Goal: Task Accomplishment & Management: Manage account settings

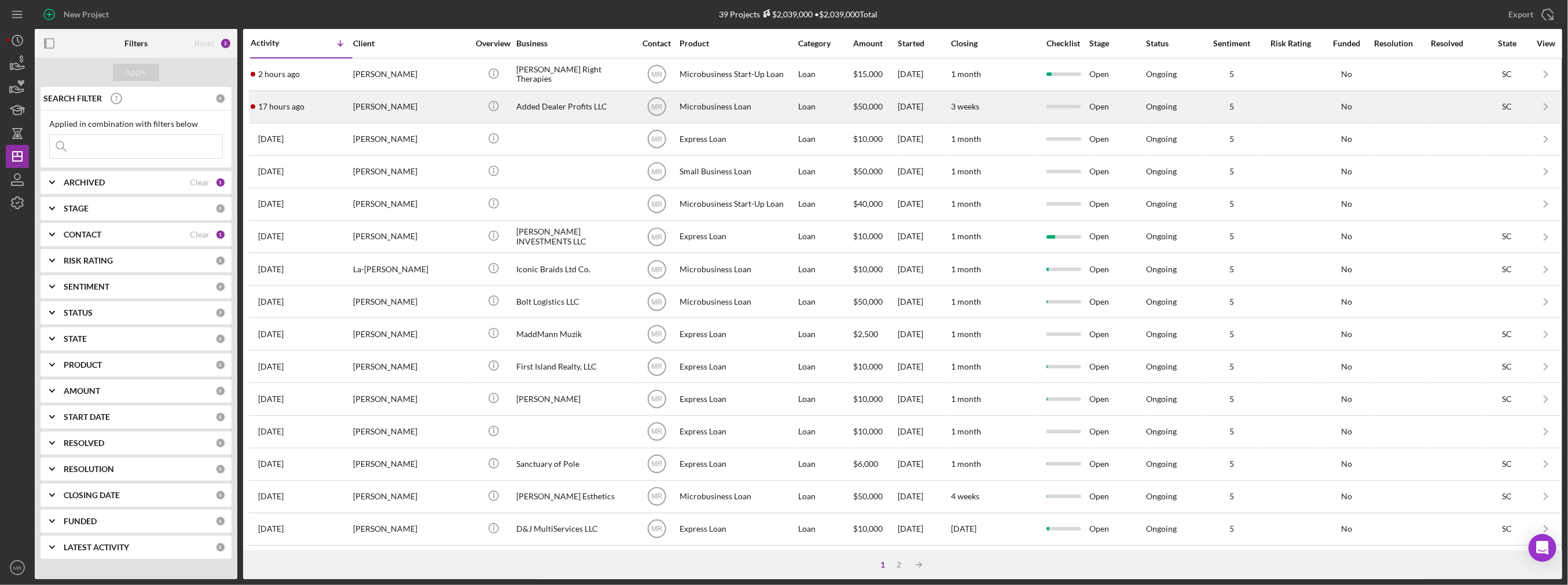
click at [462, 102] on div "[PERSON_NAME]" at bounding box center [411, 106] width 116 height 31
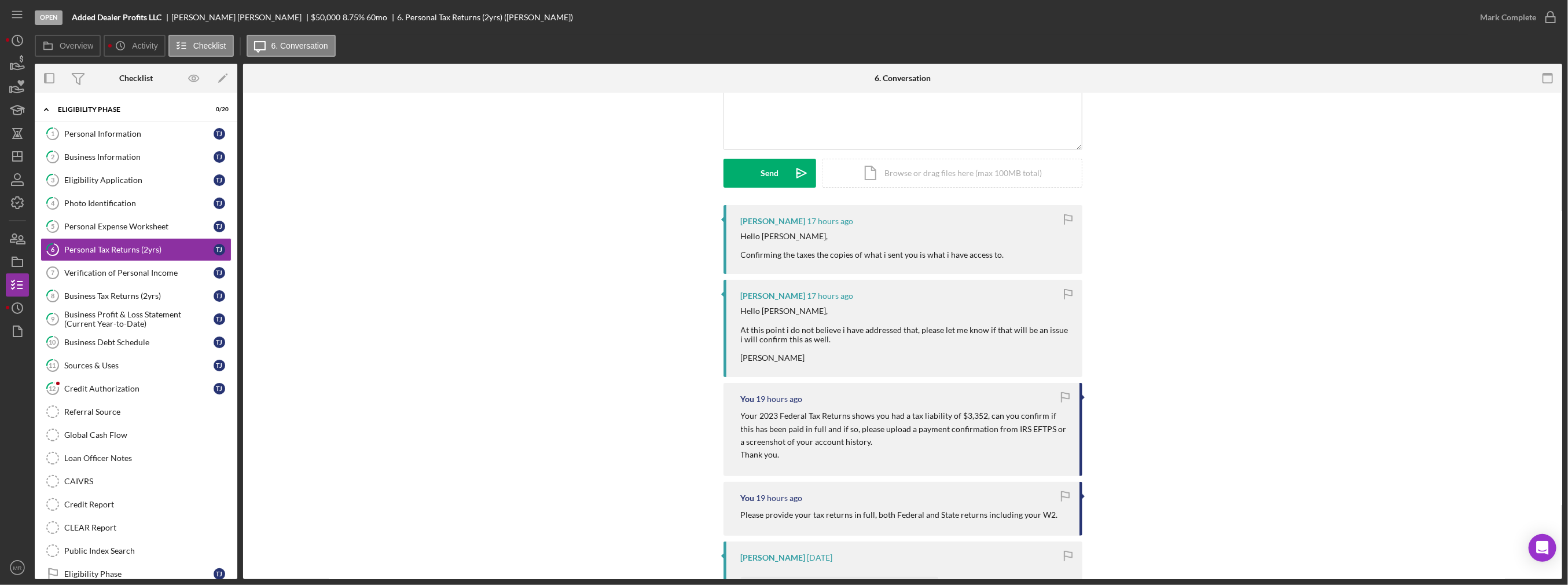
scroll to position [116, 0]
click at [19, 42] on polyline "button" at bounding box center [18, 40] width 2 height 5
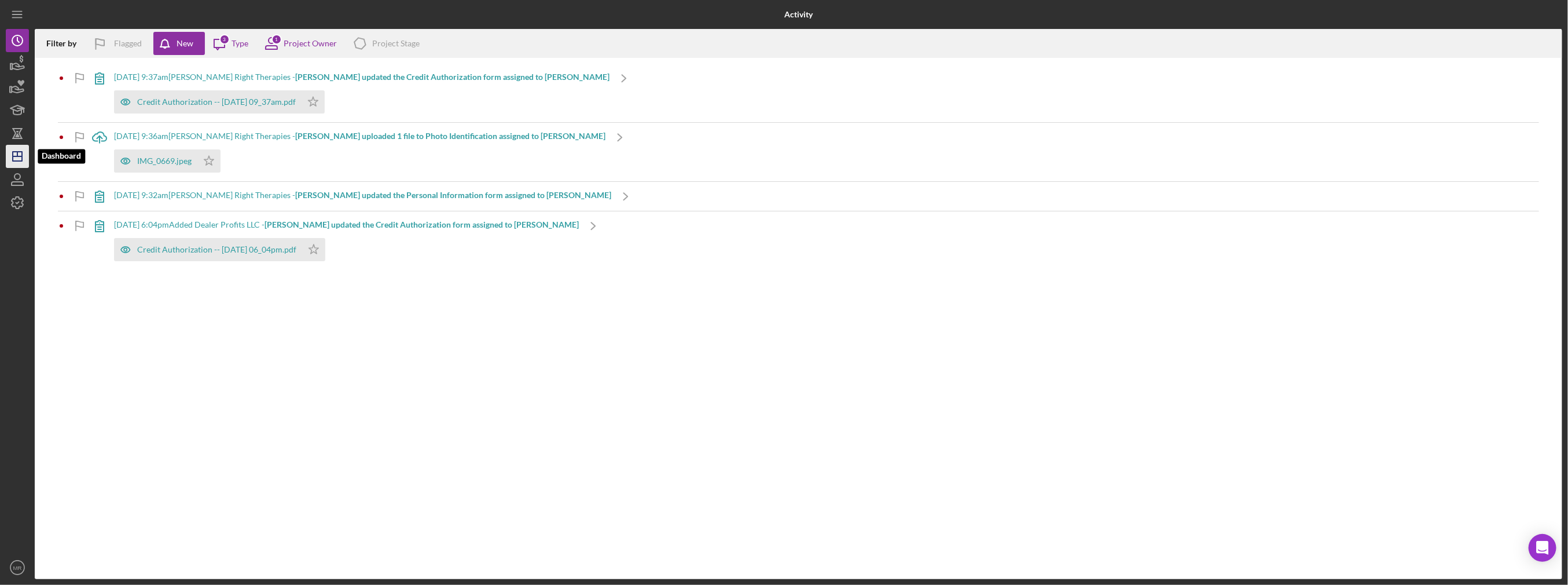
click at [25, 148] on icon "Icon/Dashboard" at bounding box center [17, 156] width 29 height 29
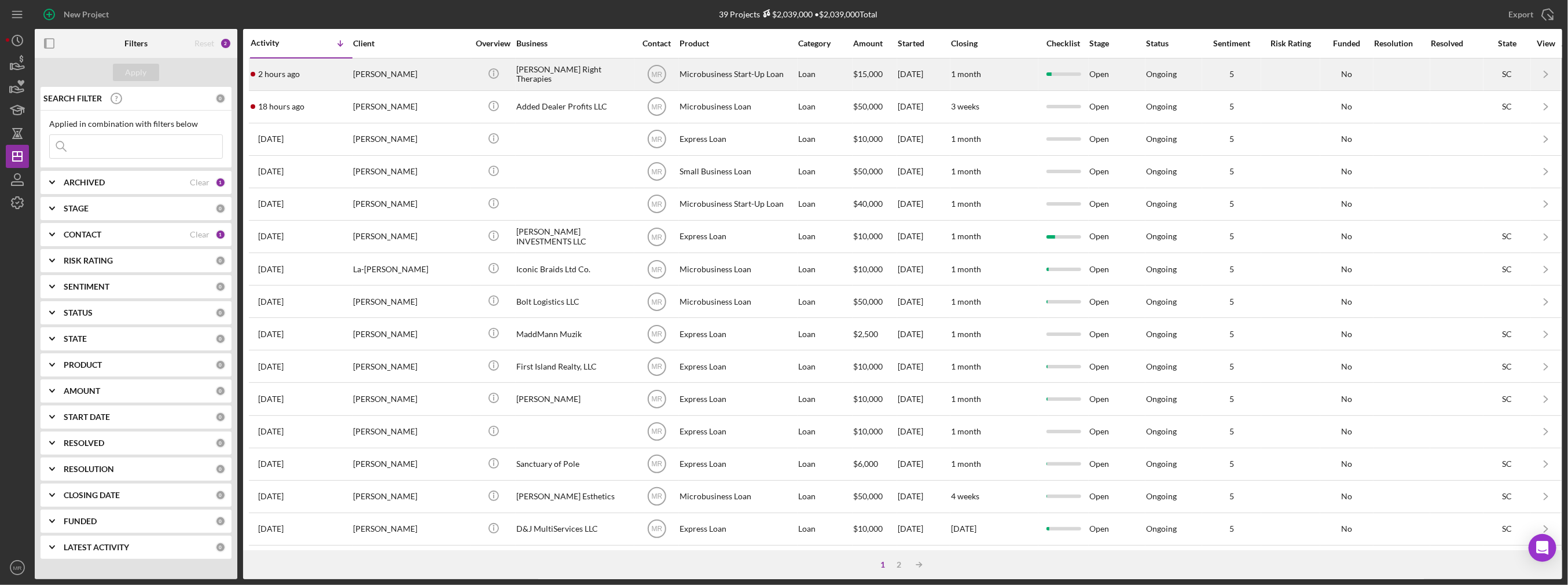
click at [286, 77] on time "2 hours ago" at bounding box center [279, 75] width 42 height 10
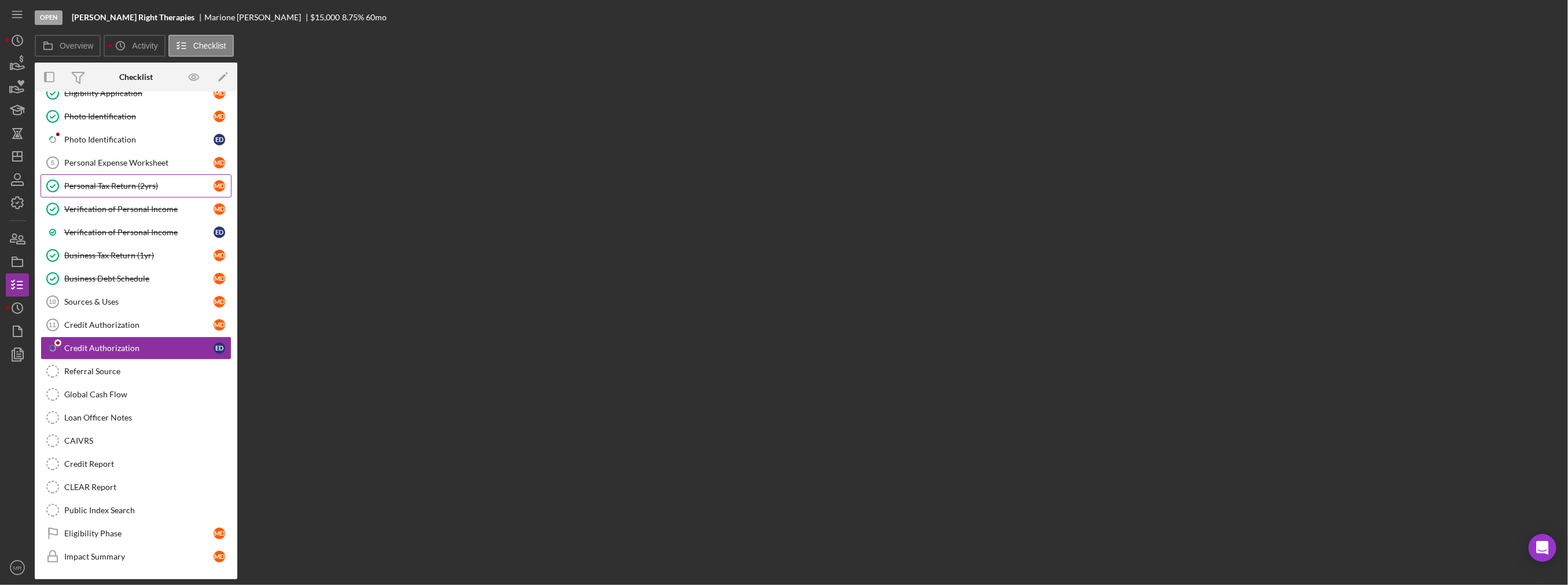
scroll to position [142, 0]
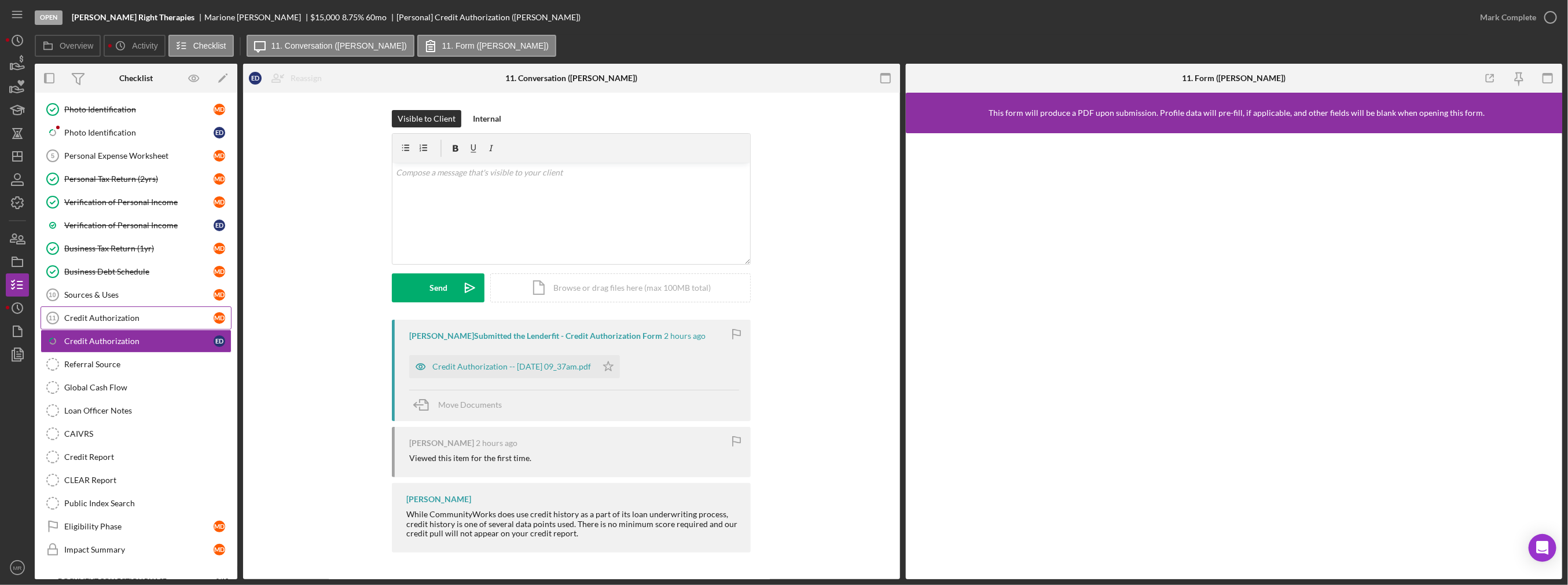
click at [177, 314] on div "Credit Authorization" at bounding box center [139, 318] width 149 height 10
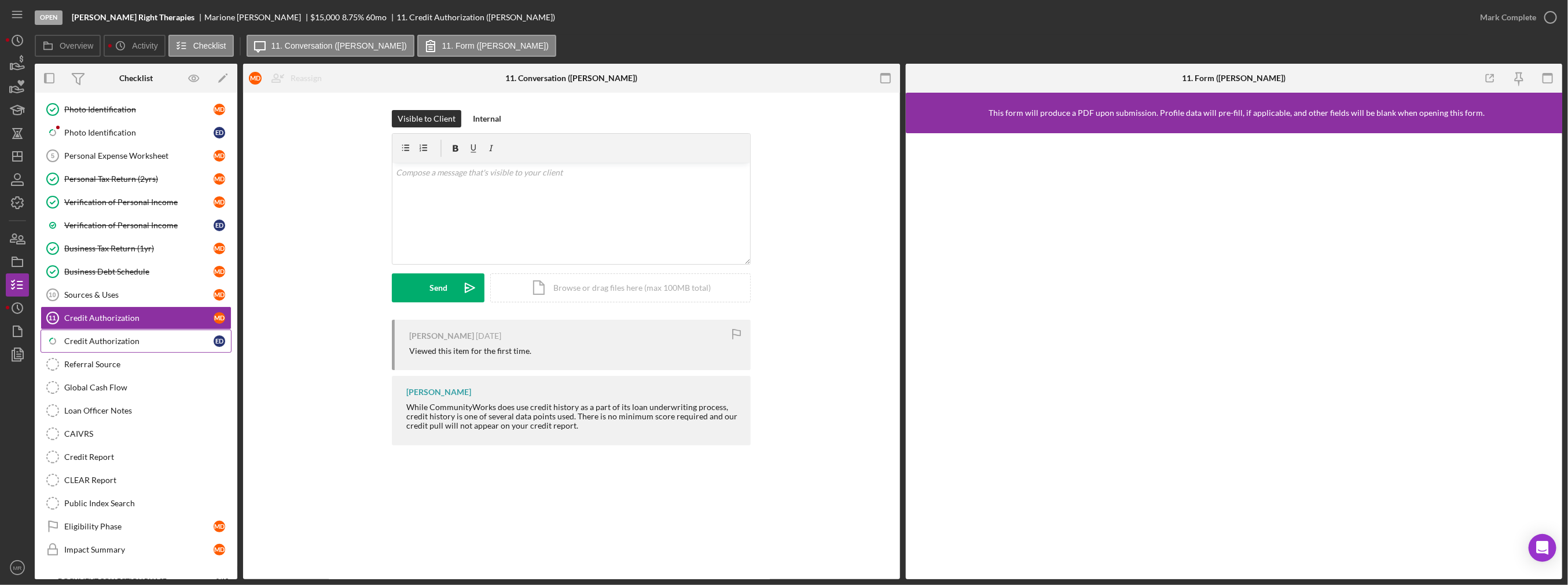
click at [176, 329] on link "Icon/Checklist Item Sub Partial Credit Authorization E D" at bounding box center [136, 341] width 191 height 23
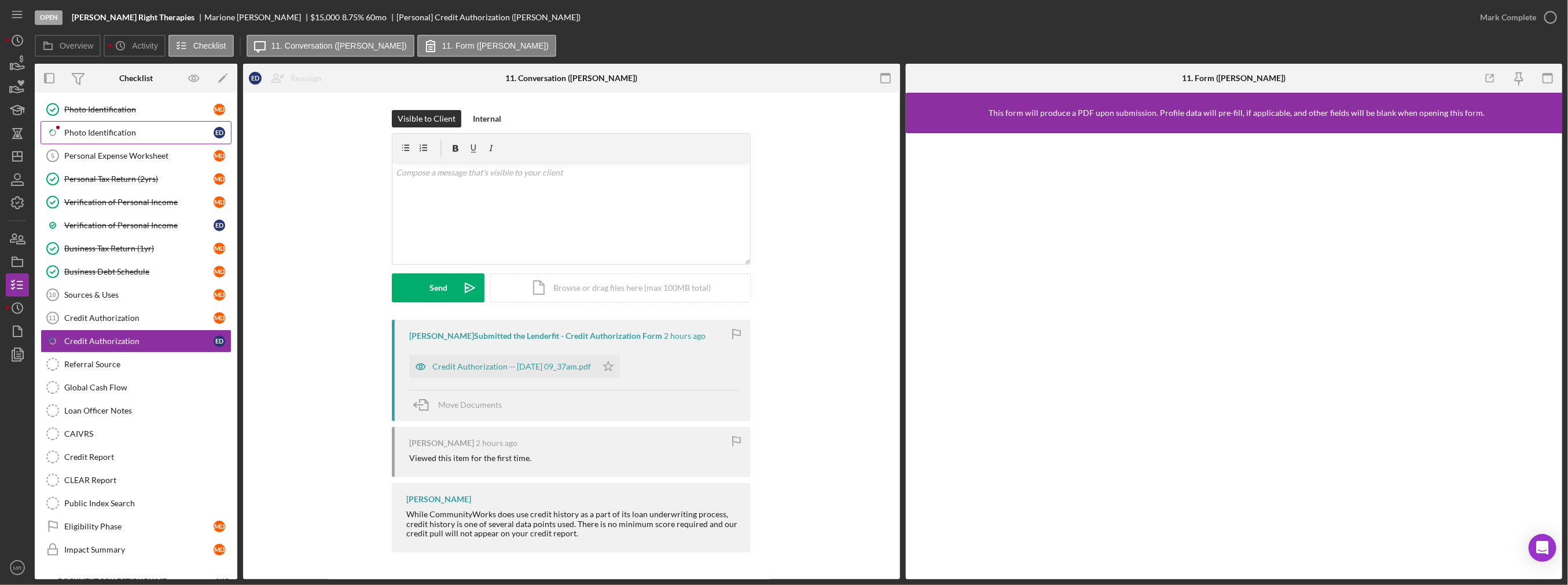
click at [109, 132] on div "Photo Identification" at bounding box center [139, 133] width 149 height 10
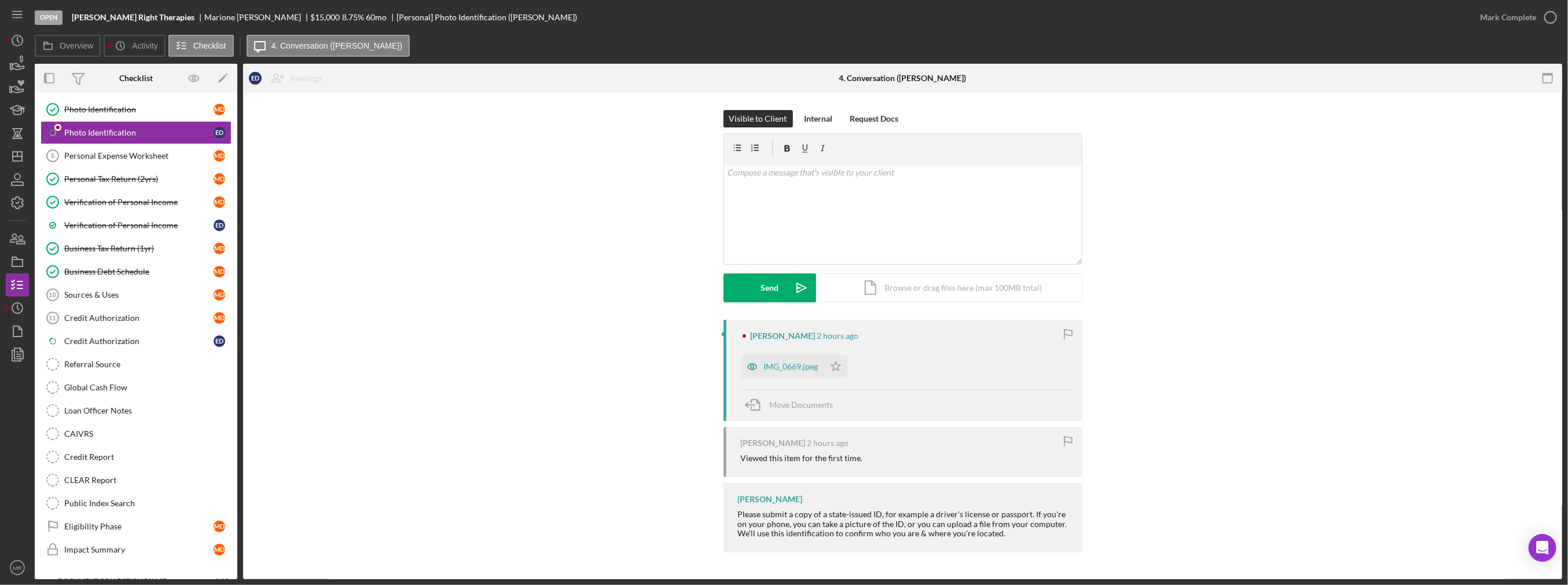
click at [792, 378] on div "[PERSON_NAME] 2 hours ago IMG_0669.jpeg Icon/Star Move Documents" at bounding box center [903, 371] width 359 height 102
click at [790, 368] on div "IMG_0669.jpeg" at bounding box center [791, 367] width 55 height 10
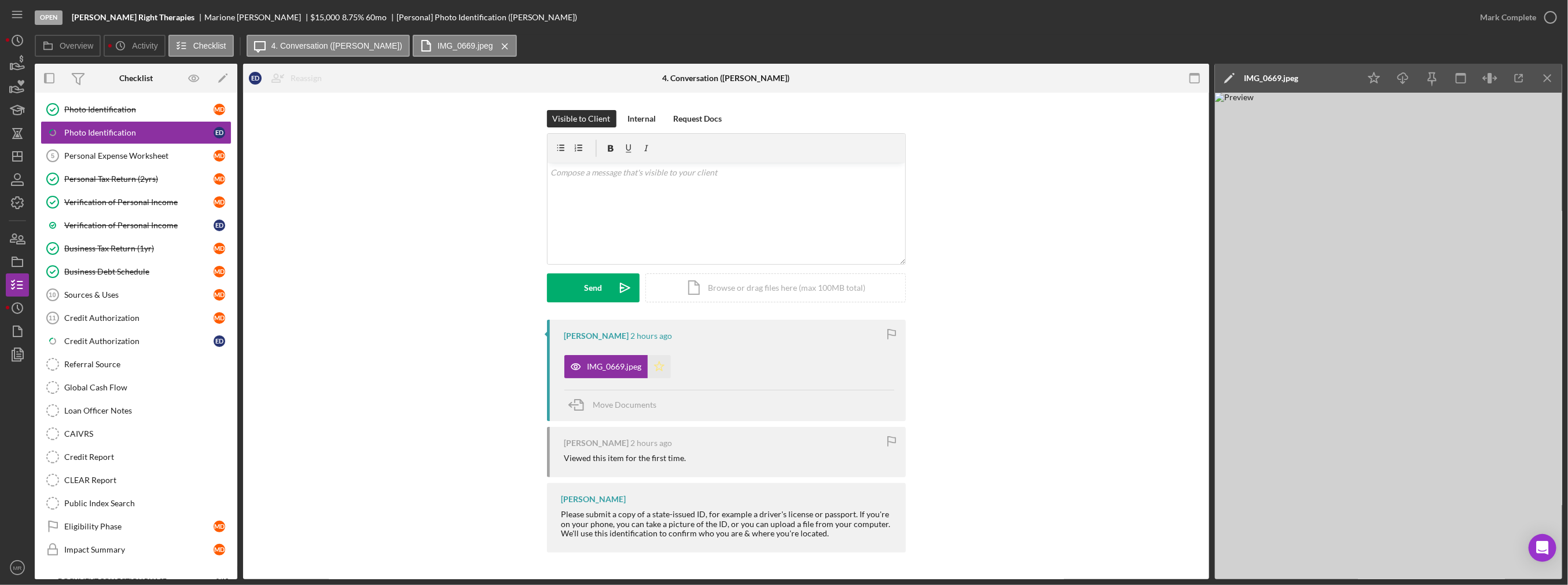
click at [668, 364] on icon "Icon/Star" at bounding box center [659, 366] width 23 height 23
click at [1540, 13] on icon "button" at bounding box center [1551, 17] width 29 height 29
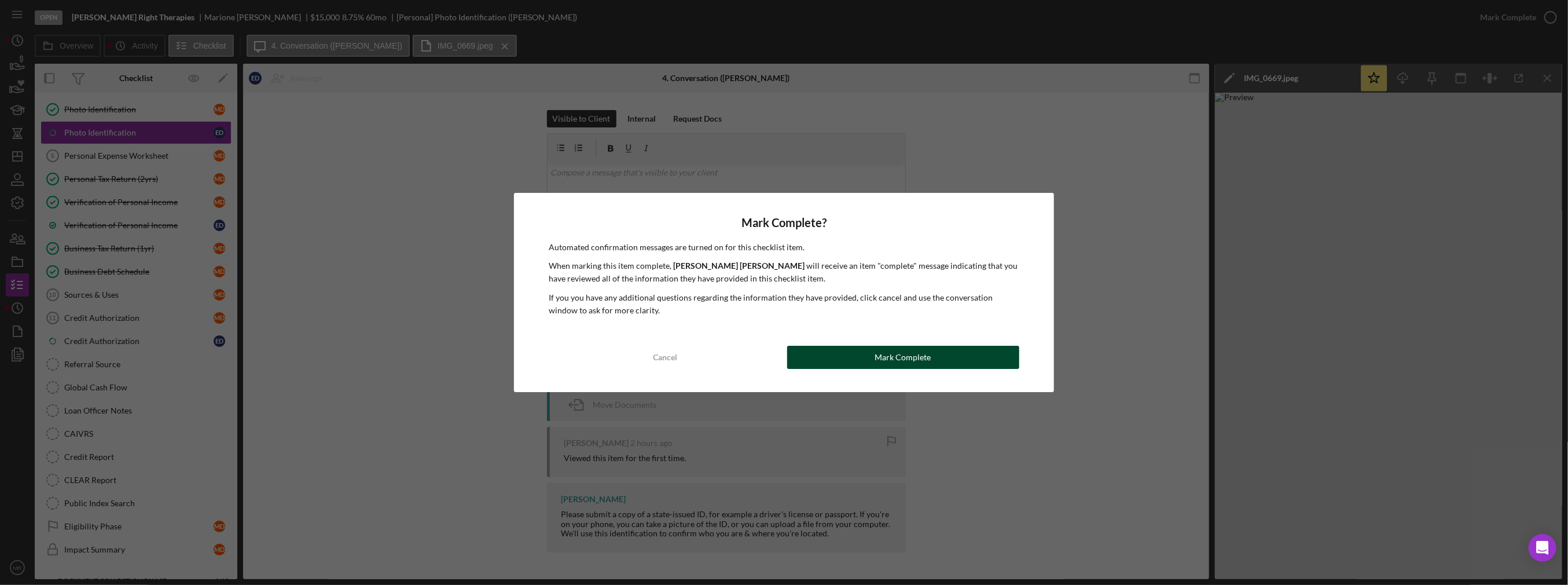
click at [889, 356] on div "Mark Complete" at bounding box center [903, 356] width 56 height 23
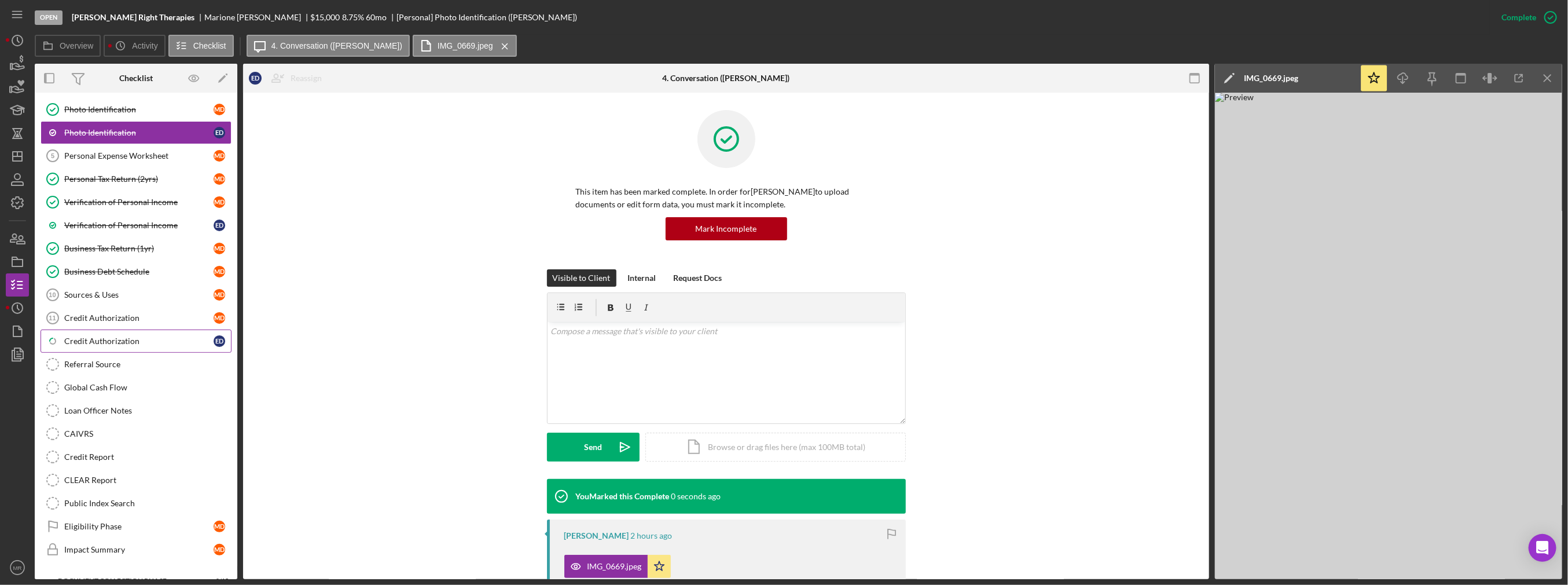
click at [124, 341] on div "Credit Authorization" at bounding box center [139, 341] width 149 height 10
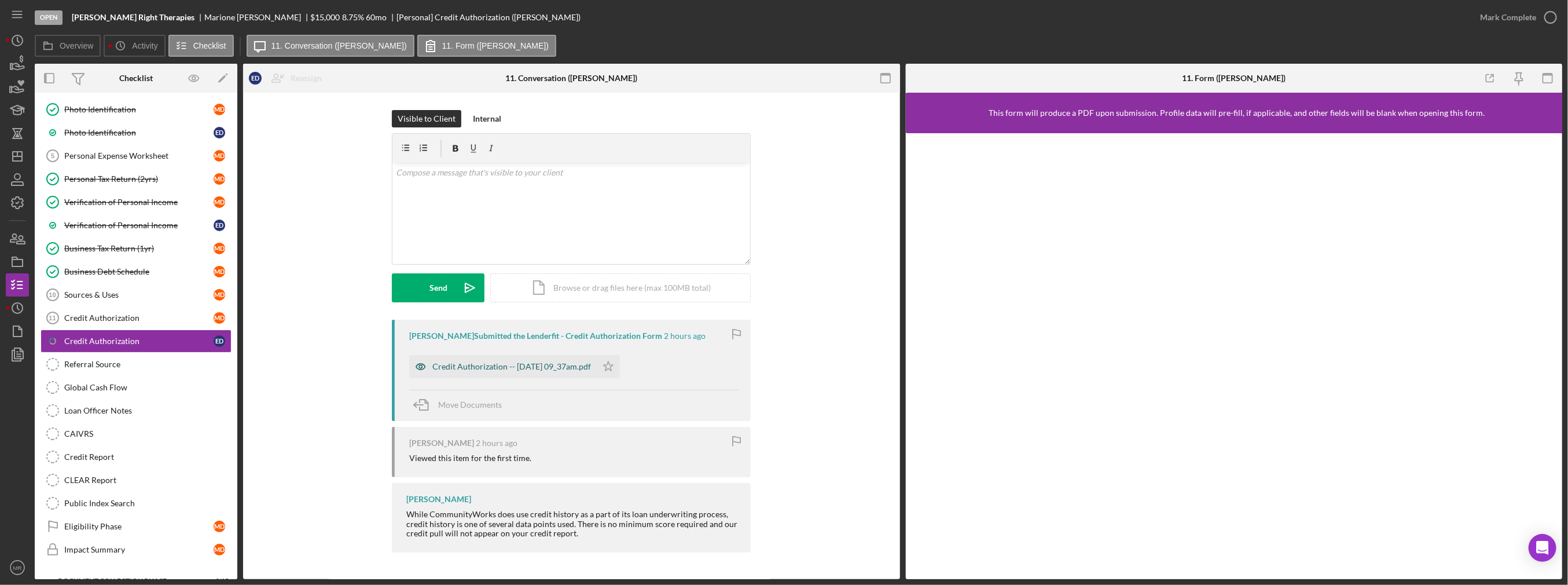
click at [567, 367] on div "Credit Authorization -- [DATE] 09_37am.pdf" at bounding box center [512, 367] width 159 height 10
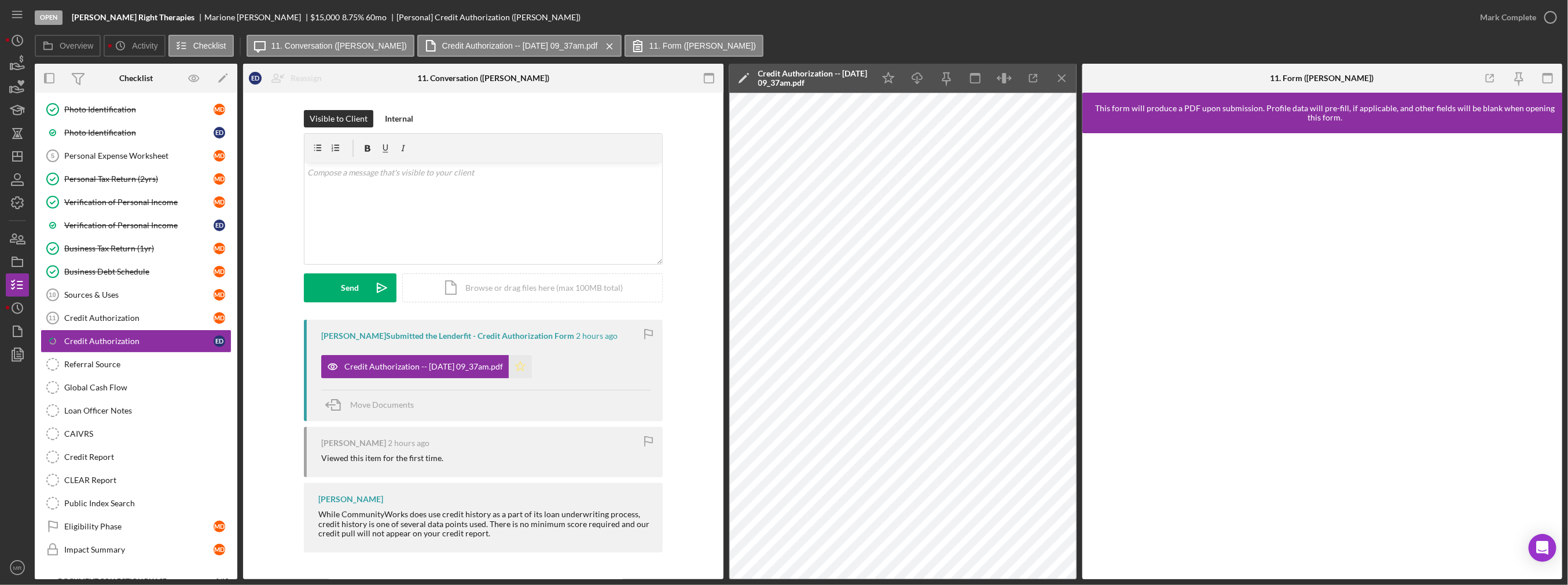
click at [532, 371] on icon "Icon/Star" at bounding box center [520, 366] width 23 height 23
click at [1524, 23] on div "Mark Complete" at bounding box center [1508, 17] width 56 height 23
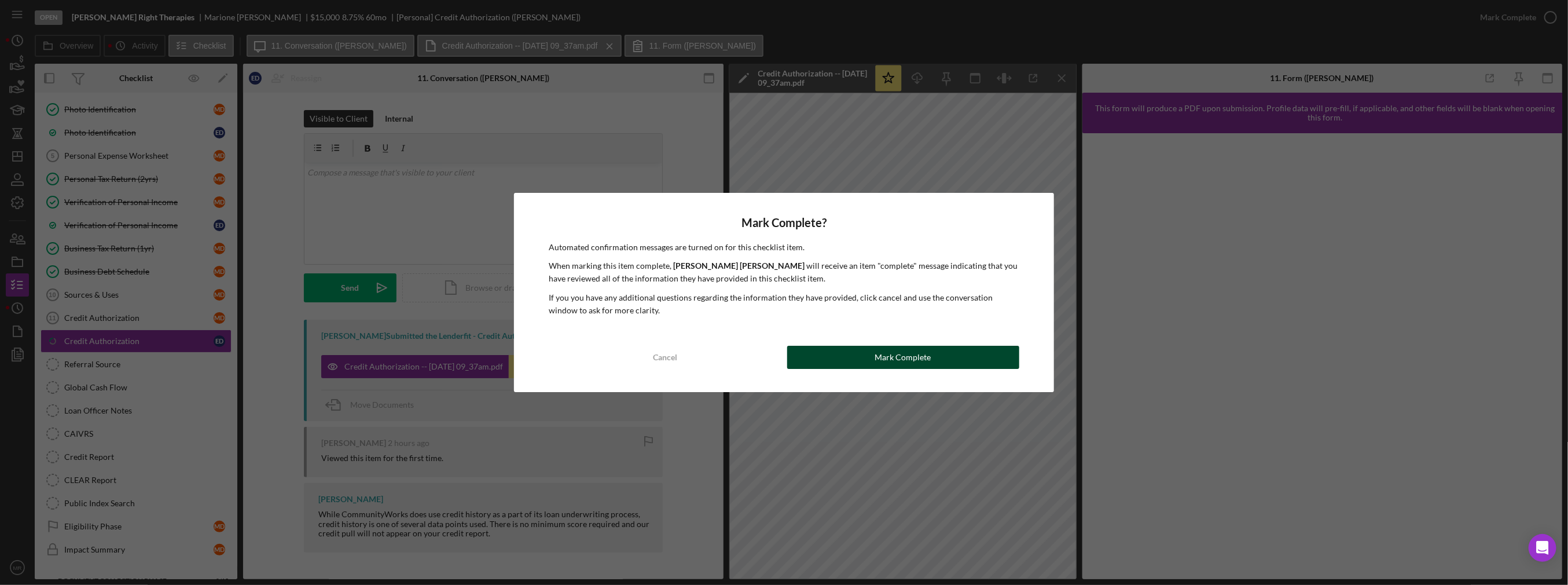
click at [963, 357] on button "Mark Complete" at bounding box center [903, 356] width 232 height 23
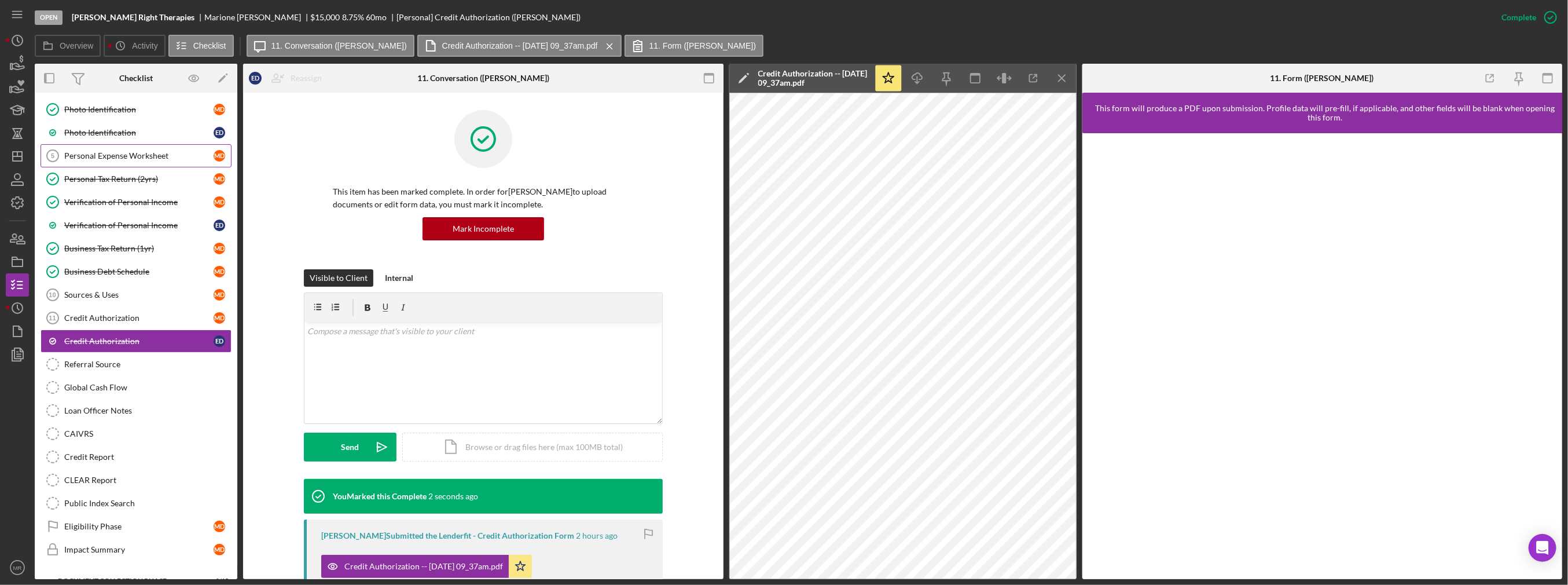
click at [144, 153] on div "Personal Expense Worksheet" at bounding box center [139, 156] width 149 height 10
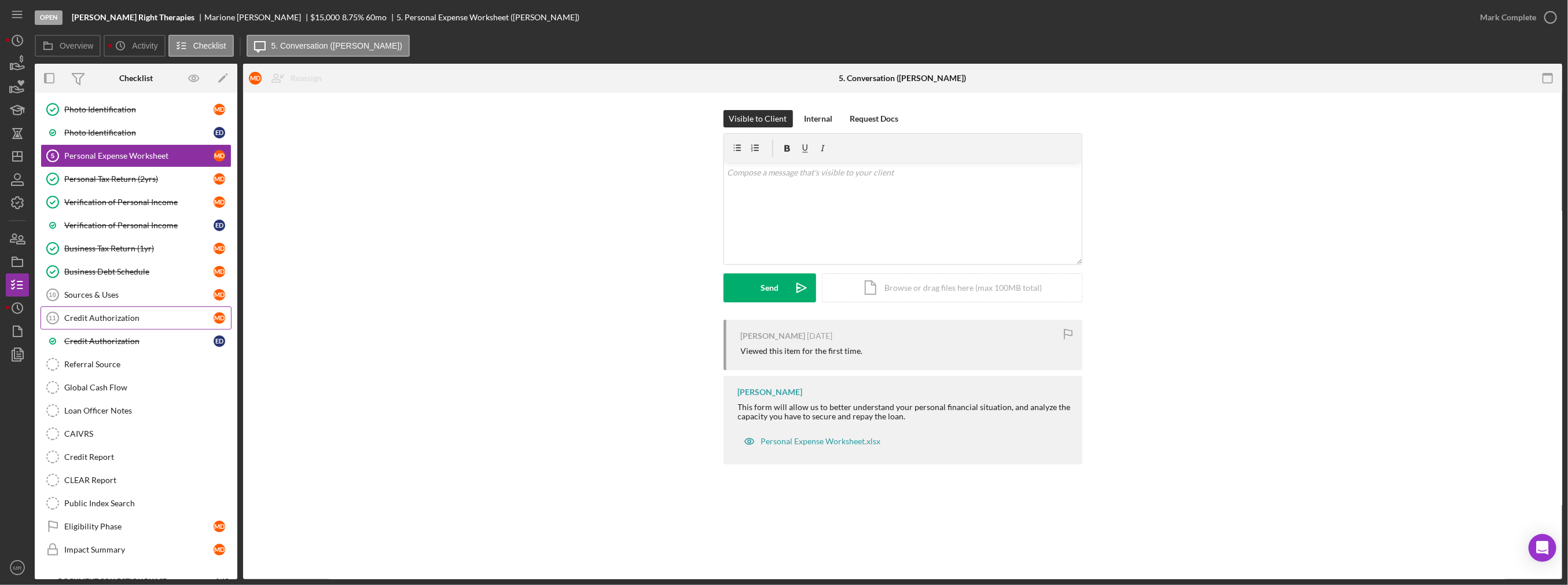
click at [156, 314] on div "Credit Authorization" at bounding box center [139, 318] width 149 height 10
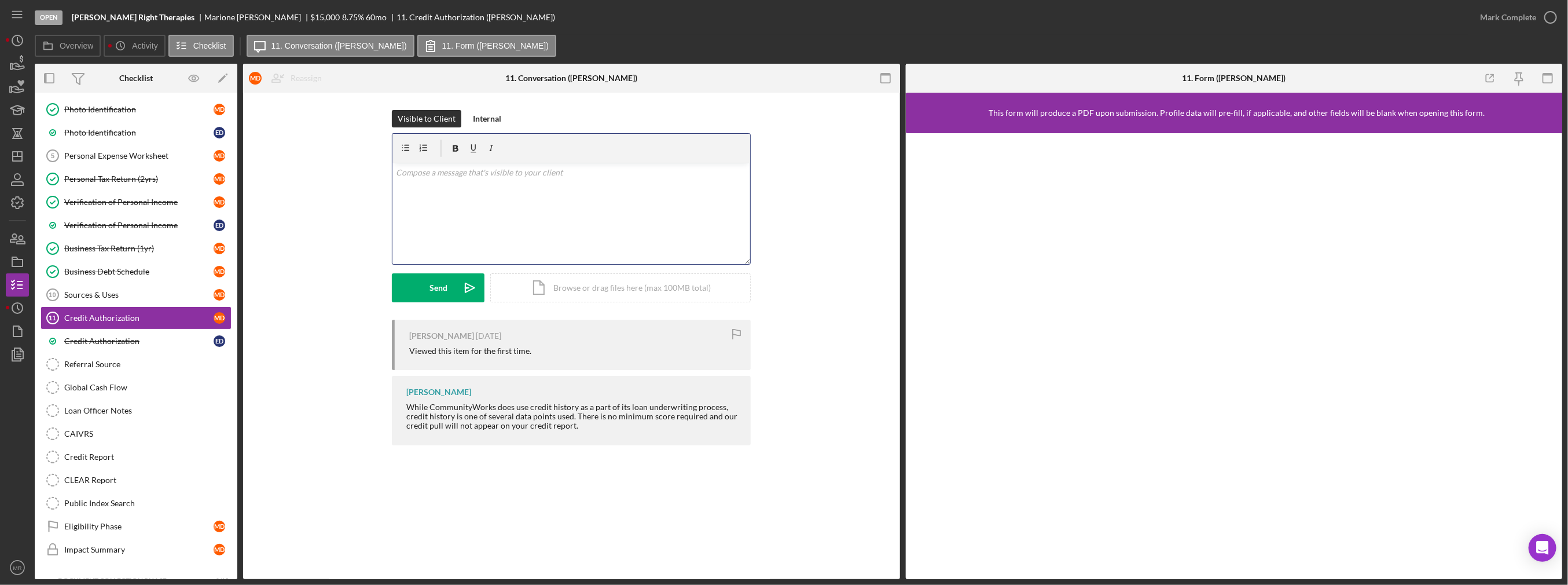
click at [525, 210] on div "v Color teal Color pink Remove color Add row above Add row below Add column bef…" at bounding box center [571, 214] width 358 height 102
click at [481, 204] on p "11-Credit Authorization" at bounding box center [571, 205] width 352 height 13
click at [621, 194] on p "Here are the remaining open items to fulfill the eligibility phase so I can beg…" at bounding box center [571, 189] width 352 height 13
drag, startPoint x: 619, startPoint y: 191, endPoint x: 682, endPoint y: 194, distance: 63.1
click at [682, 194] on p "Here are the remaining open items to fulfill the eligibility phase so I can beg…" at bounding box center [571, 189] width 352 height 13
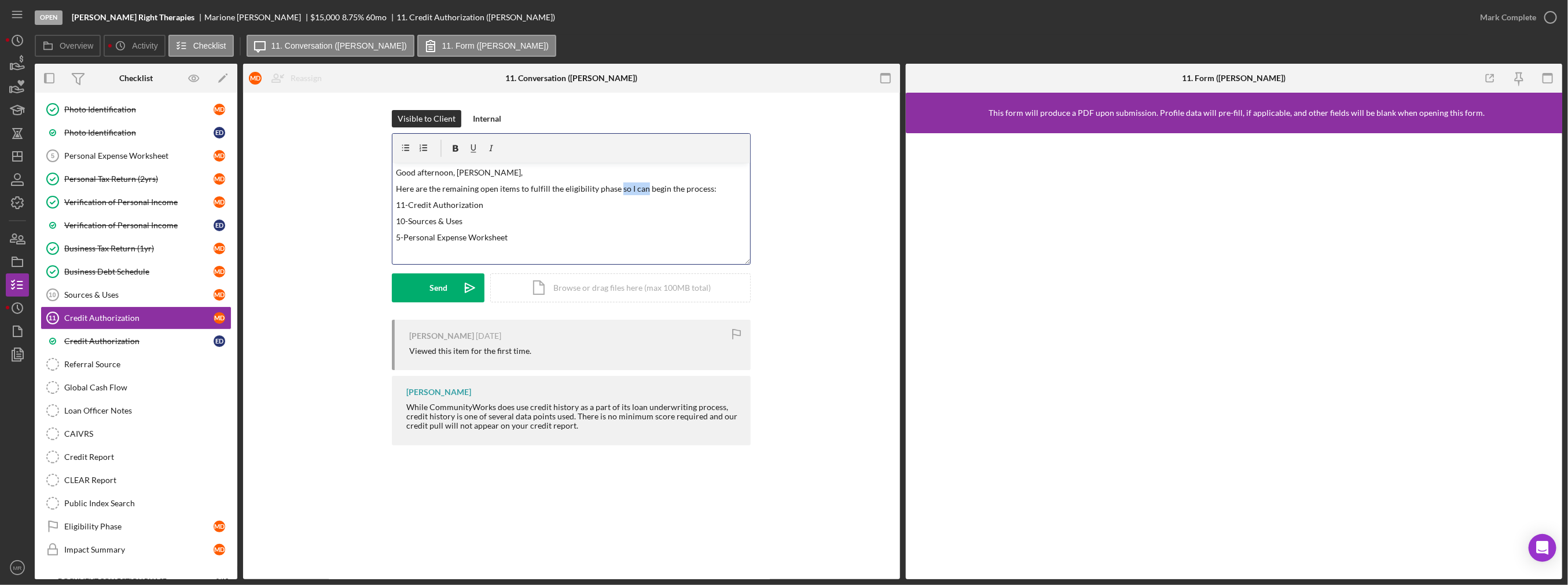
drag, startPoint x: 617, startPoint y: 189, endPoint x: 642, endPoint y: 194, distance: 25.5
click at [642, 194] on p "Here are the remaining open items to fulfill the eligibility phase so I can beg…" at bounding box center [571, 189] width 352 height 13
click at [654, 191] on p "Here are the remaining open items to fulfill the eligibility phase so I can beg…" at bounding box center [571, 189] width 352 height 13
click at [720, 191] on p "Here are the remaining open items to fulfill the eligibility phase so I can beg…" at bounding box center [571, 189] width 352 height 13
click at [635, 190] on p "Here are the remaining open items to fulfill the eligibility phase so I can beg…" at bounding box center [571, 189] width 352 height 13
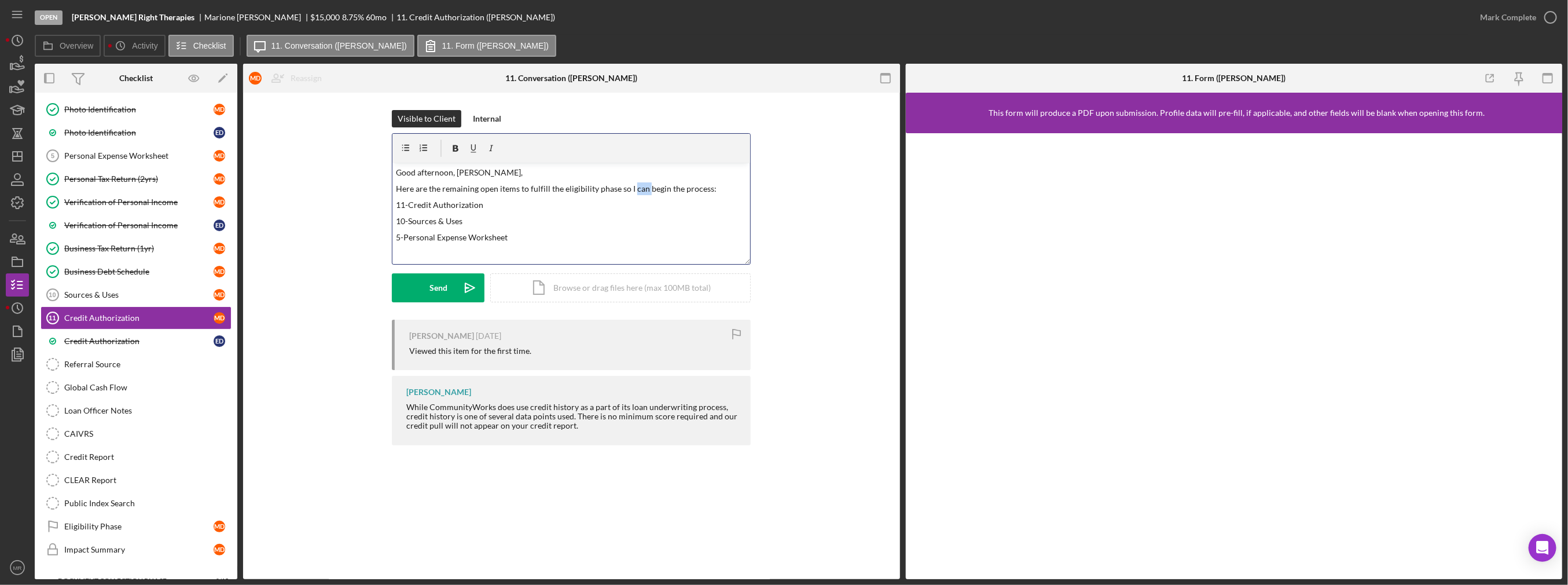
click at [635, 190] on p "Here are the remaining open items to fulfill the eligibility phase so I can beg…" at bounding box center [571, 189] width 352 height 13
drag, startPoint x: 615, startPoint y: 189, endPoint x: 762, endPoint y: 204, distance: 147.8
click at [762, 204] on div "Visible to Client Internal v Color teal Color pink Remove color Add row above A…" at bounding box center [571, 215] width 622 height 210
click at [432, 285] on div "Send" at bounding box center [438, 287] width 18 height 29
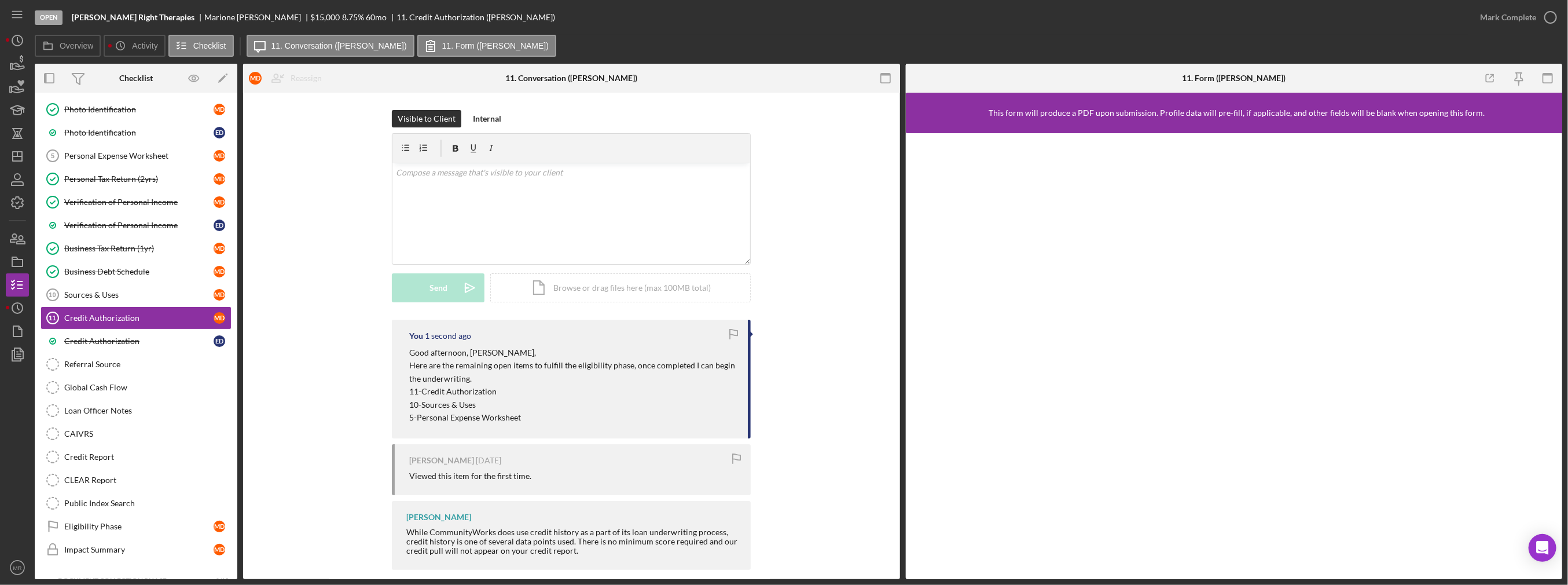
scroll to position [0, 0]
click at [6, 160] on icon "Icon/Dashboard" at bounding box center [17, 156] width 29 height 29
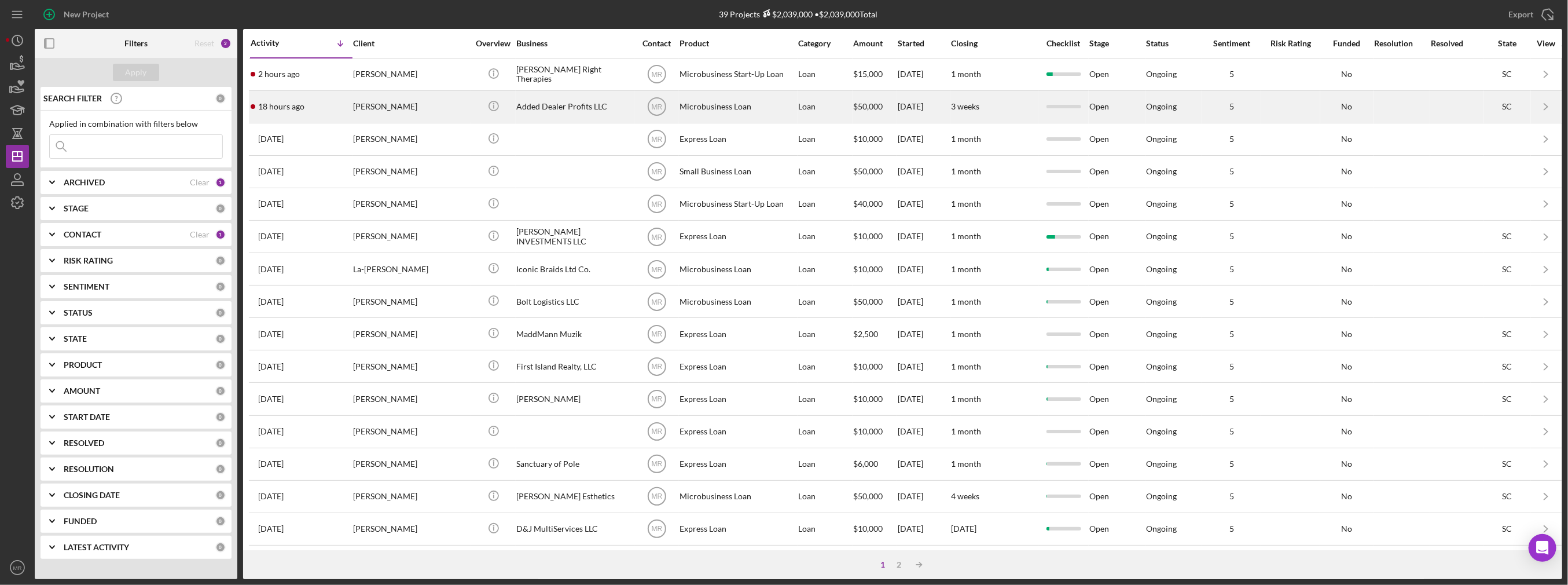
click at [290, 113] on div "18 hours ago [PERSON_NAME]" at bounding box center [302, 106] width 102 height 31
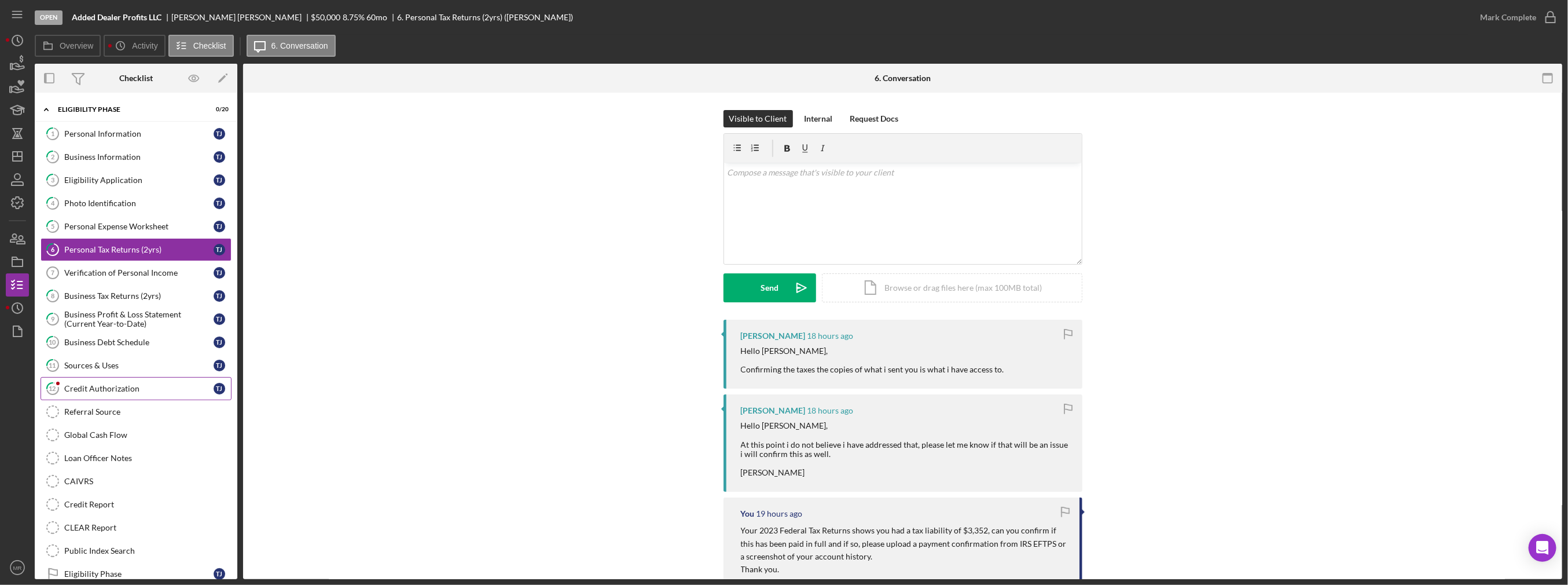
click at [102, 377] on link "12 Credit Authorization T J" at bounding box center [136, 388] width 191 height 23
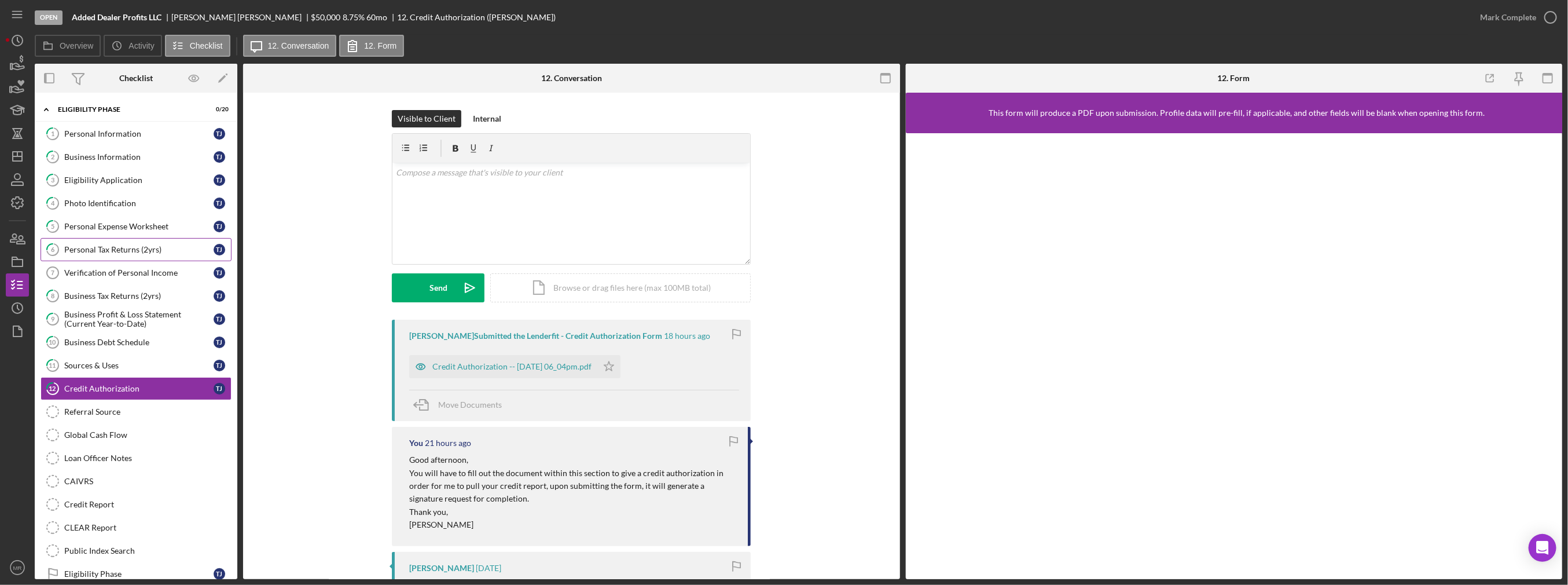
click at [130, 252] on div "Personal Tax Returns (2yrs)" at bounding box center [139, 249] width 149 height 10
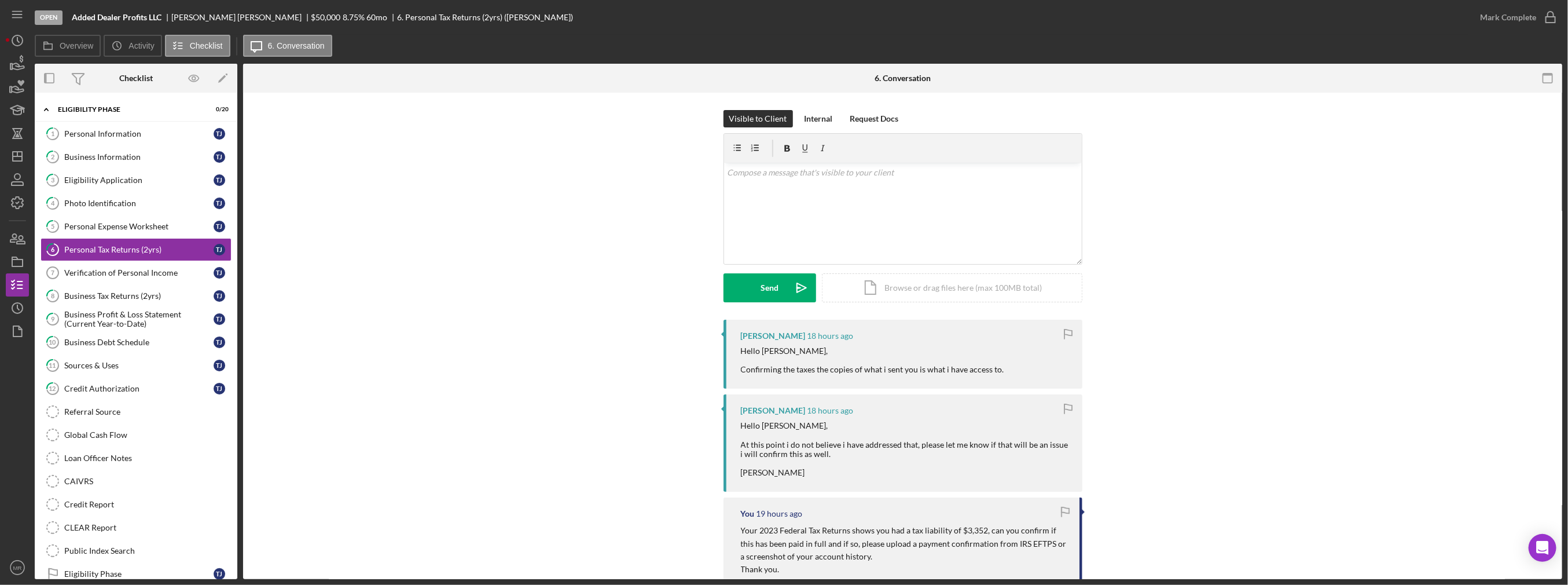
click at [300, 168] on div "Visible to Client Internal Request Docs v Color teal Color pink Remove color Ad…" at bounding box center [902, 215] width 1284 height 210
click at [102, 133] on div "Personal Information" at bounding box center [139, 134] width 149 height 10
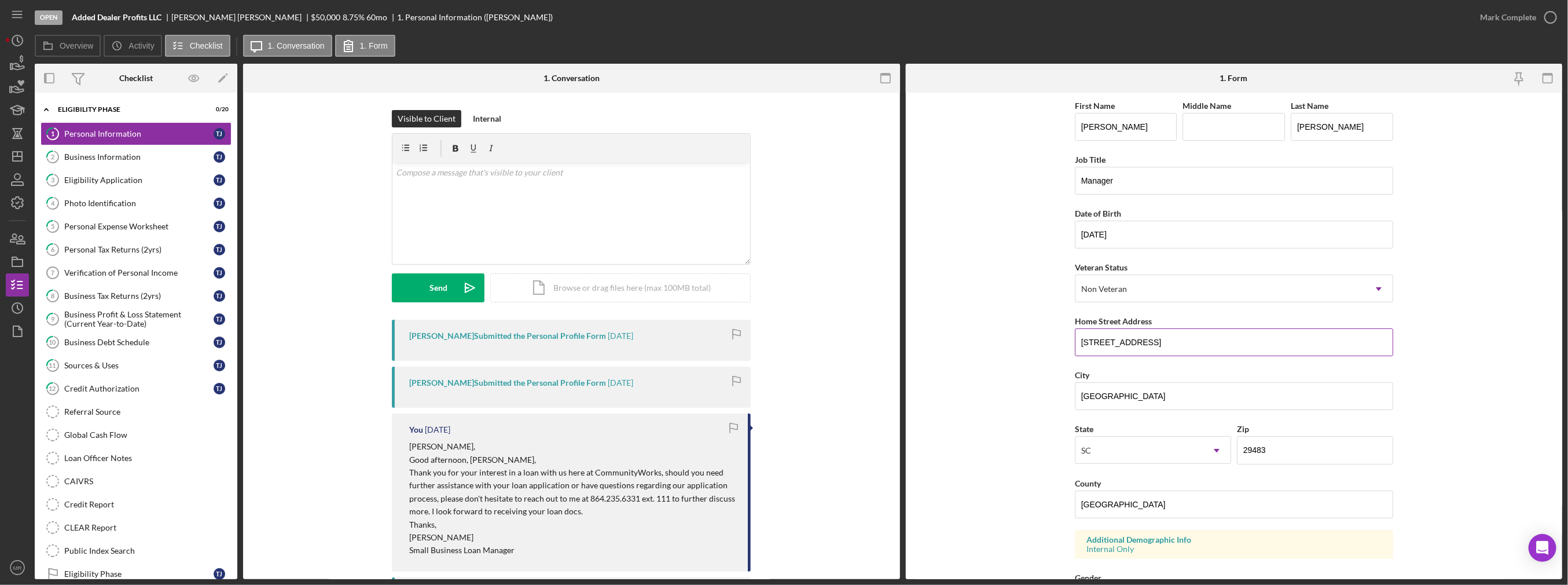
click at [1105, 339] on input "[STREET_ADDRESS]" at bounding box center [1233, 342] width 318 height 28
click at [24, 263] on icon "button" at bounding box center [17, 261] width 29 height 29
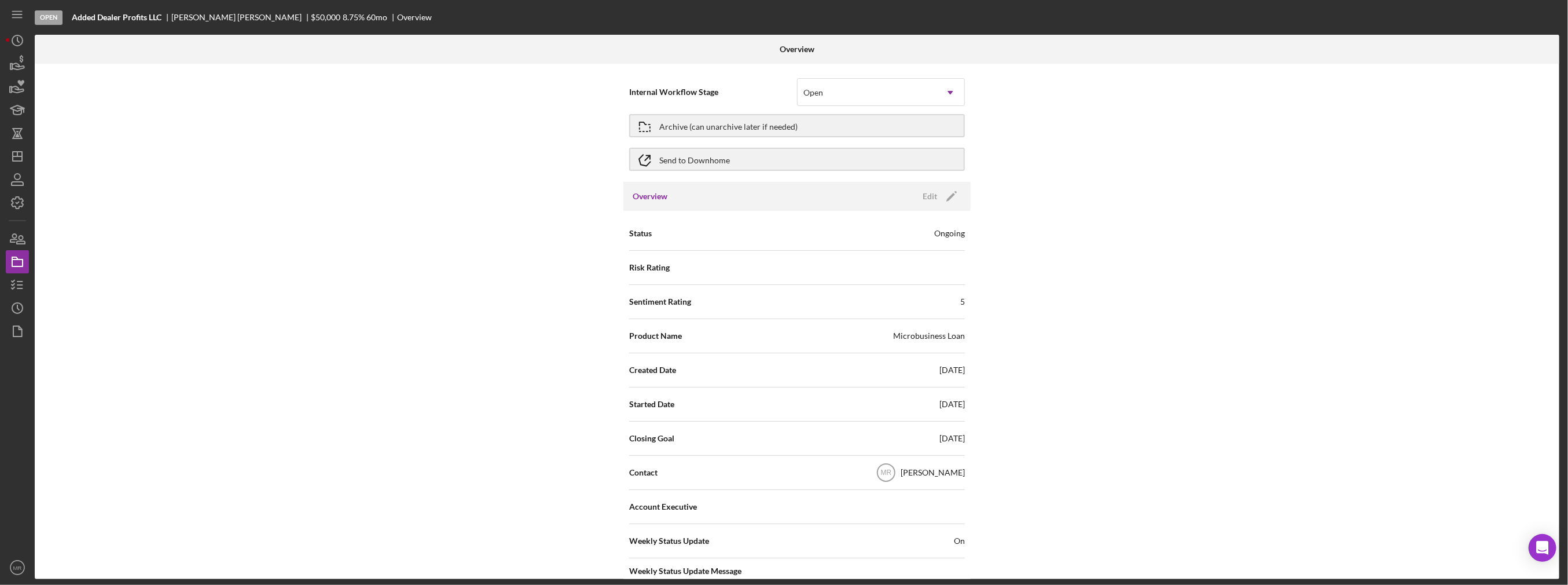
click at [157, 99] on div "Internal Workflow Stage Open Icon/Dropdown Arrow Archive (can unarchive later i…" at bounding box center [797, 321] width 1524 height 515
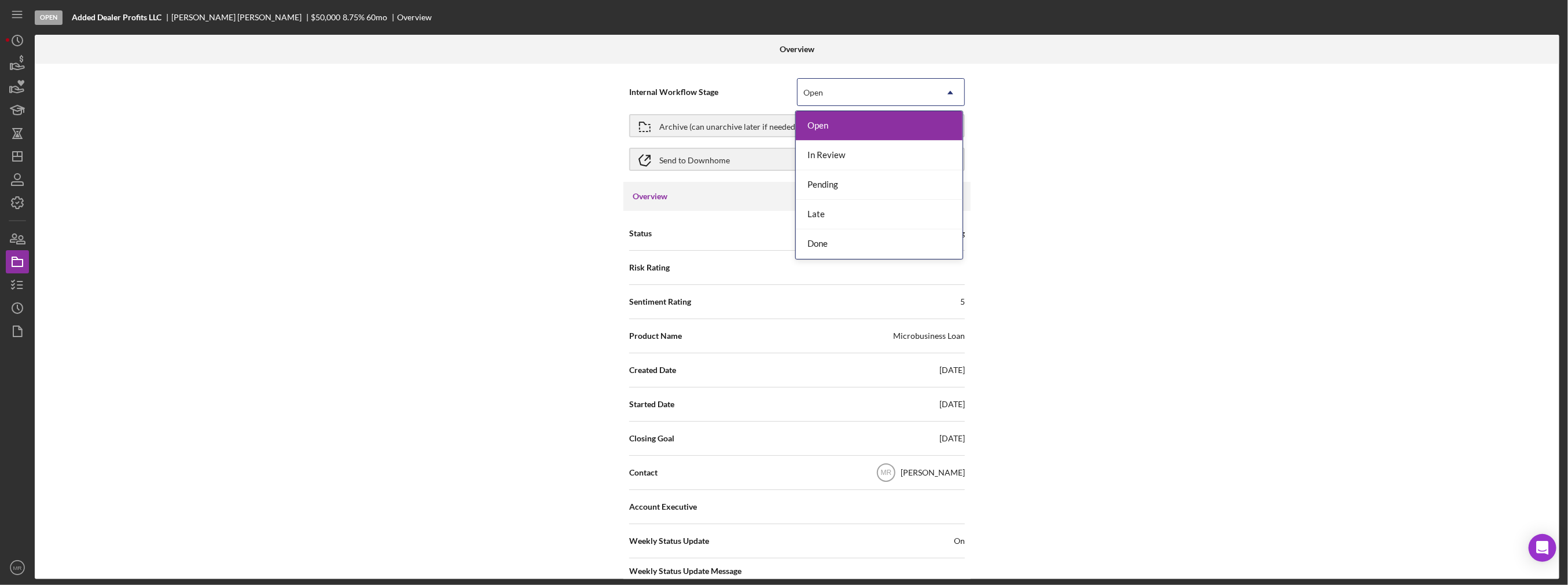
click at [886, 90] on div "Open" at bounding box center [867, 93] width 139 height 27
click at [823, 237] on div "Done" at bounding box center [879, 244] width 167 height 29
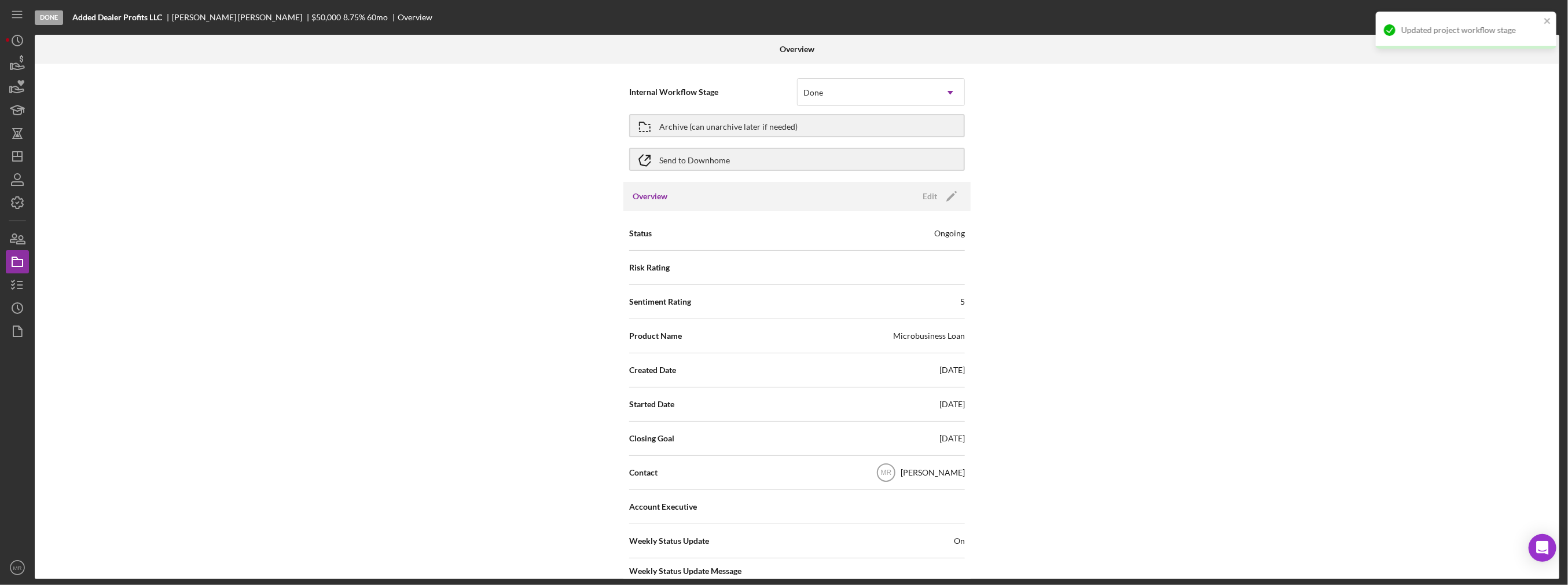
click at [1132, 301] on div "Internal Workflow Stage Done Icon/Dropdown Arrow Archive (can unarchive later i…" at bounding box center [797, 321] width 1524 height 515
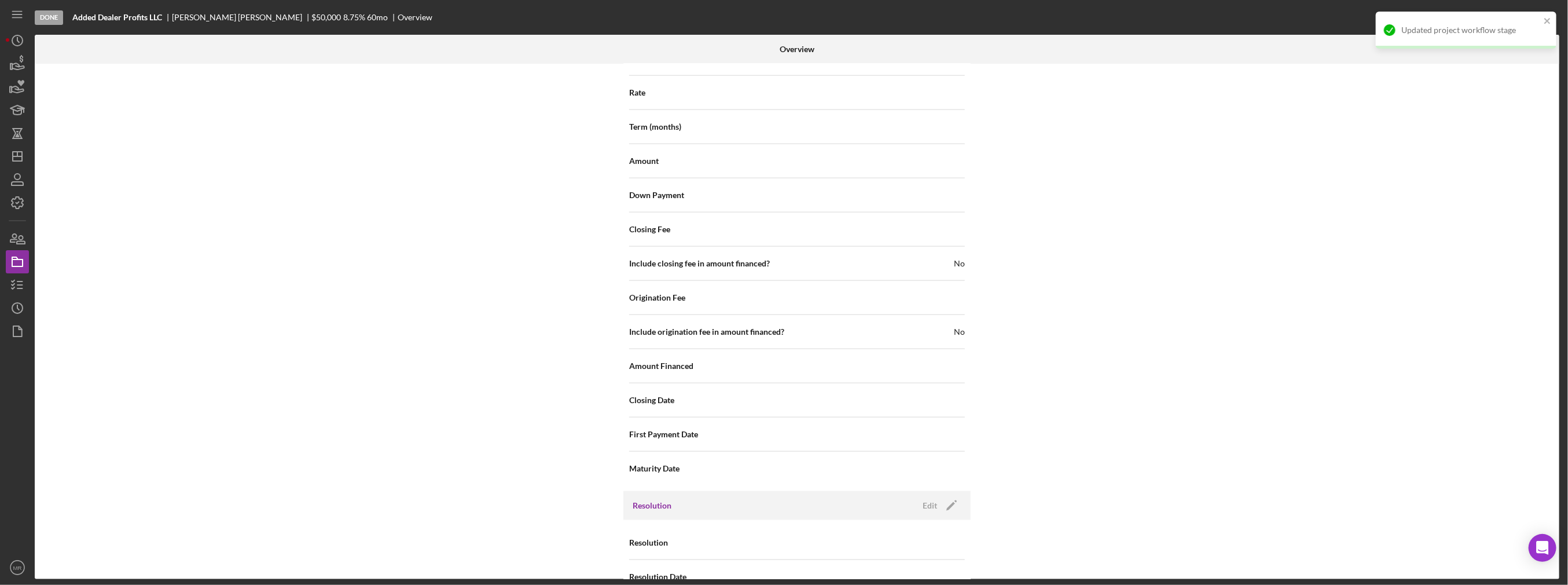
scroll to position [1235, 0]
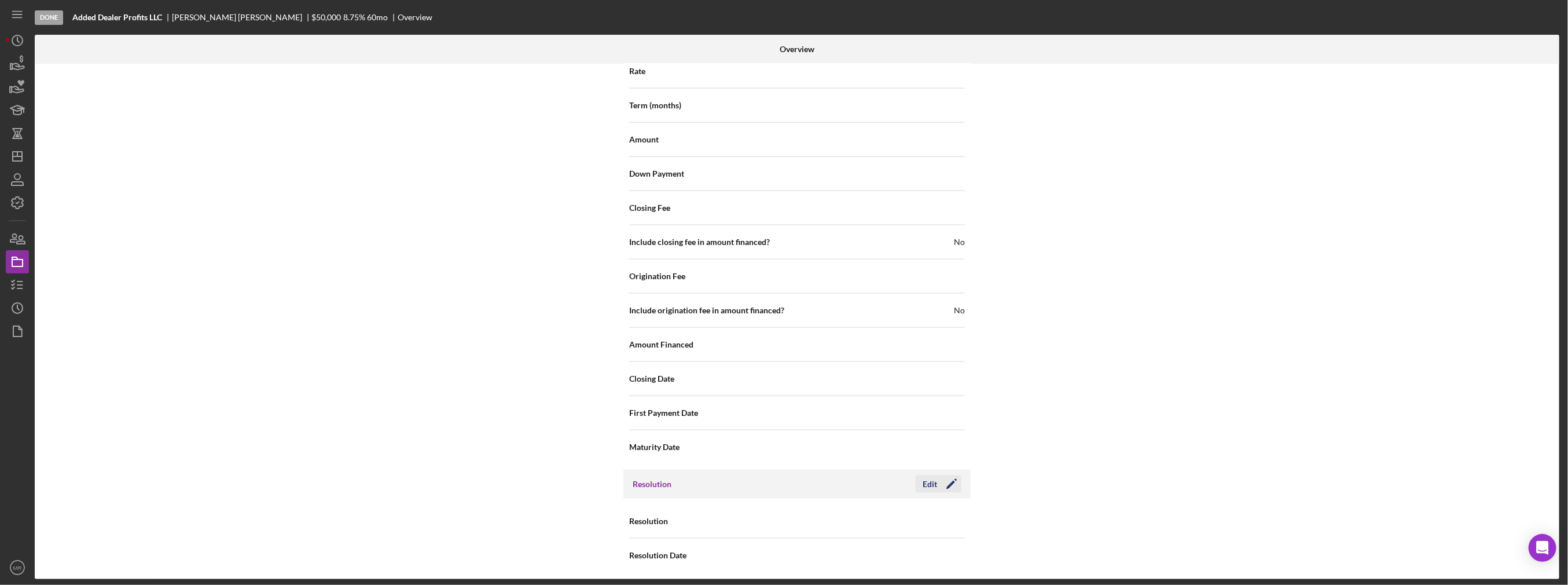
click at [930, 480] on div "Edit" at bounding box center [930, 484] width 14 height 17
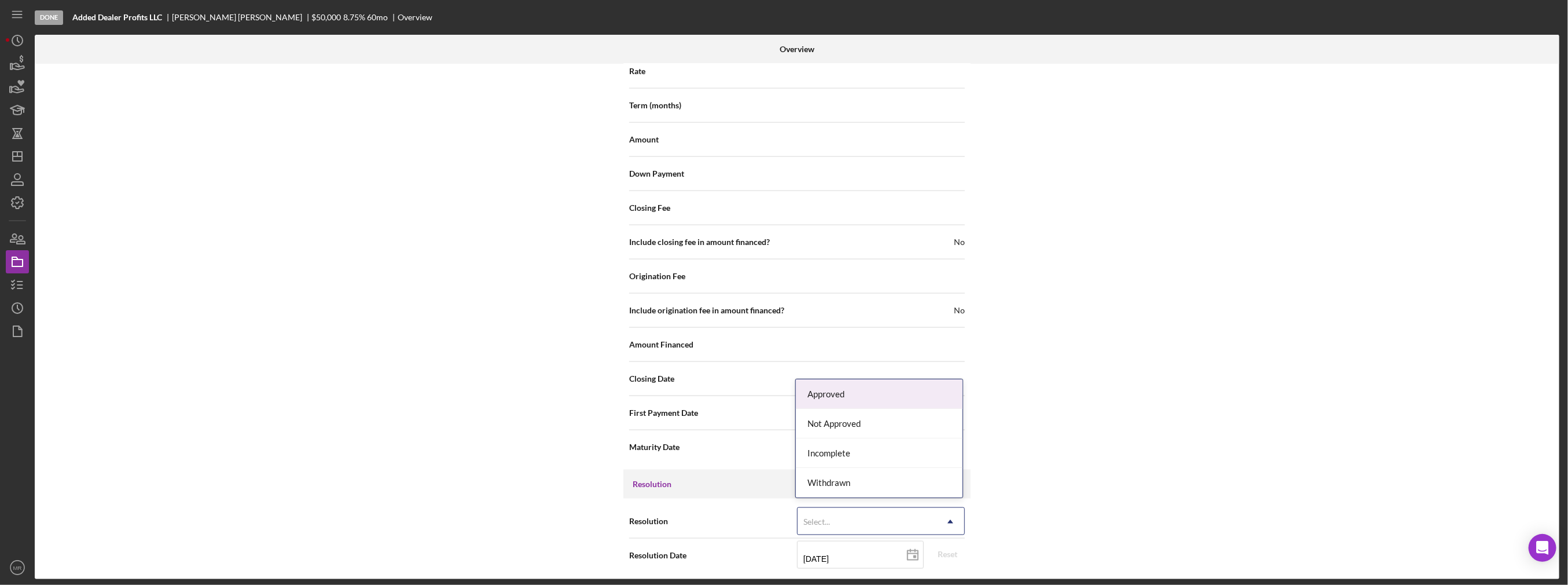
click at [932, 514] on div "Select..." at bounding box center [867, 521] width 139 height 27
click at [908, 491] on div "Withdrawn" at bounding box center [879, 482] width 167 height 29
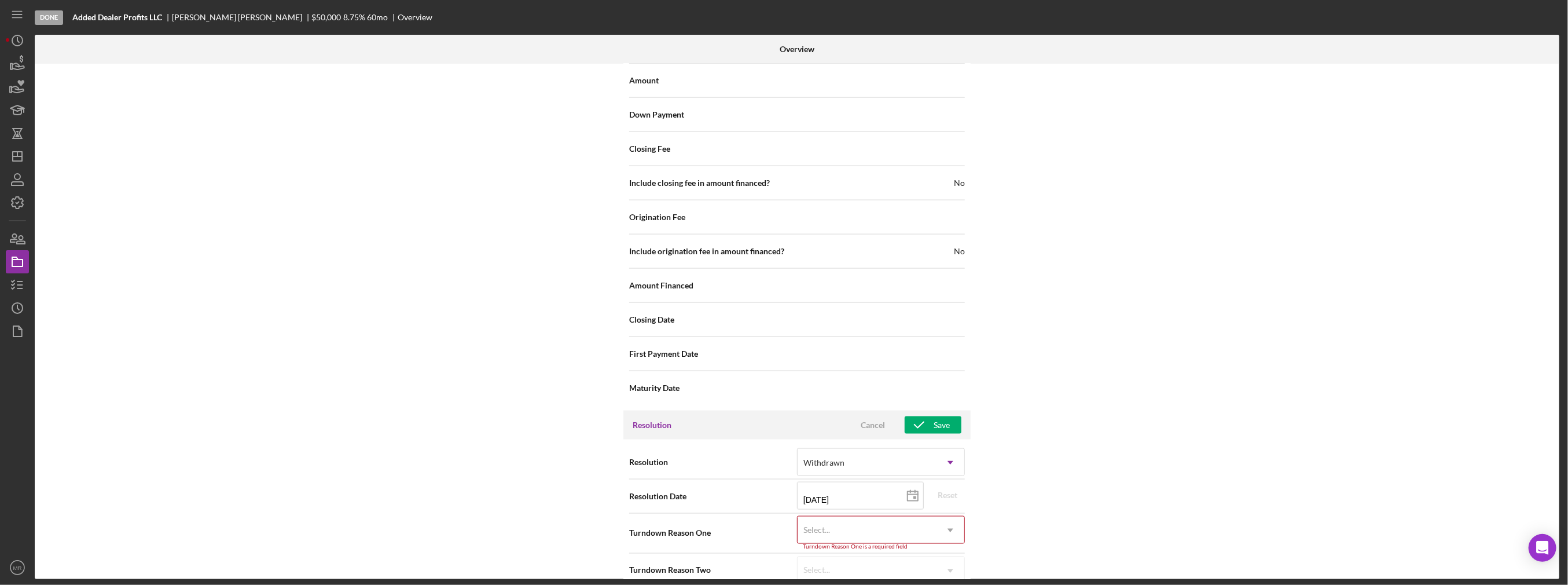
scroll to position [1308, 0]
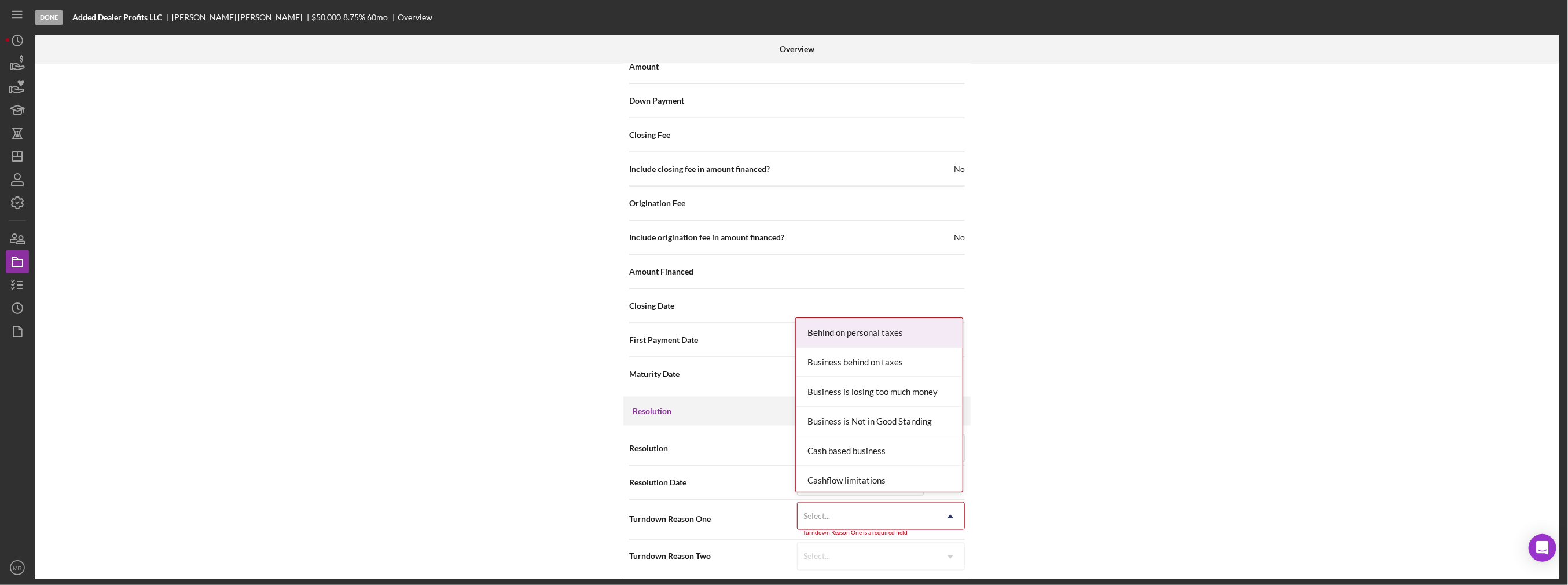
click at [924, 506] on div "Select..." at bounding box center [867, 517] width 139 height 27
click at [901, 392] on div "No tax payment plan" at bounding box center [879, 385] width 167 height 29
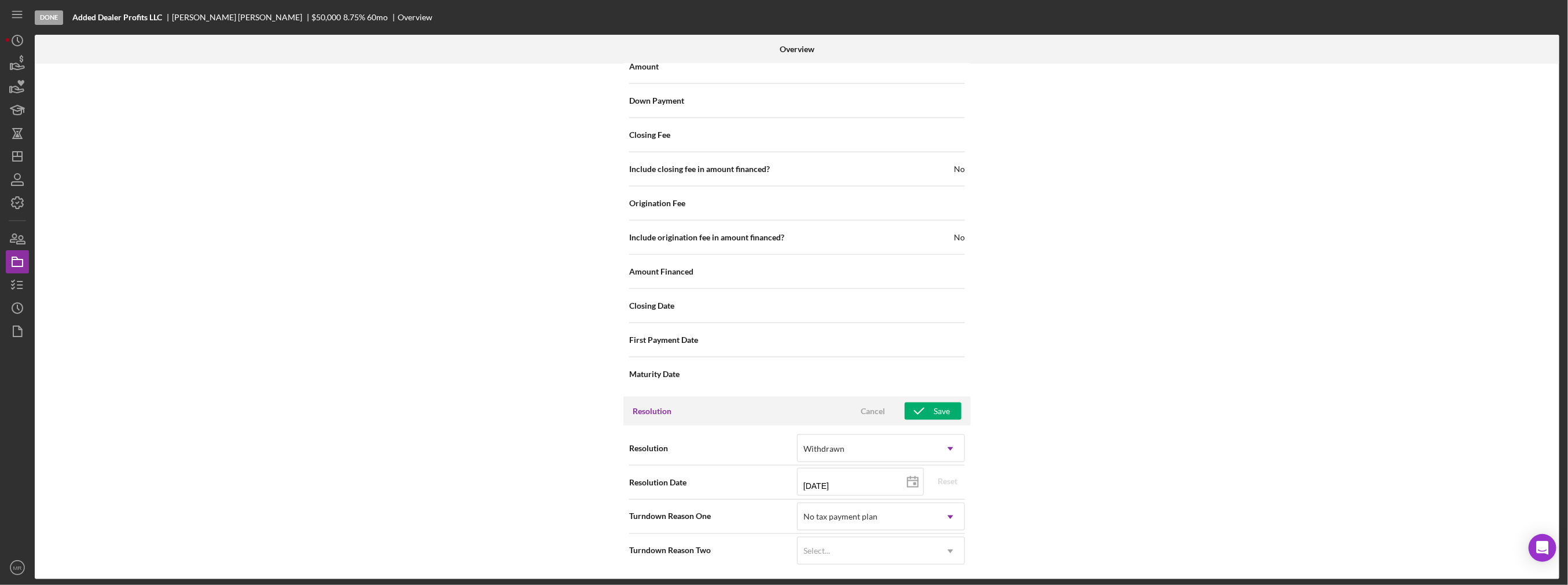
scroll to position [1303, 0]
click at [1034, 428] on div "Internal Workflow Stage Done Icon/Dropdown Arrow Archive (can unarchive later i…" at bounding box center [797, 321] width 1524 height 515
click at [927, 551] on div "Select..." at bounding box center [867, 556] width 139 height 27
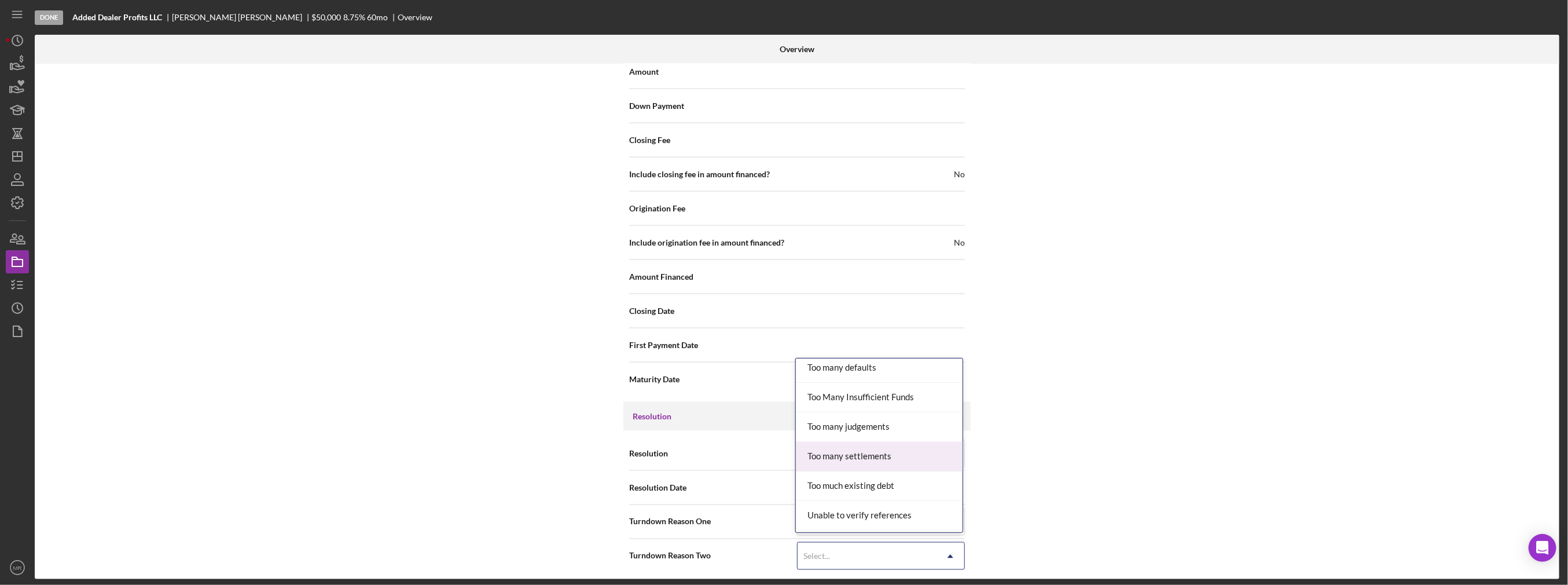
scroll to position [1267, 0]
click at [1065, 475] on div "Internal Workflow Stage Done Icon/Dropdown Arrow Archive (can unarchive later i…" at bounding box center [797, 321] width 1524 height 515
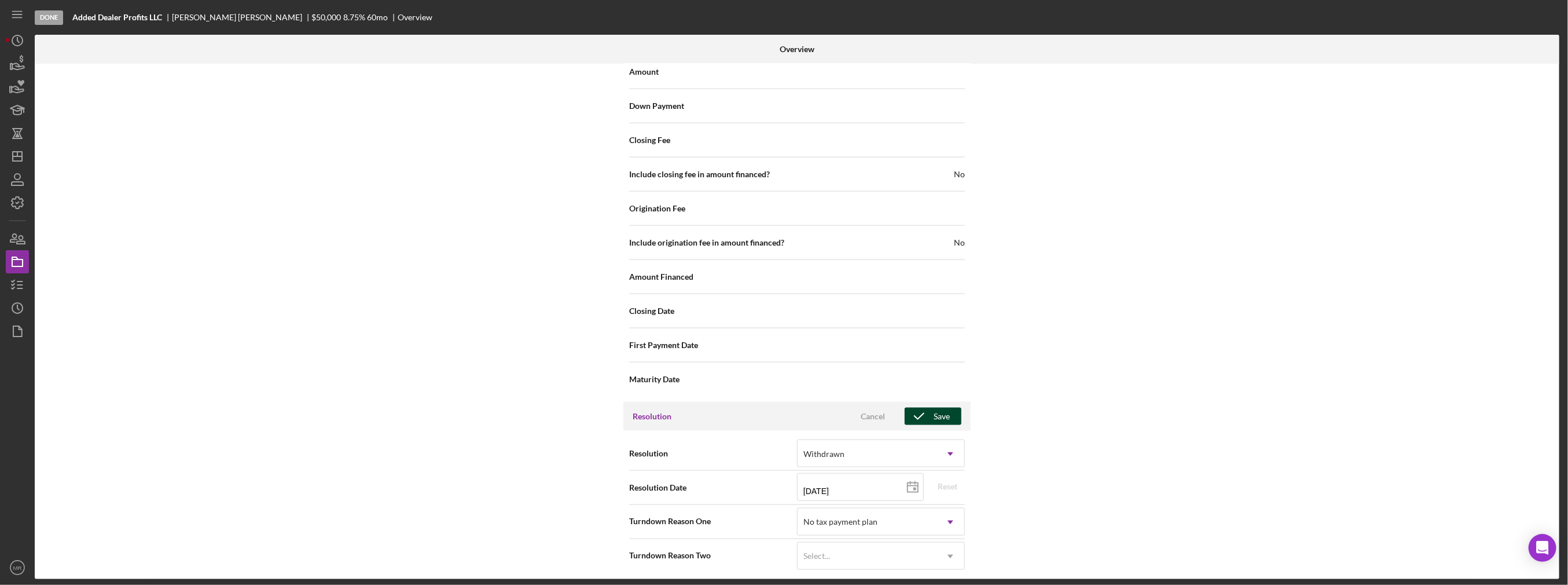
click at [933, 415] on div "Save" at bounding box center [941, 416] width 16 height 17
click at [191, 285] on div "Internal Workflow Stage Done Icon/Dropdown Arrow Archive (can unarchive later i…" at bounding box center [797, 321] width 1524 height 515
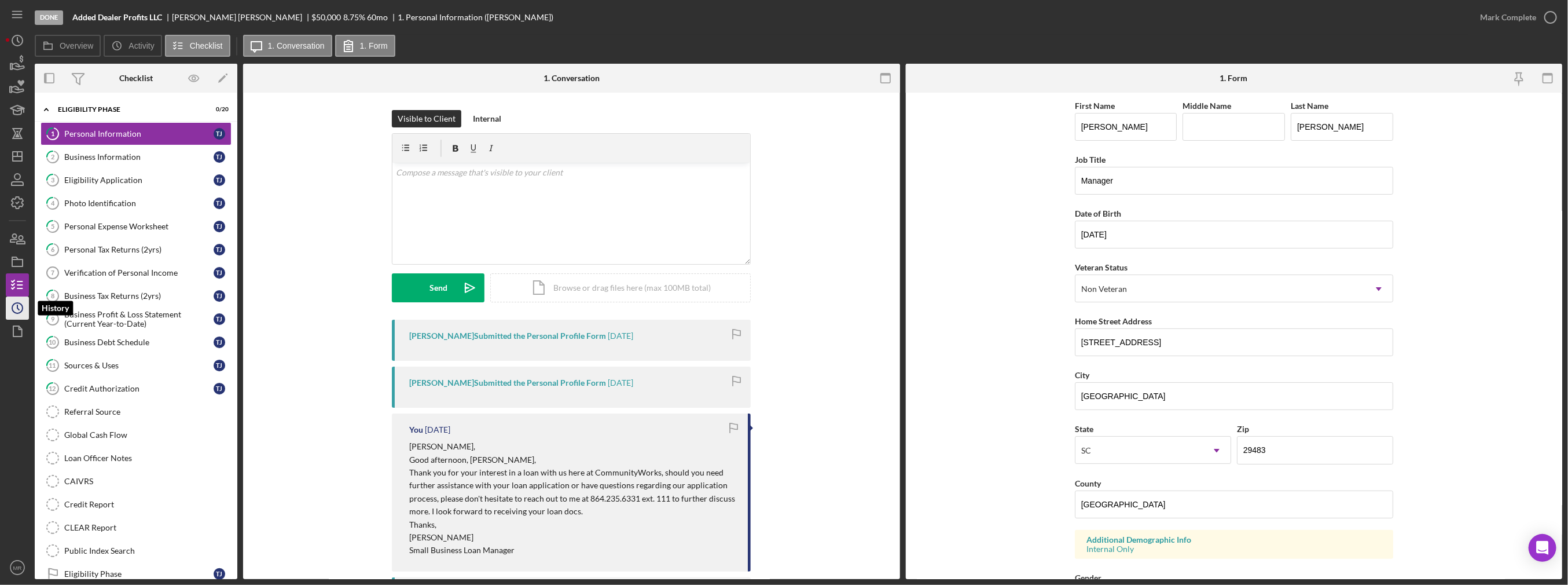
click at [14, 301] on icon "Icon/History" at bounding box center [17, 308] width 29 height 29
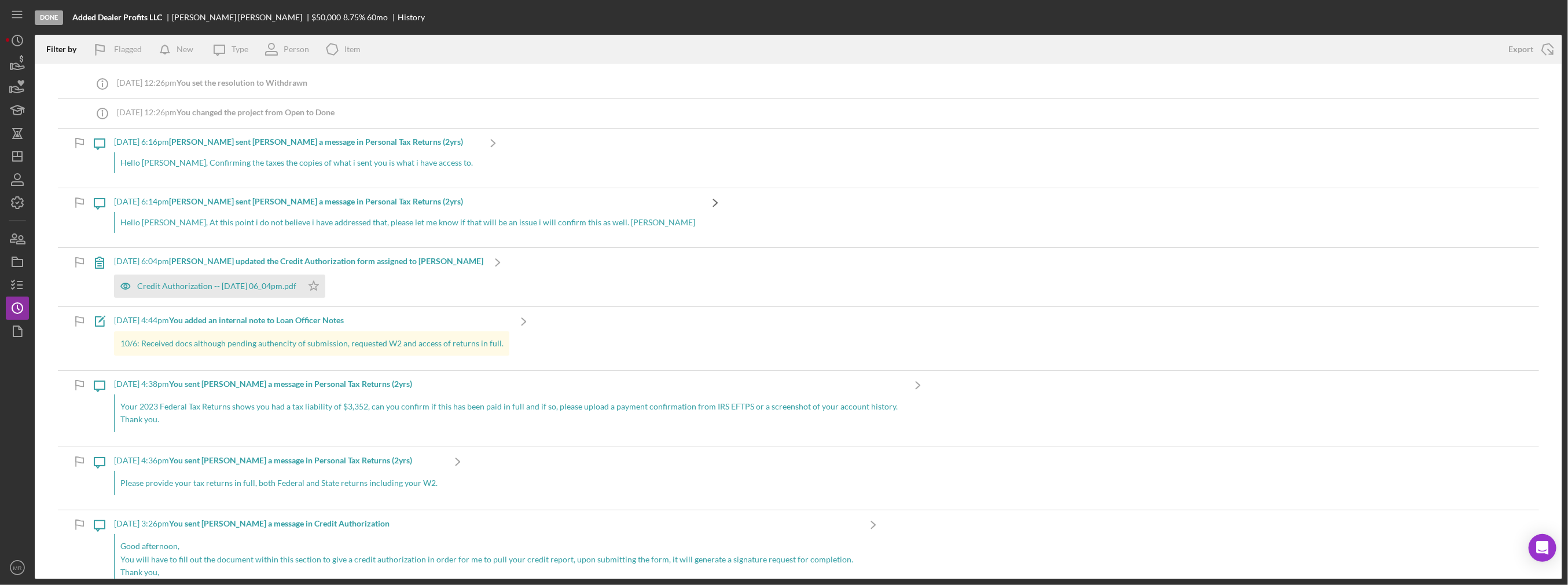
click at [701, 215] on icon "Icon/Navigate" at bounding box center [715, 202] width 29 height 29
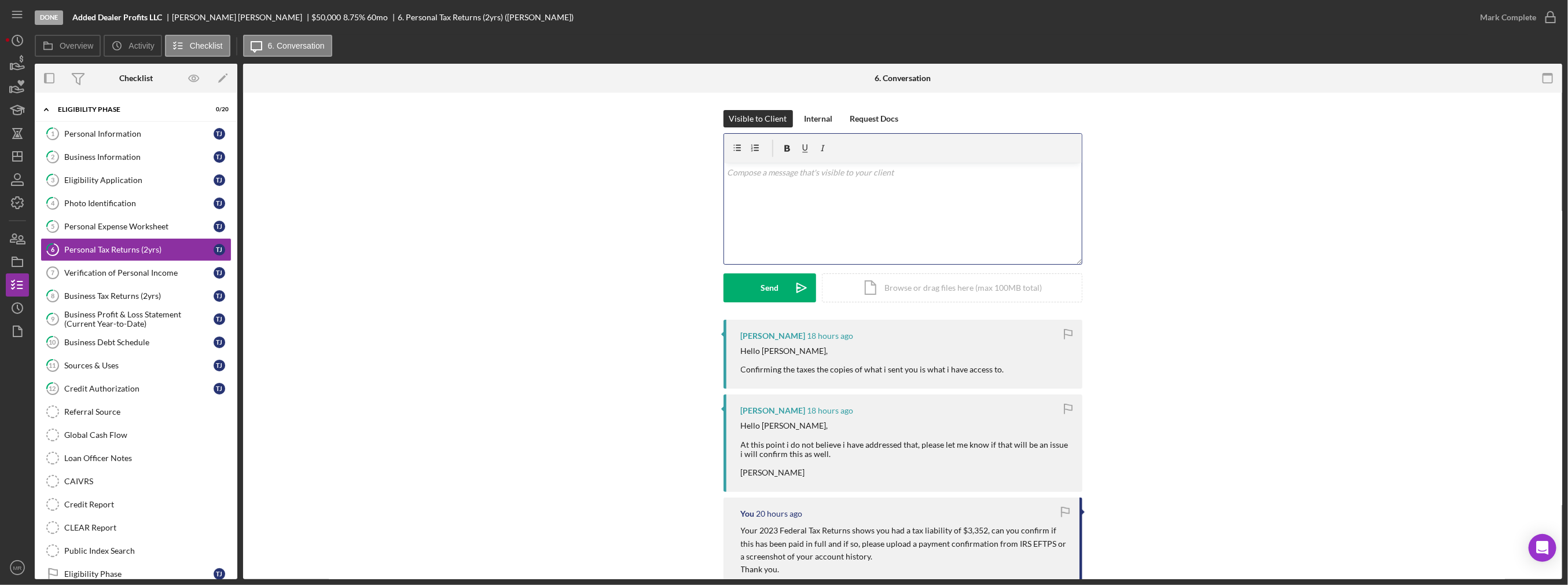
click at [813, 190] on div "v Color teal Color pink Remove color Add row above Add row below Add column bef…" at bounding box center [902, 214] width 358 height 102
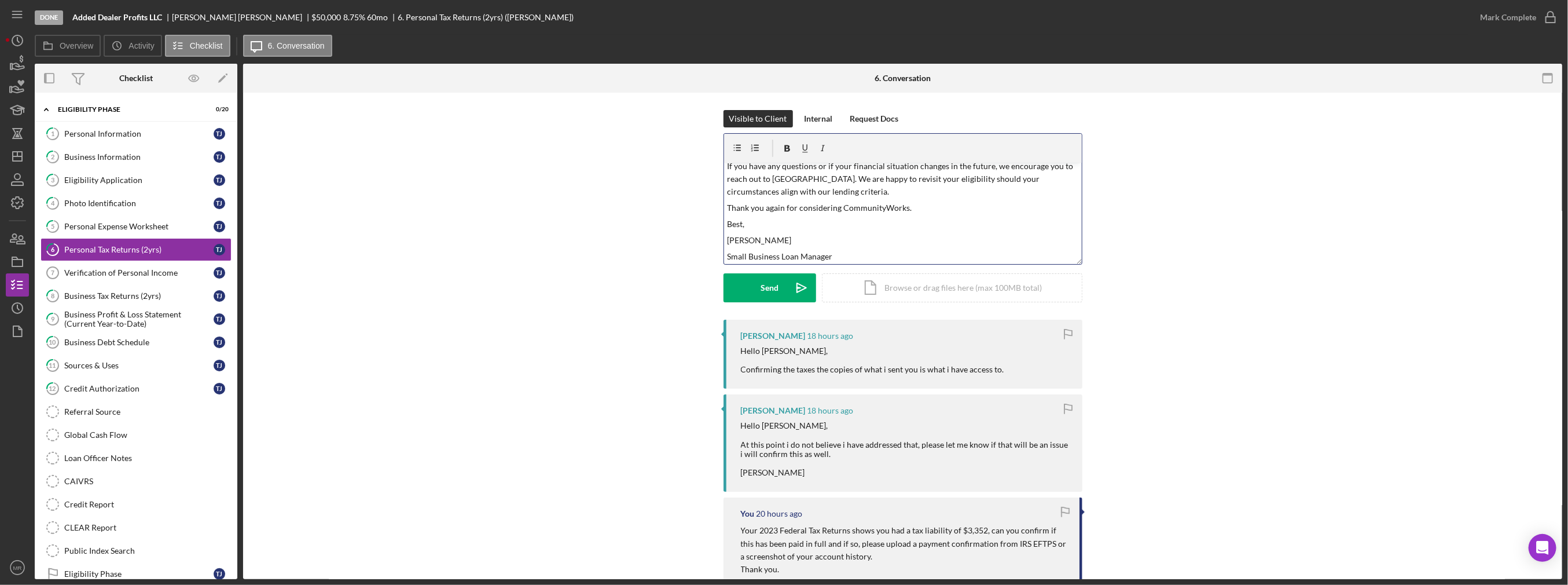
scroll to position [137, 0]
click at [910, 286] on div "Icon/Document Browse or drag files here (max 100MB total) Tap to choose files o…" at bounding box center [952, 287] width 260 height 29
click at [927, 287] on div "Icon/Document Browse or drag files here (max 100MB total) Tap to choose files o…" at bounding box center [952, 287] width 260 height 29
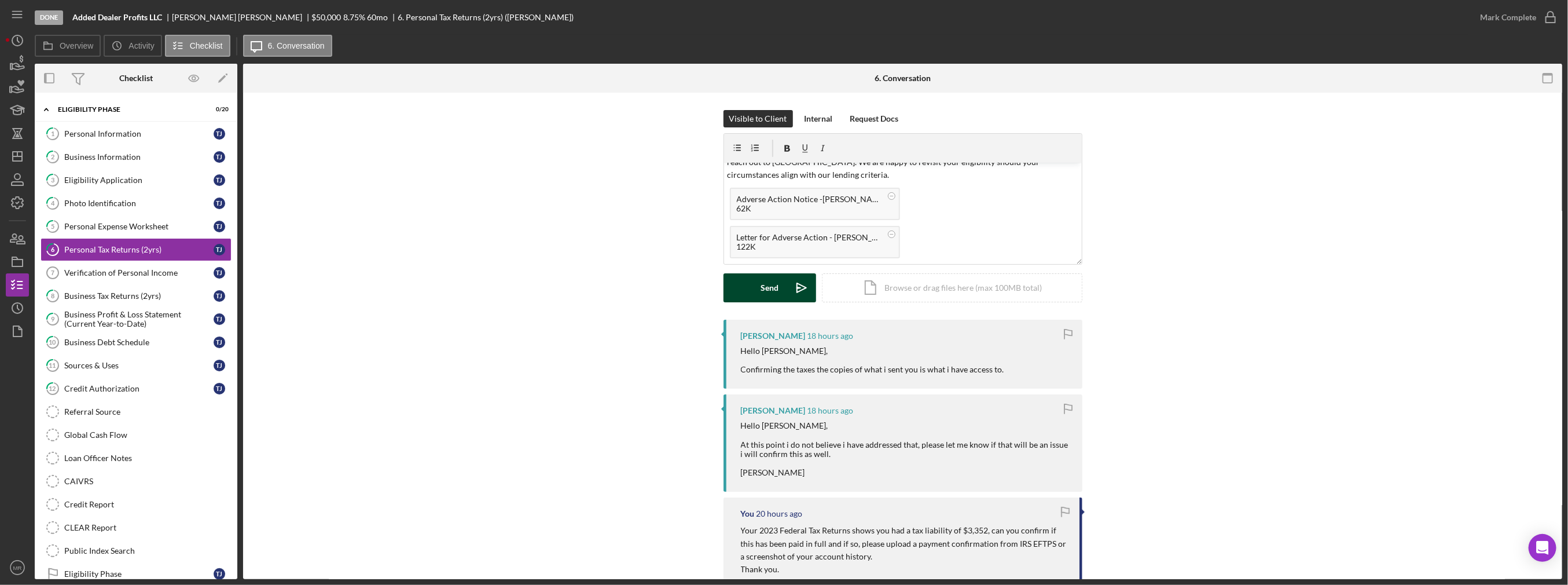
click at [771, 290] on div "Send" at bounding box center [769, 287] width 18 height 29
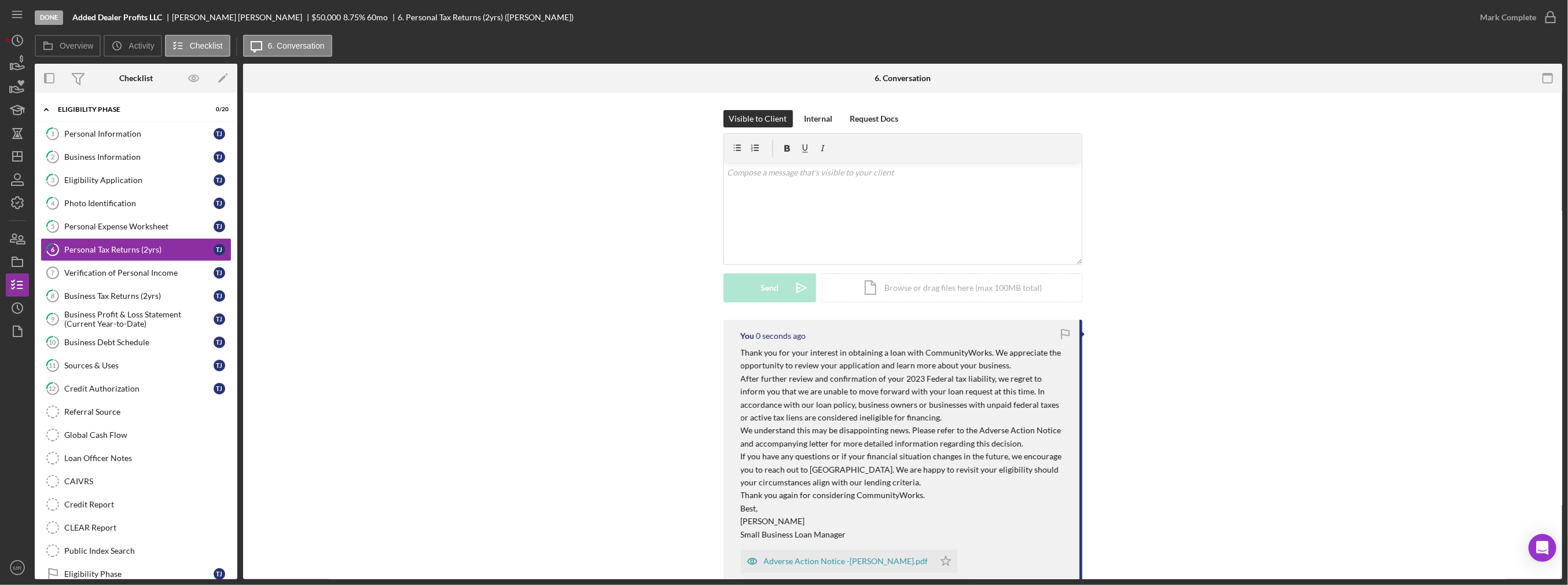
scroll to position [0, 0]
click at [157, 138] on div "Personal Information" at bounding box center [139, 134] width 149 height 10
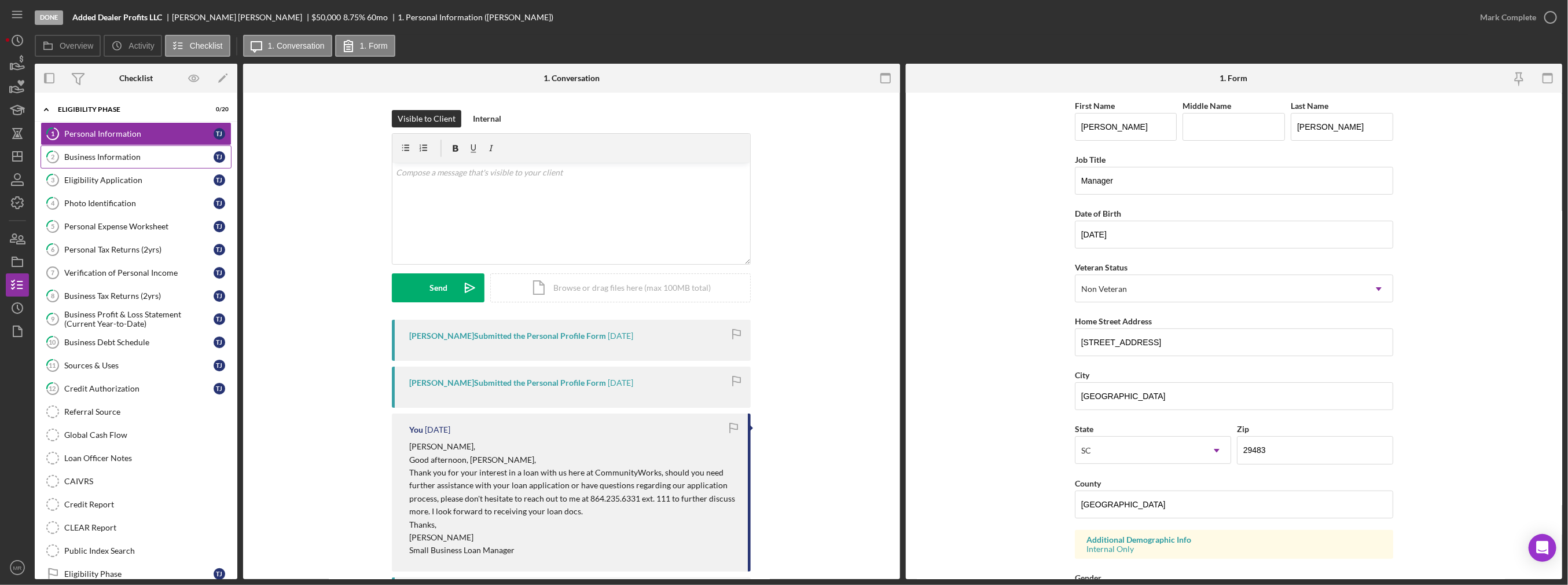
click at [152, 155] on div "Business Information" at bounding box center [139, 157] width 149 height 10
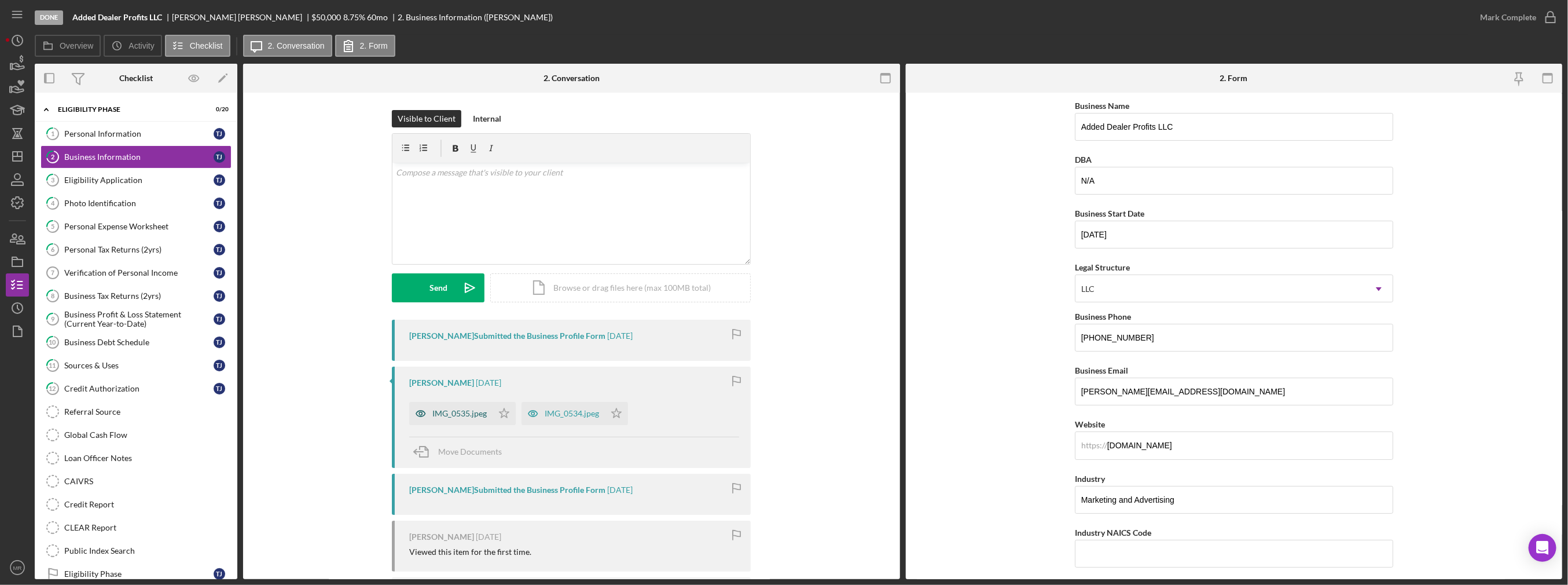
click at [455, 419] on div "IMG_0535.jpeg" at bounding box center [451, 413] width 83 height 23
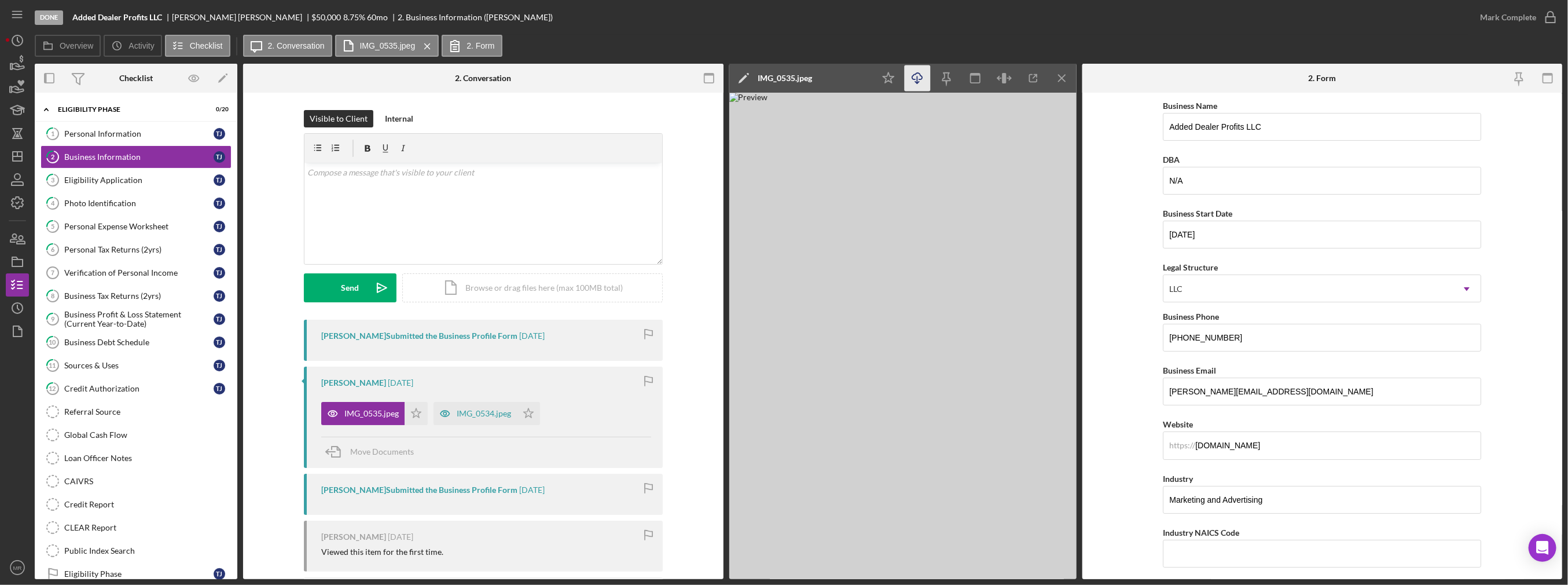
click at [913, 79] on icon "button" at bounding box center [917, 76] width 10 height 6
click at [455, 403] on icon "button" at bounding box center [444, 413] width 23 height 23
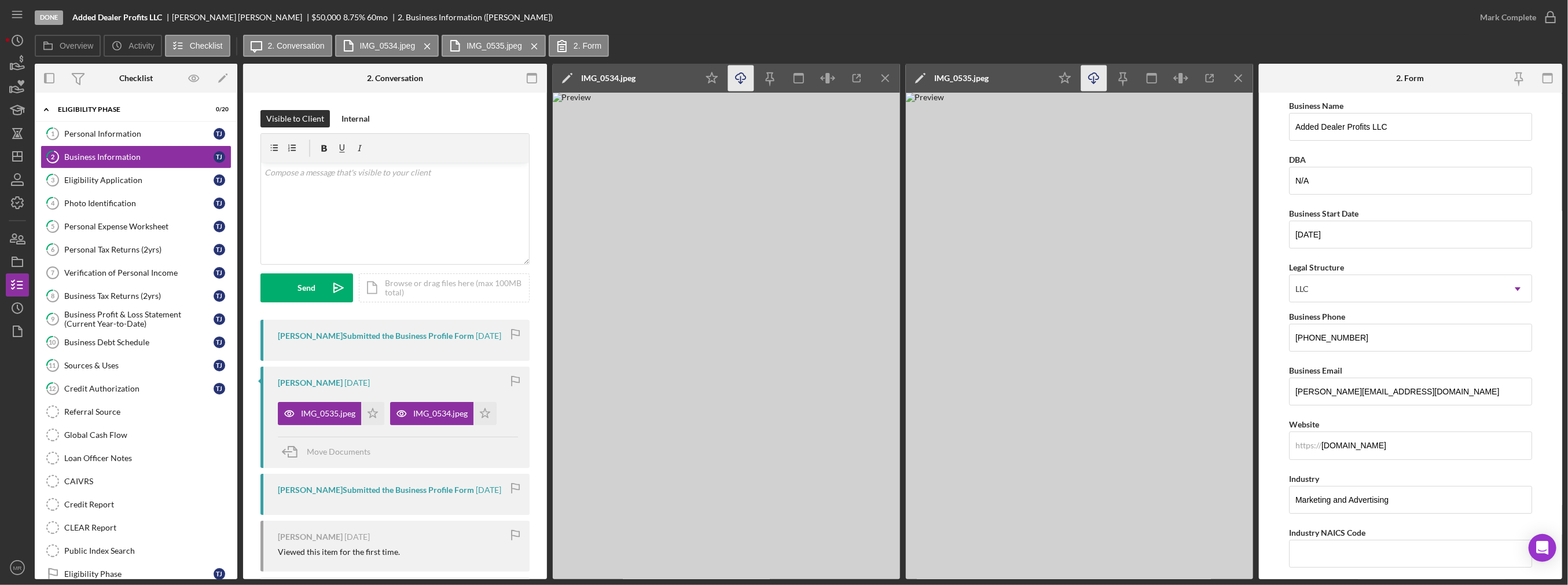
click at [742, 78] on icon "Icon/Download" at bounding box center [740, 78] width 26 height 26
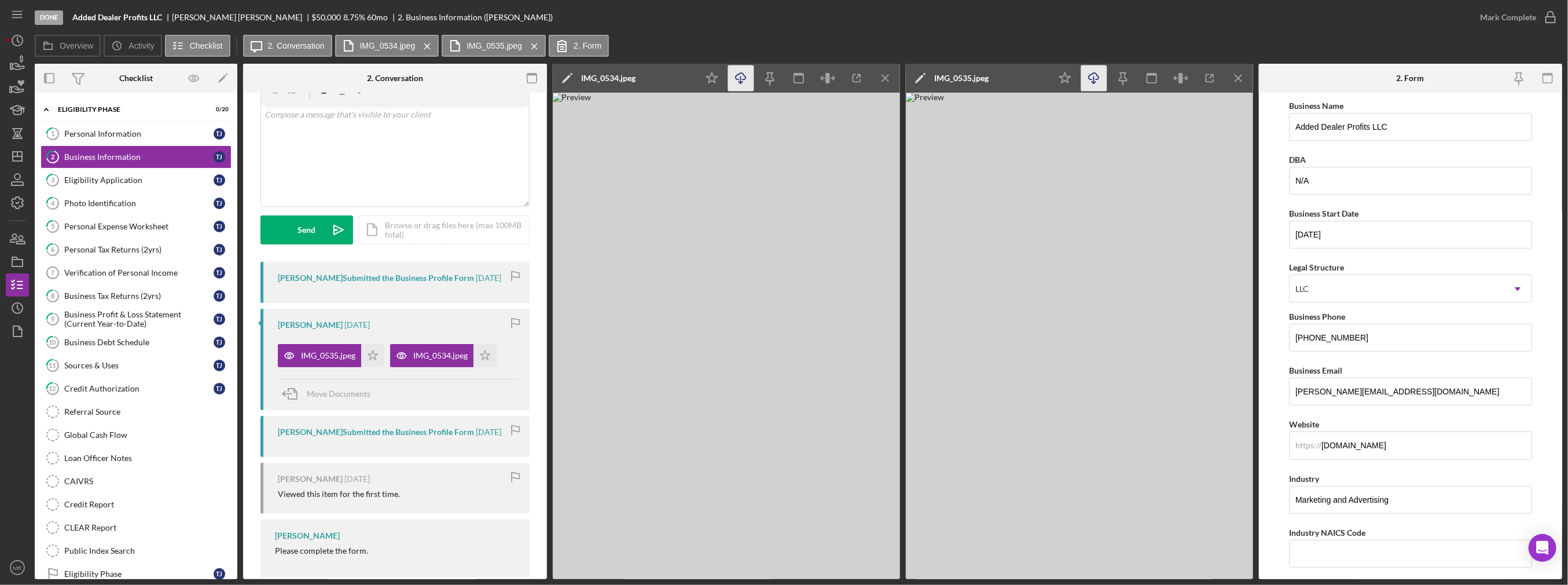
scroll to position [78, 0]
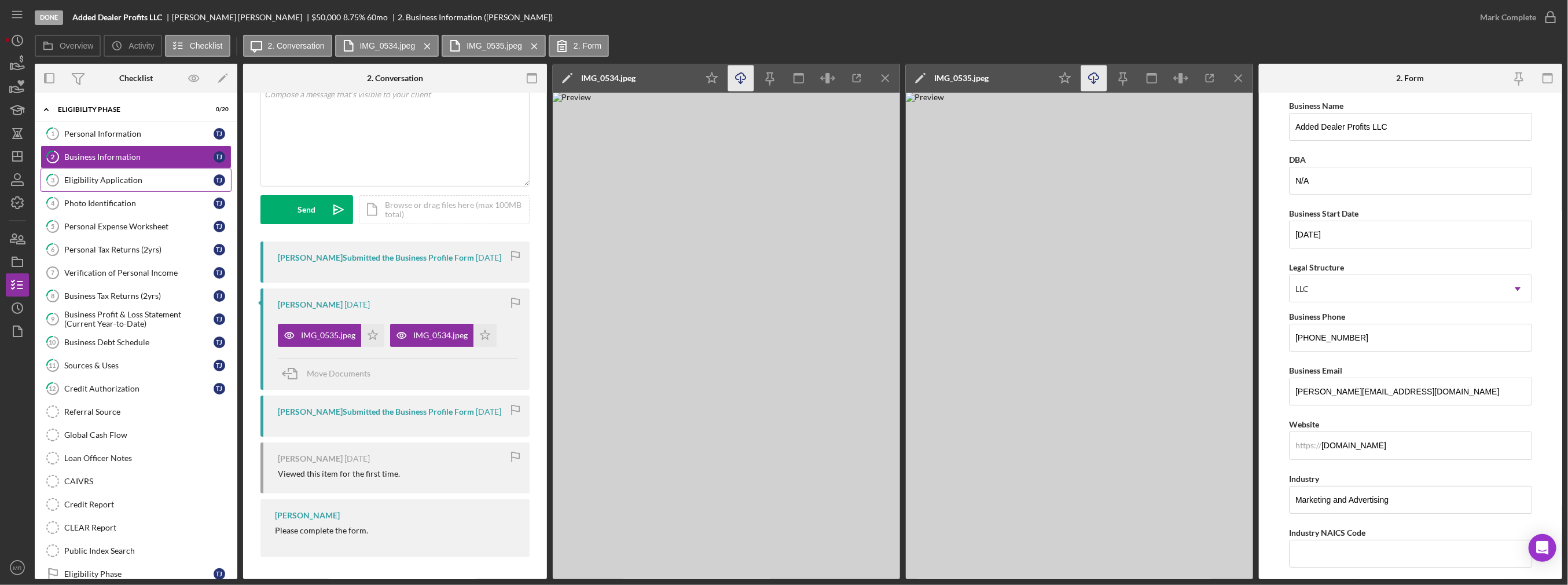
click at [110, 172] on link "3 Eligibility Application T J" at bounding box center [136, 179] width 191 height 23
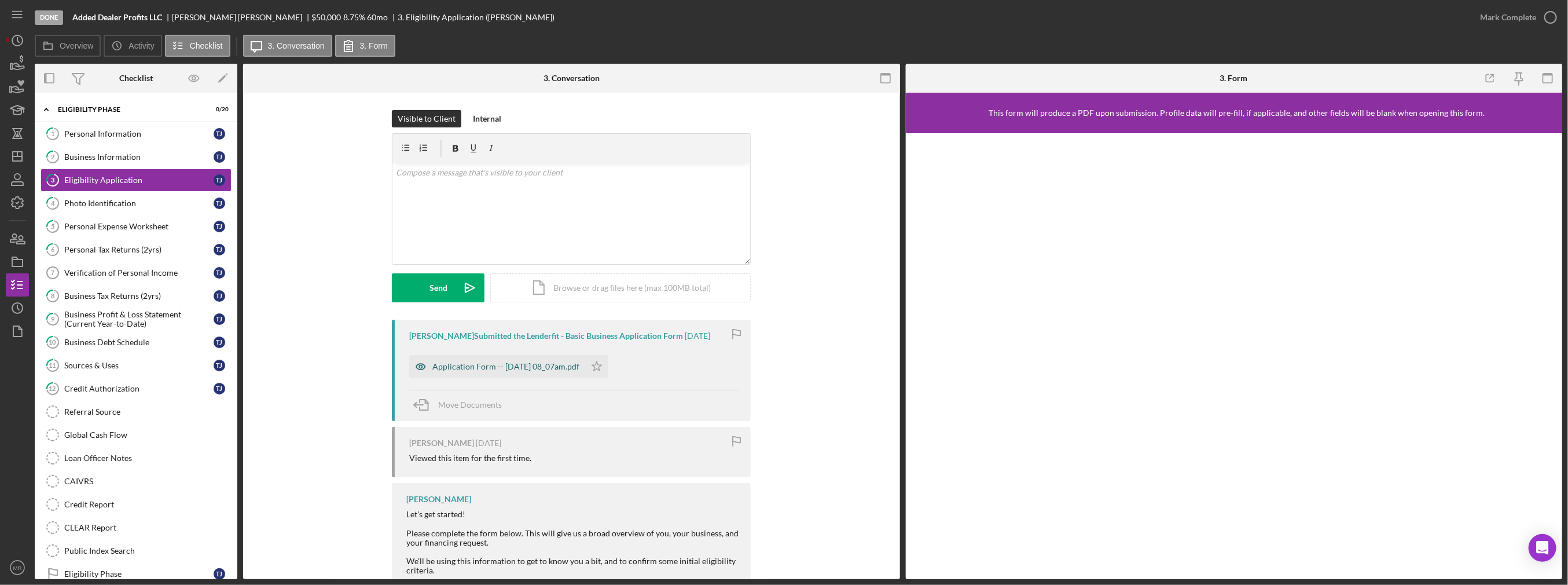
click at [527, 362] on div "Application Form -- [DATE] 08_07am.pdf" at bounding box center [505, 367] width 147 height 10
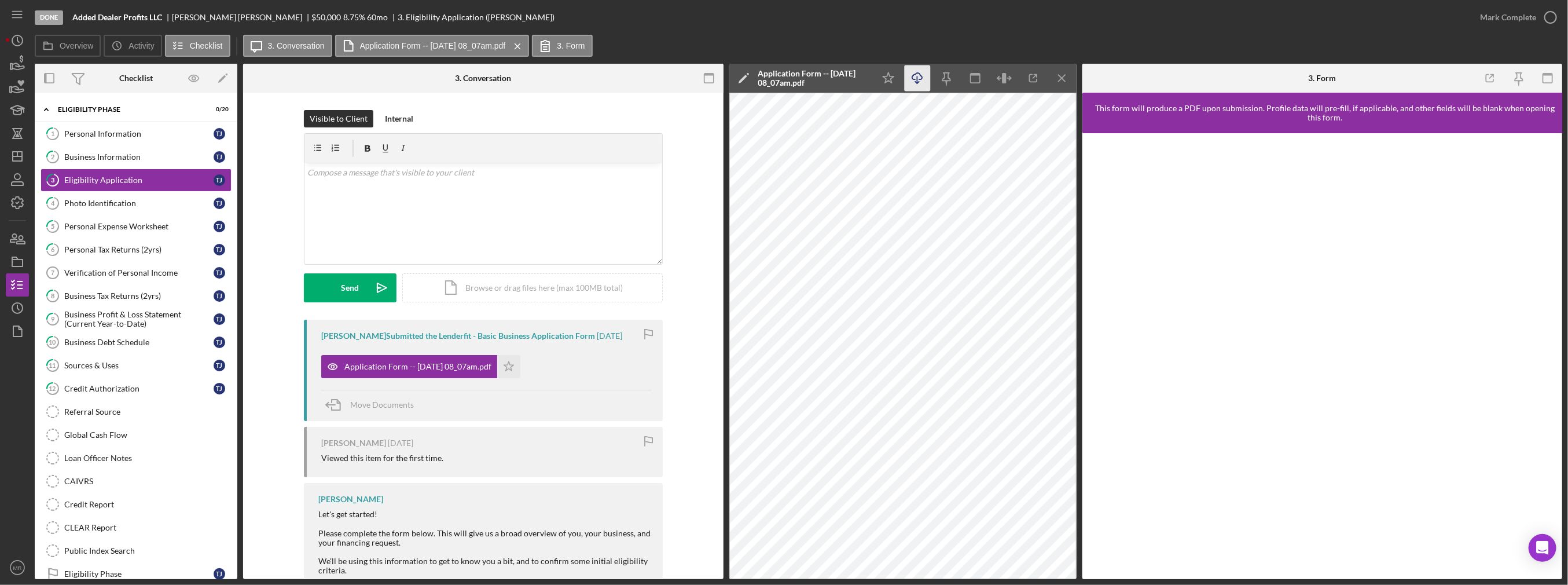
click at [919, 77] on icon "Icon/Download" at bounding box center [917, 78] width 26 height 26
click at [81, 198] on div "Photo Identification" at bounding box center [139, 203] width 149 height 10
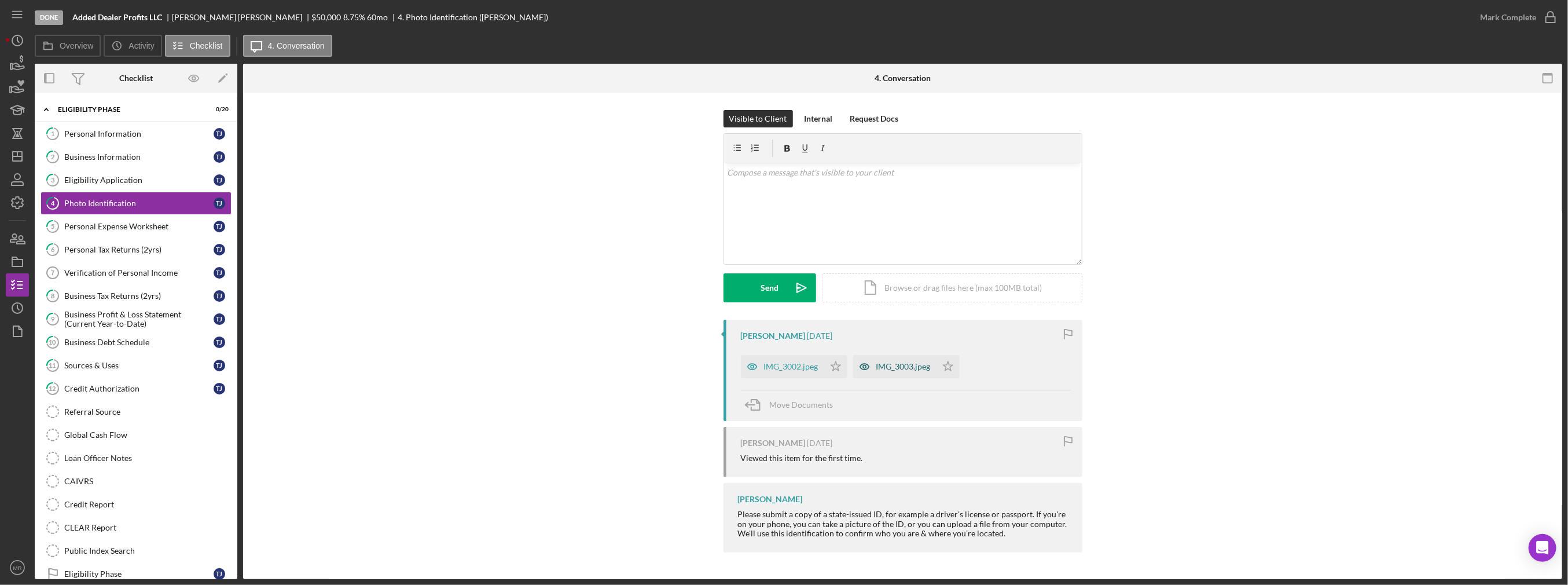
click at [890, 367] on div "IMG_3003.jpeg" at bounding box center [903, 367] width 55 height 10
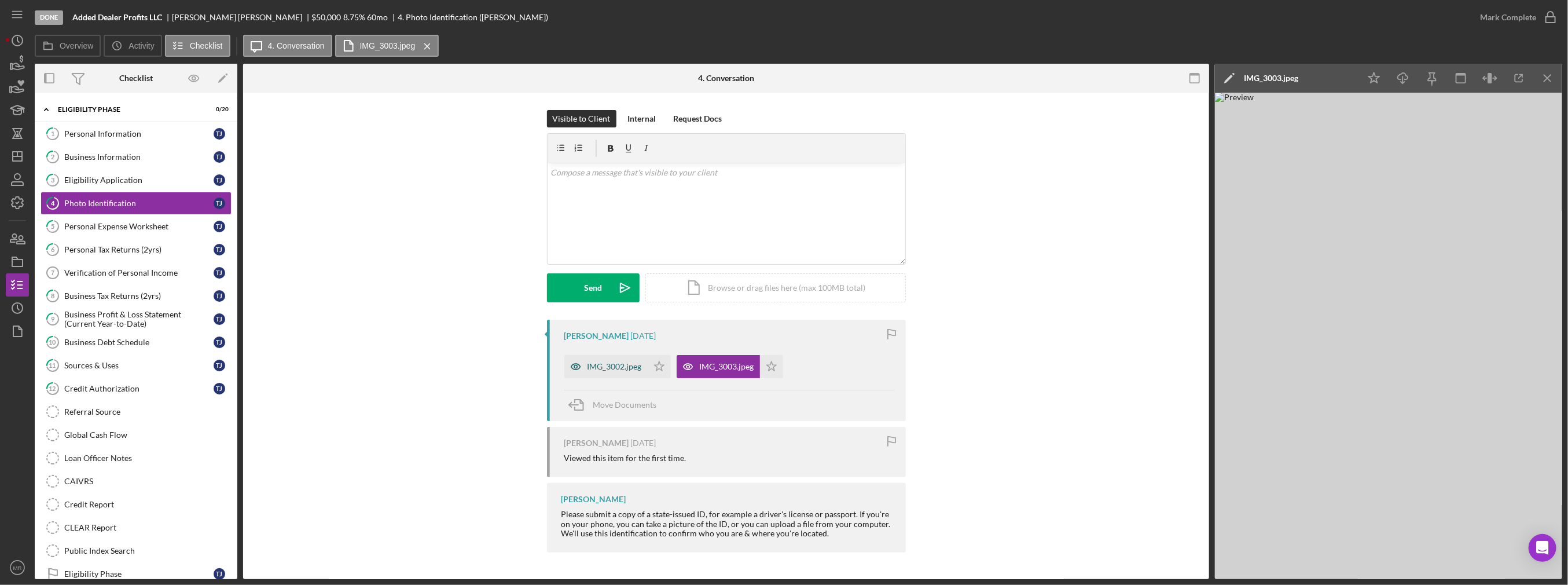
click at [638, 367] on div "IMG_3002.jpeg" at bounding box center [614, 367] width 55 height 10
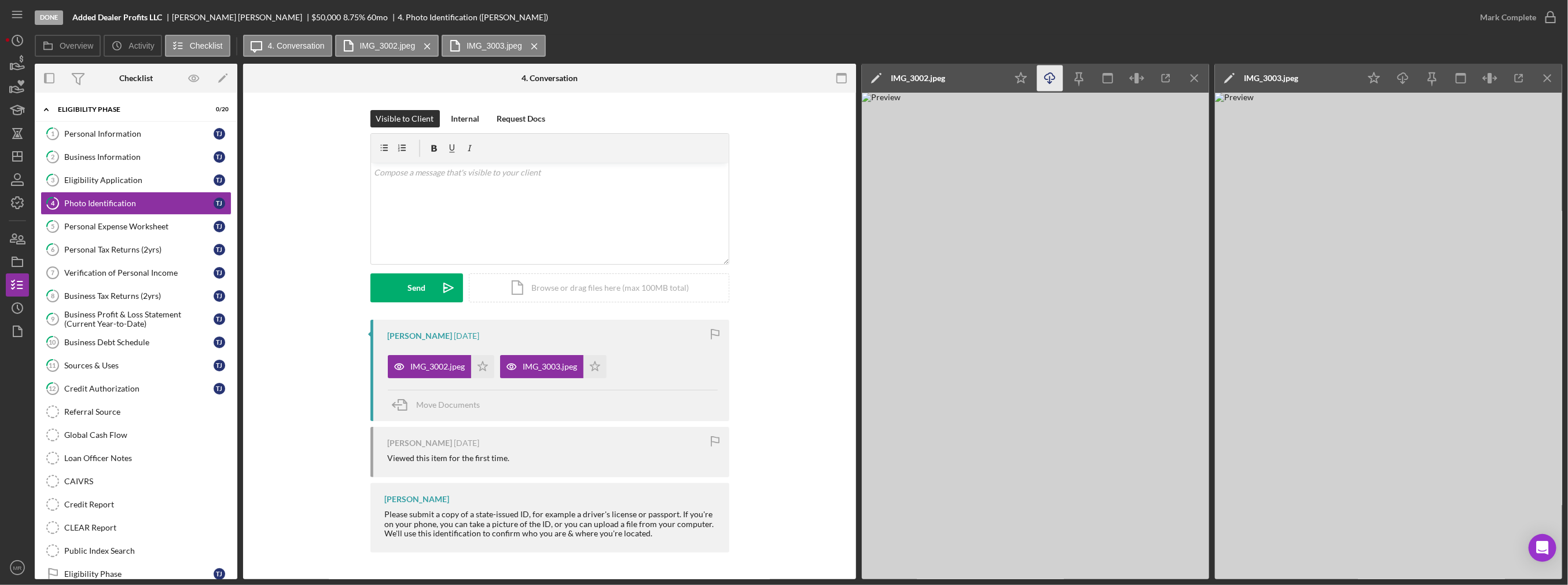
click at [1049, 73] on icon "button" at bounding box center [1049, 76] width 10 height 6
click at [122, 222] on div "Personal Expense Worksheet" at bounding box center [139, 226] width 149 height 10
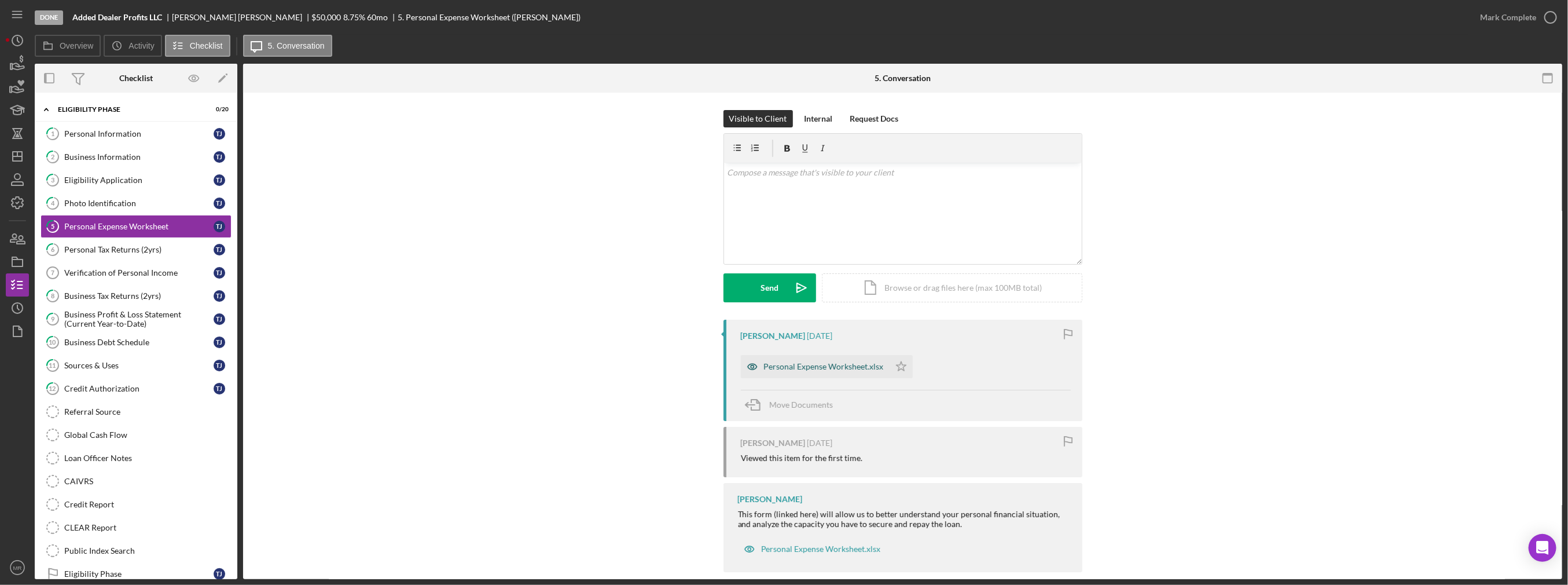
click at [817, 376] on div "Personal Expense Worksheet.xlsx" at bounding box center [815, 366] width 148 height 23
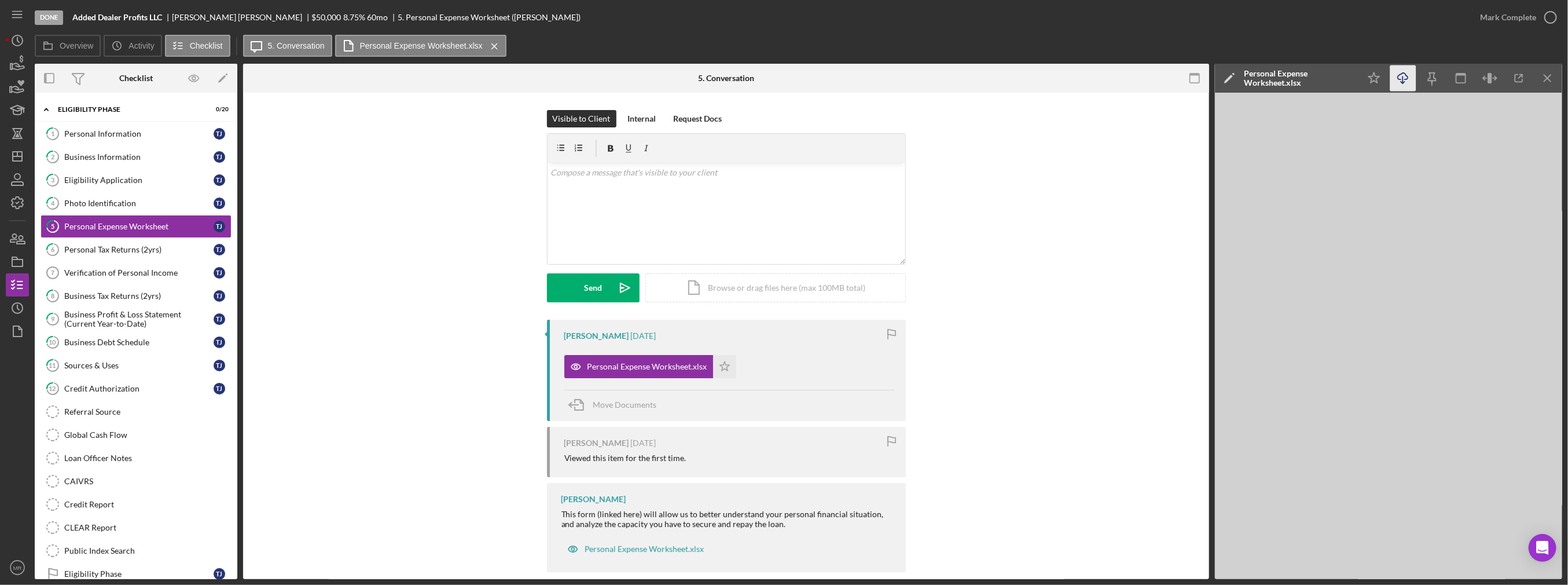
click at [1404, 83] on icon "Icon/Download" at bounding box center [1403, 78] width 26 height 26
click at [92, 252] on link "6 Personal Tax Returns (2yrs) T J" at bounding box center [136, 249] width 191 height 23
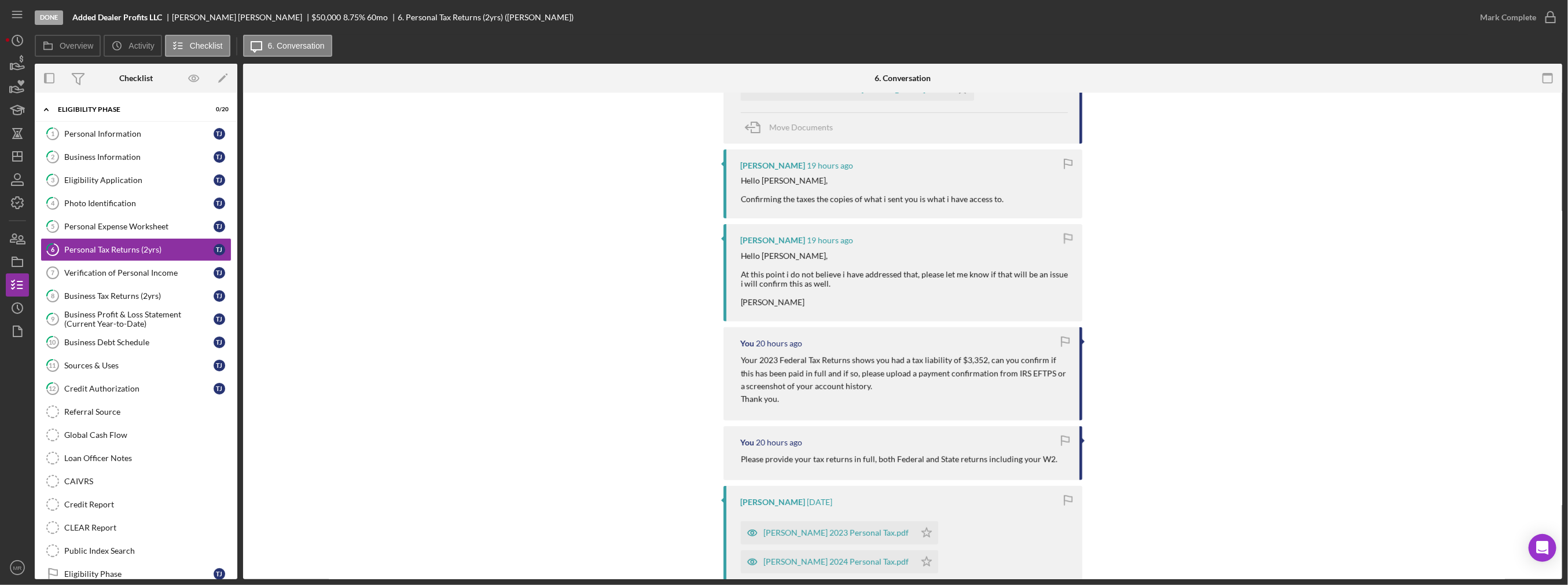
scroll to position [637, 0]
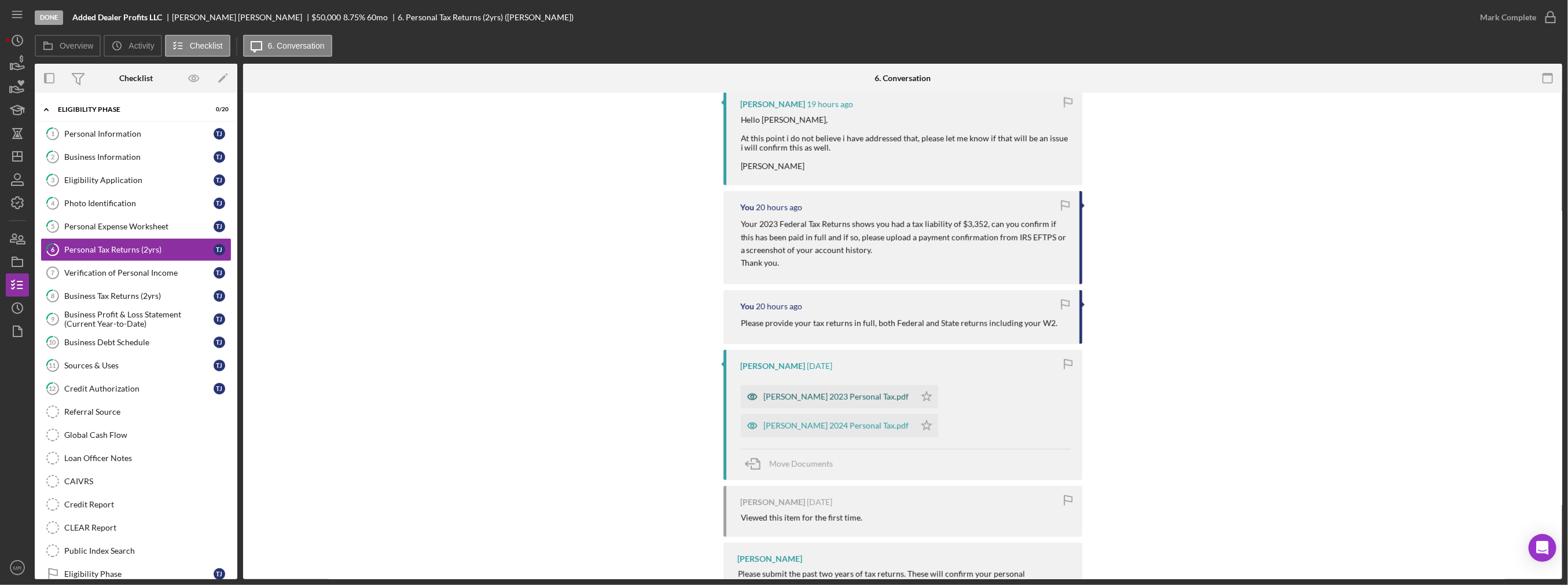
click at [848, 400] on div "[PERSON_NAME] 2023 Personal Tax.pdf" at bounding box center [836, 397] width 145 height 10
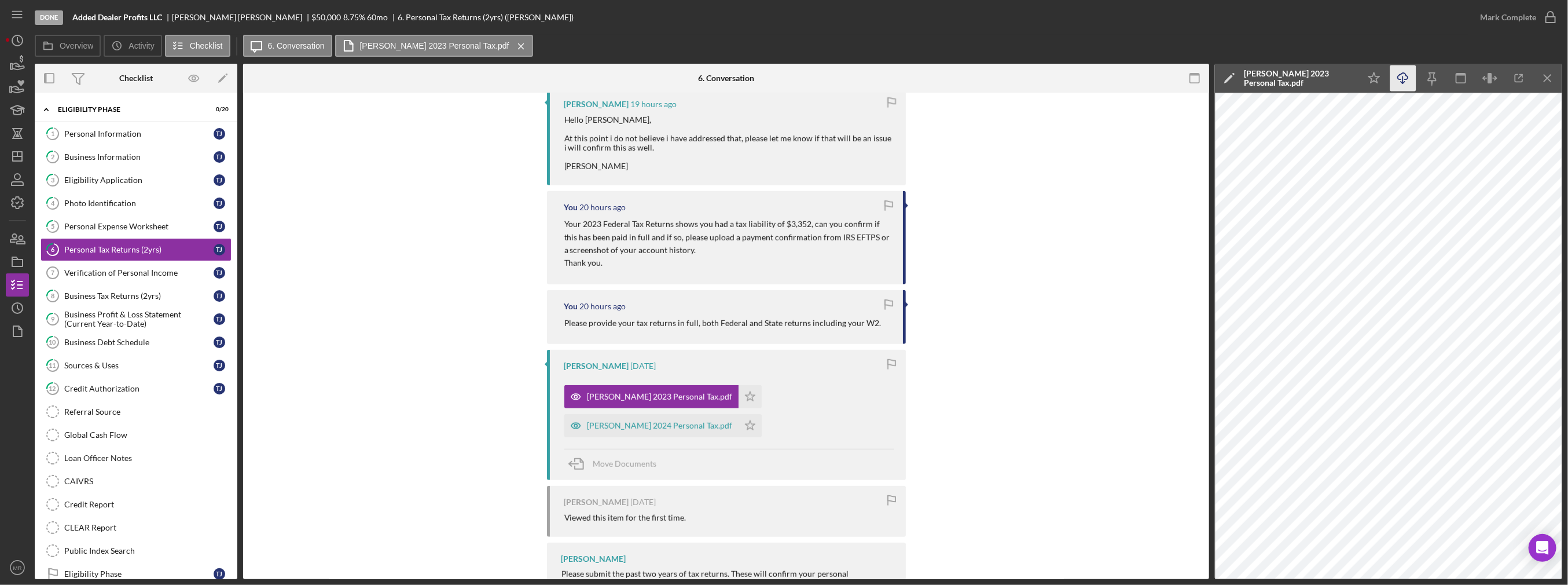
click at [1406, 75] on icon "button" at bounding box center [1402, 76] width 10 height 6
click at [644, 433] on div "[PERSON_NAME] 2024 Personal Tax.pdf" at bounding box center [651, 425] width 175 height 23
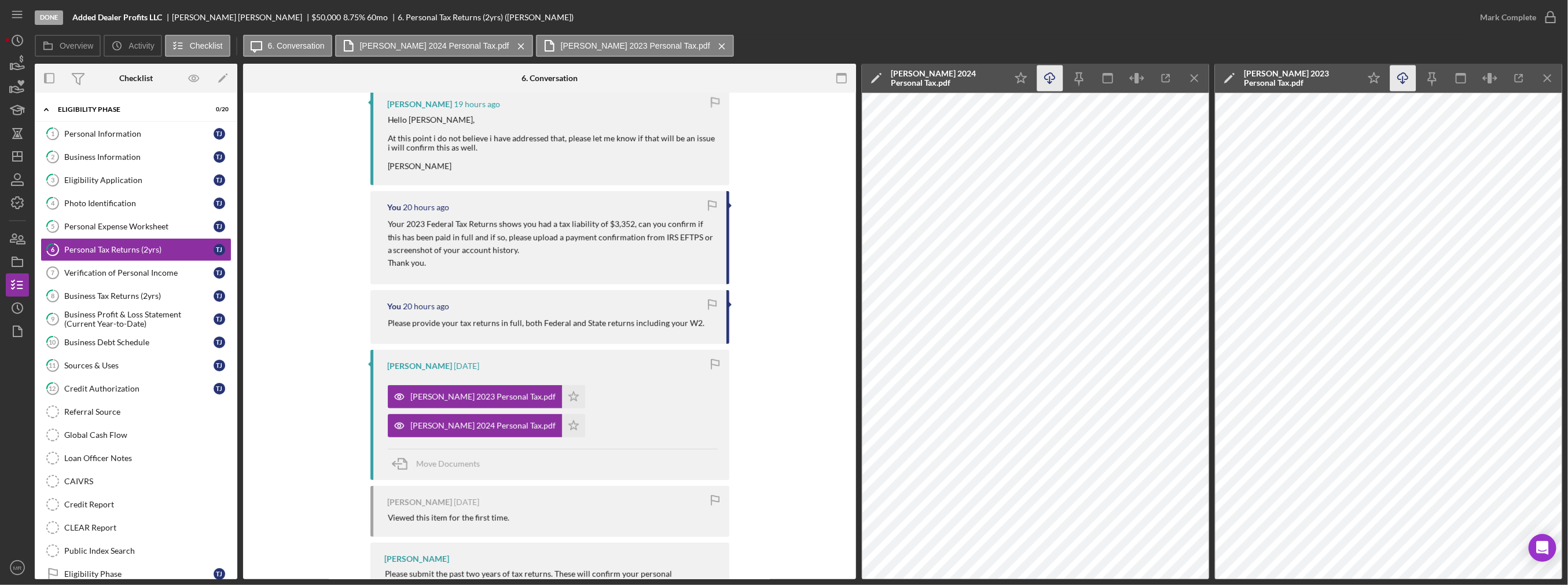
click at [1046, 71] on icon "Icon/Download" at bounding box center [1050, 78] width 26 height 26
click at [1189, 72] on icon "Icon/Menu Close" at bounding box center [1194, 78] width 26 height 26
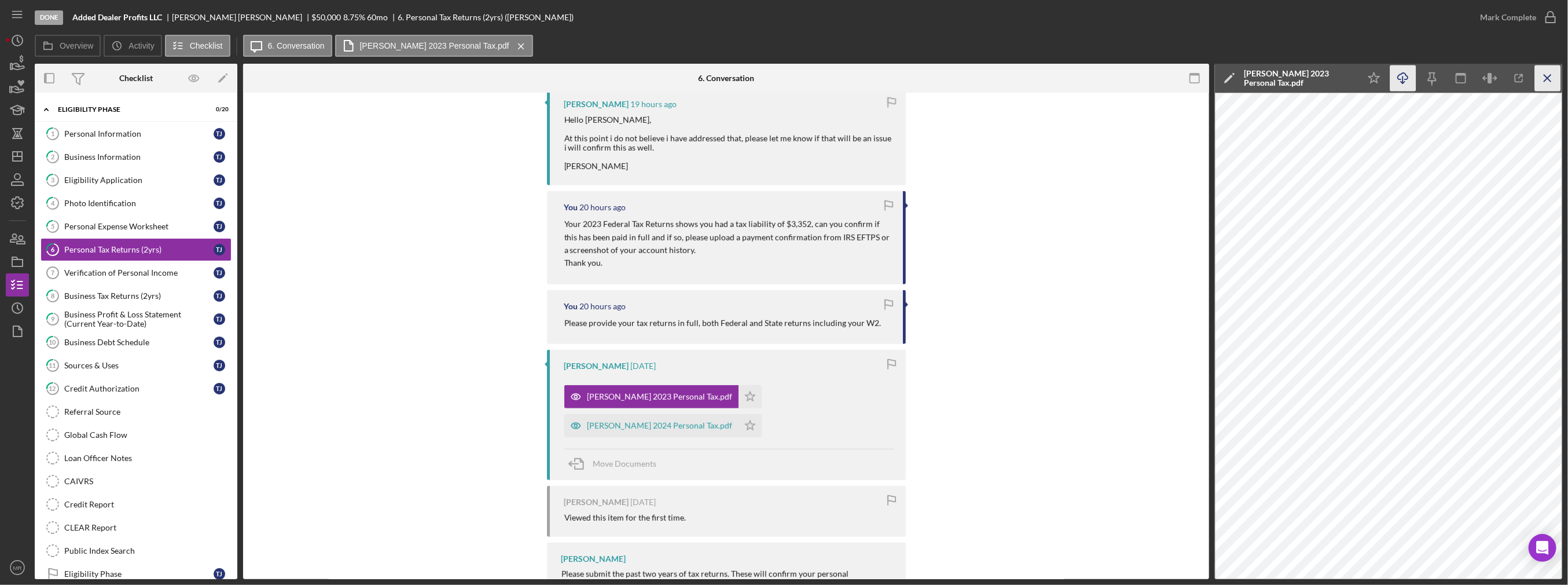
click at [1543, 84] on icon "Icon/Menu Close" at bounding box center [1547, 78] width 26 height 26
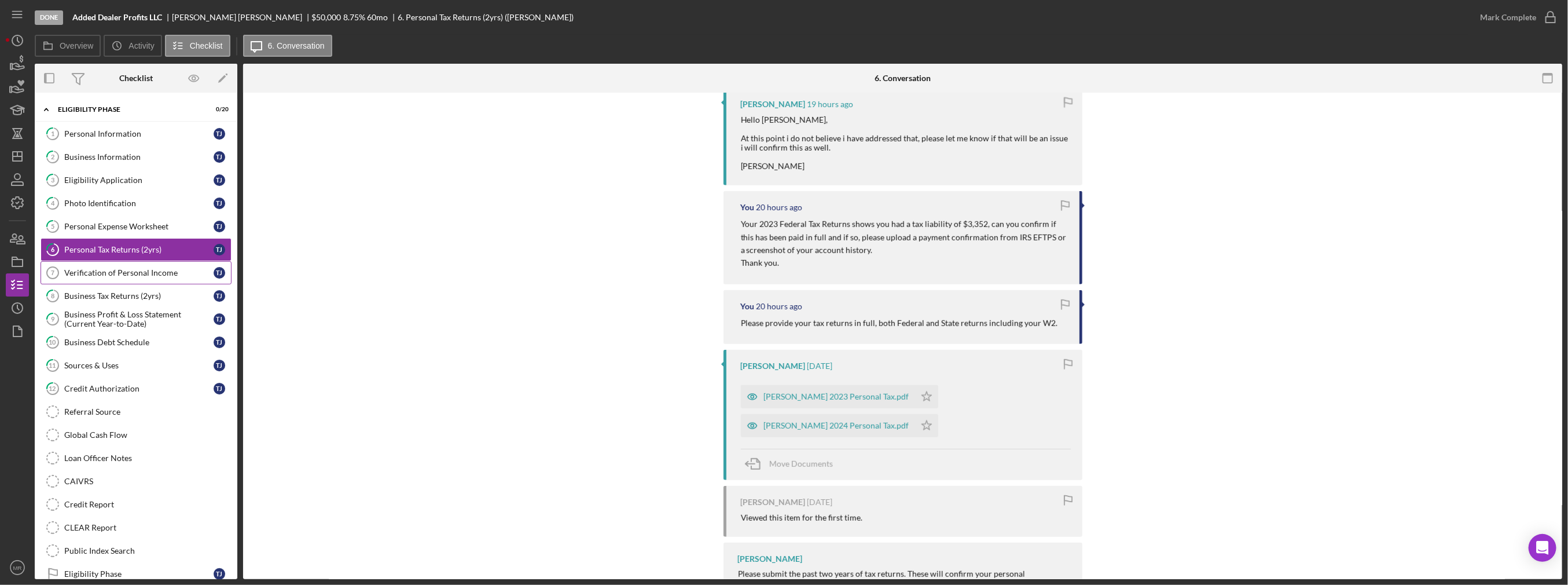
click at [95, 273] on div "Verification of Personal Income" at bounding box center [139, 273] width 149 height 10
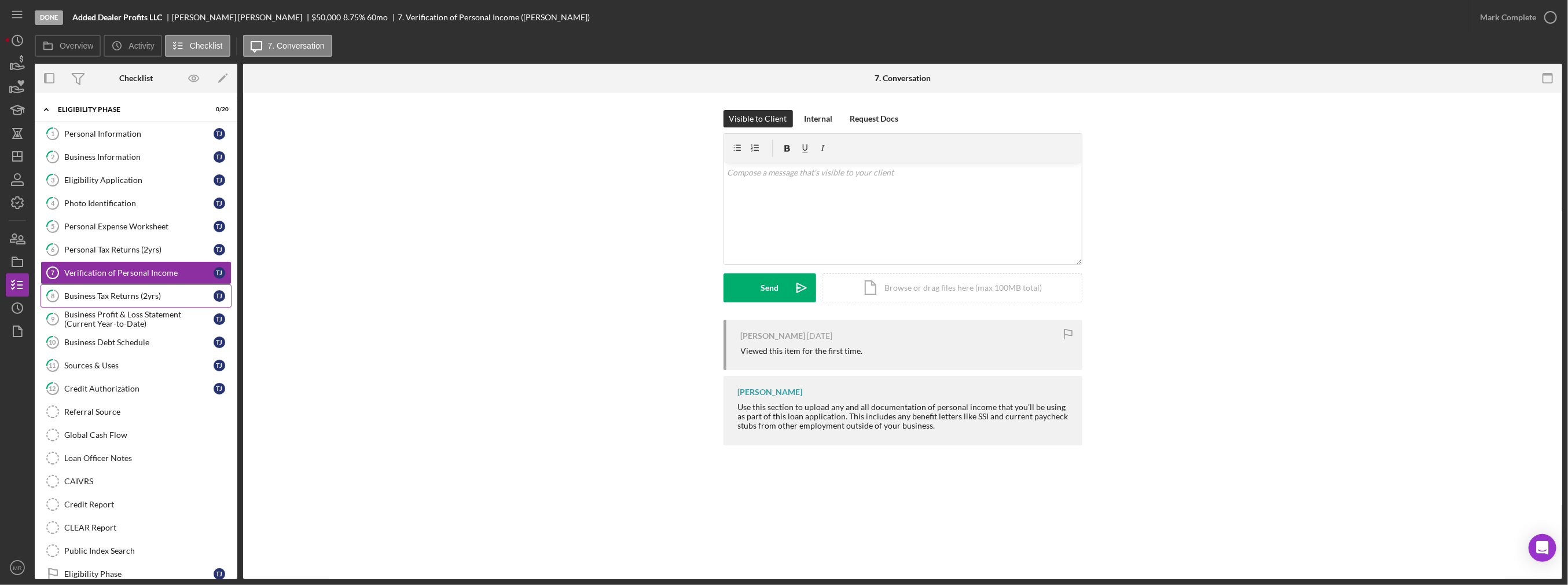
click at [136, 291] on div "Business Tax Returns (2yrs)" at bounding box center [139, 296] width 149 height 10
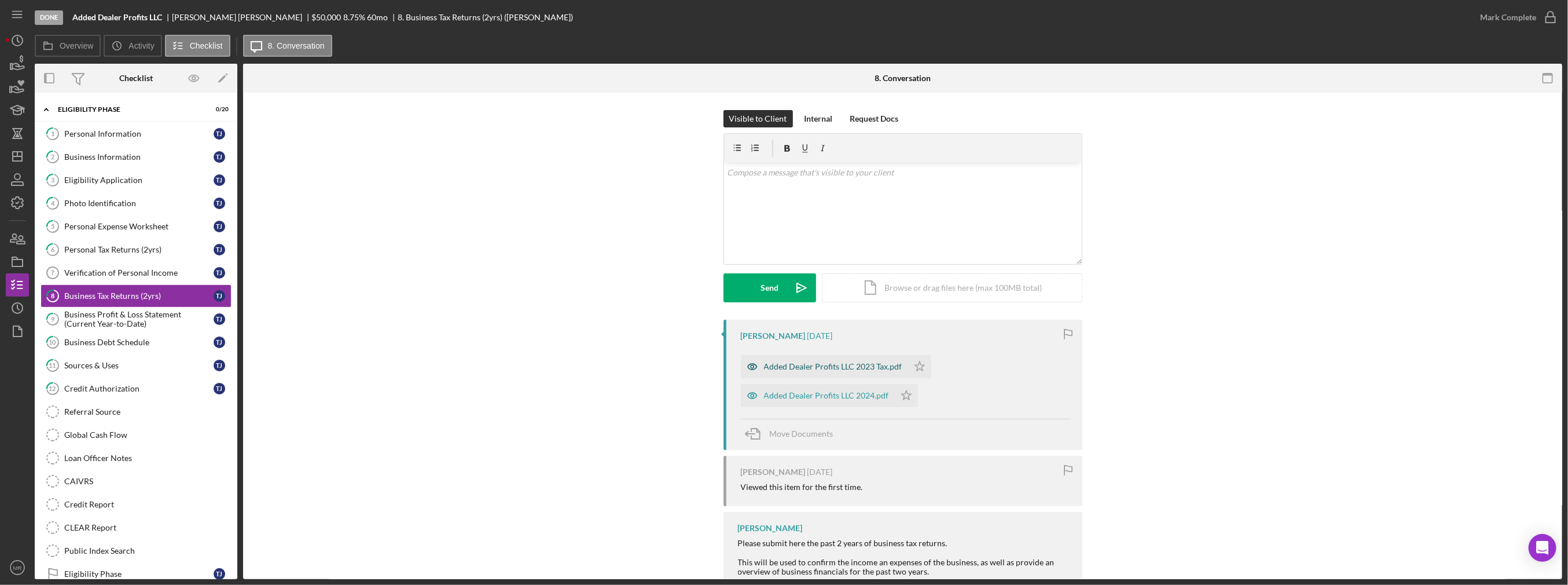
click at [813, 371] on div "Added Dealer Profits LLC 2023 Tax.pdf" at bounding box center [824, 366] width 167 height 23
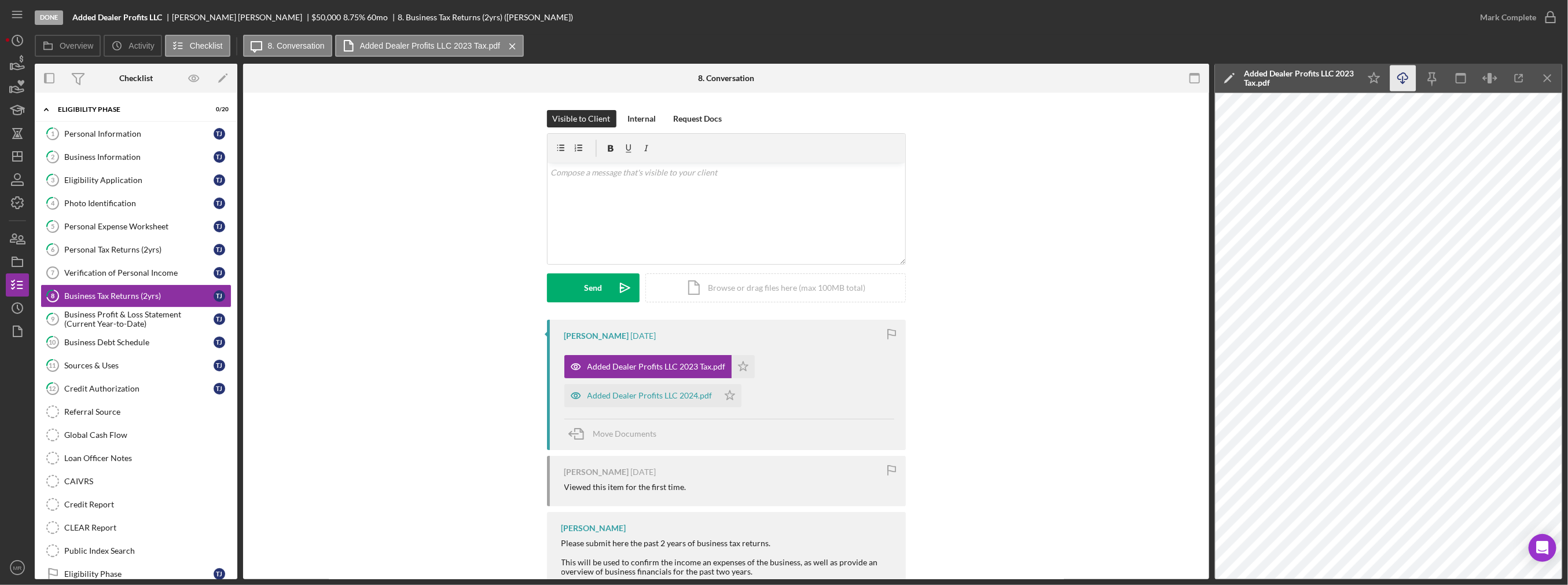
click at [1397, 73] on icon "Icon/Download" at bounding box center [1403, 78] width 26 height 26
click at [662, 394] on div "Added Dealer Profits LLC 2024.pdf" at bounding box center [650, 395] width 125 height 10
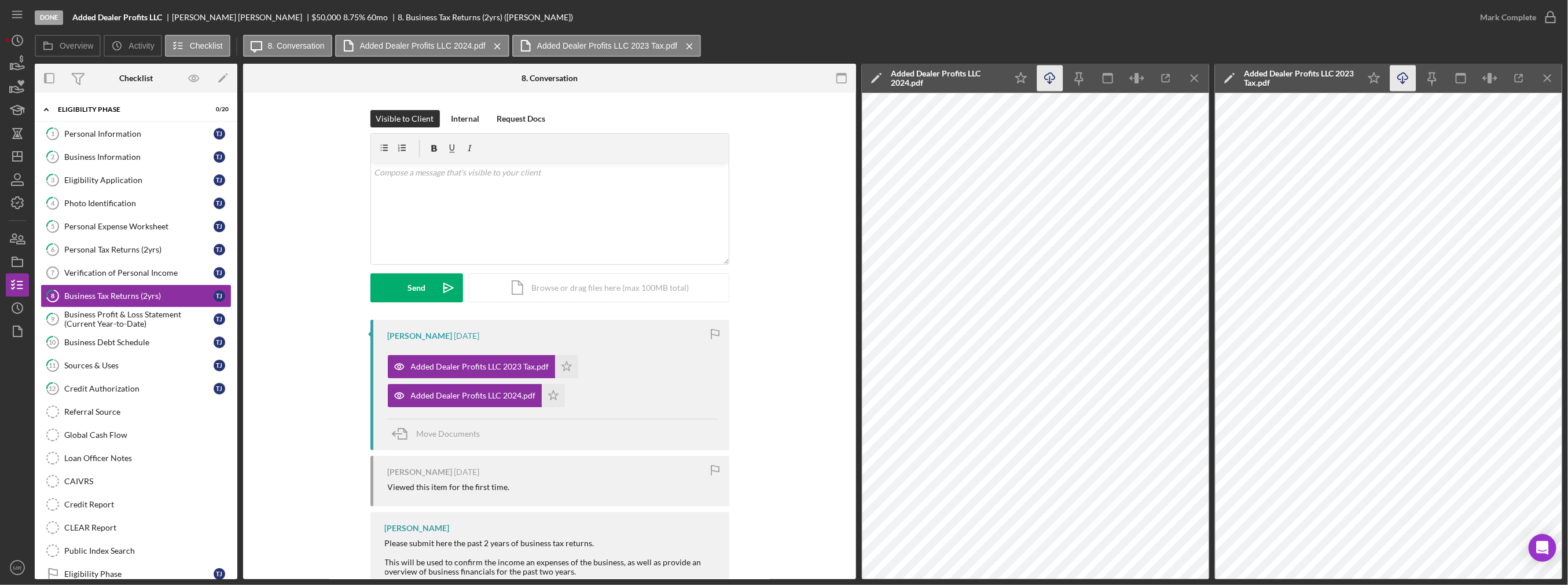
click at [1049, 80] on icon "Icon/Download" at bounding box center [1050, 78] width 26 height 26
drag, startPoint x: 1201, startPoint y: 82, endPoint x: 1250, endPoint y: 78, distance: 49.2
click at [1201, 82] on icon "Icon/Menu Close" at bounding box center [1194, 78] width 26 height 26
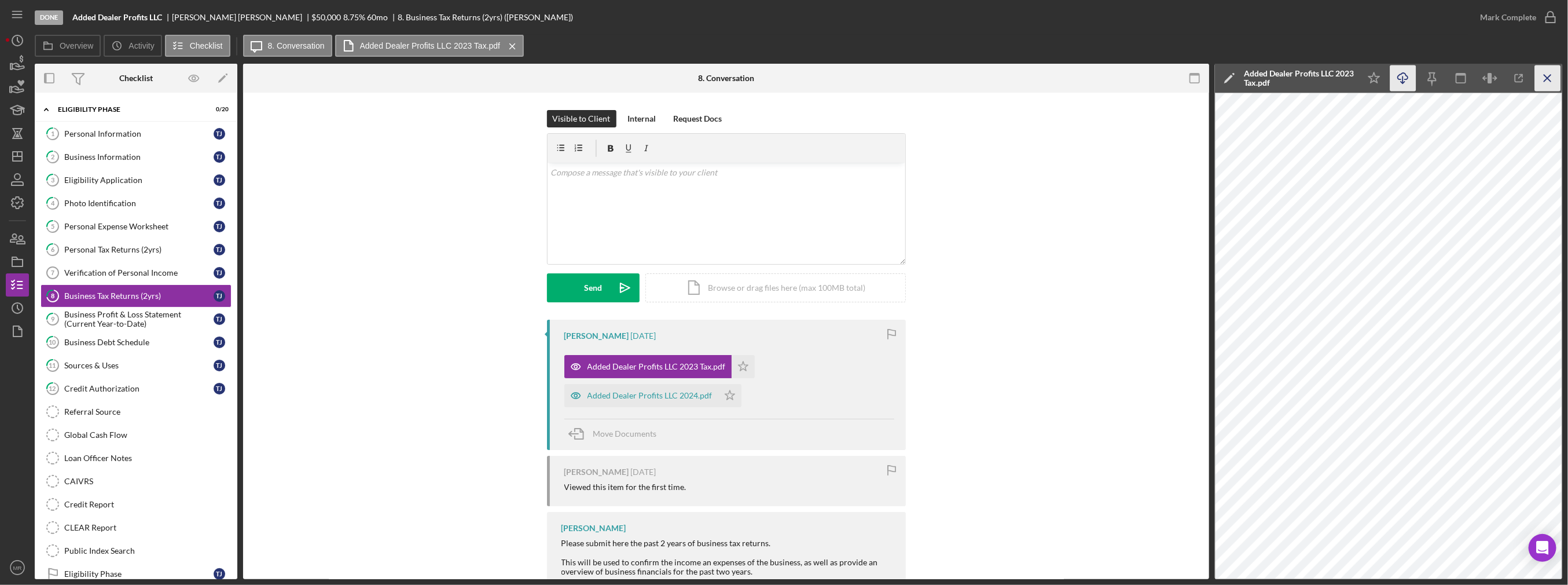
click at [1543, 78] on icon "Icon/Menu Close" at bounding box center [1547, 78] width 26 height 26
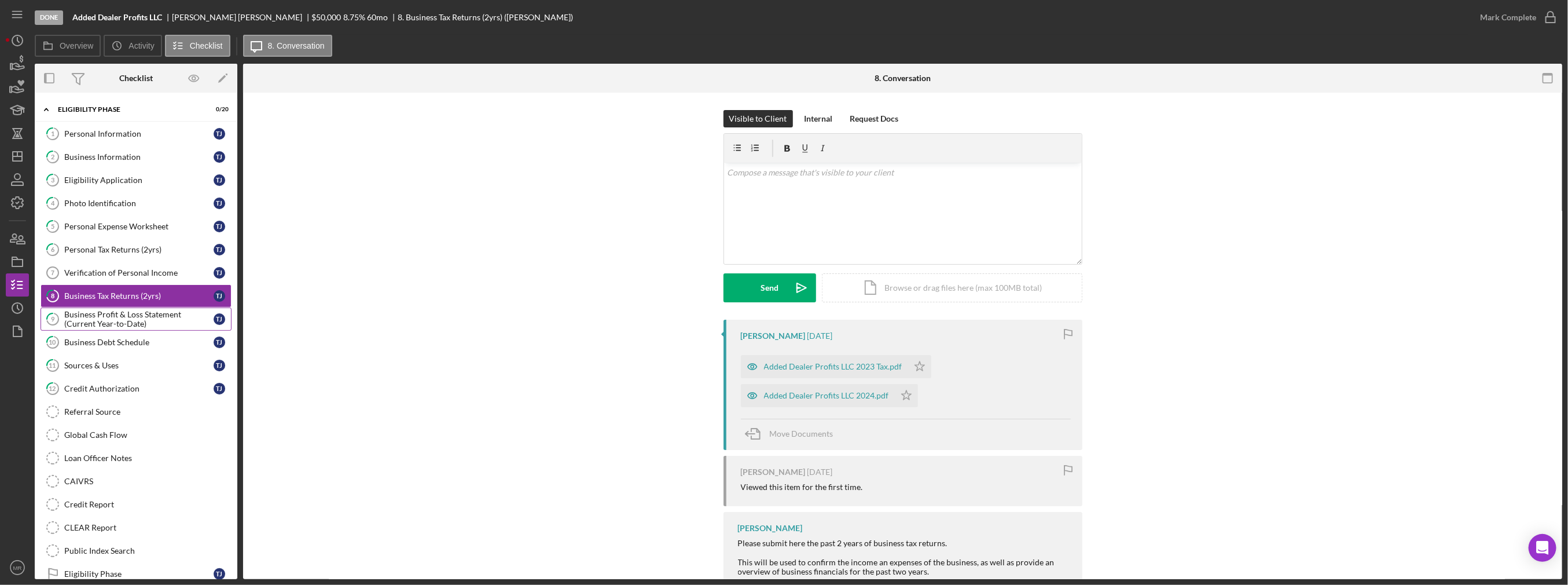
click at [126, 318] on div "Business Profit & Loss Statement (Current Year-to-Date)" at bounding box center [139, 318] width 149 height 18
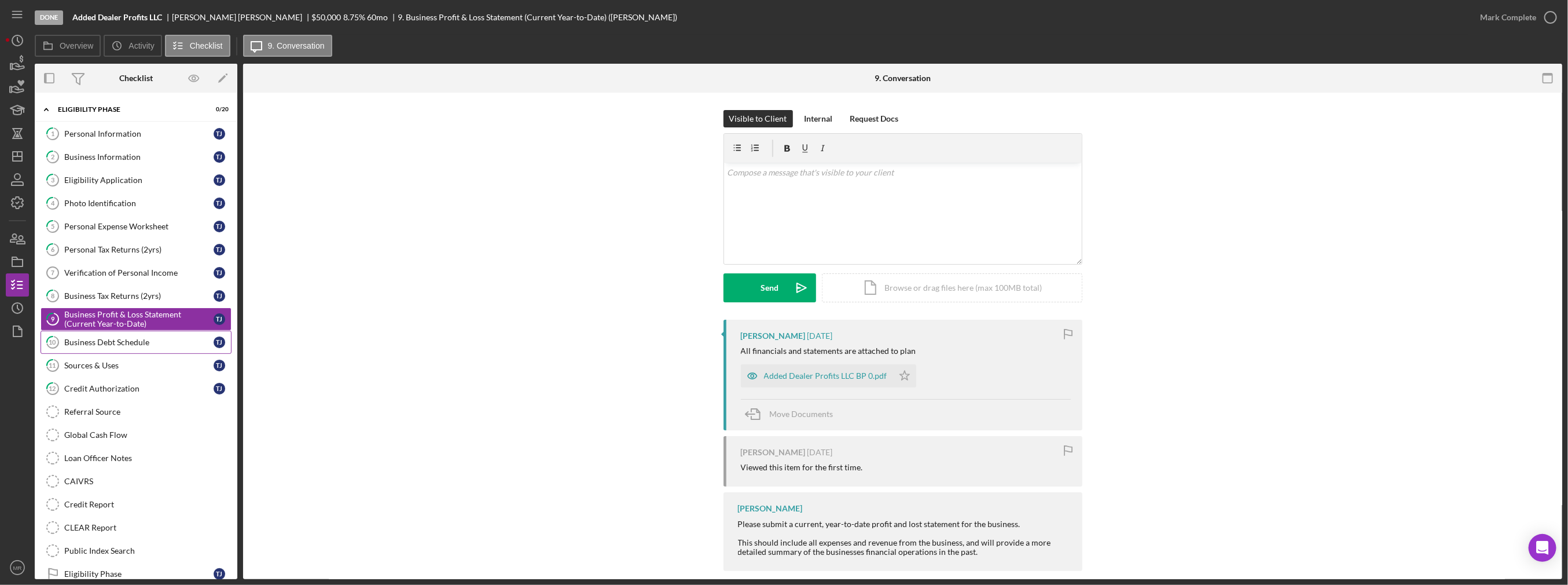
click at [120, 348] on link "10 Business Debt Schedule T J" at bounding box center [136, 341] width 191 height 23
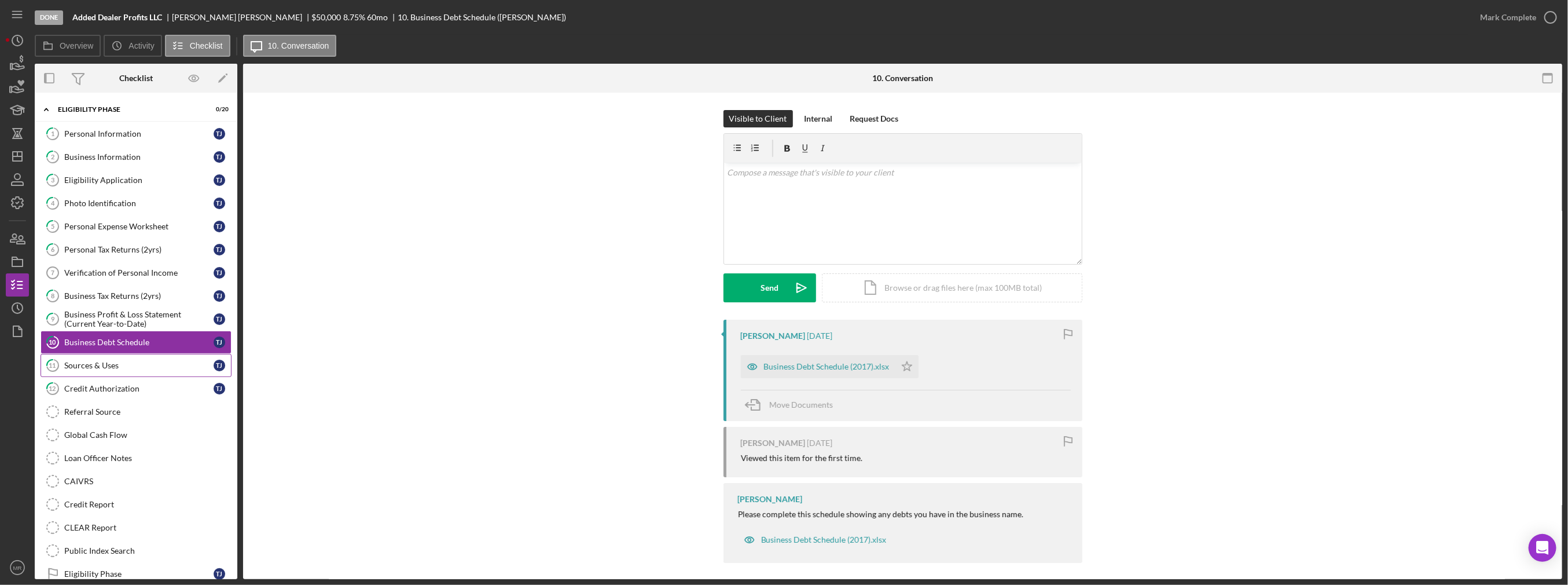
click at [122, 371] on link "11 Sources & Uses T J" at bounding box center [136, 365] width 191 height 23
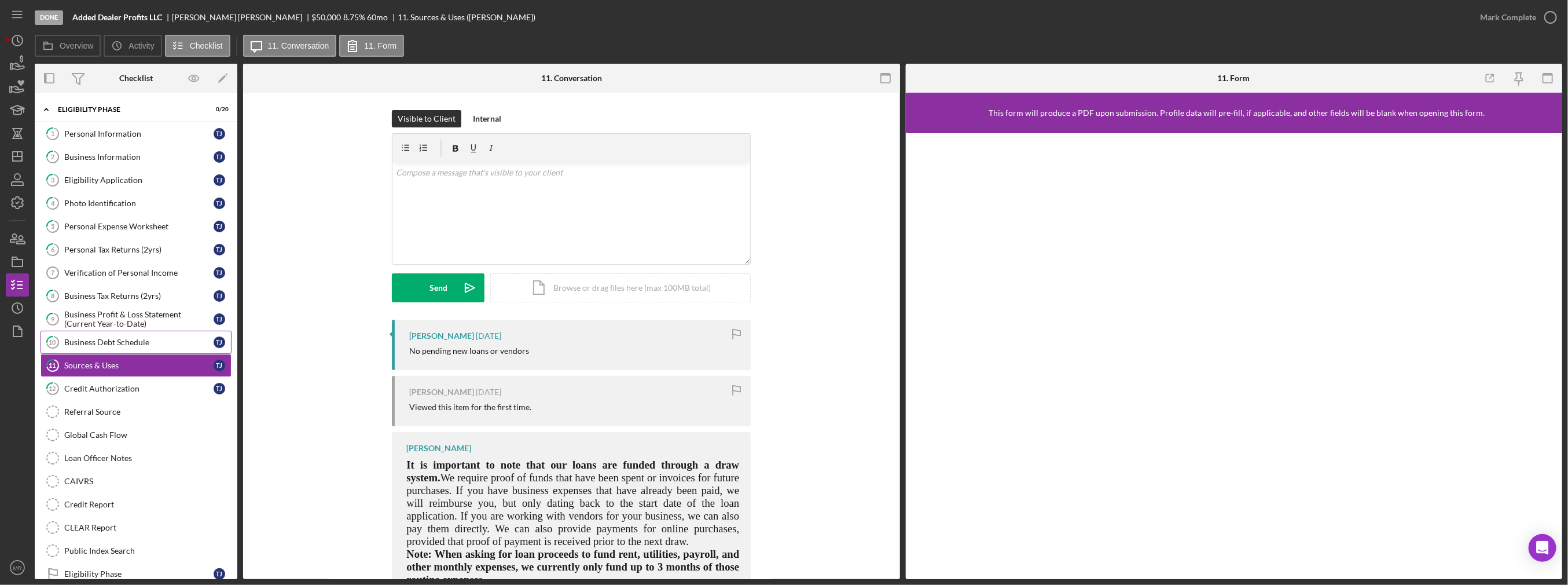
click at [112, 344] on link "10 Business Debt Schedule T J" at bounding box center [136, 341] width 191 height 23
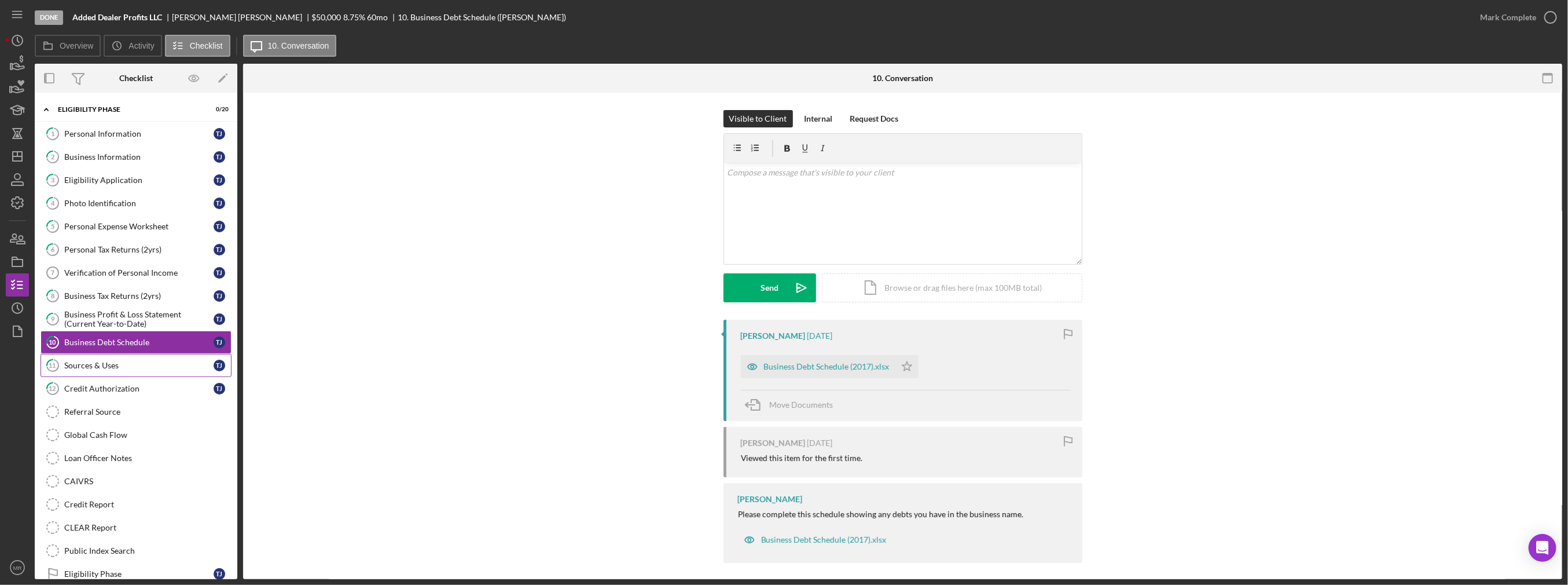
click at [117, 364] on div "Sources & Uses" at bounding box center [139, 365] width 149 height 10
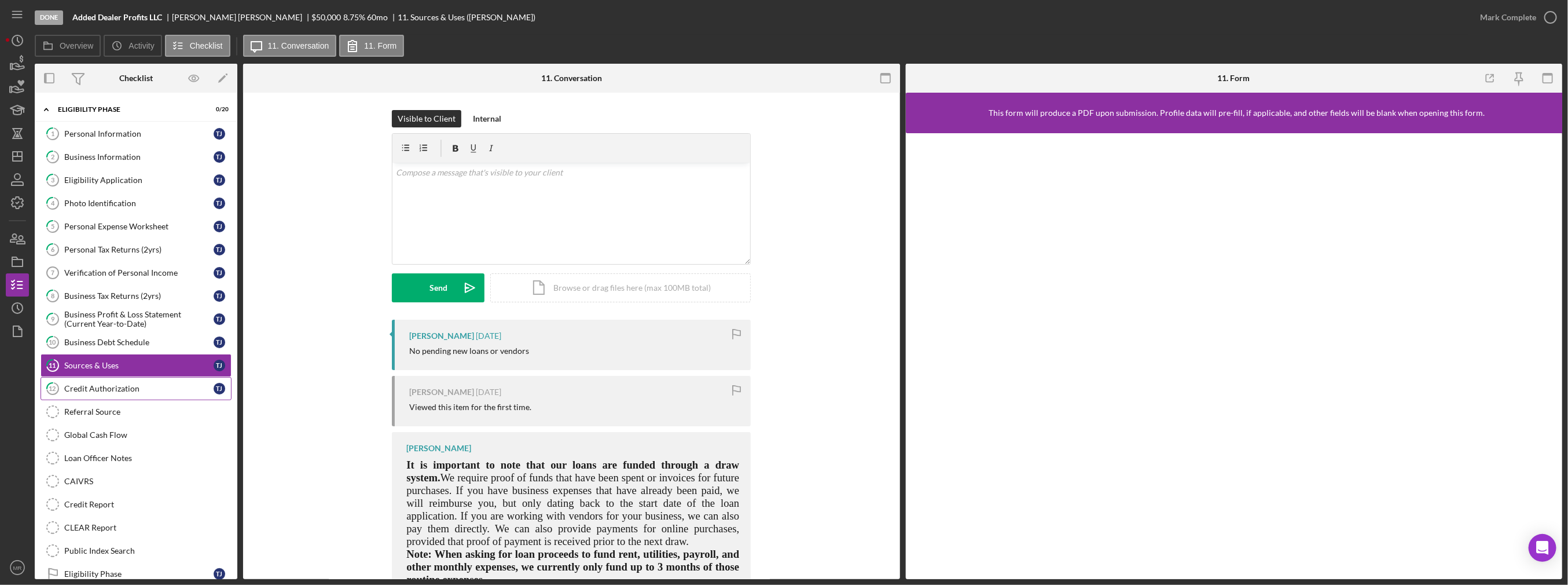
click at [121, 386] on div "Credit Authorization" at bounding box center [139, 389] width 149 height 10
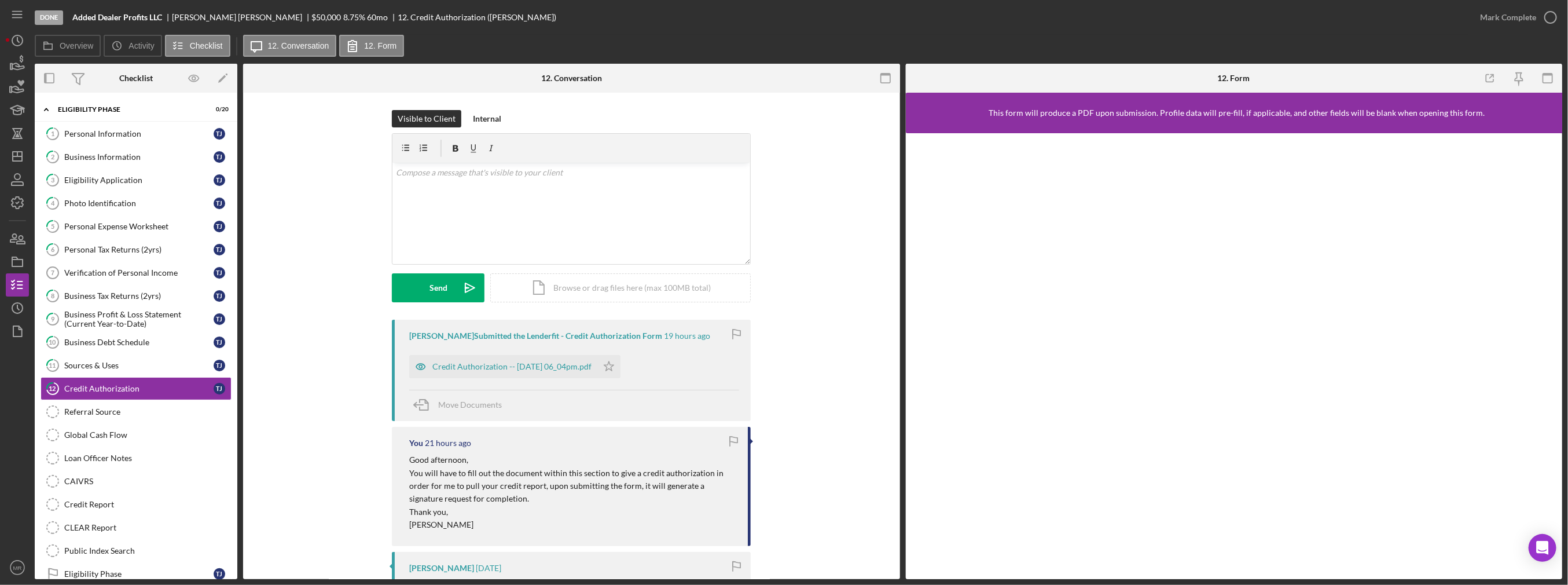
click at [508, 378] on div "[PERSON_NAME] Submitted the Lenderfit - Credit Authorization Form 19 hours ago …" at bounding box center [571, 371] width 359 height 102
click at [513, 369] on div "Credit Authorization -- [DATE] 06_04pm.pdf" at bounding box center [512, 367] width 159 height 10
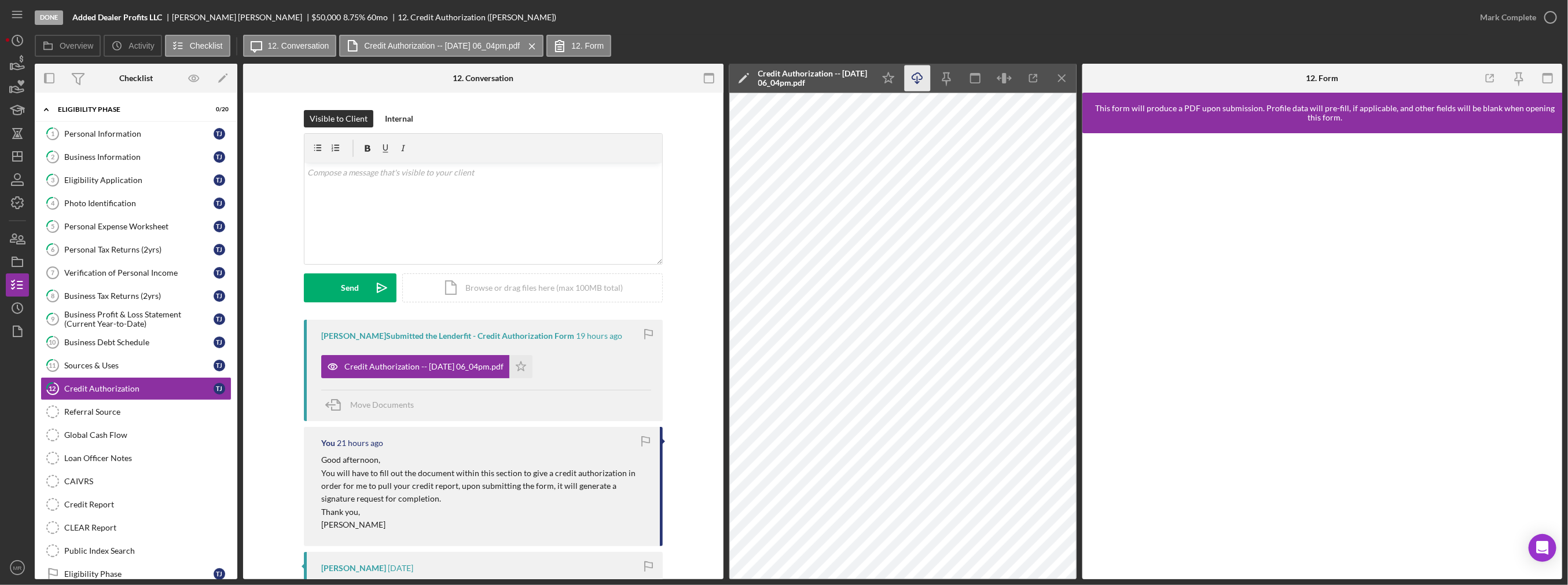
click at [908, 80] on icon "Icon/Download" at bounding box center [917, 78] width 26 height 26
click at [1060, 78] on icon "Icon/Menu Close" at bounding box center [1062, 78] width 26 height 26
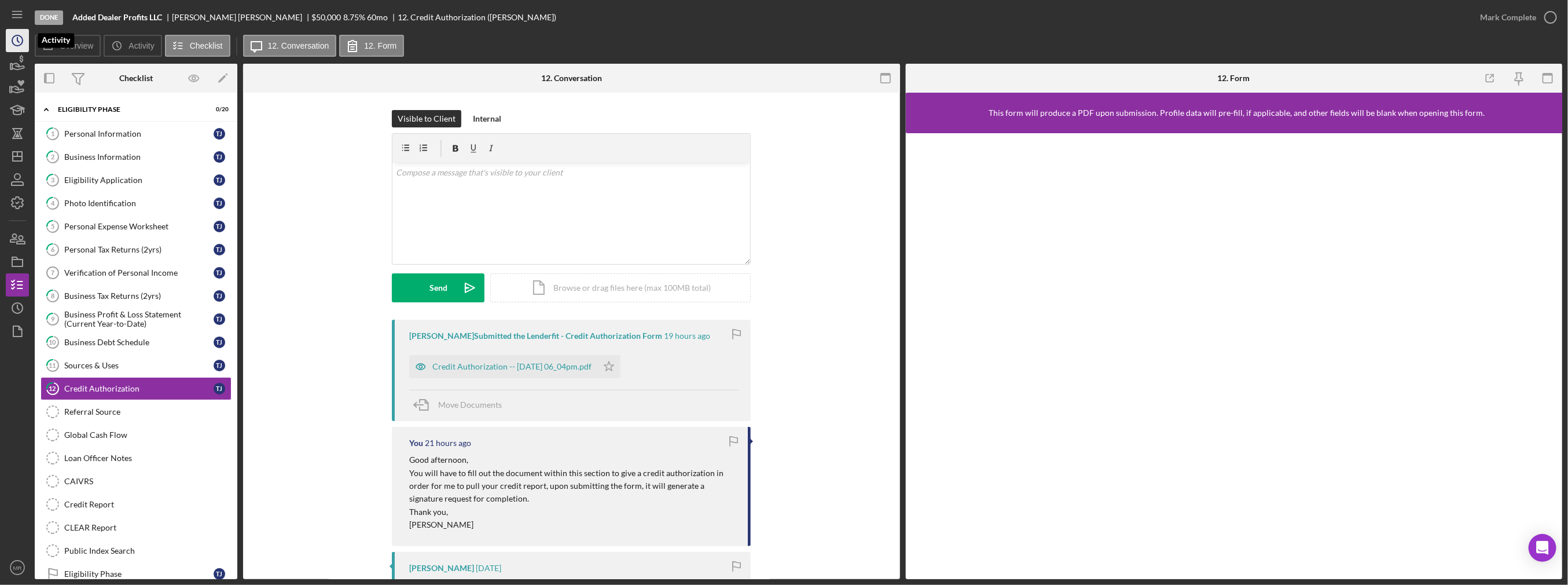
click at [10, 31] on icon "Icon/History" at bounding box center [17, 40] width 29 height 29
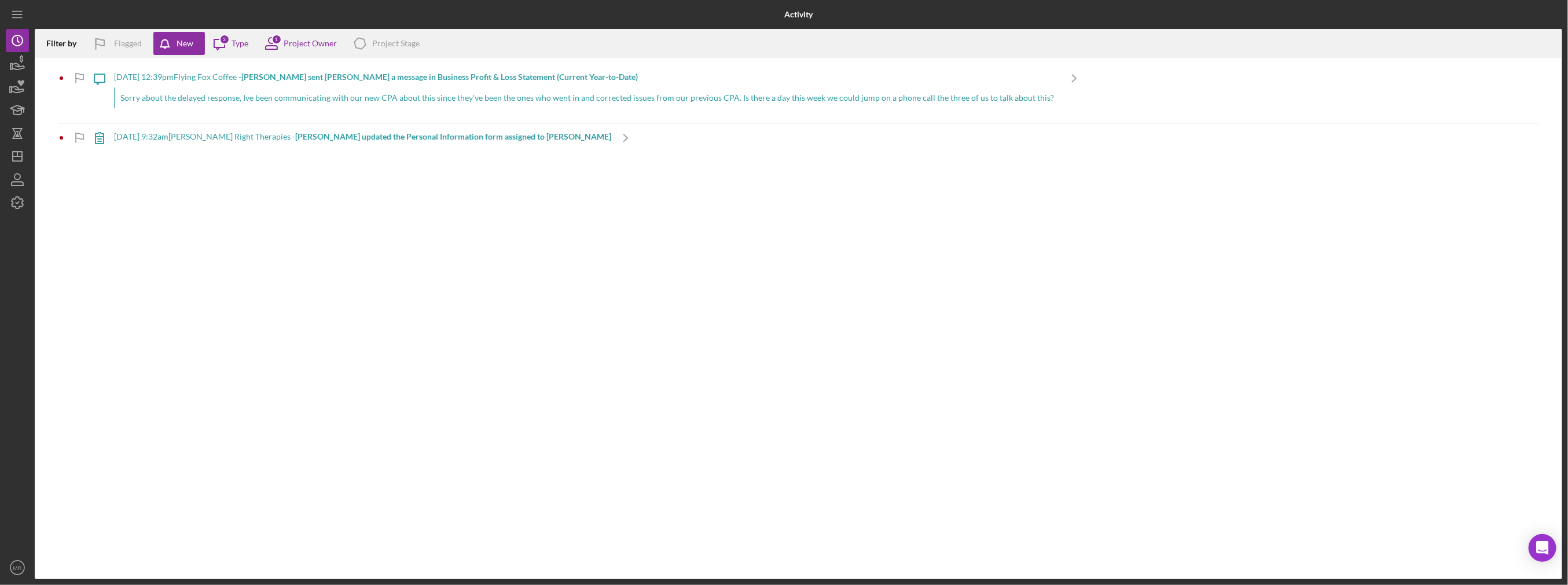
click at [230, 108] on div "[DATE] 12:39pm Flying Fox Coffee - [PERSON_NAME] sent [PERSON_NAME] a message i…" at bounding box center [587, 93] width 946 height 59
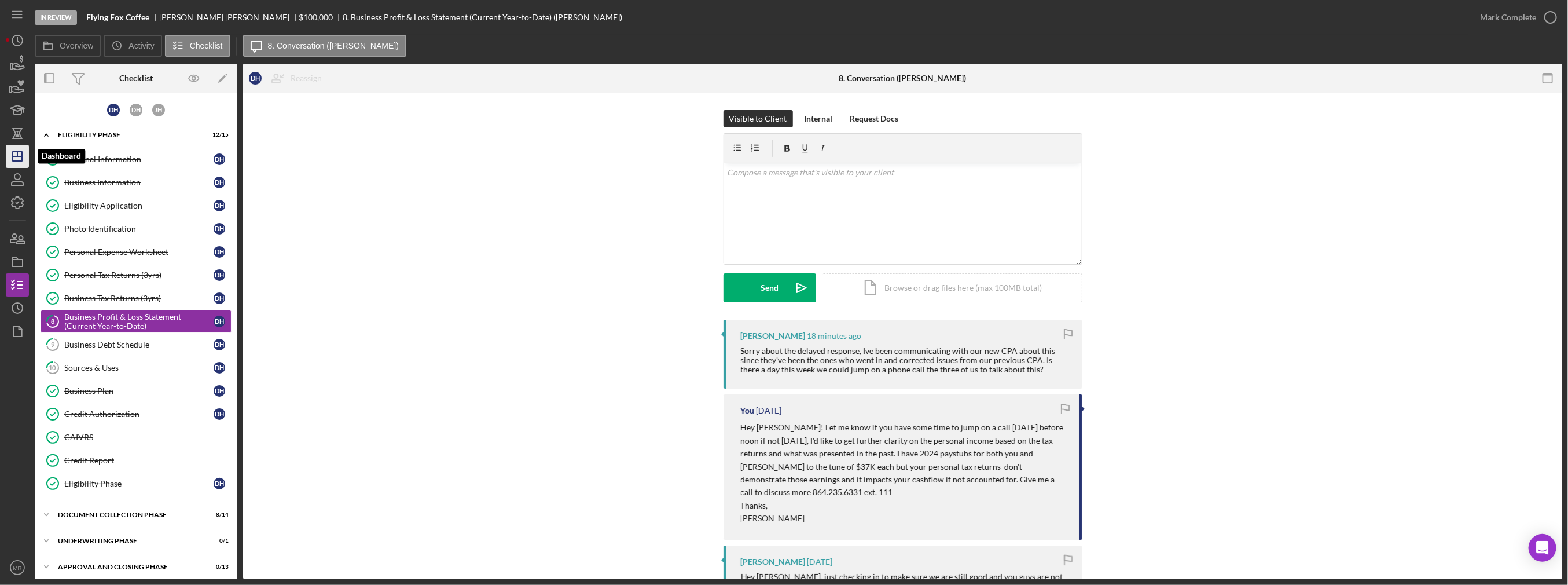
click at [19, 153] on icon "Icon/Dashboard" at bounding box center [17, 156] width 29 height 29
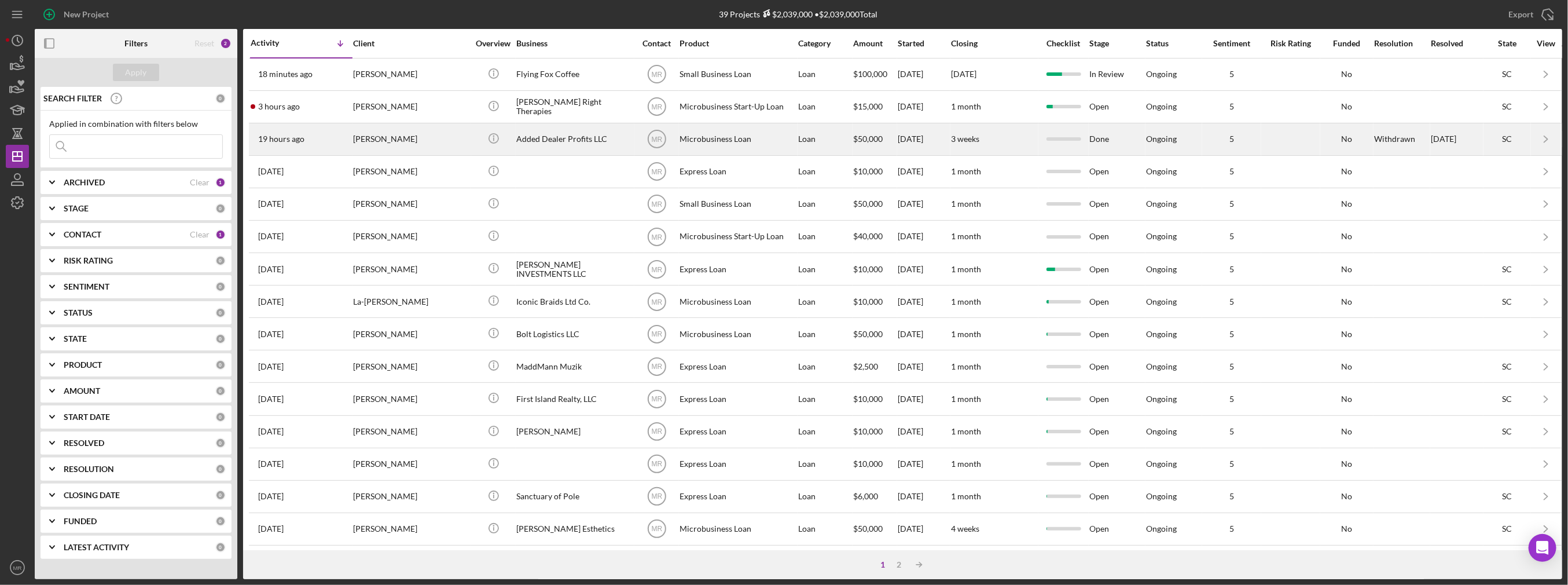
click at [321, 144] on div "19 hours ago [PERSON_NAME]" at bounding box center [302, 139] width 102 height 31
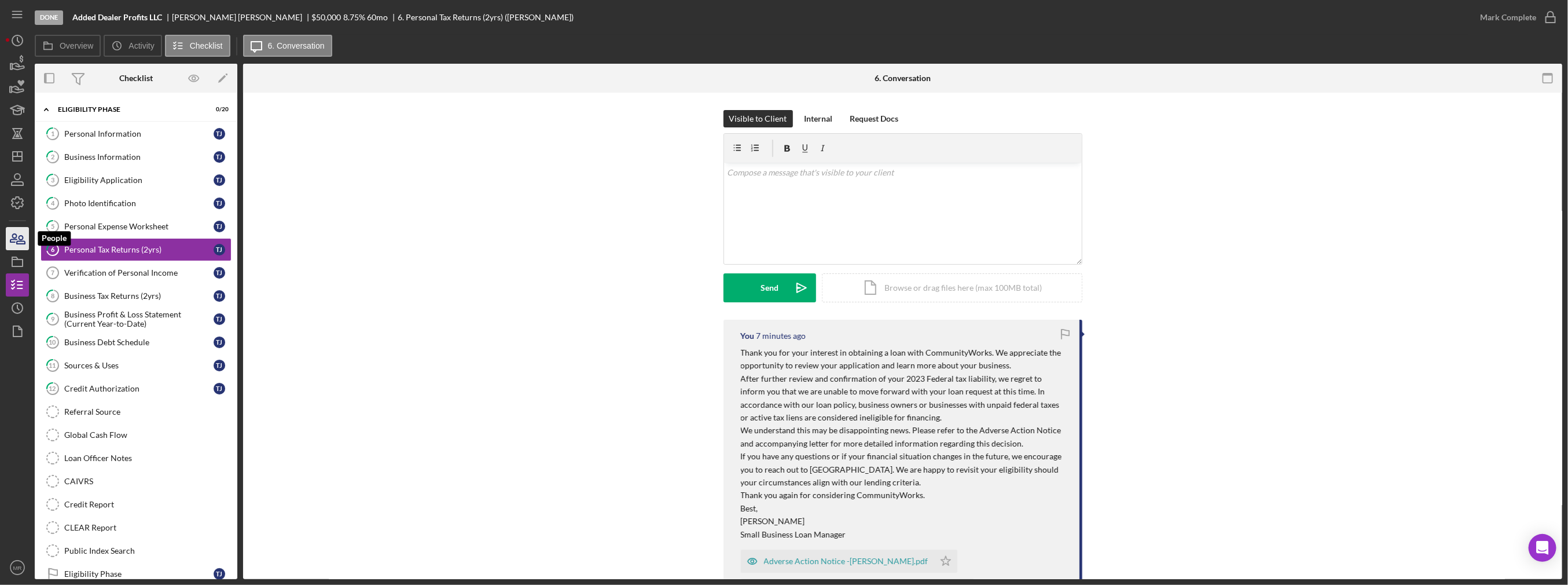
click at [7, 237] on icon "button" at bounding box center [17, 238] width 29 height 29
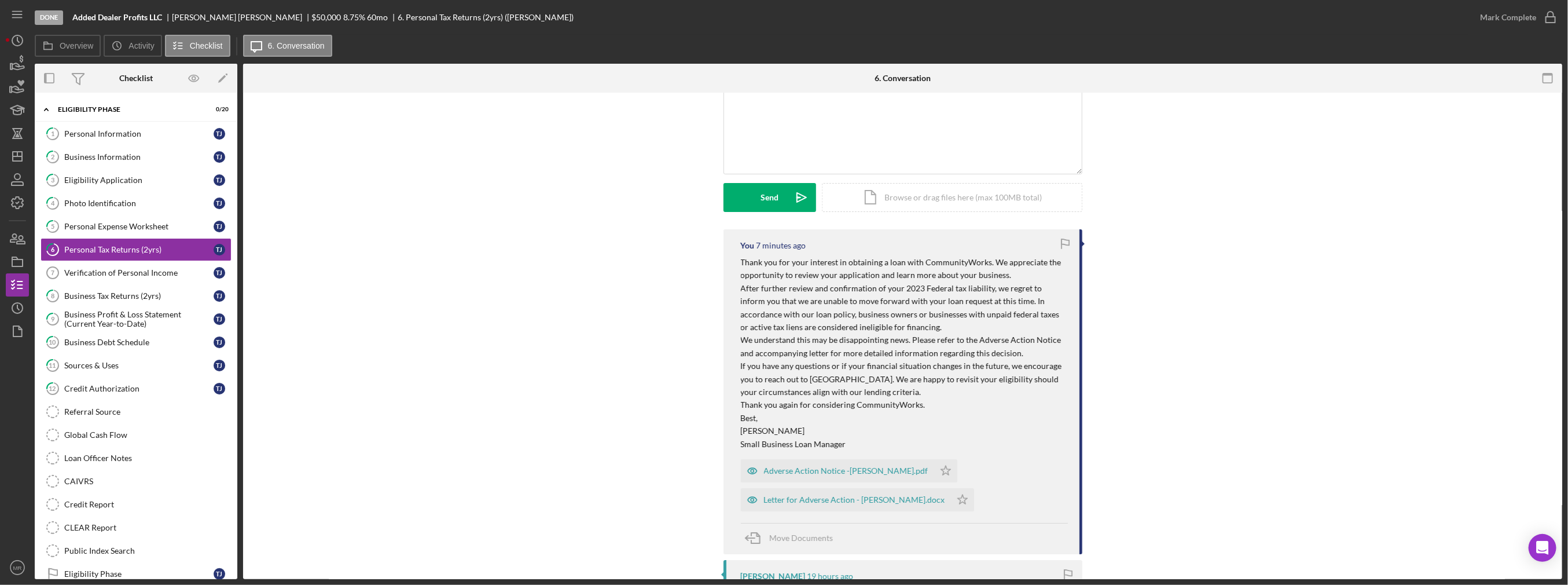
scroll to position [116, 0]
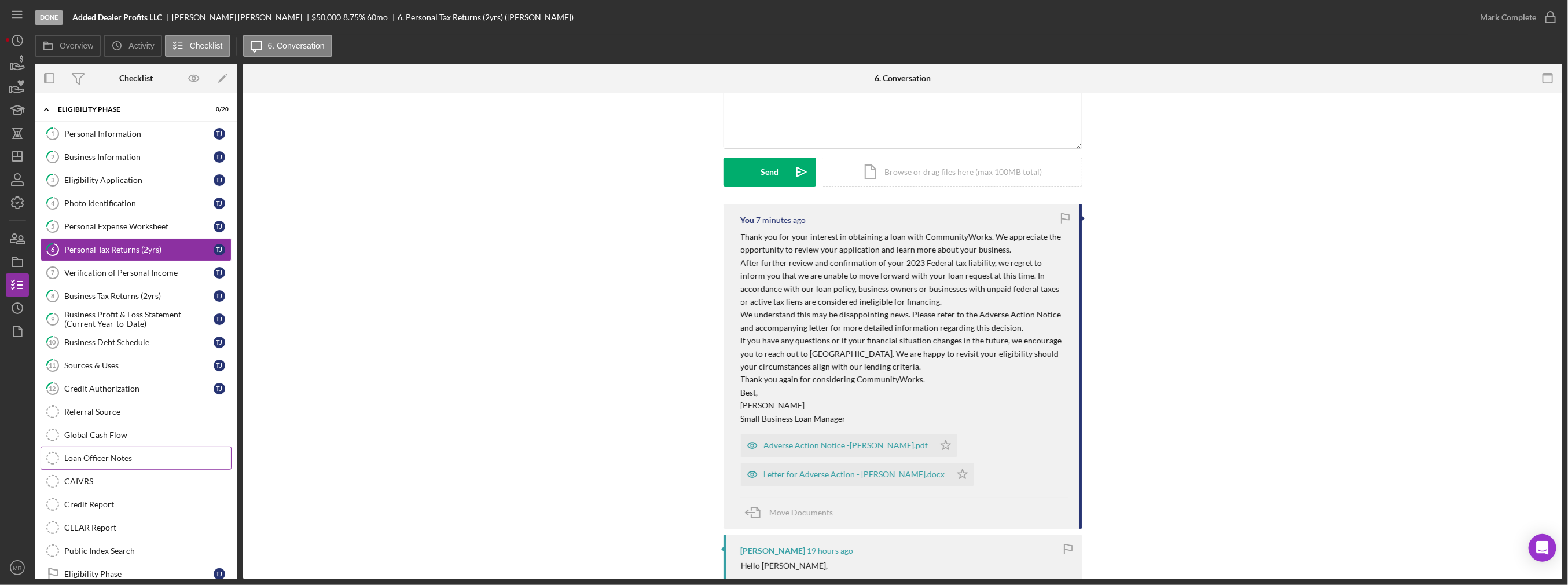
click at [126, 447] on link "Loan Officer Notes Loan Officer Notes" at bounding box center [136, 457] width 191 height 23
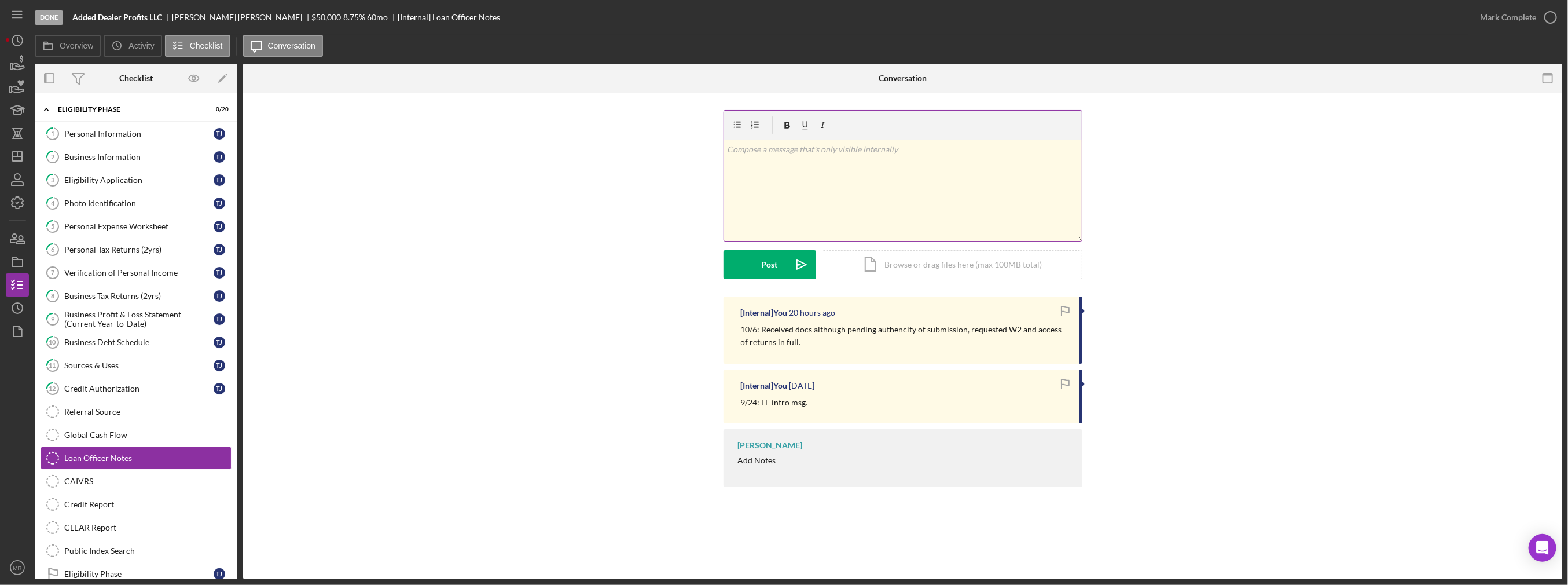
click at [783, 187] on div "v Color teal Color pink Remove color Add row above Add row below Add column bef…" at bounding box center [902, 191] width 358 height 102
click at [149, 244] on div "Personal Tax Returns (2yrs)" at bounding box center [139, 249] width 149 height 10
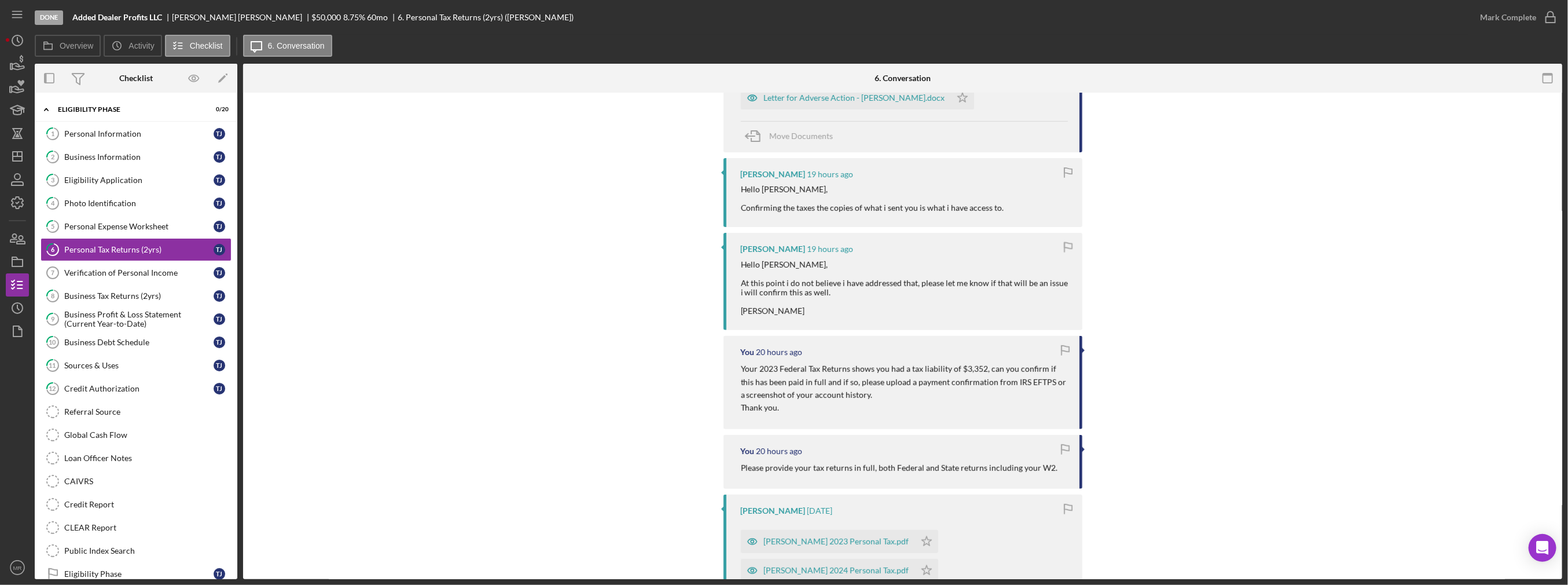
scroll to position [521, 0]
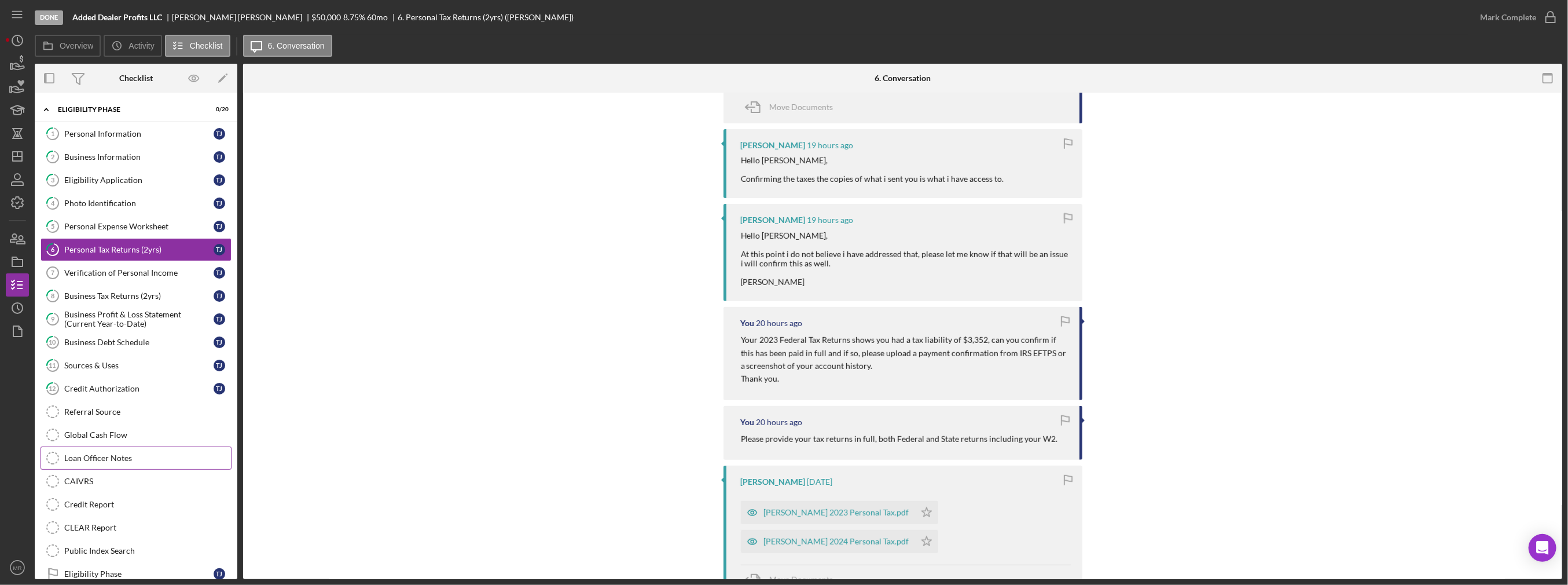
click at [140, 455] on div "Loan Officer Notes" at bounding box center [148, 458] width 167 height 10
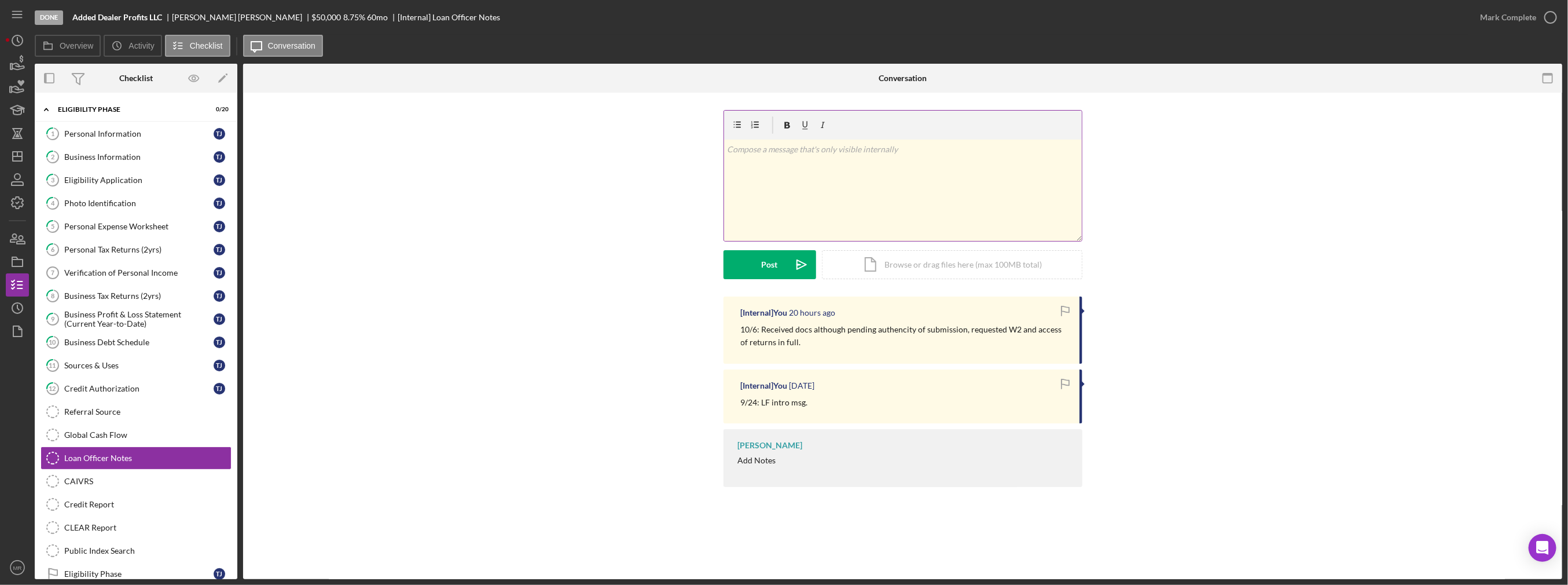
click at [907, 175] on div "v Color teal Color pink Remove color Add row above Add row below Add column bef…" at bounding box center [902, 191] width 358 height 102
click at [10, 37] on icon "Icon/History" at bounding box center [17, 40] width 29 height 29
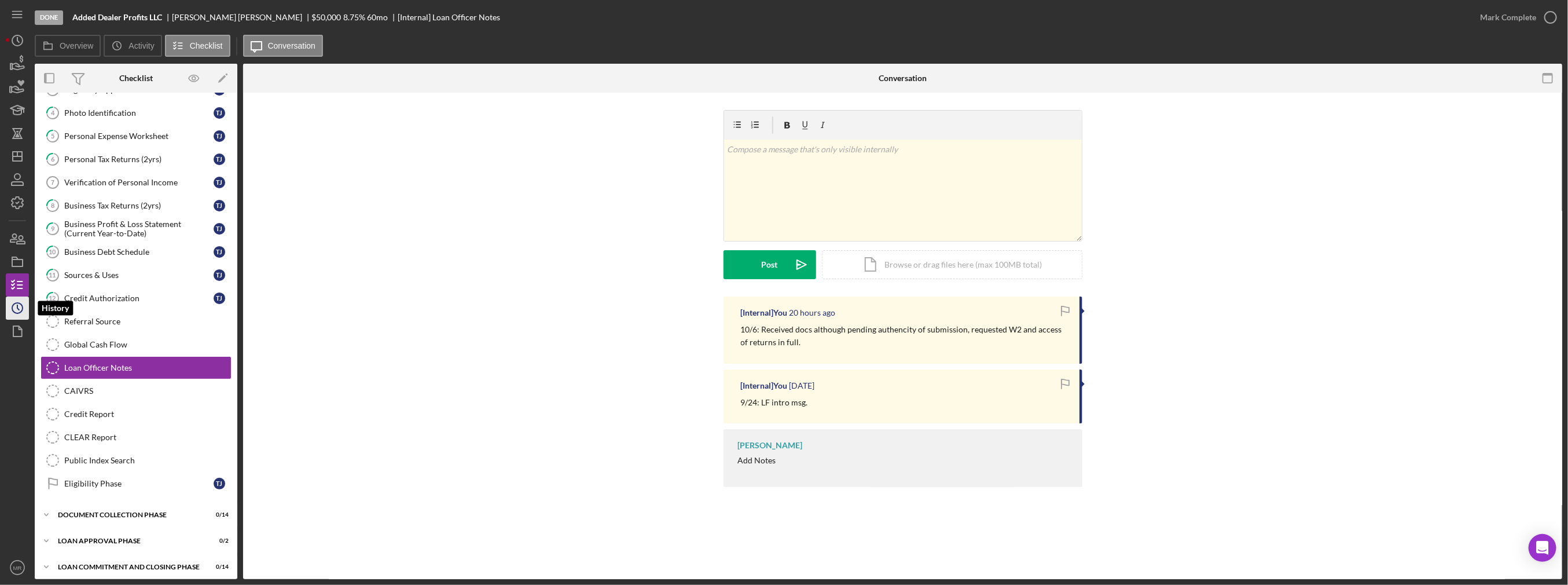
click at [6, 305] on icon "Icon/History" at bounding box center [17, 308] width 29 height 29
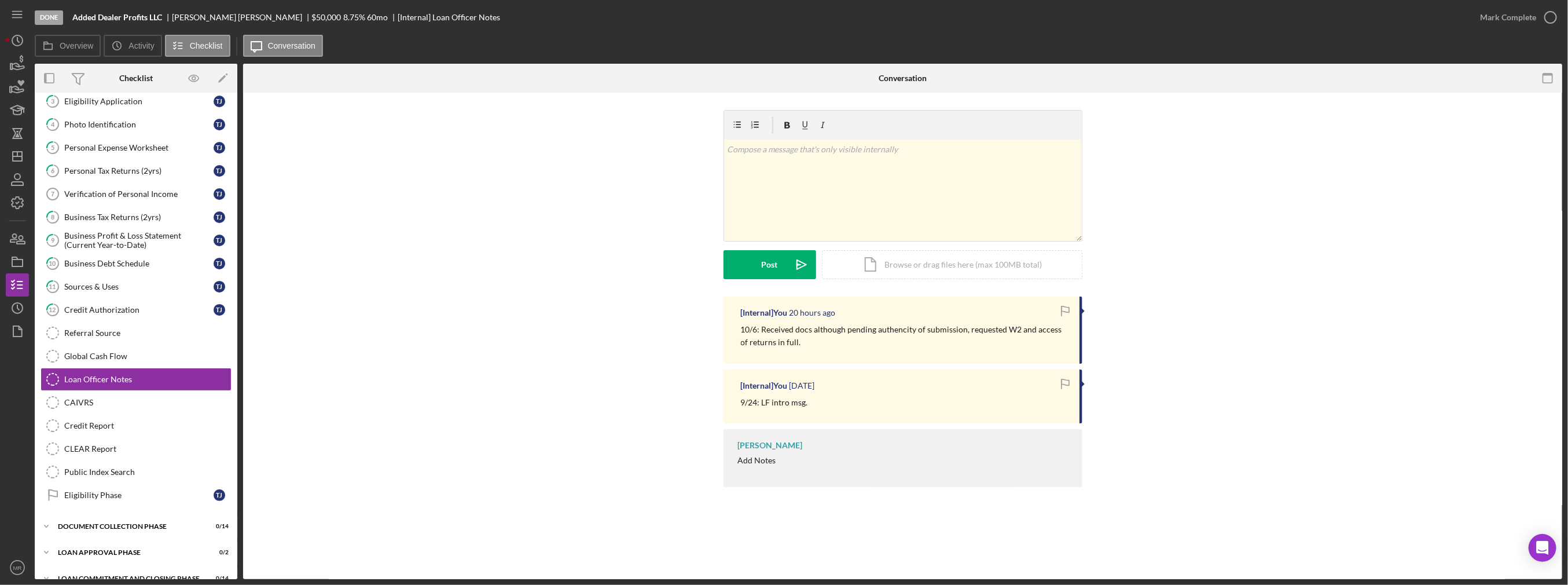
scroll to position [90, 0]
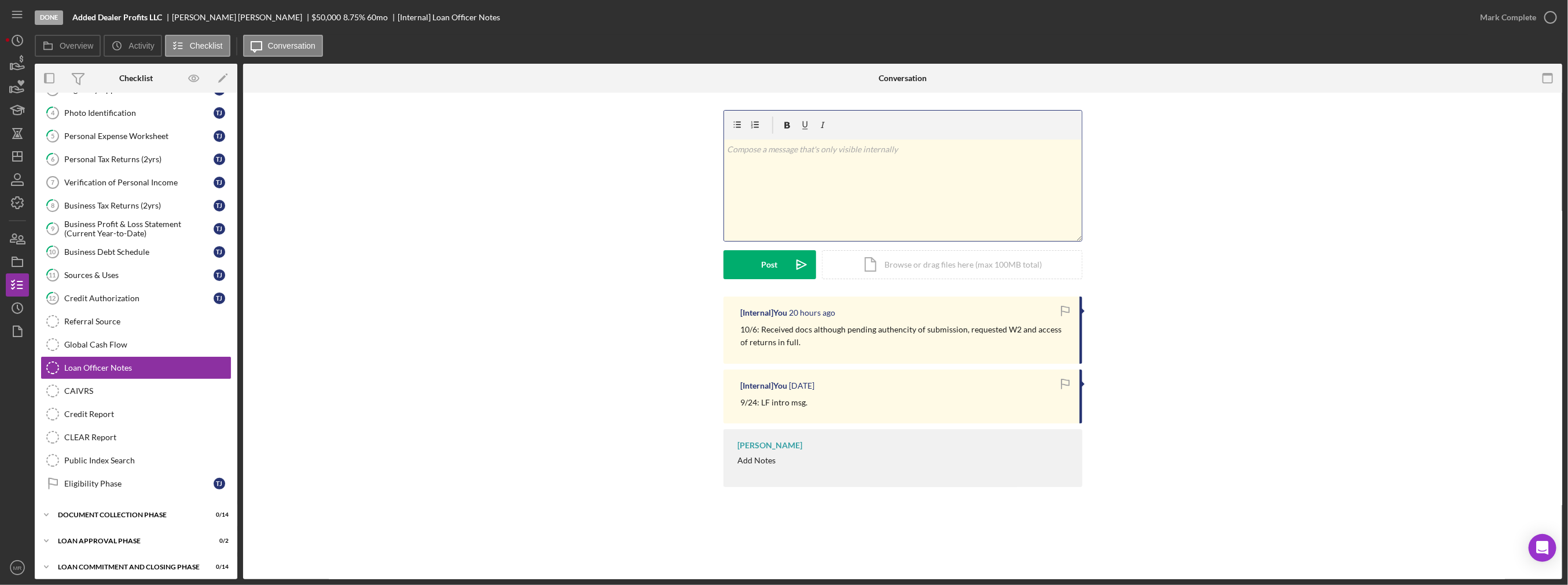
click at [906, 214] on div "v Color teal Color pink Remove color Add row above Add row below Add column bef…" at bounding box center [902, 191] width 358 height 102
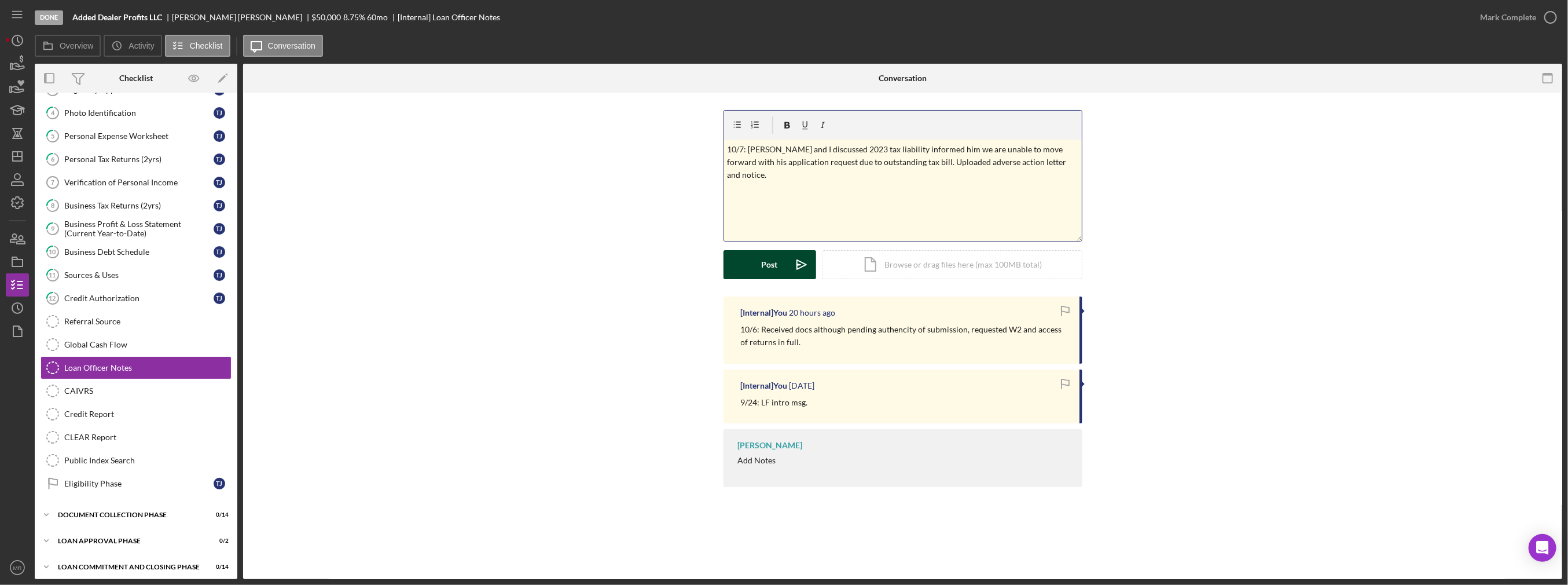
click at [740, 273] on button "Post Icon/icon-invite-send" at bounding box center [770, 264] width 93 height 29
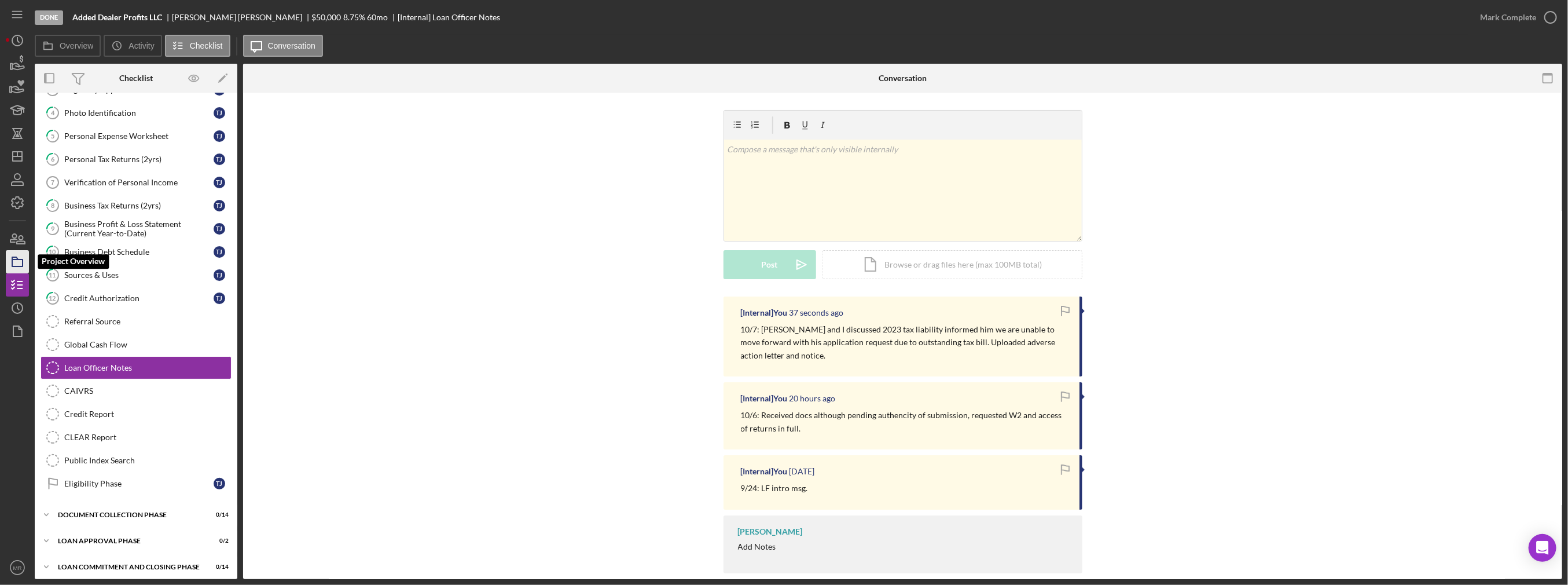
click at [6, 268] on icon "button" at bounding box center [17, 261] width 29 height 29
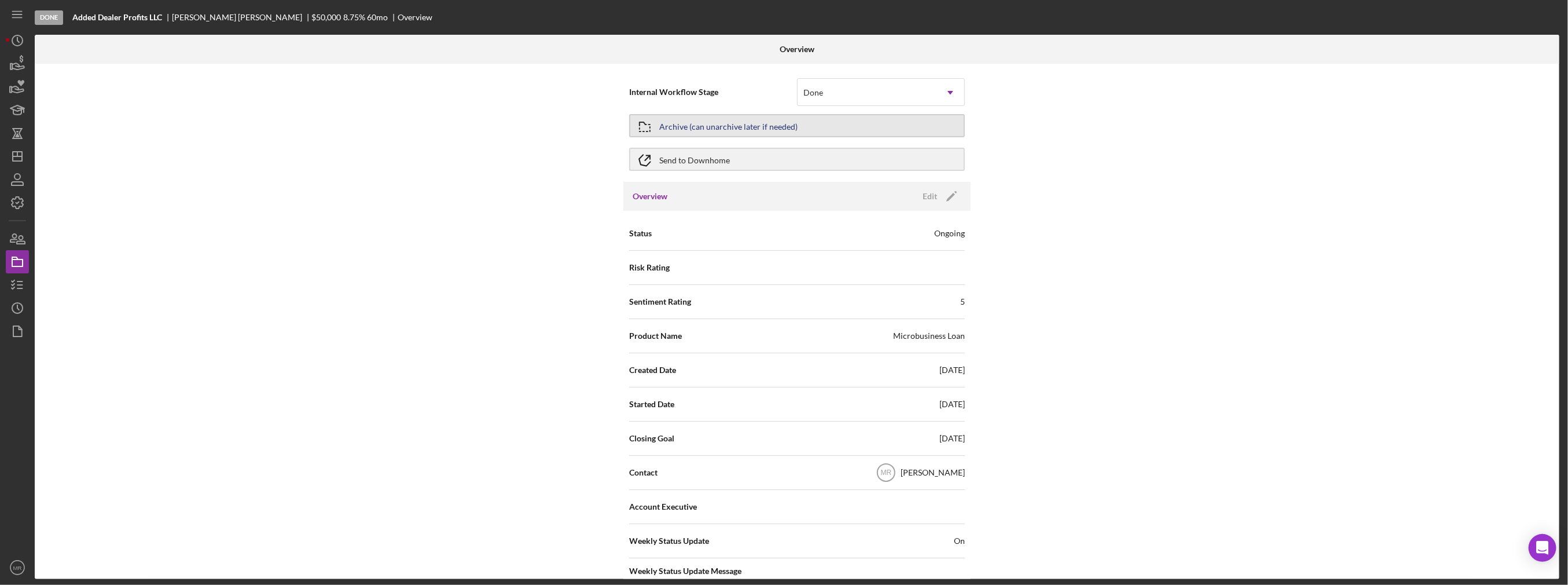
click at [720, 130] on div "Archive (can unarchive later if needed)" at bounding box center [728, 125] width 138 height 21
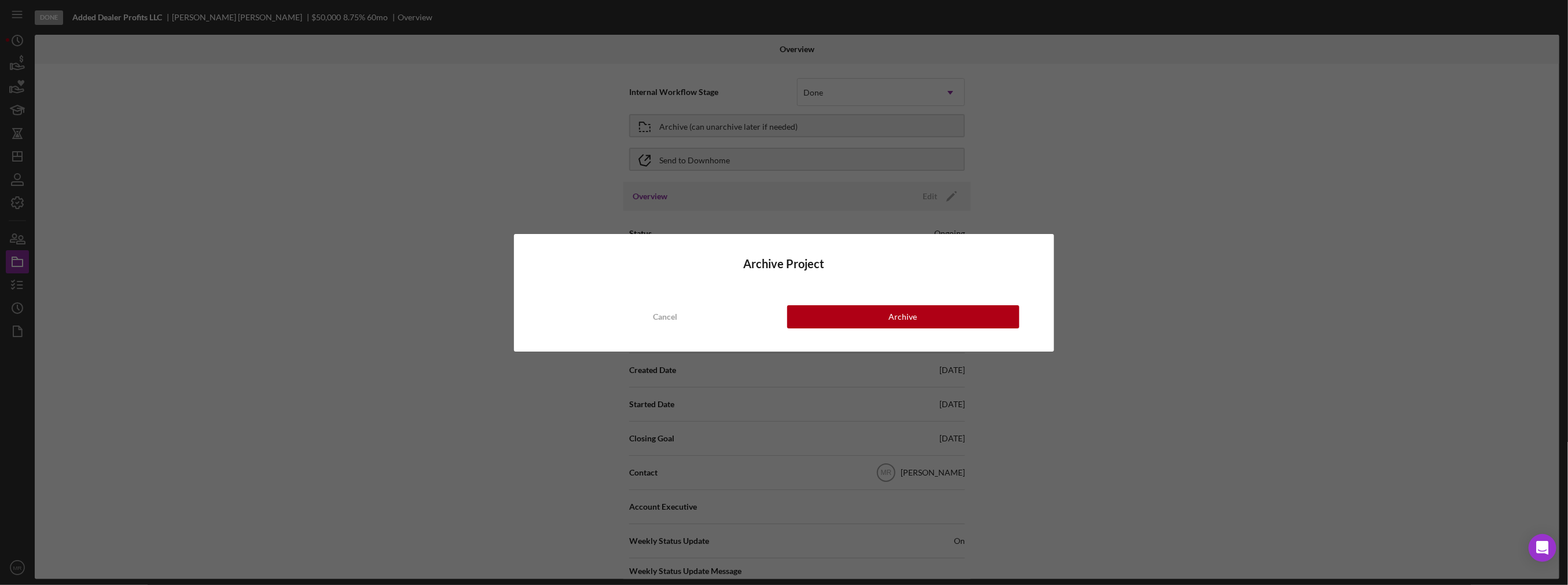
click at [831, 304] on div "Archive Project Cancel Archive" at bounding box center [784, 293] width 540 height 117
click at [822, 314] on button "Archive" at bounding box center [903, 316] width 232 height 23
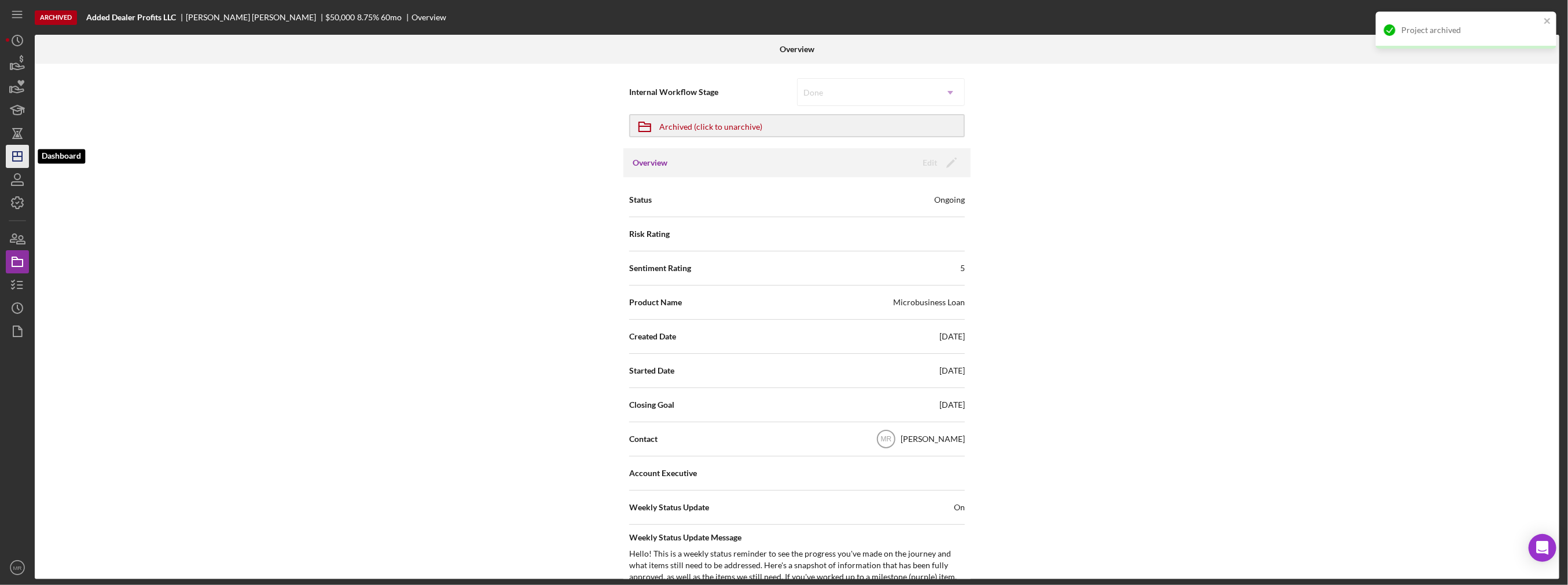
click at [25, 155] on icon "Icon/Dashboard" at bounding box center [17, 156] width 29 height 29
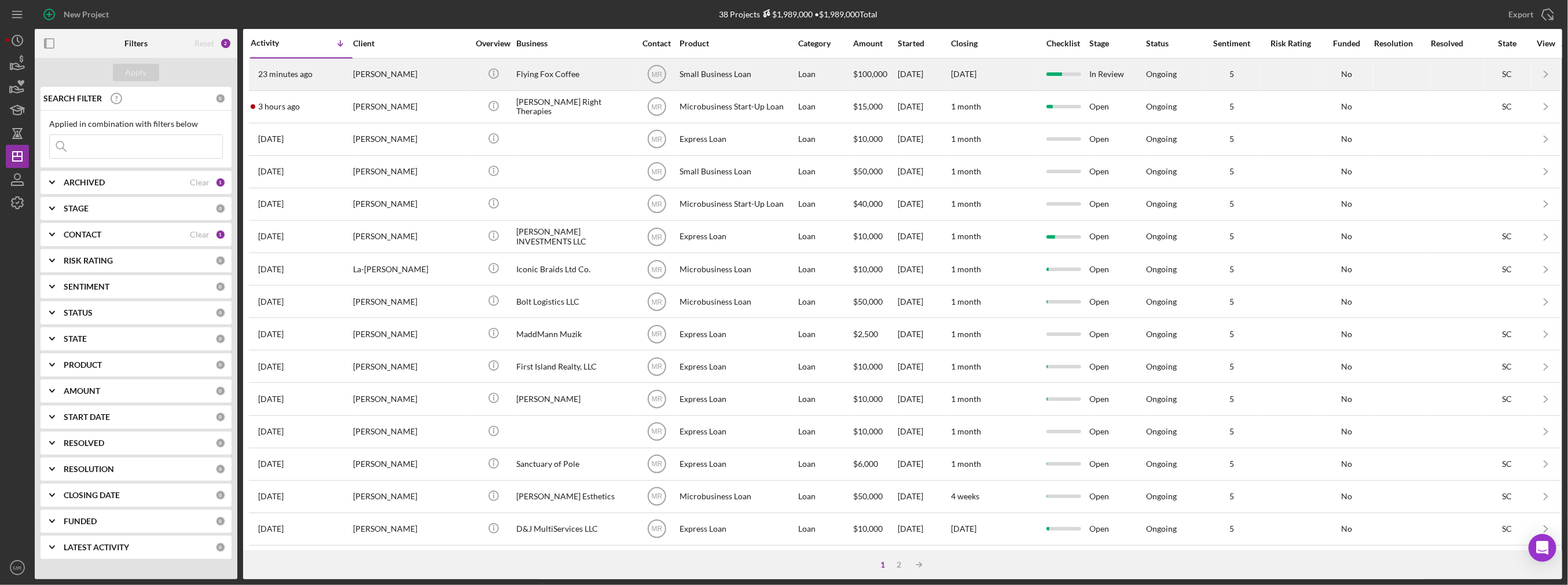
click at [356, 76] on div "[PERSON_NAME]" at bounding box center [411, 74] width 116 height 31
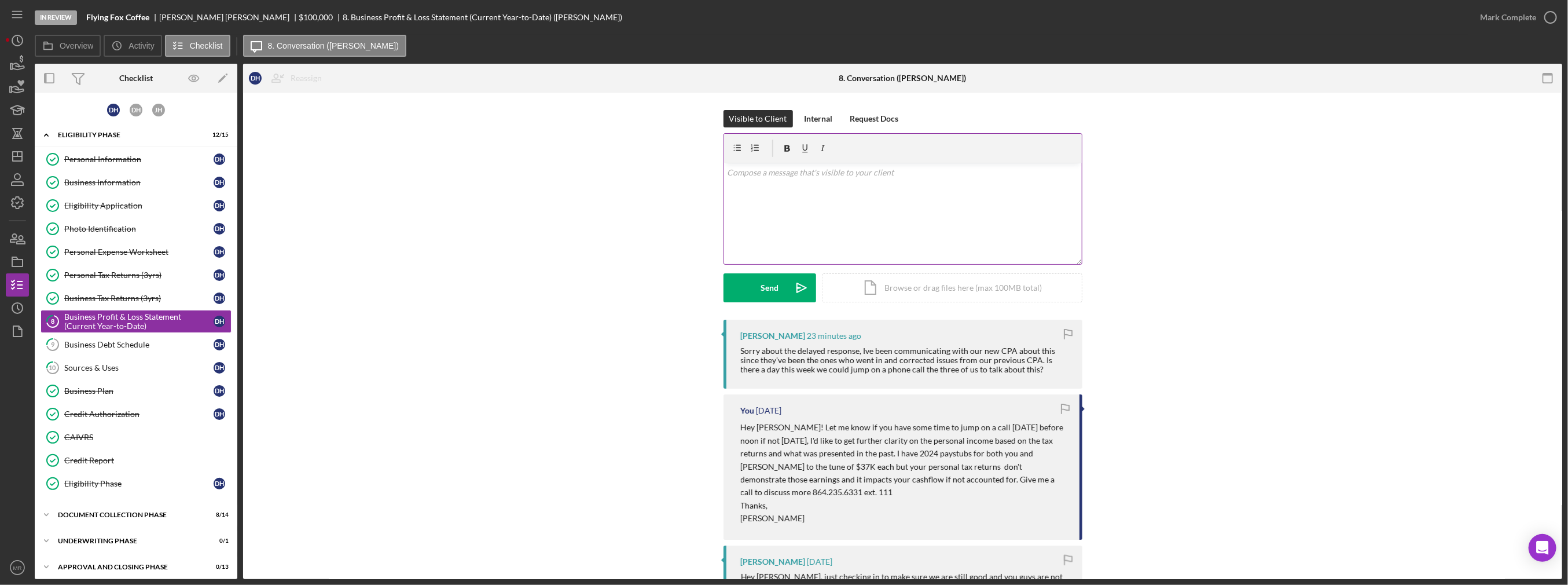
click at [812, 217] on div "v Color teal Color pink Remove color Add row above Add row below Add column bef…" at bounding box center [902, 214] width 358 height 102
click at [782, 187] on p "You can schedule a call with him using this link below, I will be out of the of…" at bounding box center [902, 179] width 352 height 26
drag, startPoint x: 781, startPoint y: 187, endPoint x: 900, endPoint y: 189, distance: 119.0
click at [900, 189] on p "You can schedule a call with him using this link below, I will be out of the of…" at bounding box center [902, 179] width 352 height 26
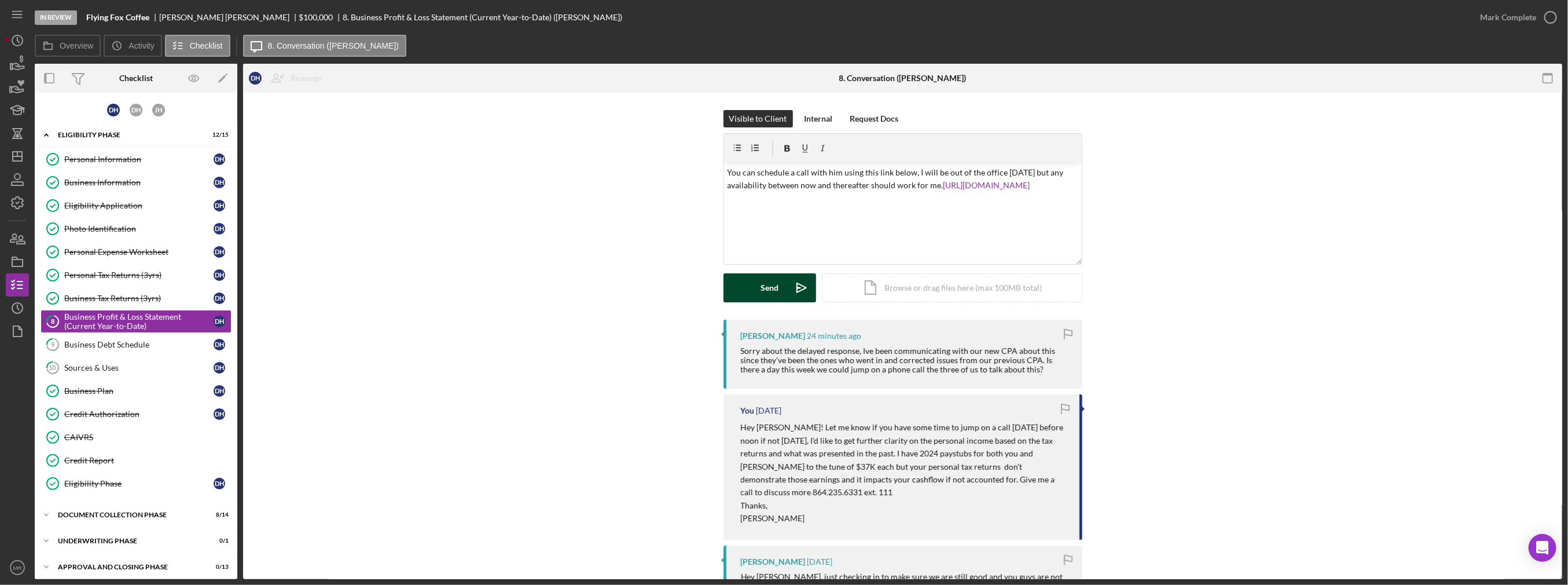
click at [754, 289] on button "Send Icon/icon-invite-send" at bounding box center [770, 287] width 93 height 29
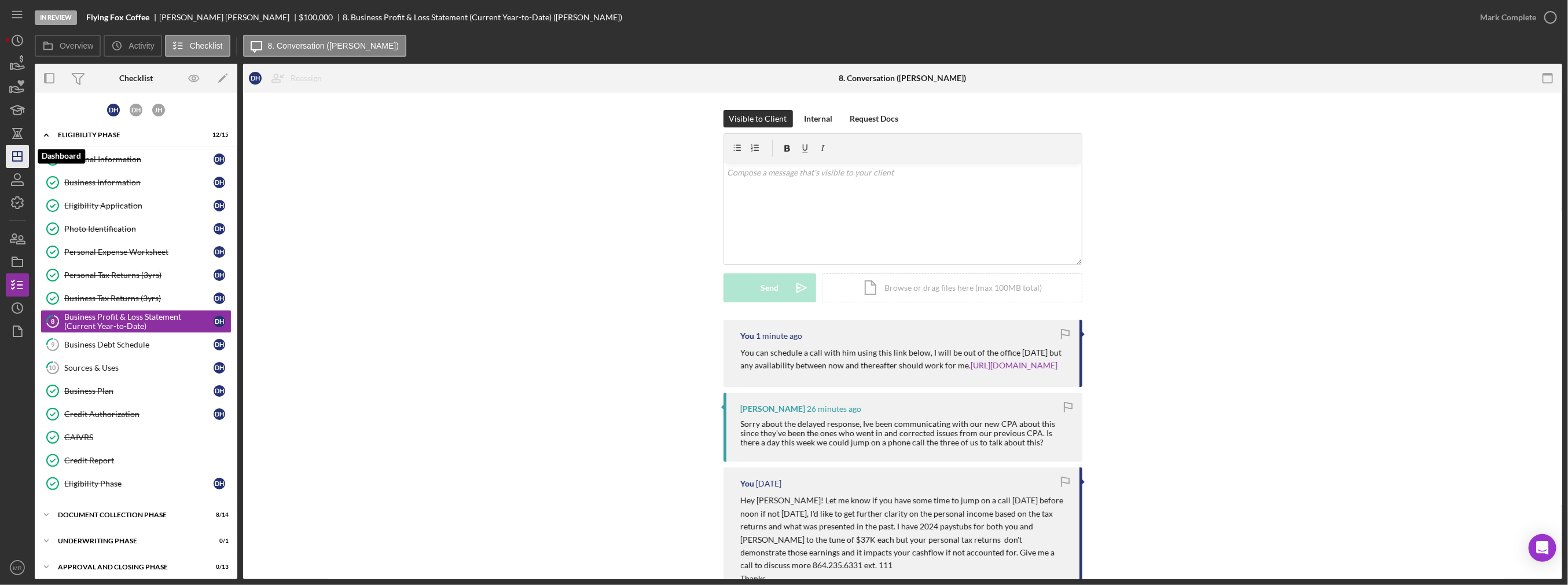
click at [13, 155] on polygon "button" at bounding box center [17, 156] width 10 height 10
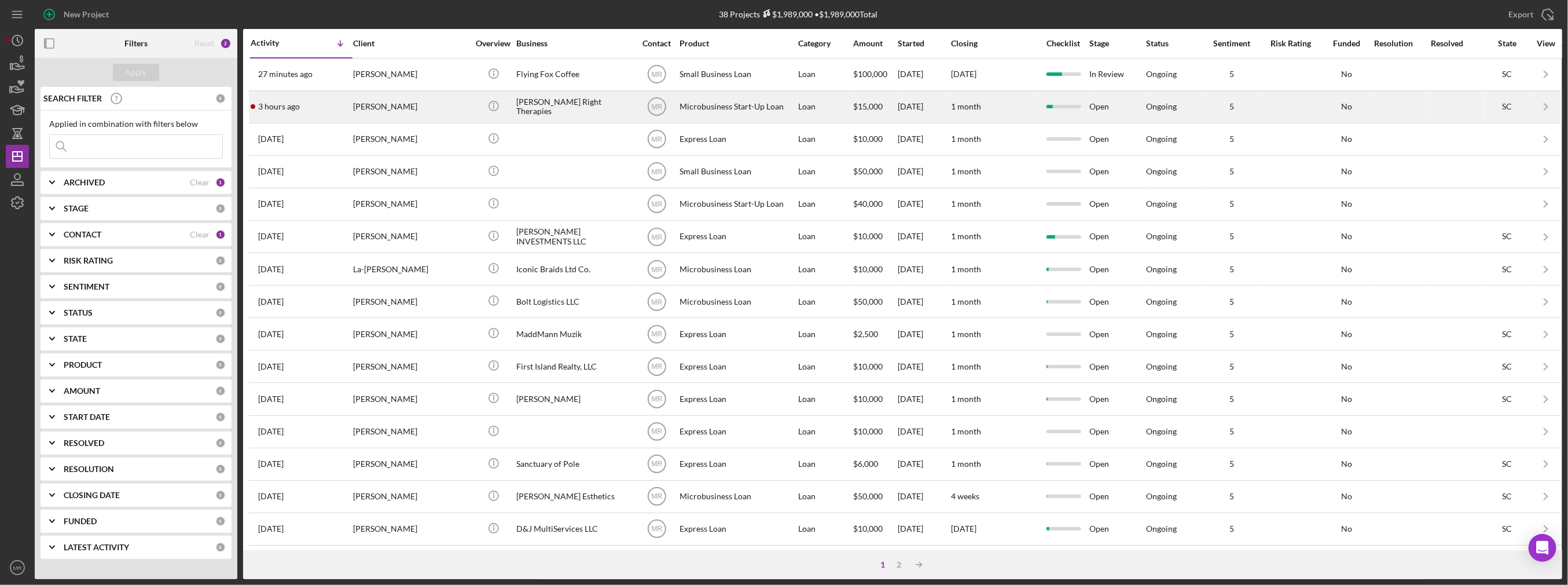
click at [437, 113] on div "[PERSON_NAME]" at bounding box center [411, 106] width 116 height 31
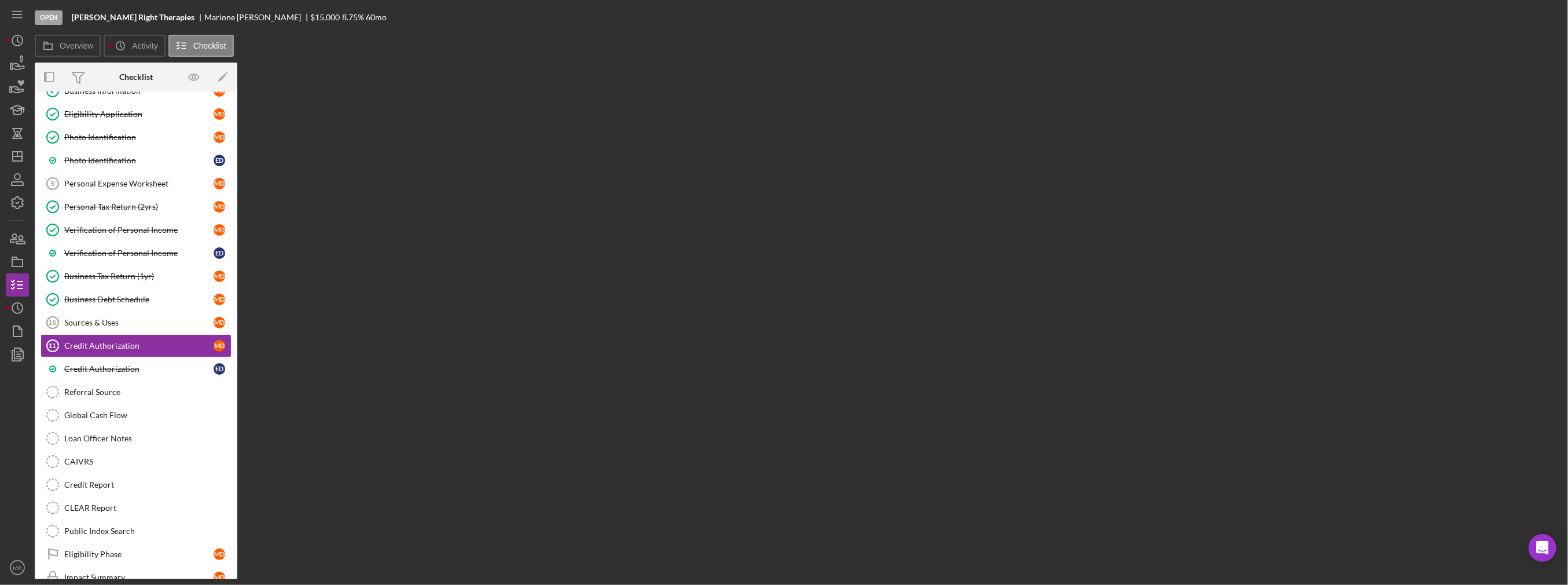
scroll to position [119, 0]
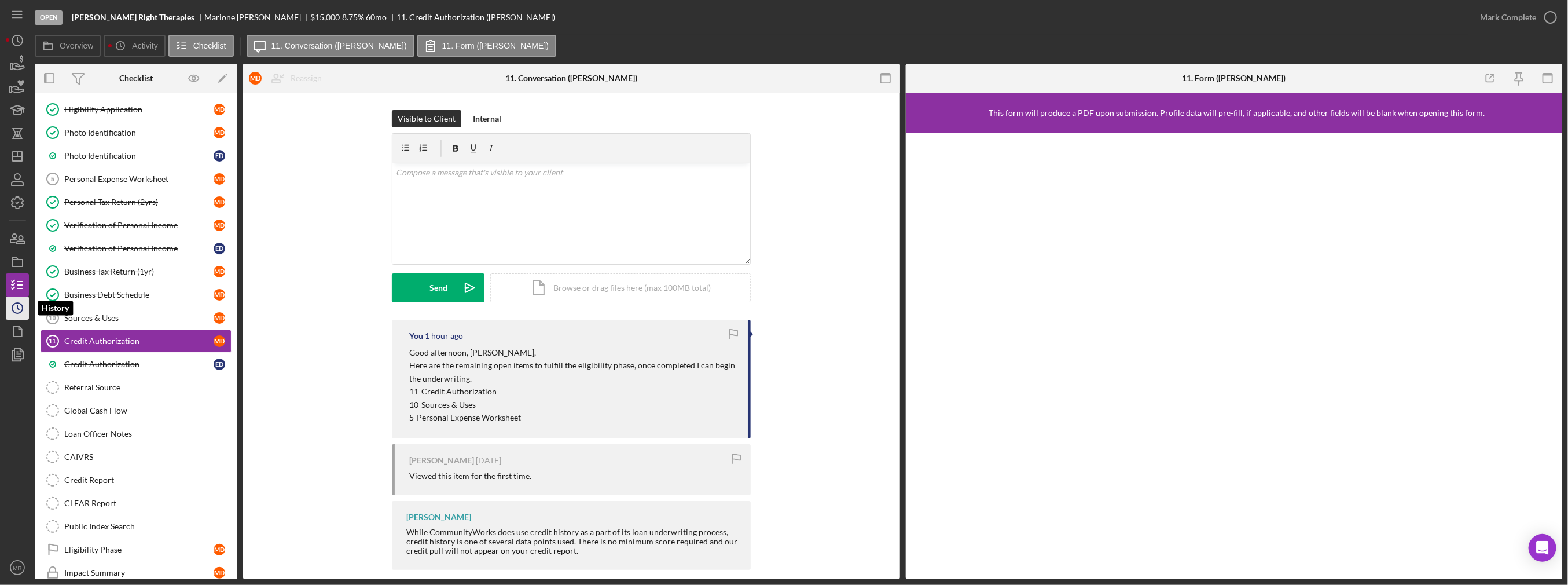
click at [13, 306] on icon "Icon/History" at bounding box center [17, 308] width 29 height 29
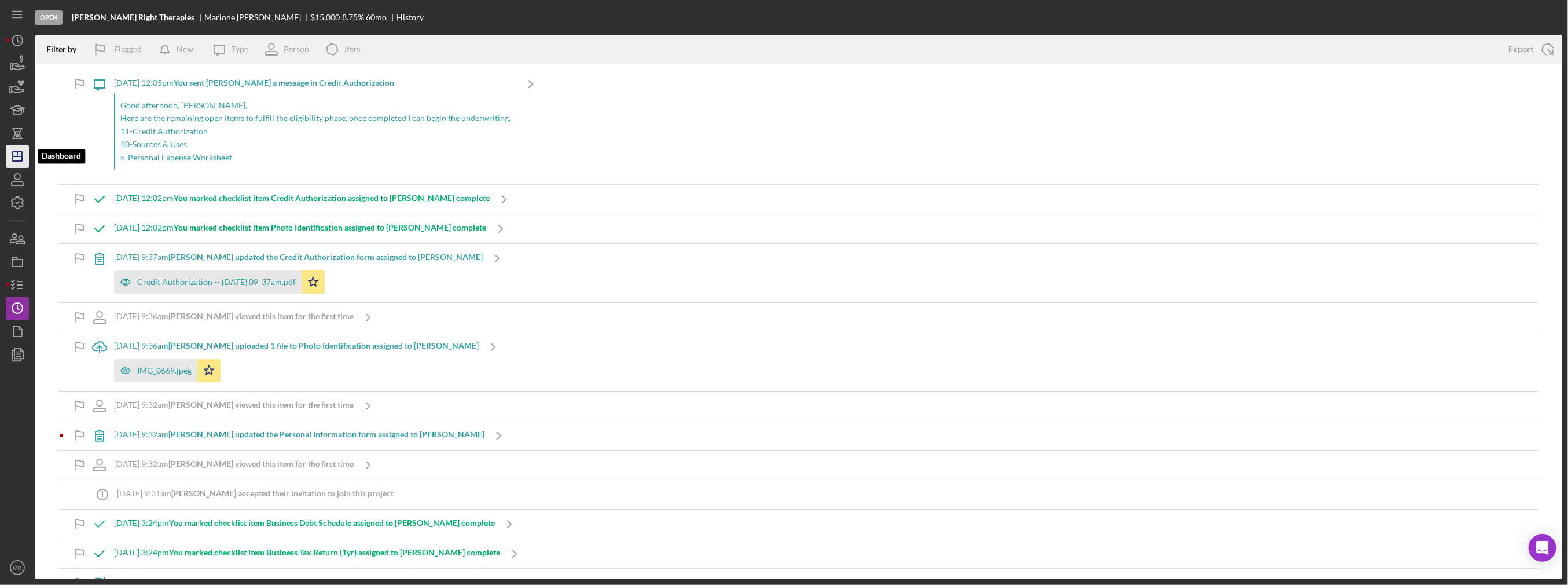
click at [21, 152] on polygon "button" at bounding box center [17, 156] width 10 height 10
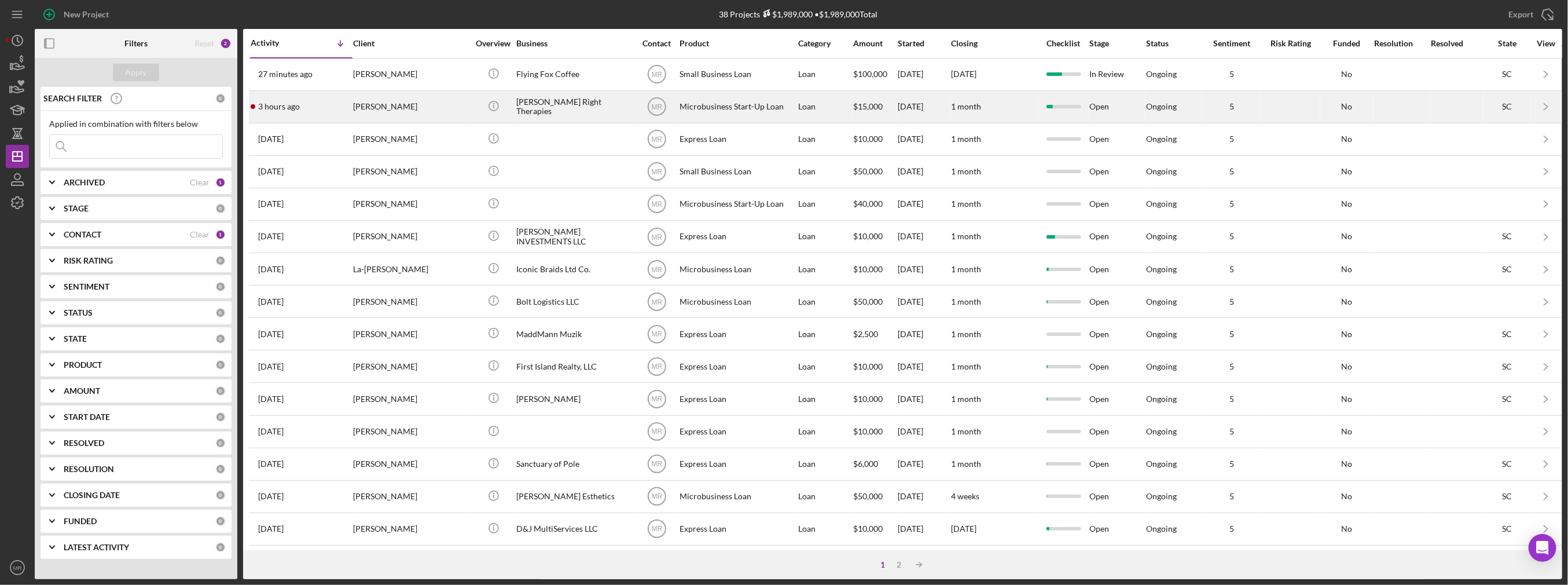
click at [330, 111] on div "3 hours ago [PERSON_NAME]" at bounding box center [302, 106] width 102 height 31
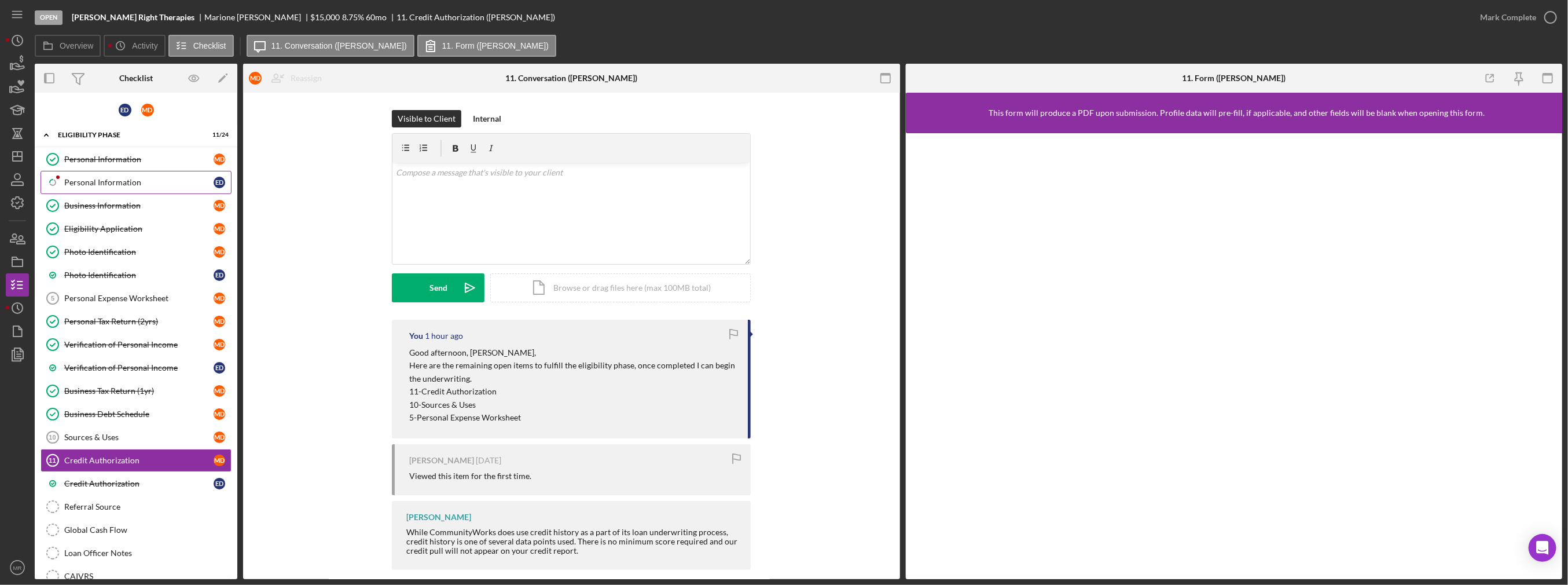
click at [85, 175] on link "Icon/Checklist Item Sub Partial Personal Information E D" at bounding box center [136, 182] width 191 height 23
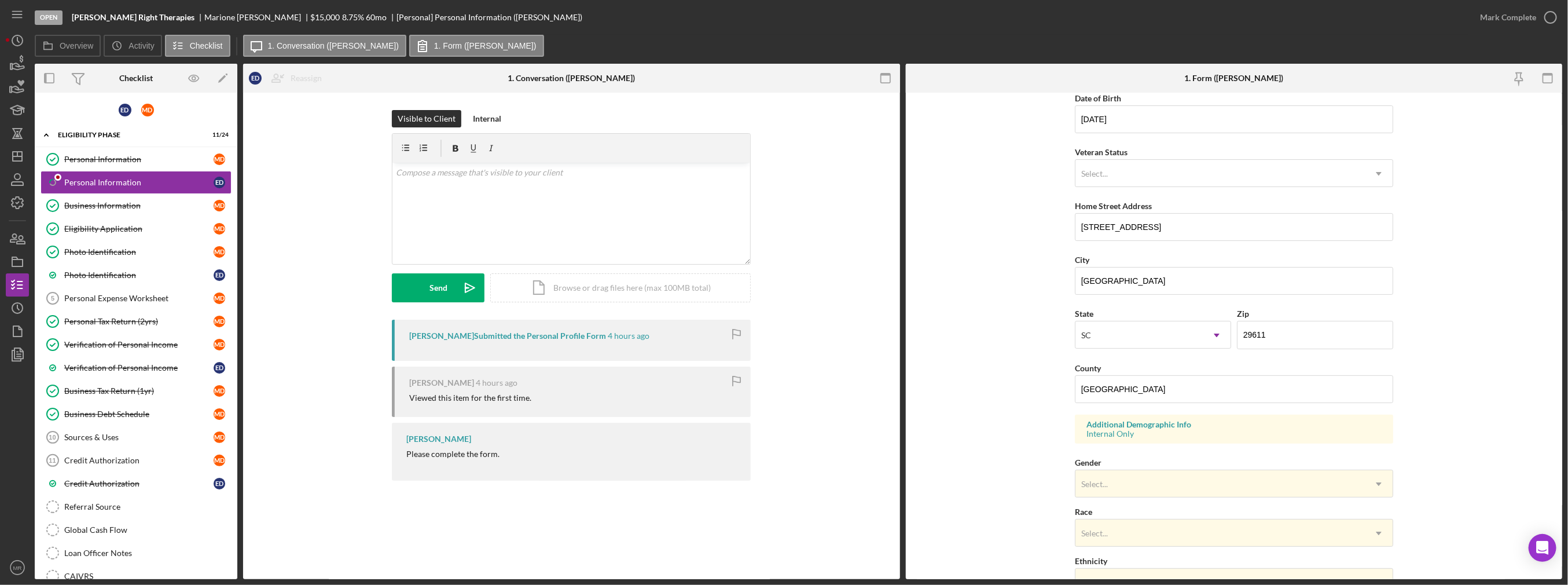
scroll to position [116, 0]
click at [156, 264] on link "Photo Identification E D" at bounding box center [136, 275] width 191 height 23
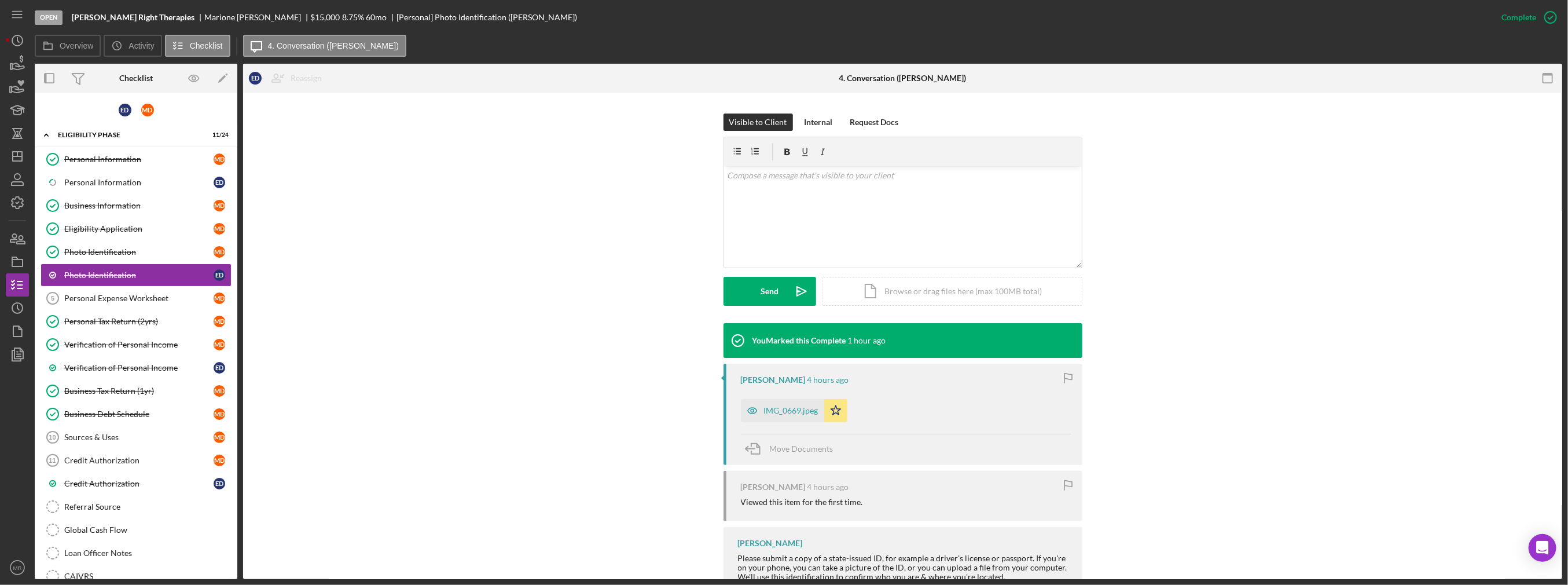
scroll to position [174, 0]
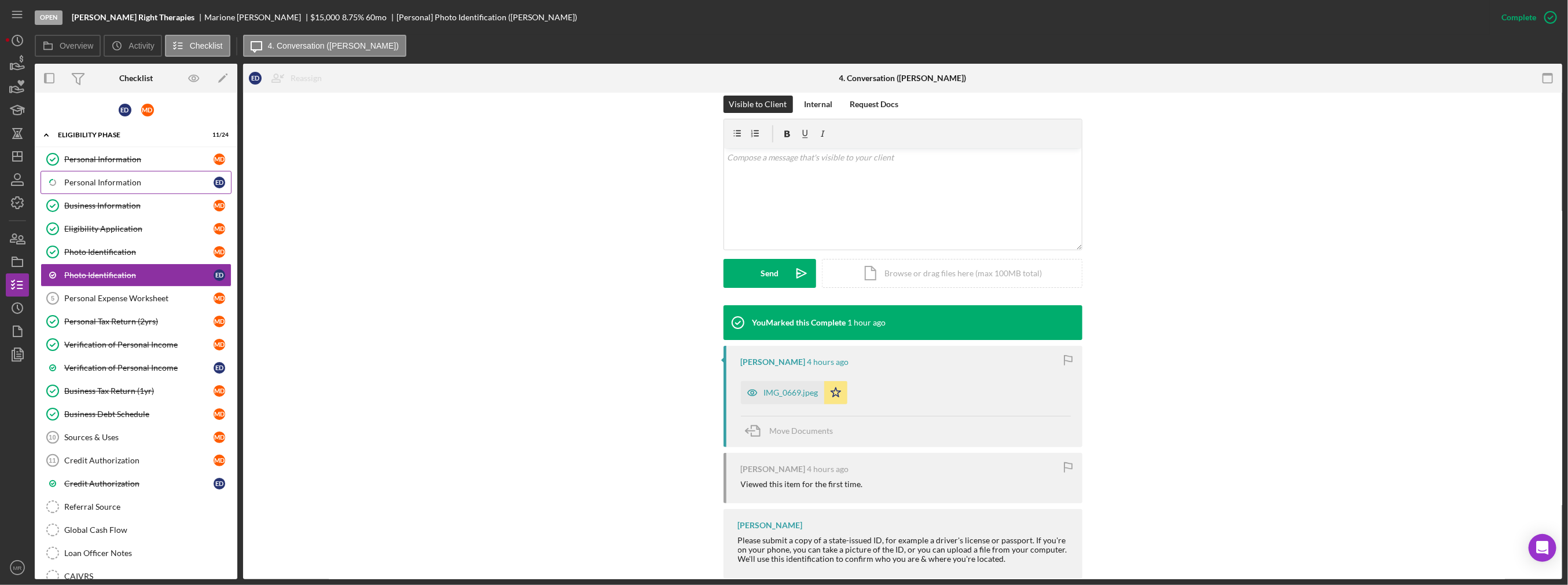
click at [96, 187] on link "Icon/Checklist Item Sub Partial Personal Information E D" at bounding box center [136, 182] width 191 height 23
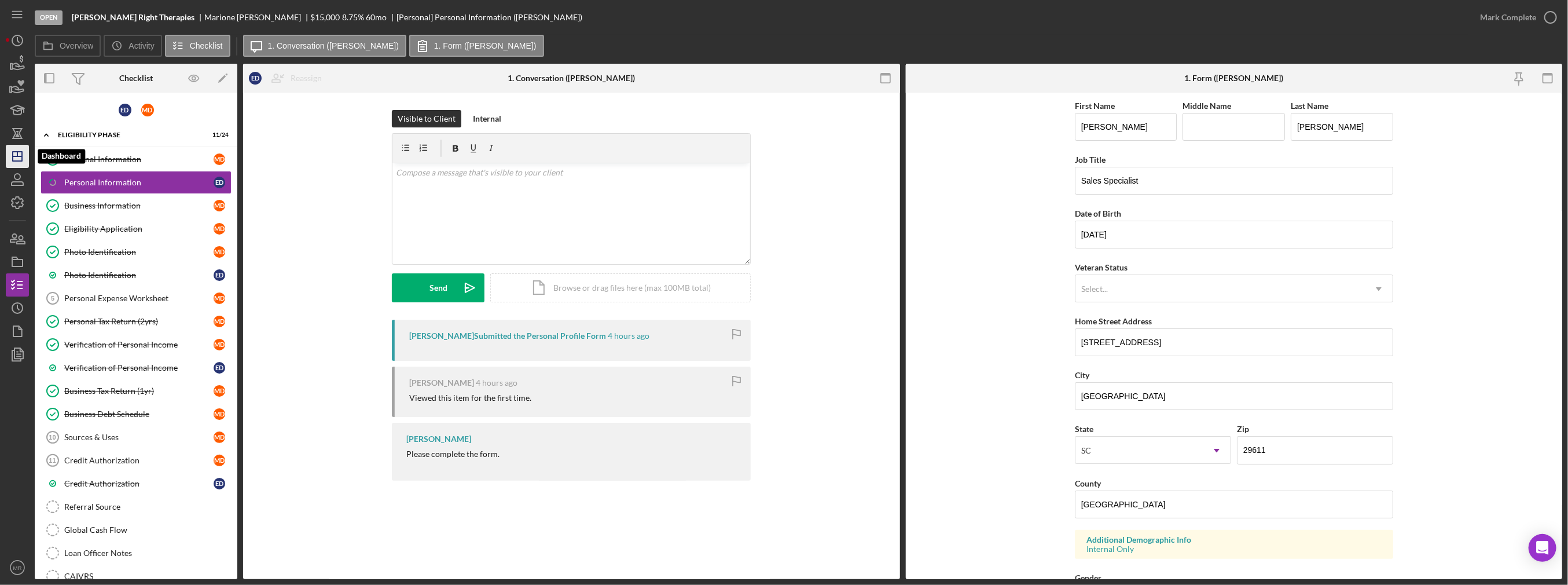
click at [25, 157] on icon "Icon/Dashboard" at bounding box center [17, 156] width 29 height 29
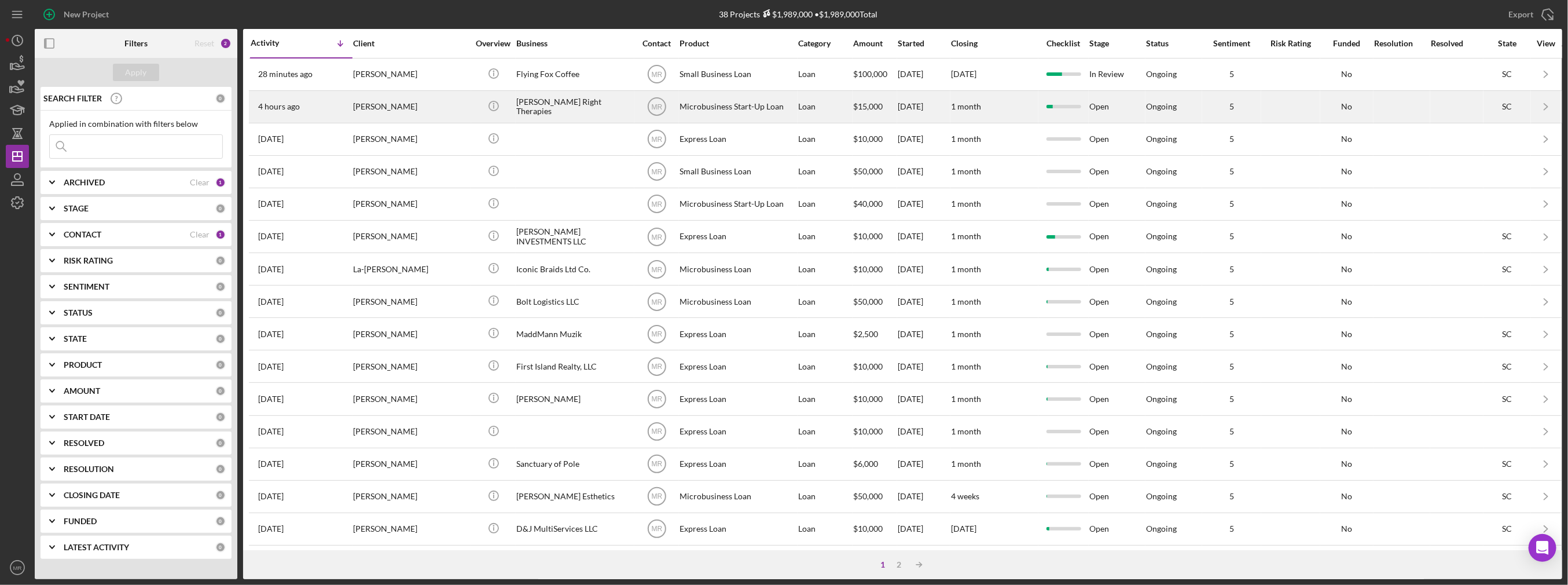
click at [429, 112] on div "[PERSON_NAME]" at bounding box center [411, 106] width 116 height 31
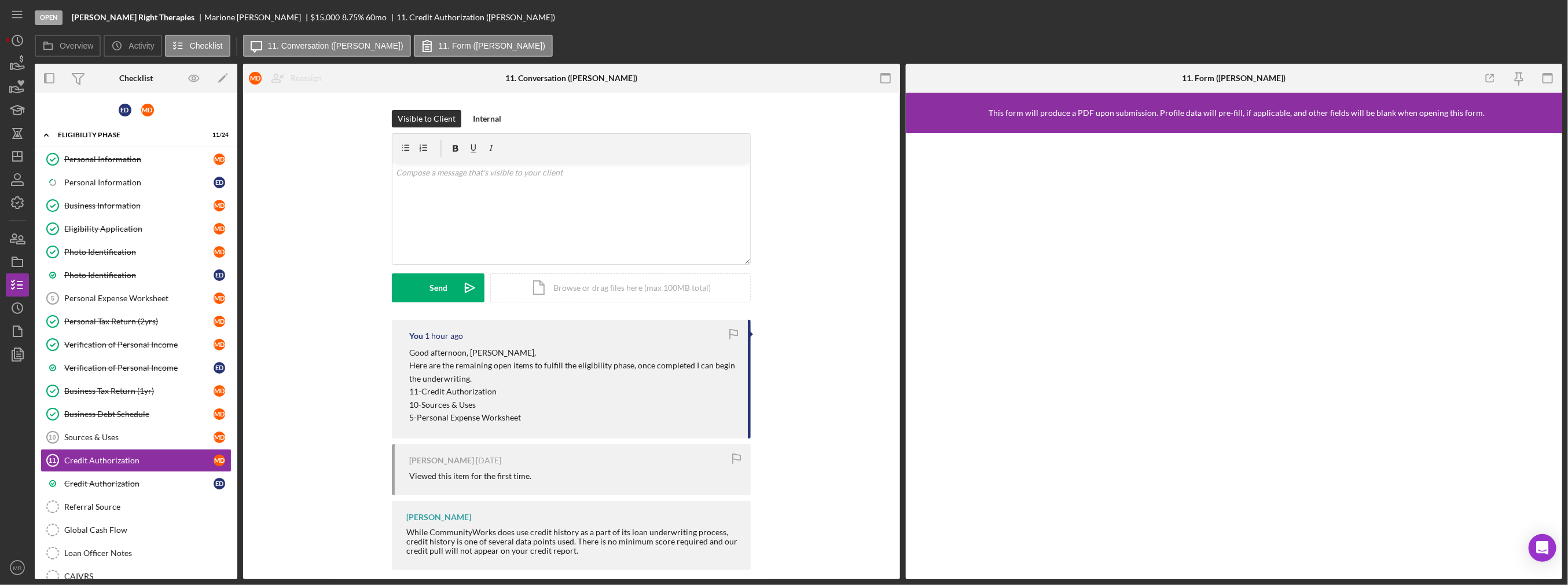
scroll to position [119, 0]
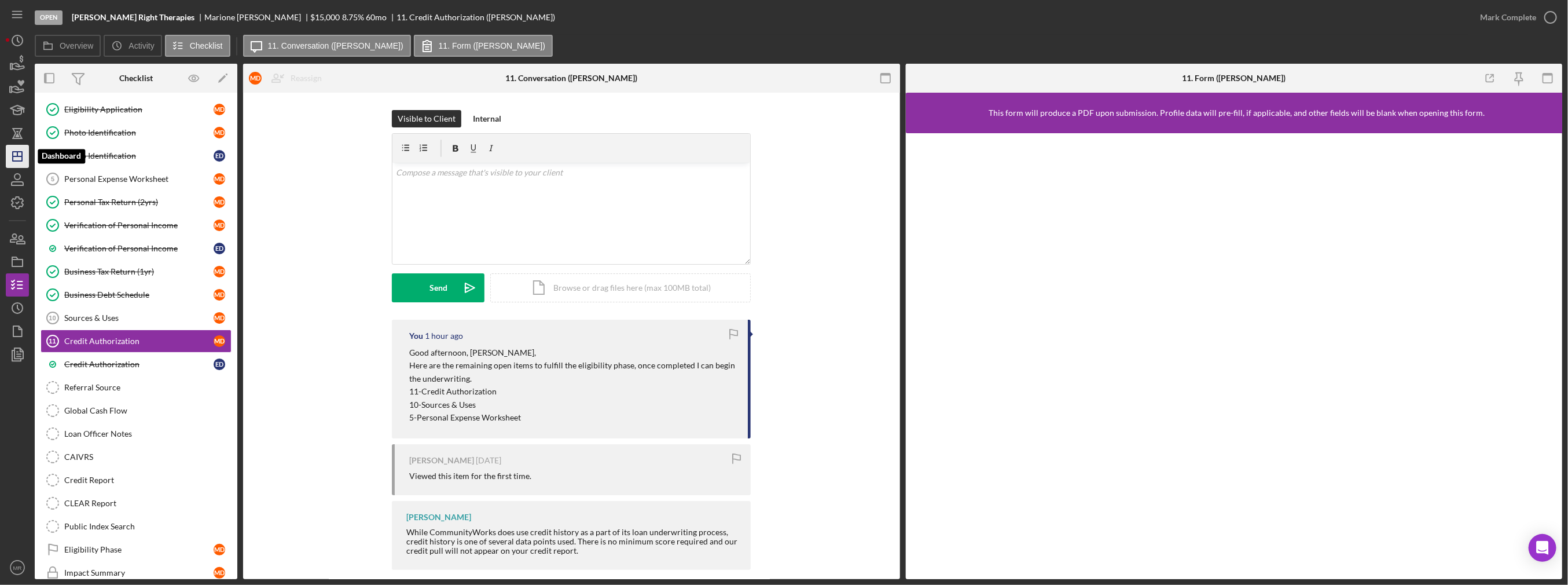
click at [7, 160] on icon "Icon/Dashboard" at bounding box center [17, 156] width 29 height 29
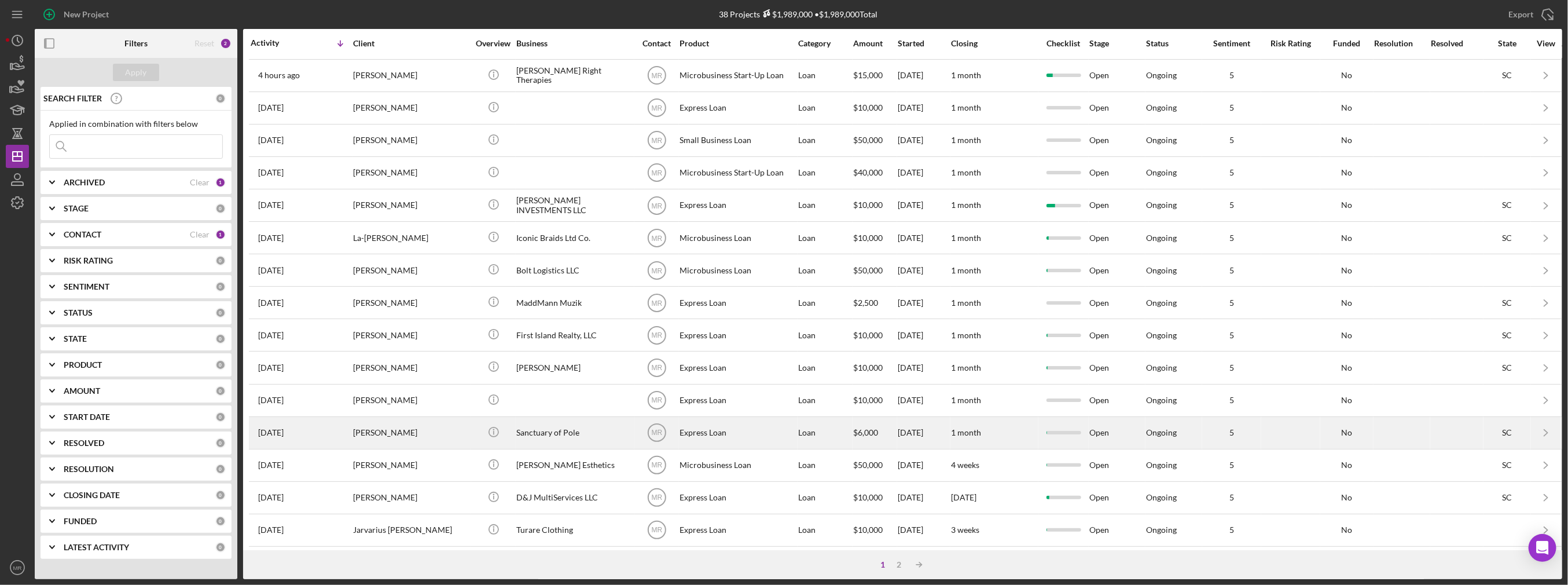
scroll to position [325, 0]
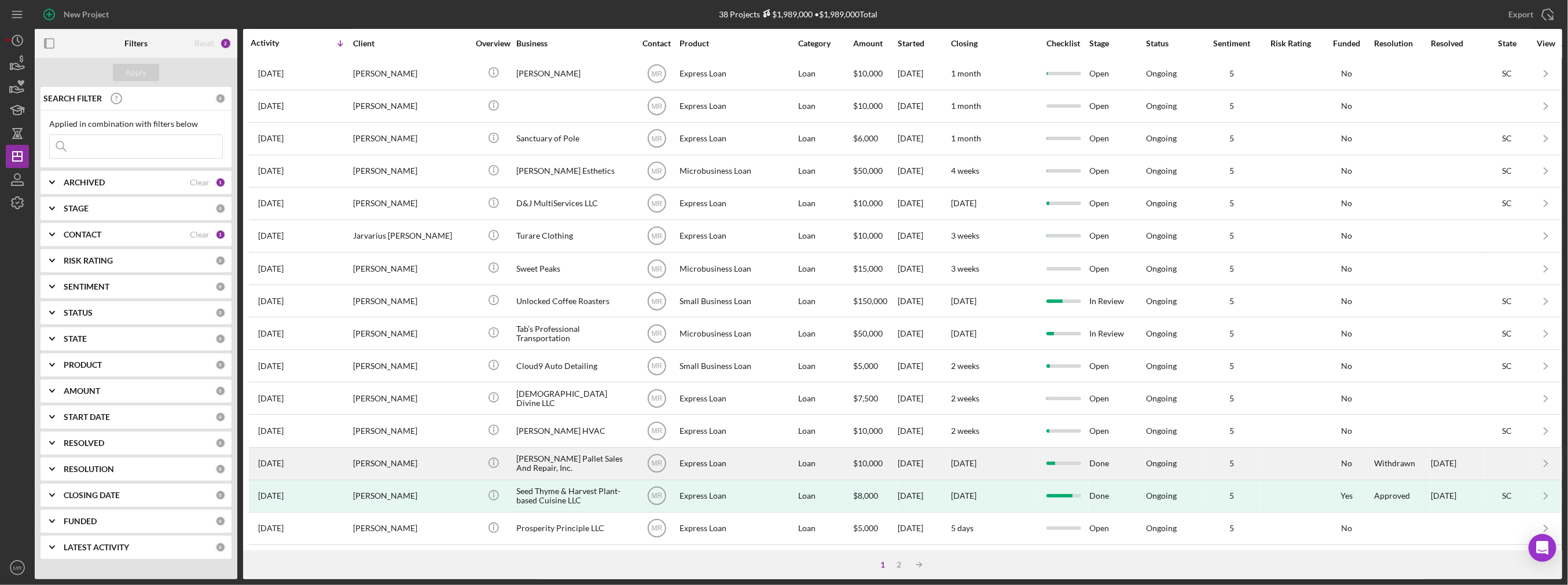
click at [433, 451] on div "[PERSON_NAME]" at bounding box center [411, 463] width 116 height 31
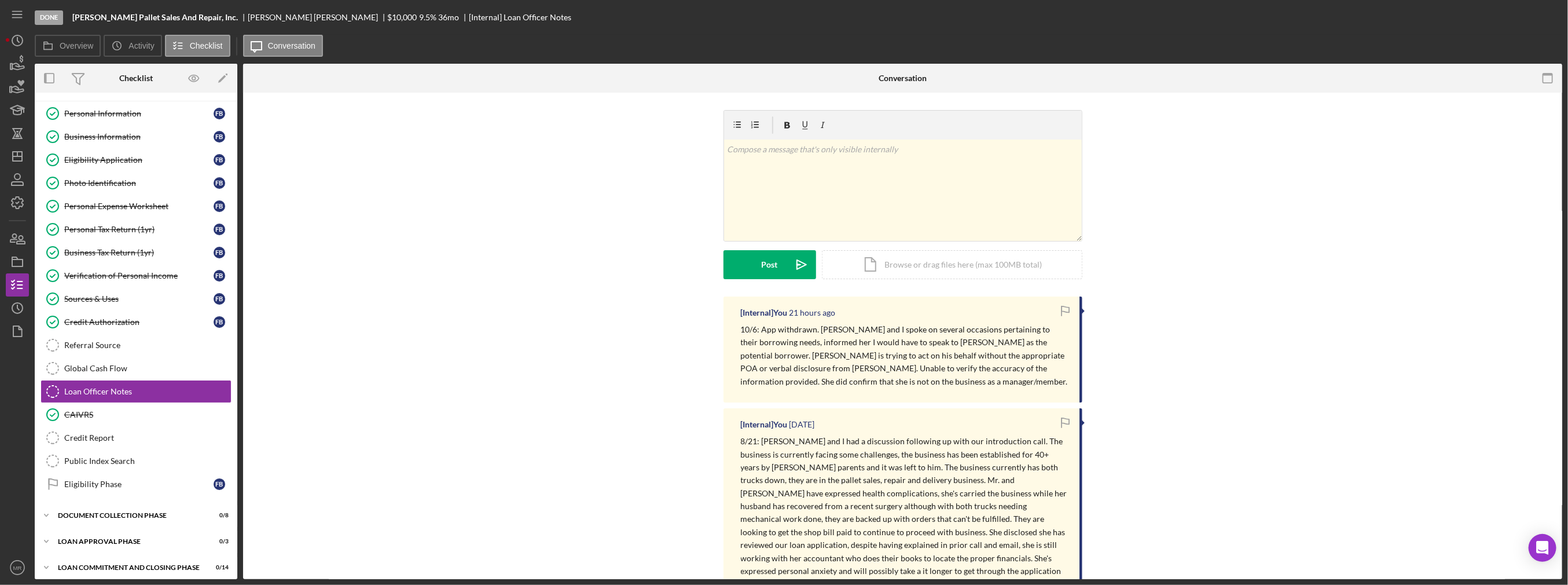
scroll to position [21, 0]
click at [807, 195] on div "v Color teal Color pink Remove color Add row above Add row below Add column bef…" at bounding box center [902, 191] width 358 height 102
click at [769, 260] on div "Post" at bounding box center [770, 264] width 16 height 29
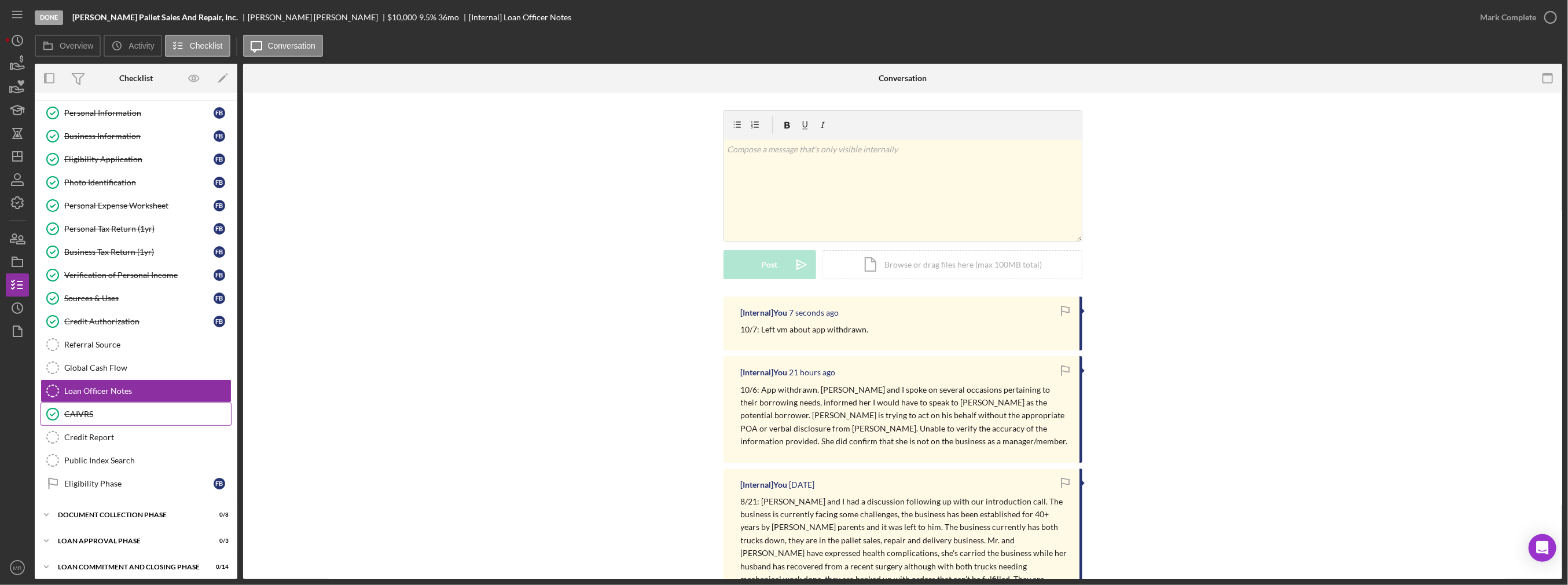
click at [94, 410] on div "CAIVRS" at bounding box center [148, 414] width 167 height 10
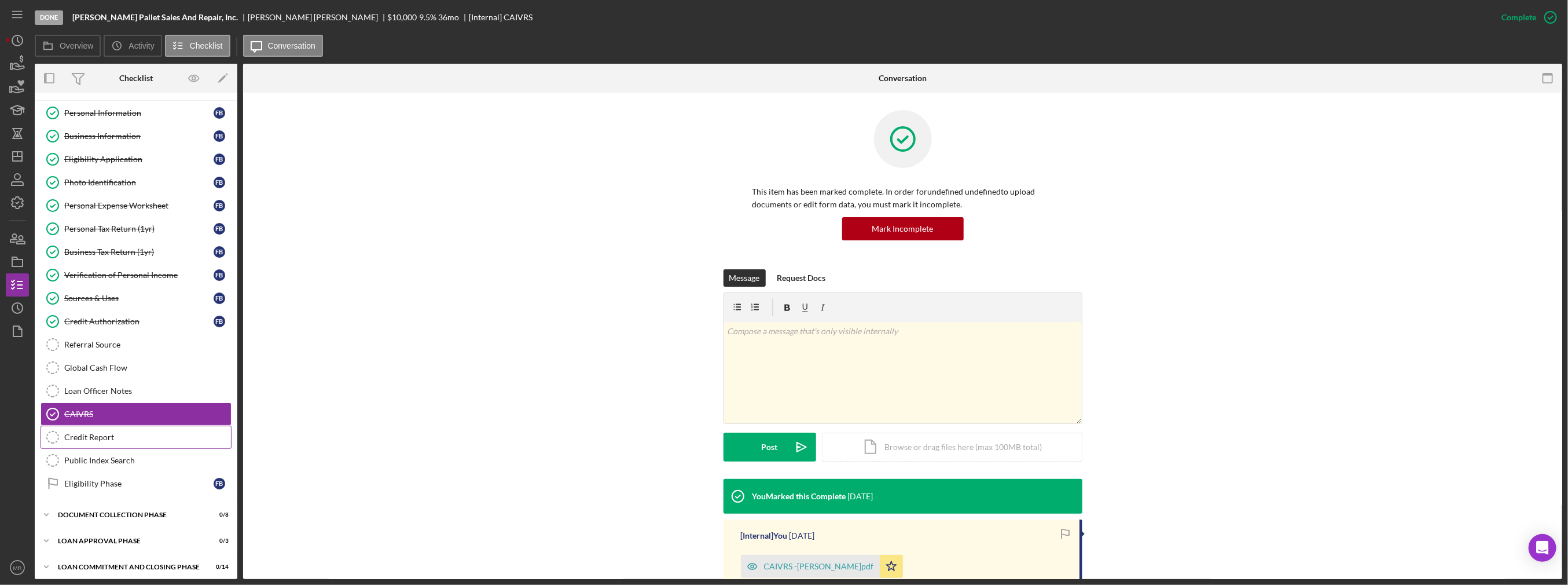
click at [102, 425] on link "Credit Report Credit Report" at bounding box center [136, 437] width 191 height 23
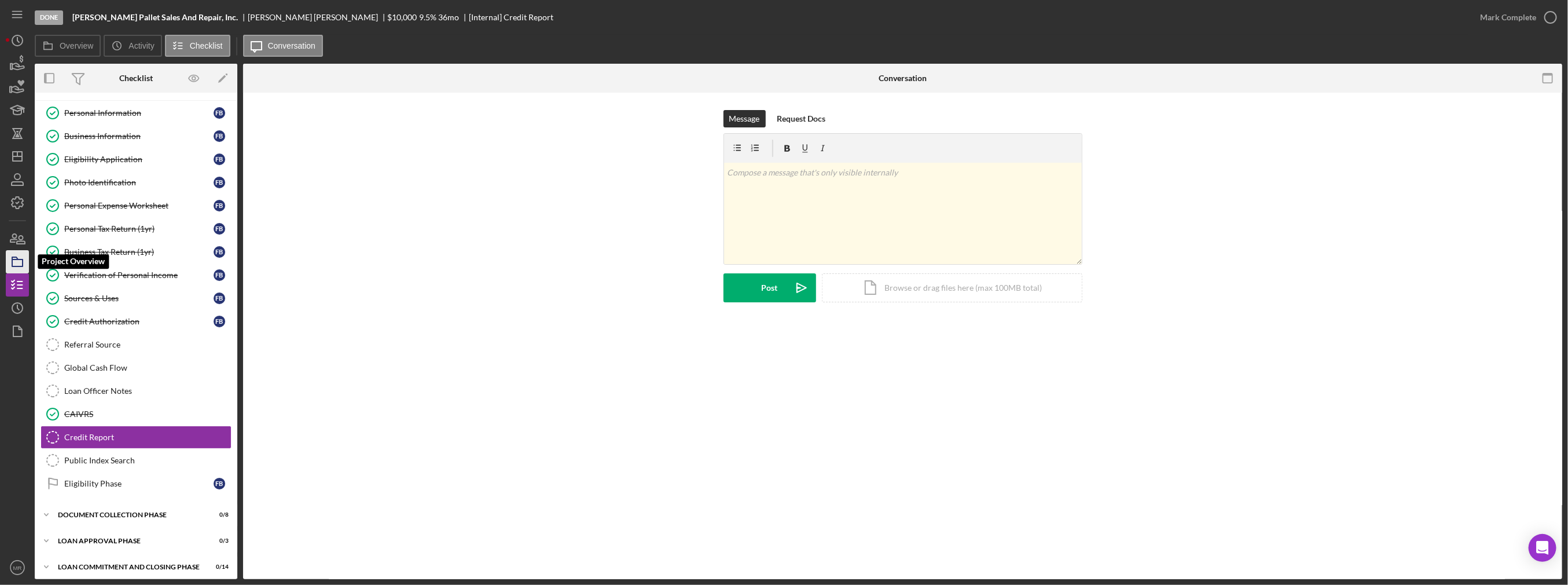
click at [12, 265] on rect "button" at bounding box center [17, 263] width 10 height 7
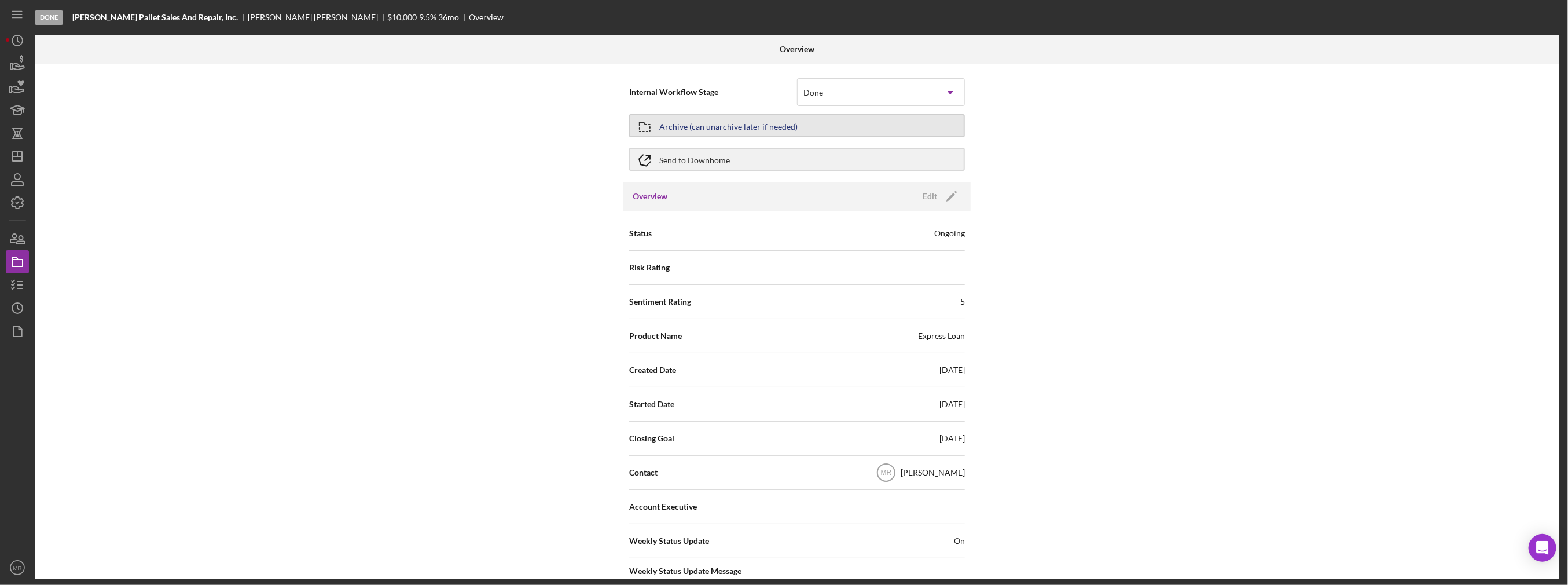
click at [686, 134] on div "Archive (can unarchive later if needed)" at bounding box center [728, 125] width 138 height 21
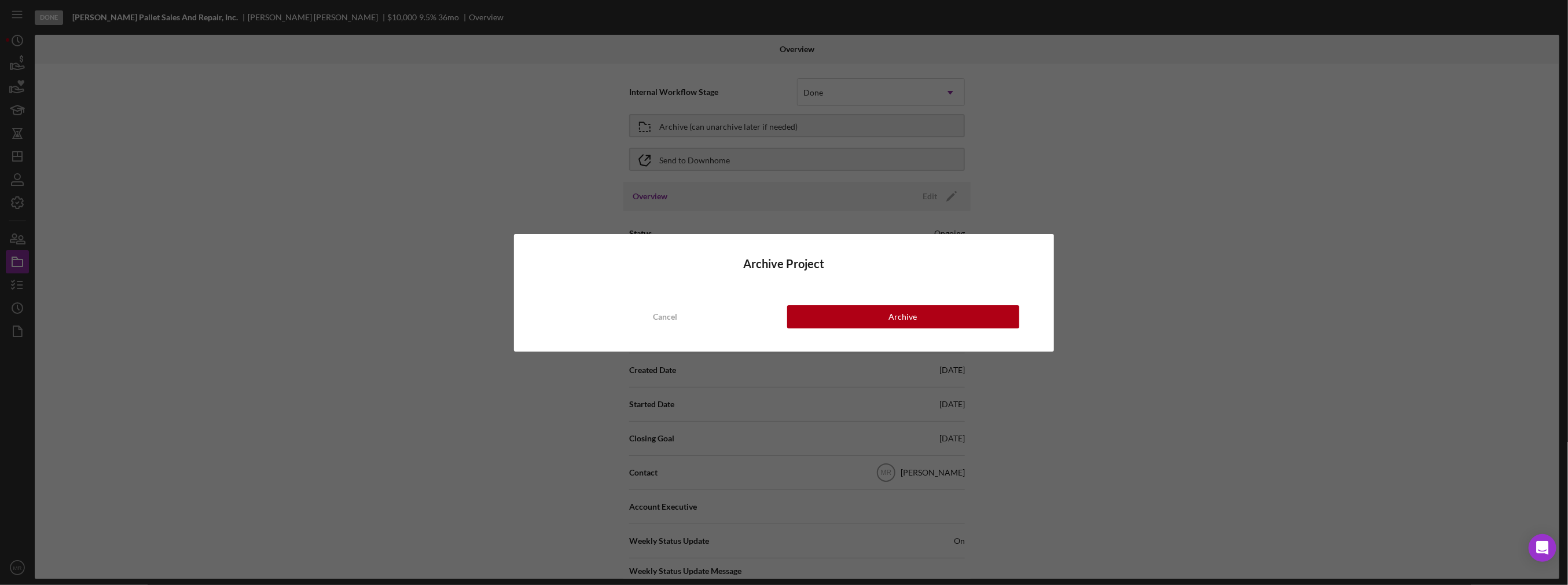
click at [869, 331] on div "Archive Project Cancel Archive" at bounding box center [784, 293] width 540 height 117
click at [866, 323] on button "Archive" at bounding box center [903, 316] width 232 height 23
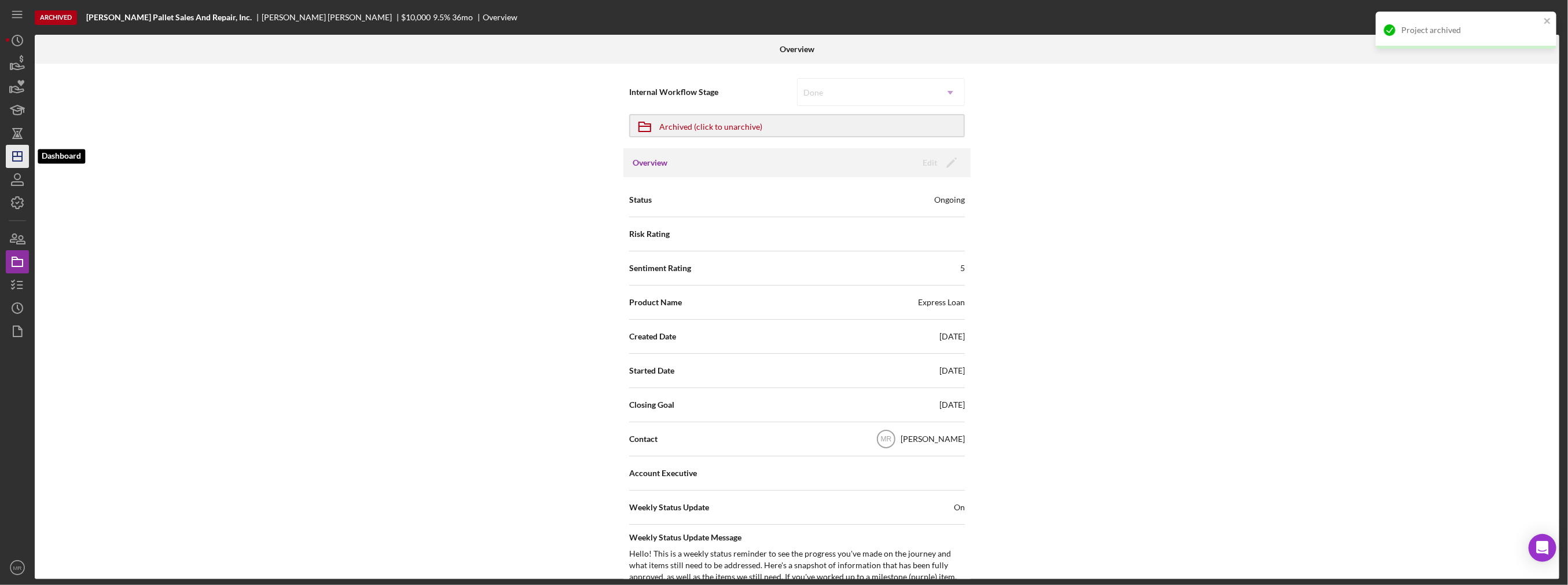
click at [7, 159] on icon "Icon/Dashboard" at bounding box center [17, 156] width 29 height 29
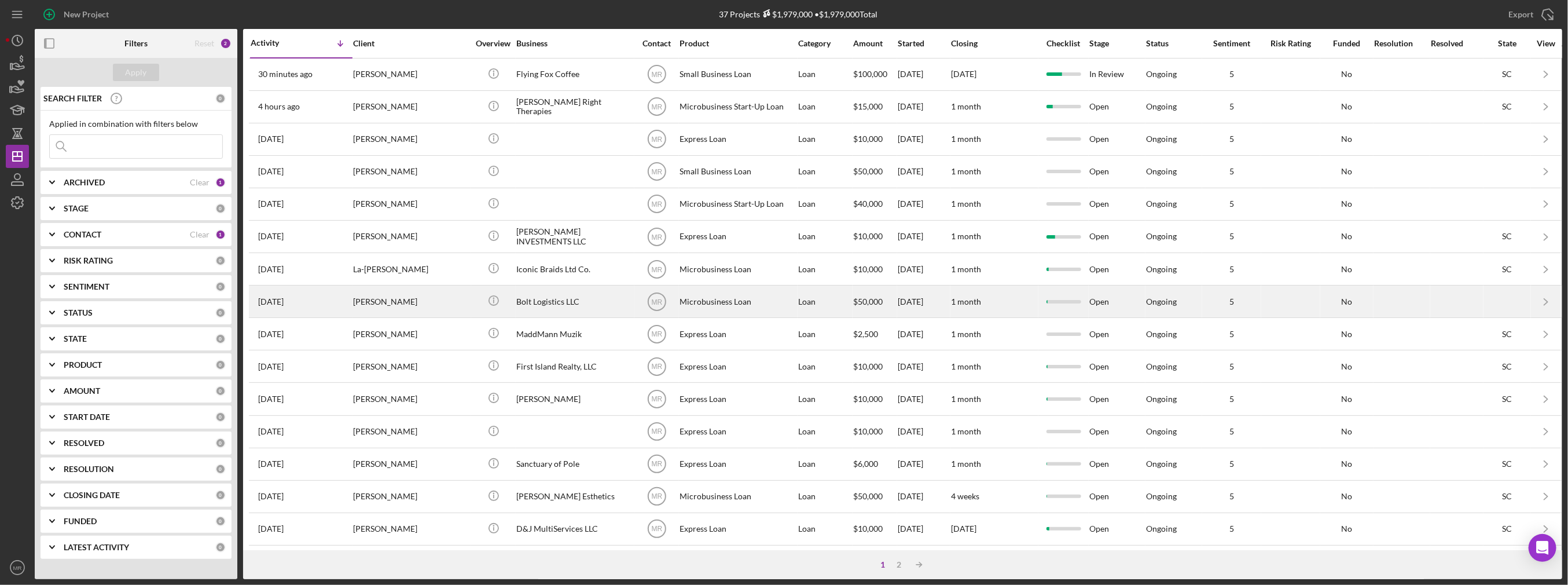
scroll to position [325, 0]
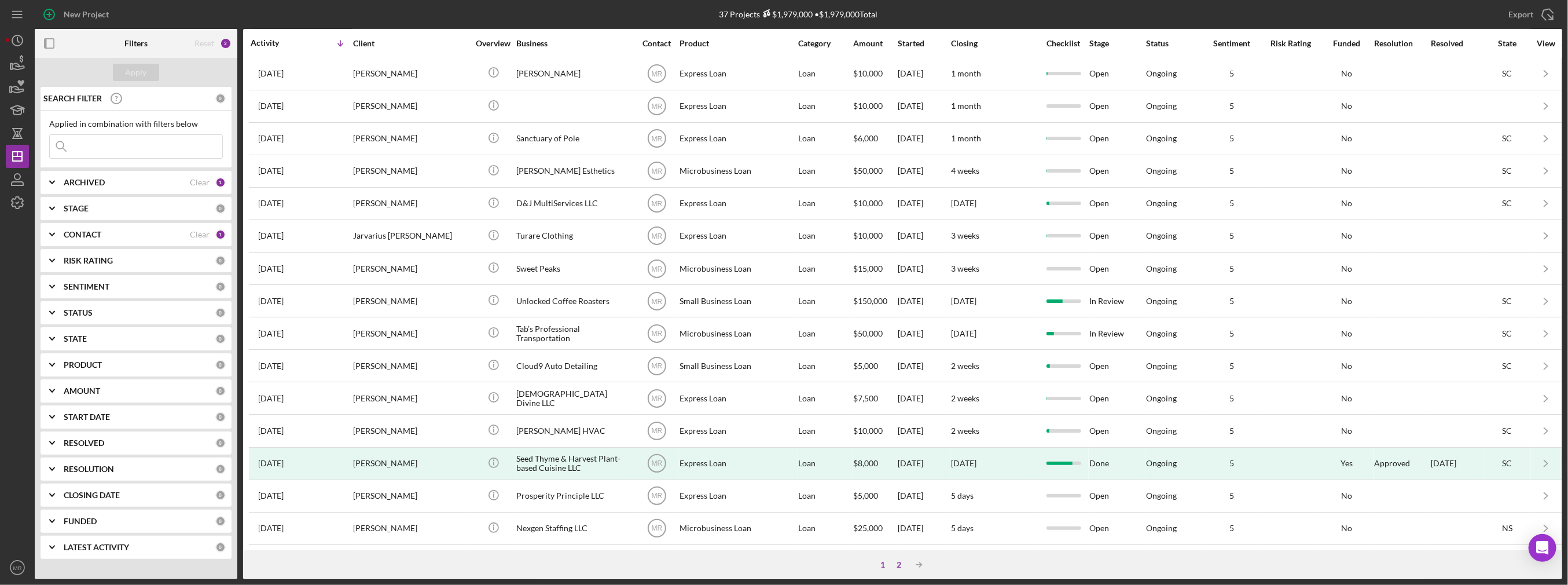
click at [899, 563] on div "2" at bounding box center [899, 564] width 16 height 10
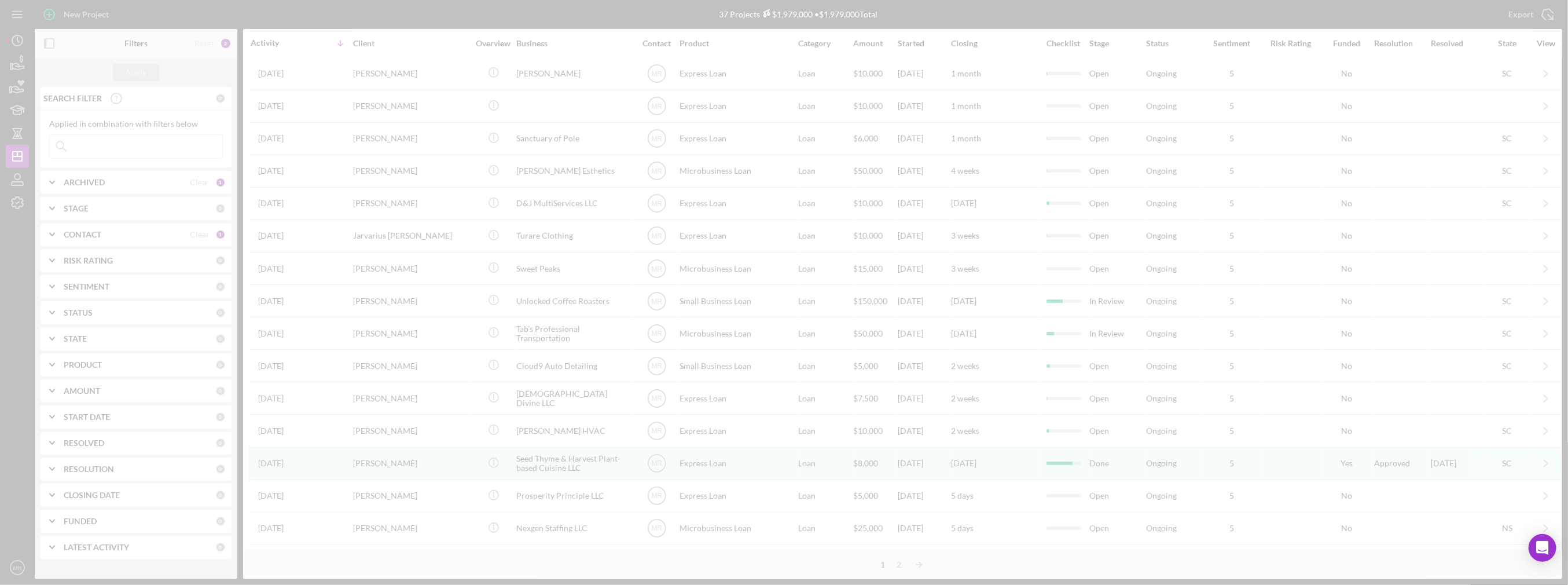
scroll to position [0, 0]
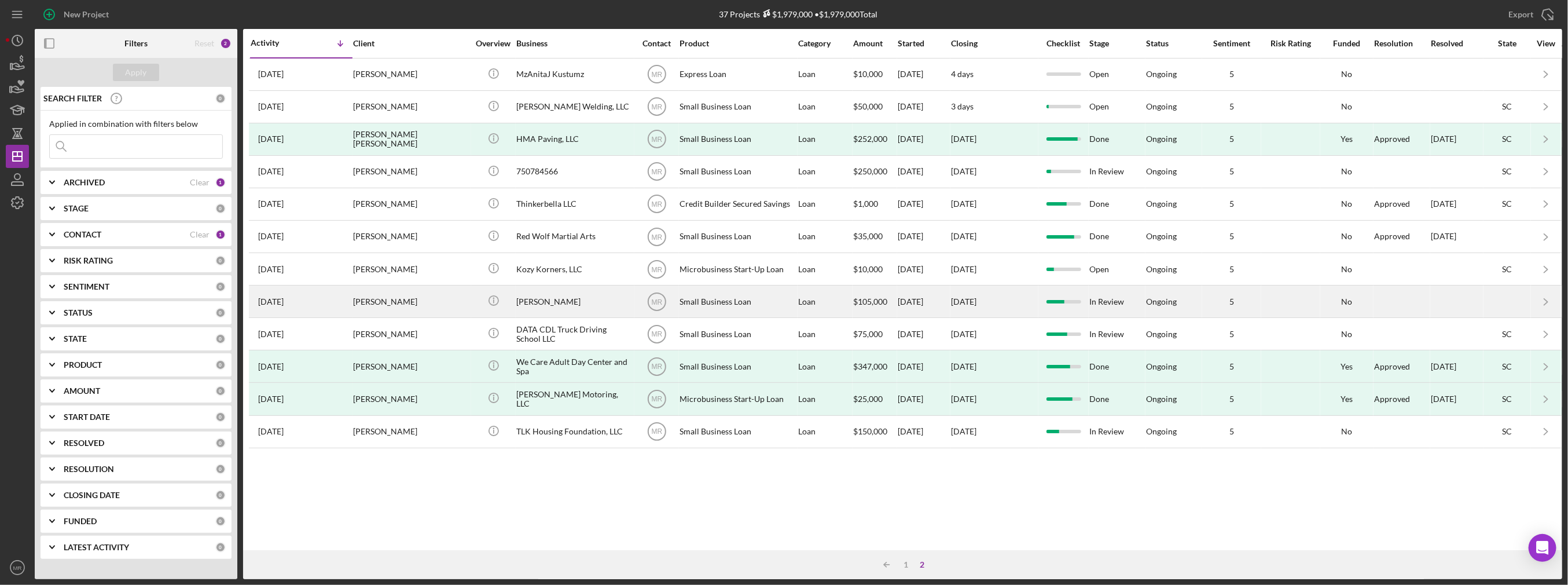
click at [589, 295] on div "[PERSON_NAME]" at bounding box center [575, 301] width 116 height 31
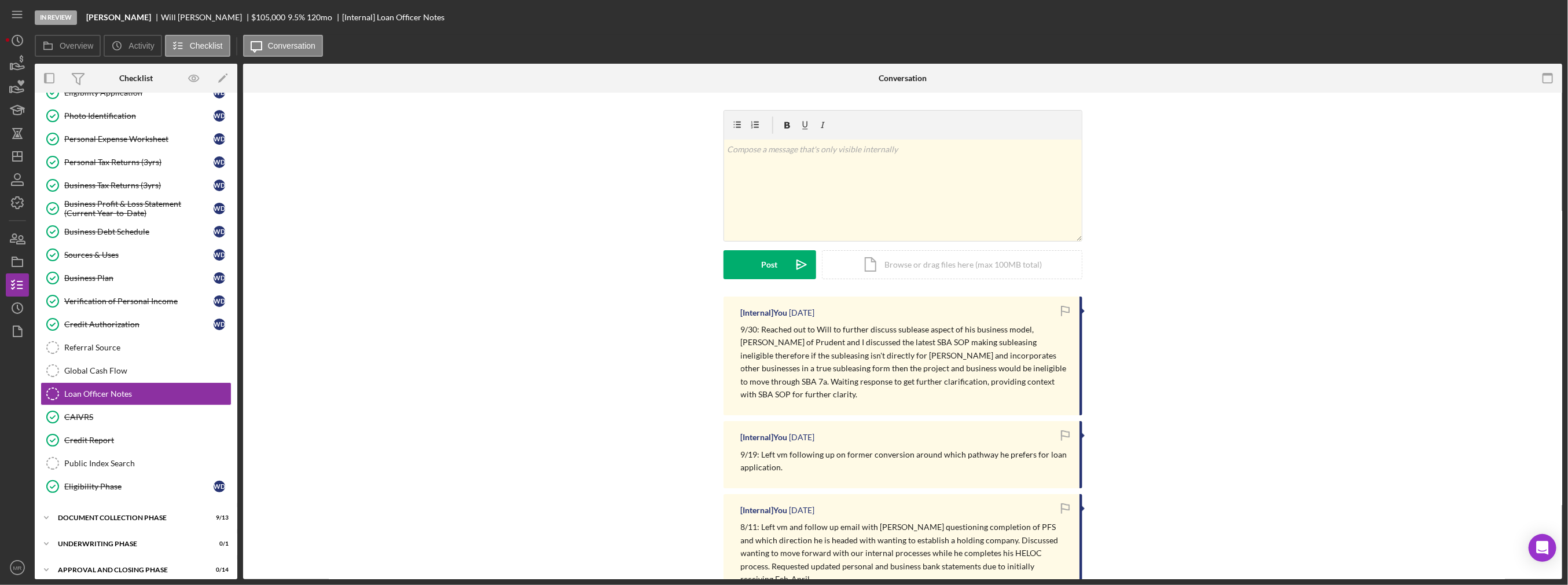
scroll to position [89, 0]
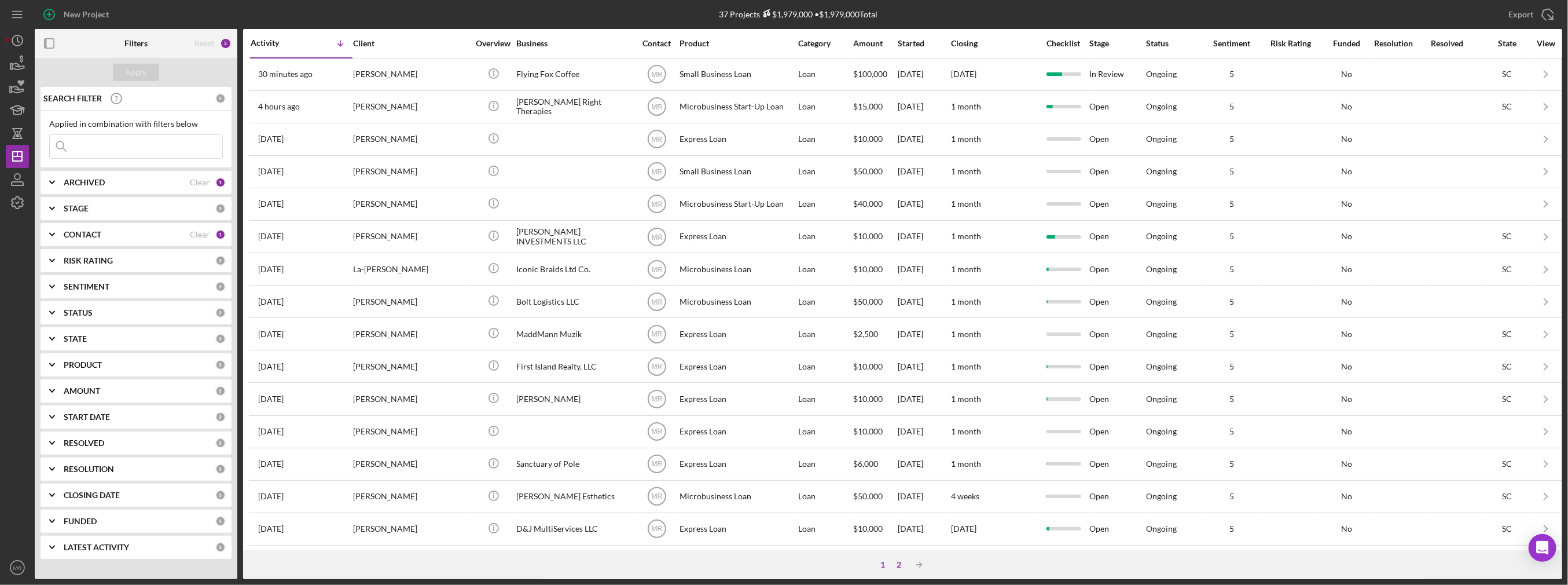
click at [902, 566] on div "2" at bounding box center [899, 564] width 16 height 10
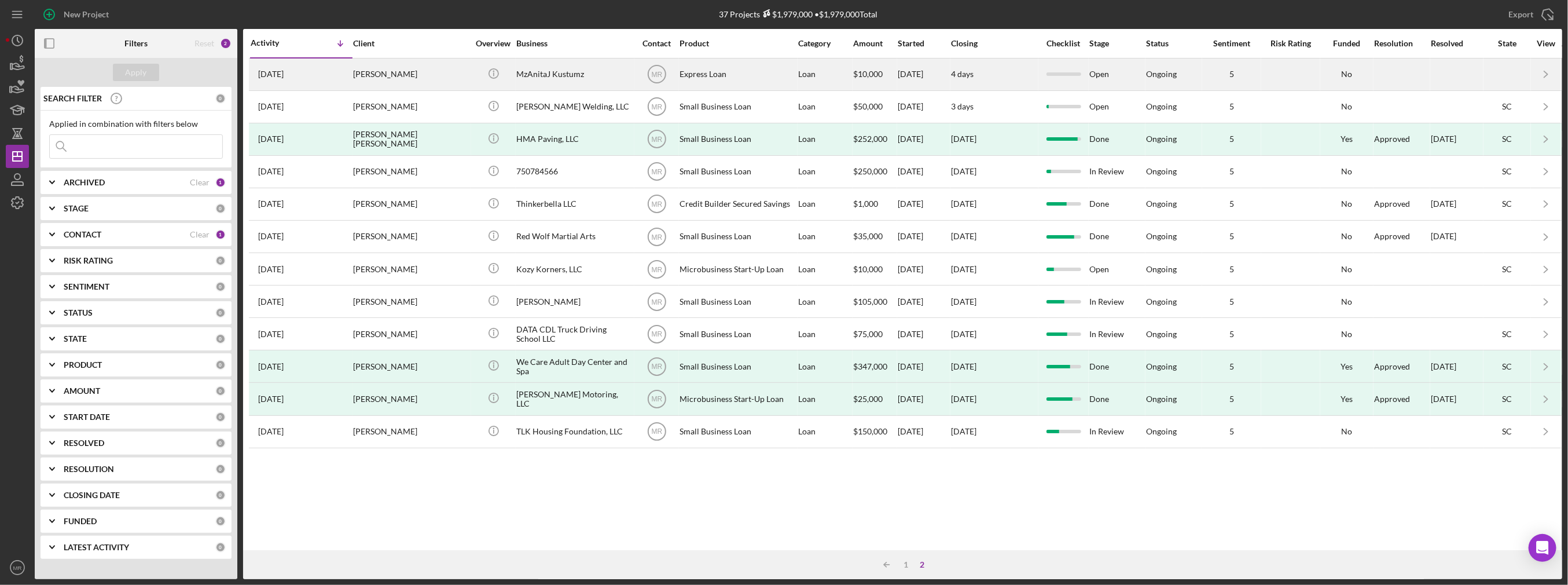
click at [589, 67] on div "MzAnitaJ Kustumz" at bounding box center [575, 74] width 116 height 31
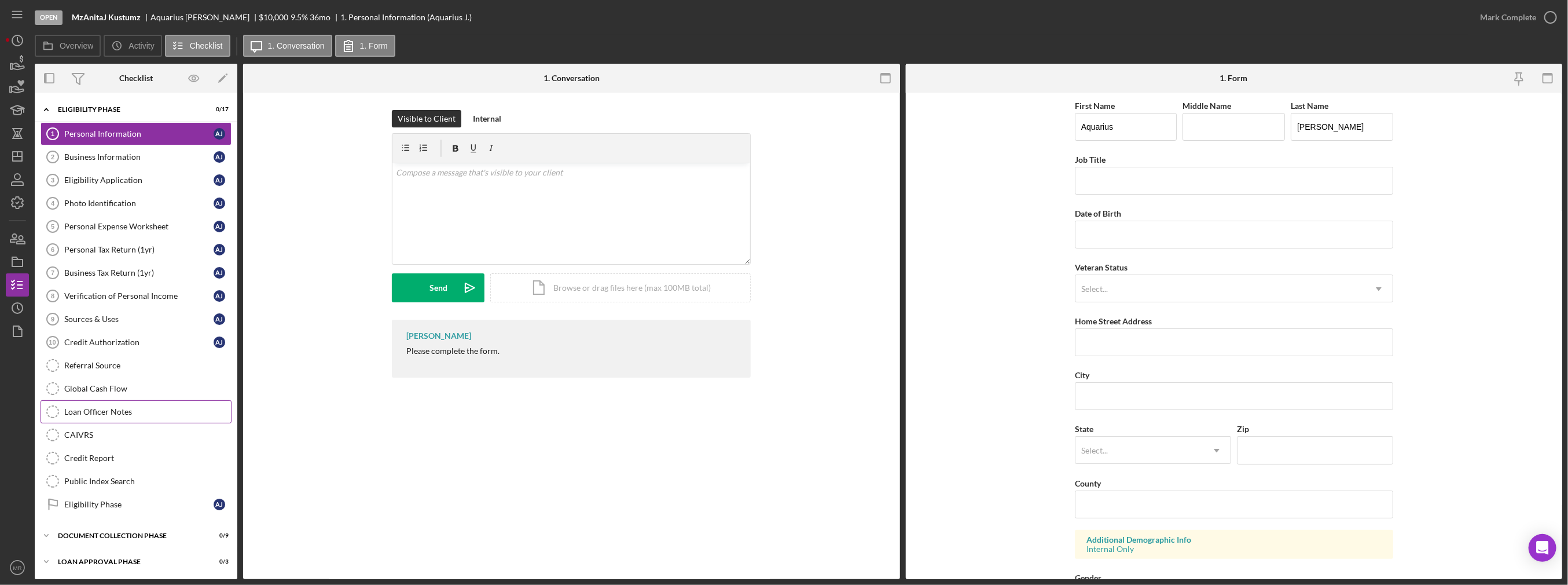
click at [113, 402] on link "Loan Officer Notes Loan Officer Notes" at bounding box center [136, 411] width 191 height 23
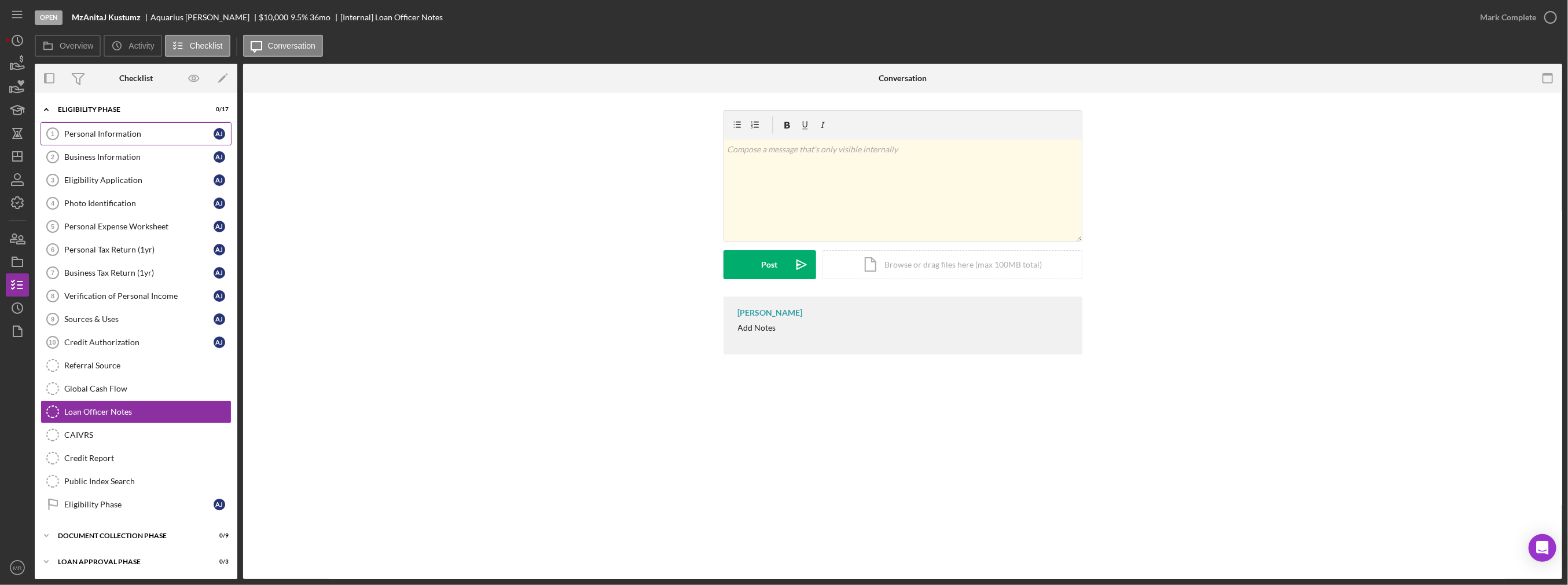
click at [106, 136] on div "Personal Information" at bounding box center [139, 134] width 149 height 10
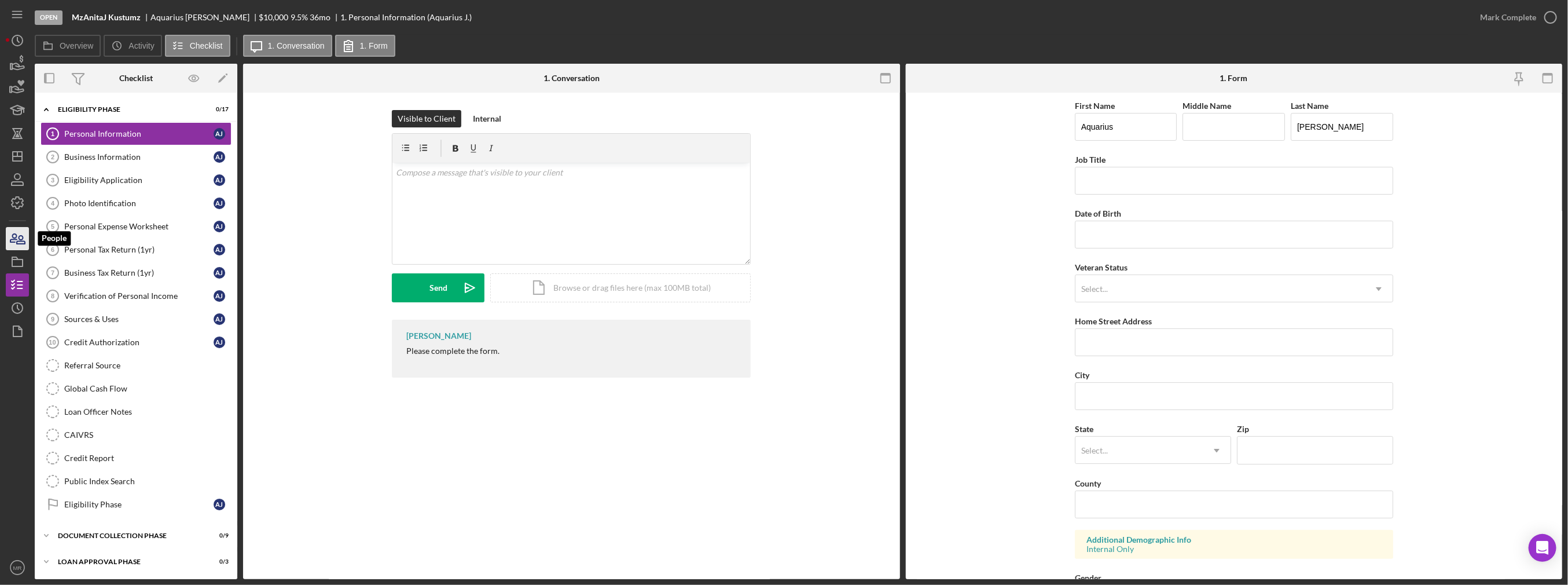
click at [25, 240] on icon "button" at bounding box center [17, 238] width 29 height 29
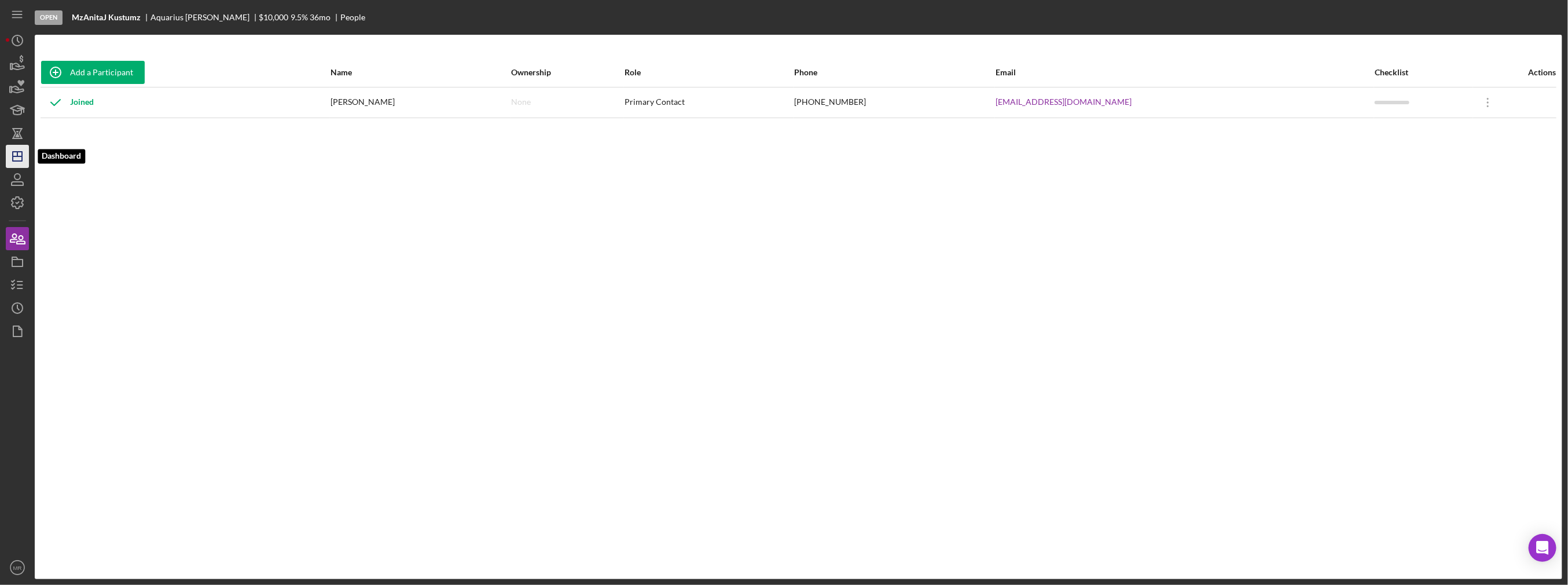
click at [21, 157] on polygon "button" at bounding box center [17, 156] width 10 height 10
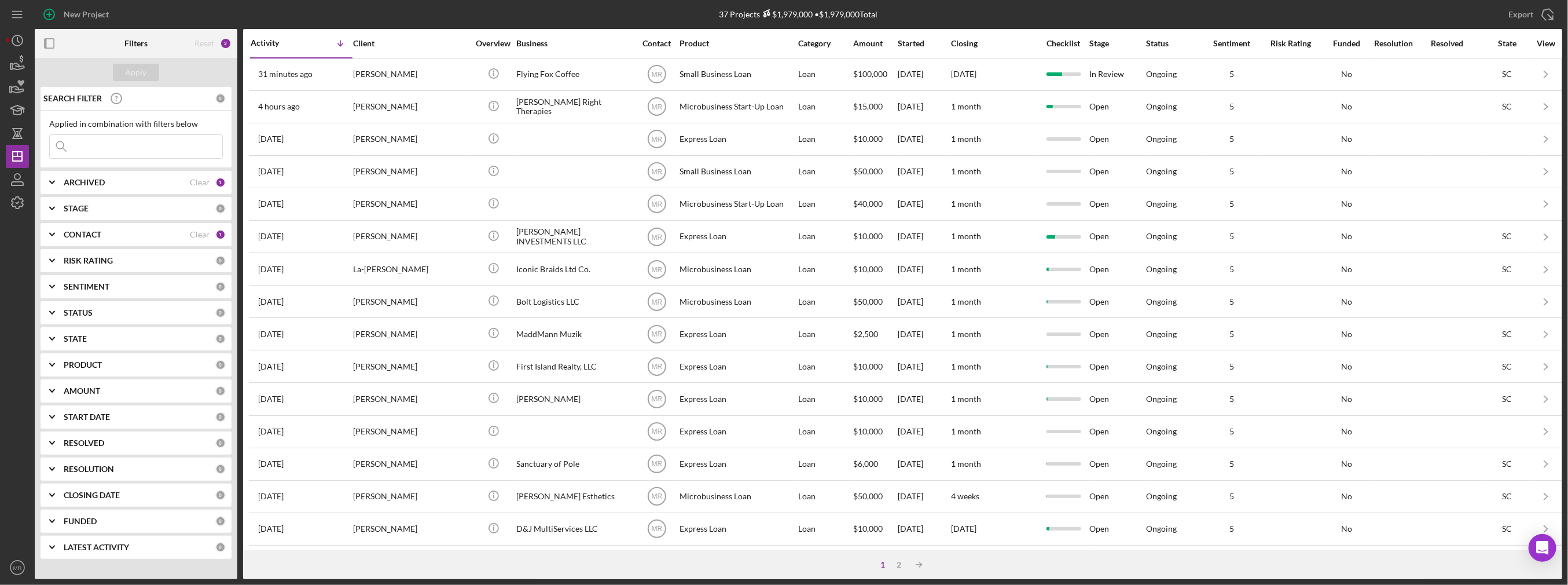
click at [94, 184] on b "ARCHIVED" at bounding box center [84, 183] width 41 height 10
click at [92, 241] on div "Active Archived" at bounding box center [136, 242] width 174 height 37
click at [76, 247] on label "Archived" at bounding box center [144, 248] width 155 height 12
click at [61, 247] on input "Archived" at bounding box center [56, 248] width 12 height 12
checkbox input "true"
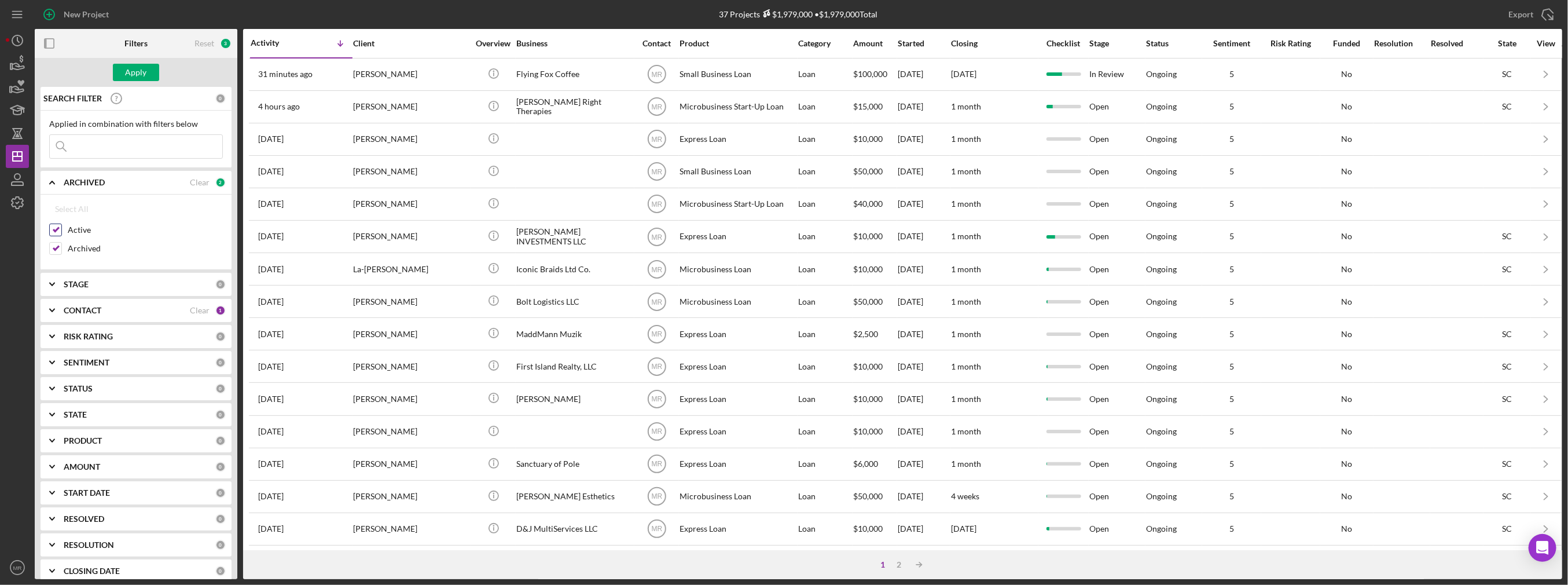
click at [76, 228] on label "Active" at bounding box center [144, 229] width 155 height 12
click at [61, 228] on input "Active" at bounding box center [56, 229] width 12 height 12
checkbox input "false"
click at [133, 78] on div "Apply" at bounding box center [136, 72] width 21 height 17
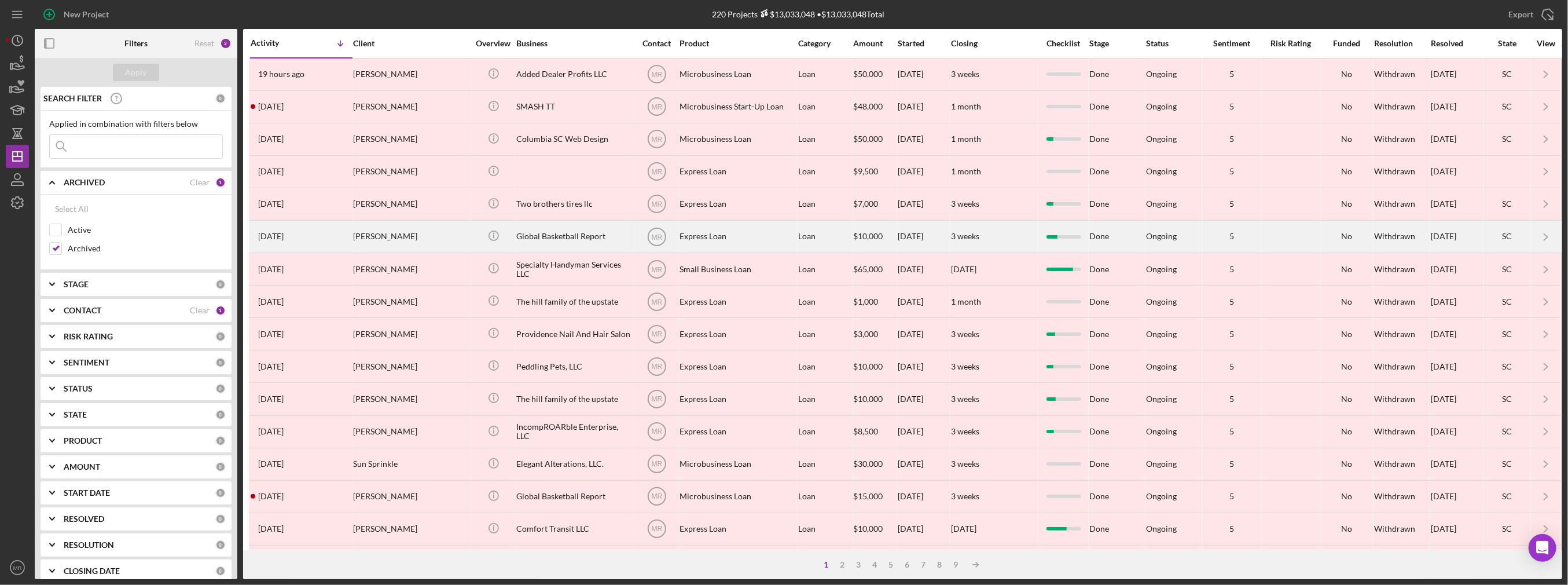
click at [367, 232] on div "[PERSON_NAME]" at bounding box center [411, 237] width 116 height 31
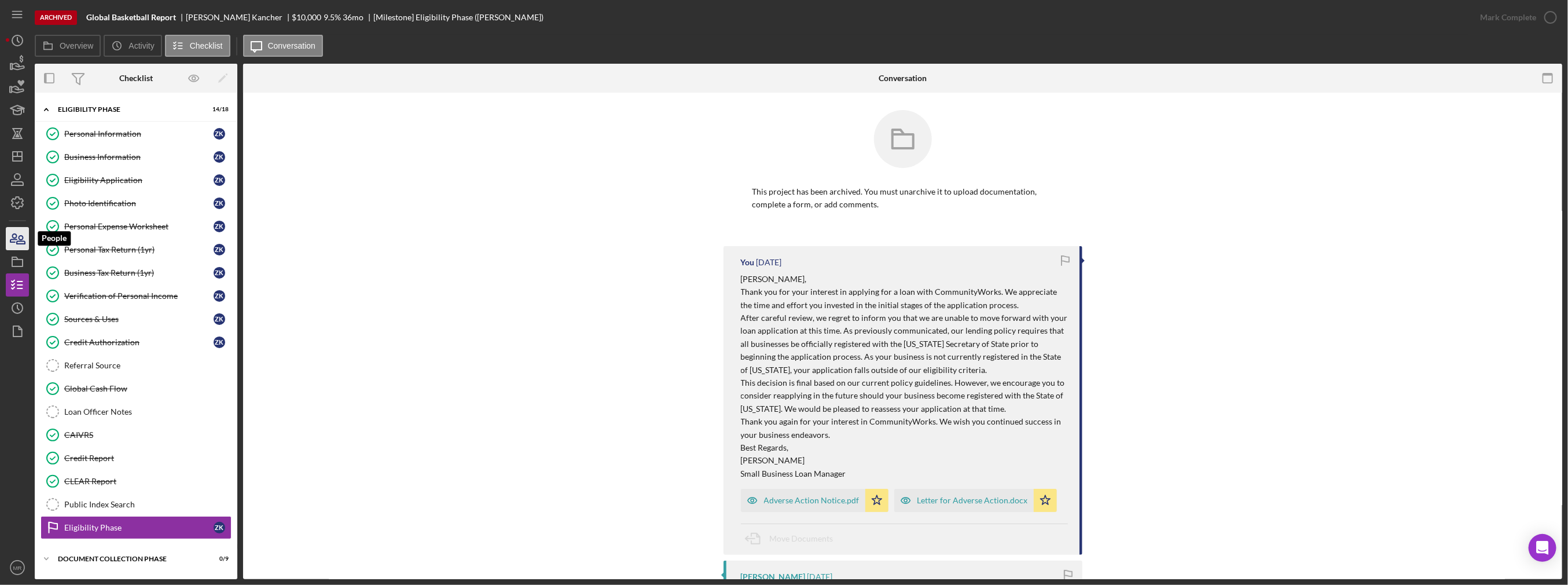
click at [10, 237] on icon "button" at bounding box center [17, 238] width 29 height 29
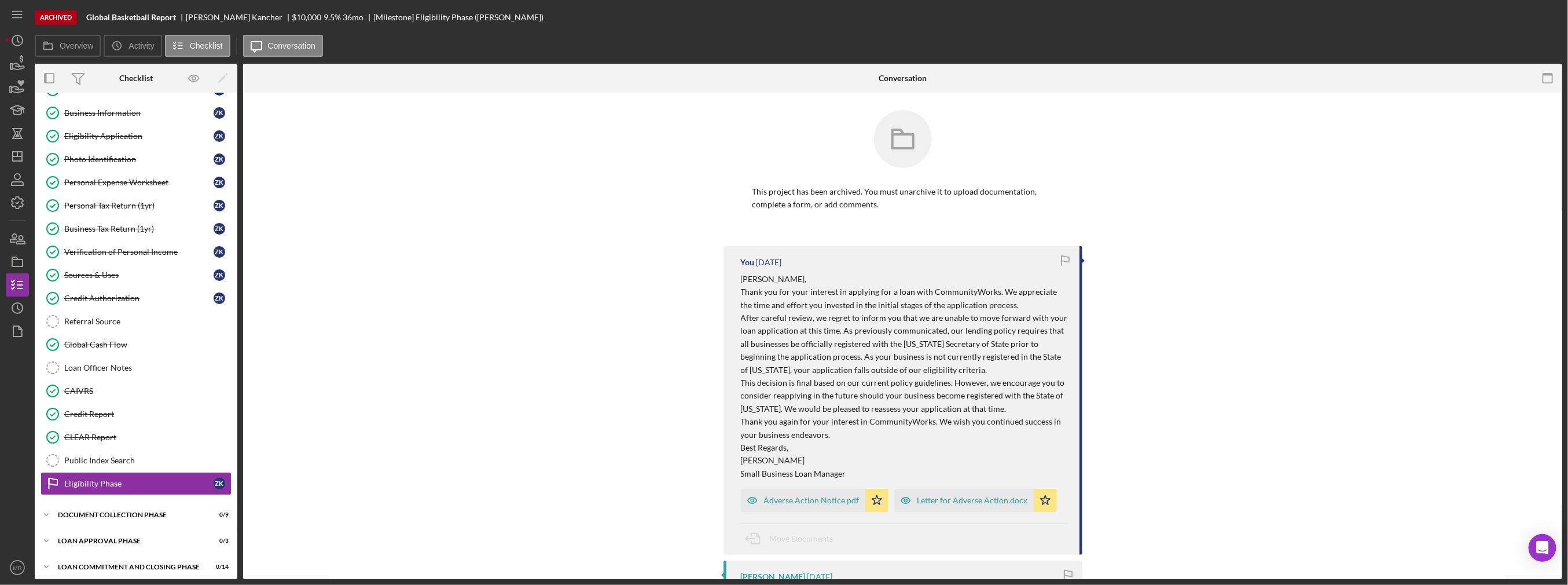
scroll to position [44, 0]
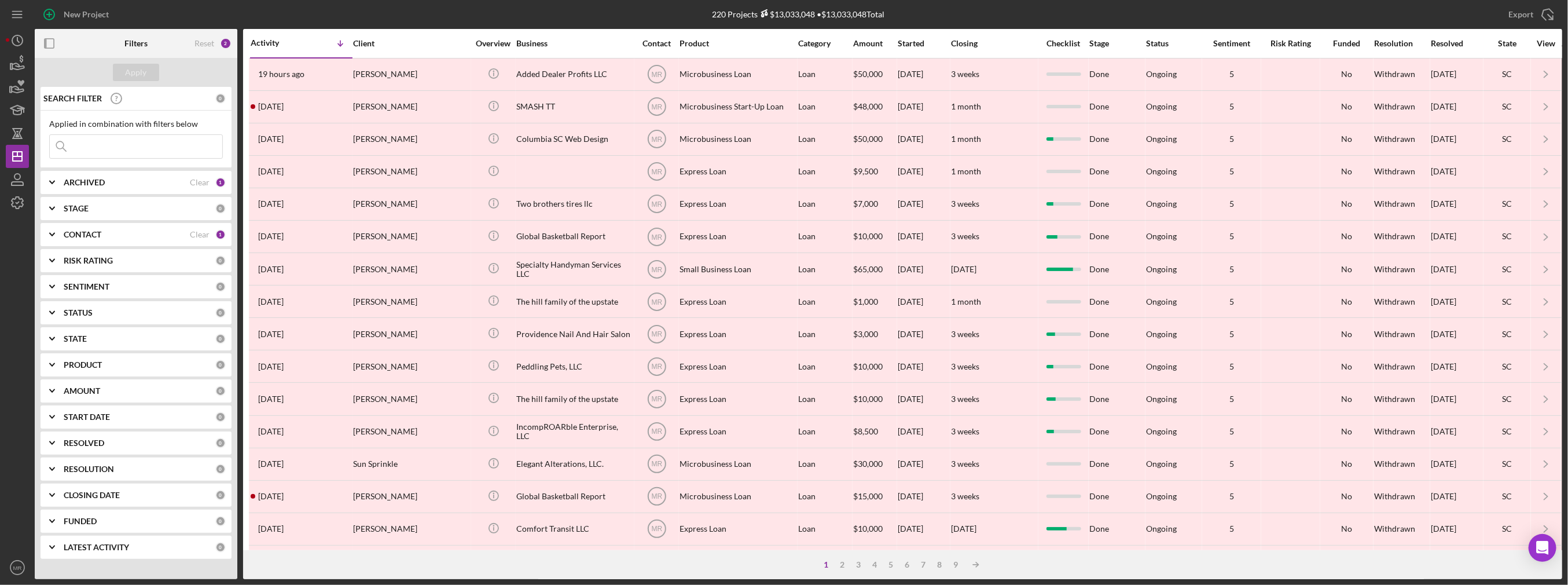
click at [87, 234] on b "CONTACT" at bounding box center [82, 235] width 37 height 10
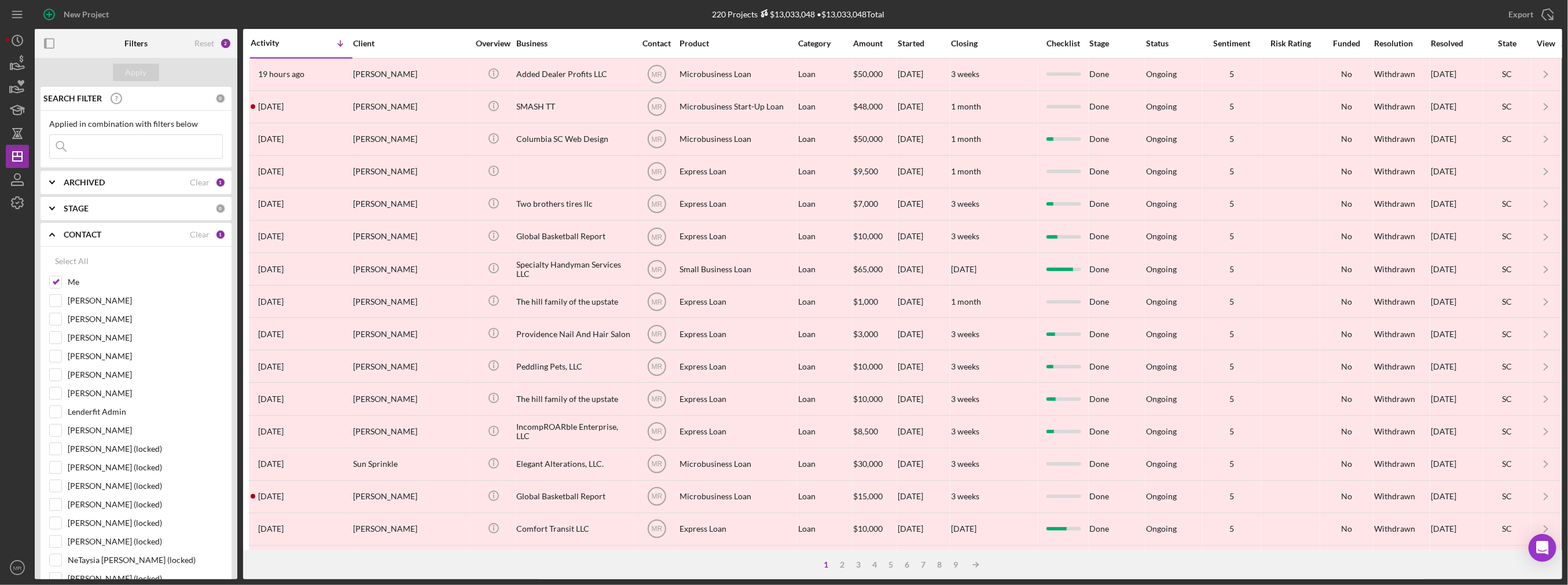
click at [86, 225] on div "CONTACT Clear 1" at bounding box center [144, 234] width 162 height 23
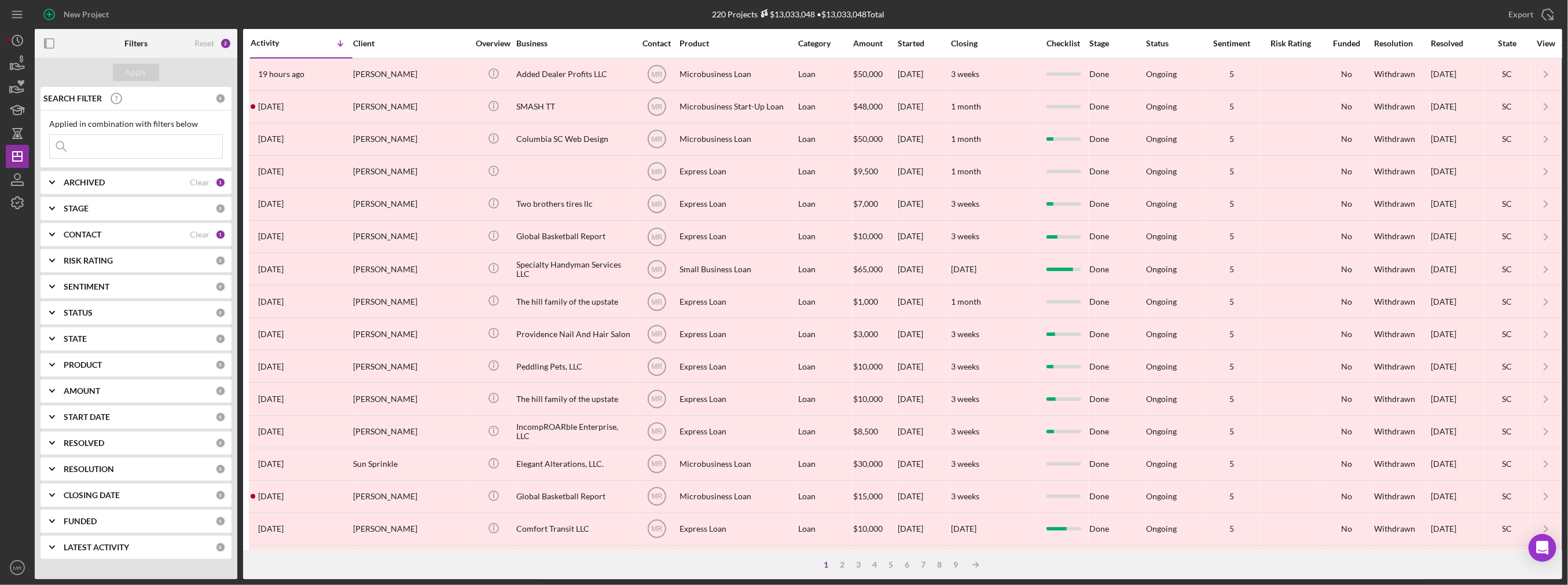
click at [74, 204] on b "STAGE" at bounding box center [75, 209] width 25 height 10
click at [66, 207] on icon "Icon/Expander" at bounding box center [52, 208] width 29 height 29
click at [67, 183] on b "ARCHIVED" at bounding box center [84, 183] width 41 height 10
click at [74, 225] on label "Active" at bounding box center [144, 229] width 155 height 12
click at [61, 225] on input "Active" at bounding box center [56, 229] width 12 height 12
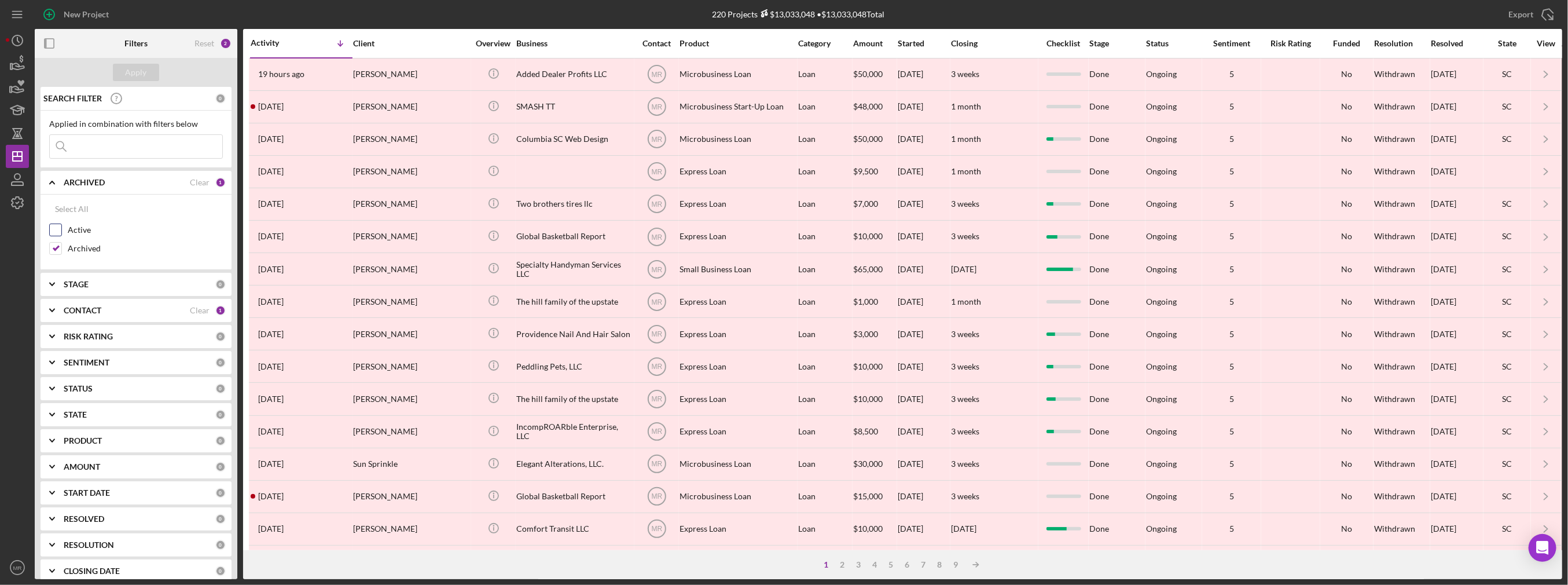
checkbox input "true"
click at [74, 249] on label "Archived" at bounding box center [144, 248] width 155 height 12
click at [61, 249] on input "Archived" at bounding box center [56, 248] width 12 height 12
click at [135, 71] on div "Apply" at bounding box center [136, 72] width 21 height 17
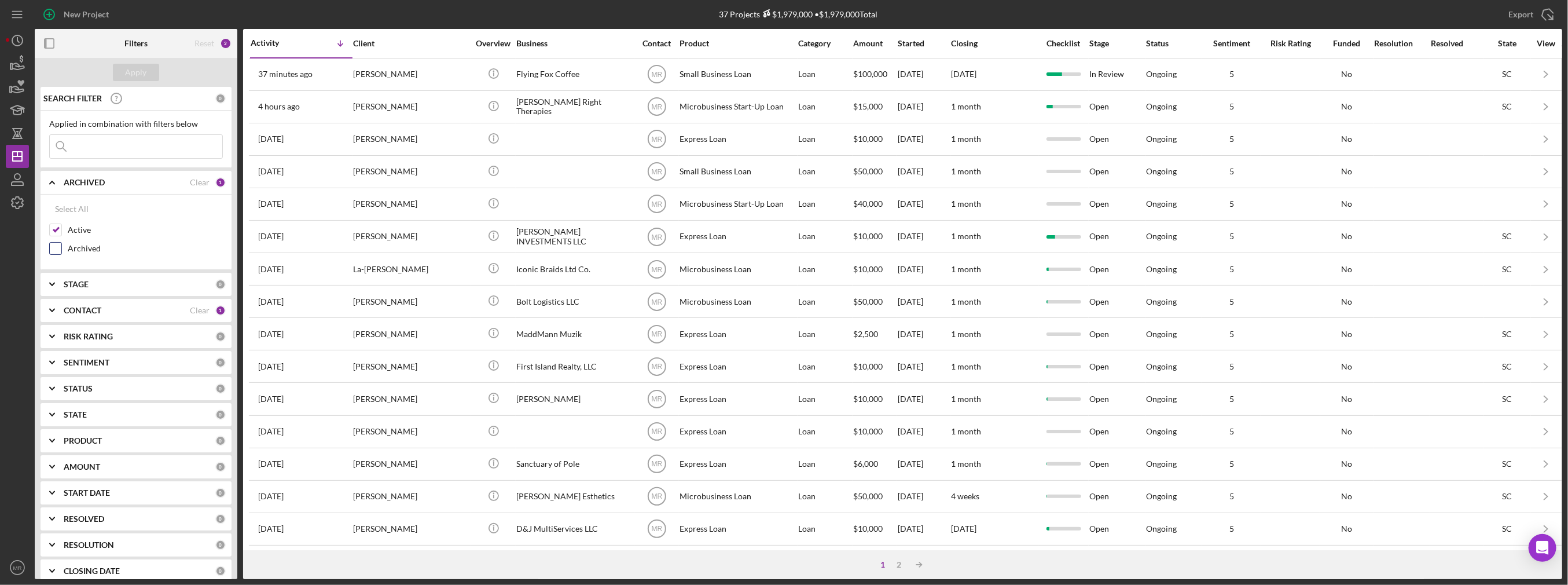
click at [68, 243] on label "Archived" at bounding box center [144, 248] width 155 height 12
click at [61, 243] on input "Archived" at bounding box center [56, 248] width 12 height 12
checkbox input "true"
click at [82, 225] on label "Active" at bounding box center [144, 229] width 155 height 12
click at [61, 225] on input "Active" at bounding box center [56, 229] width 12 height 12
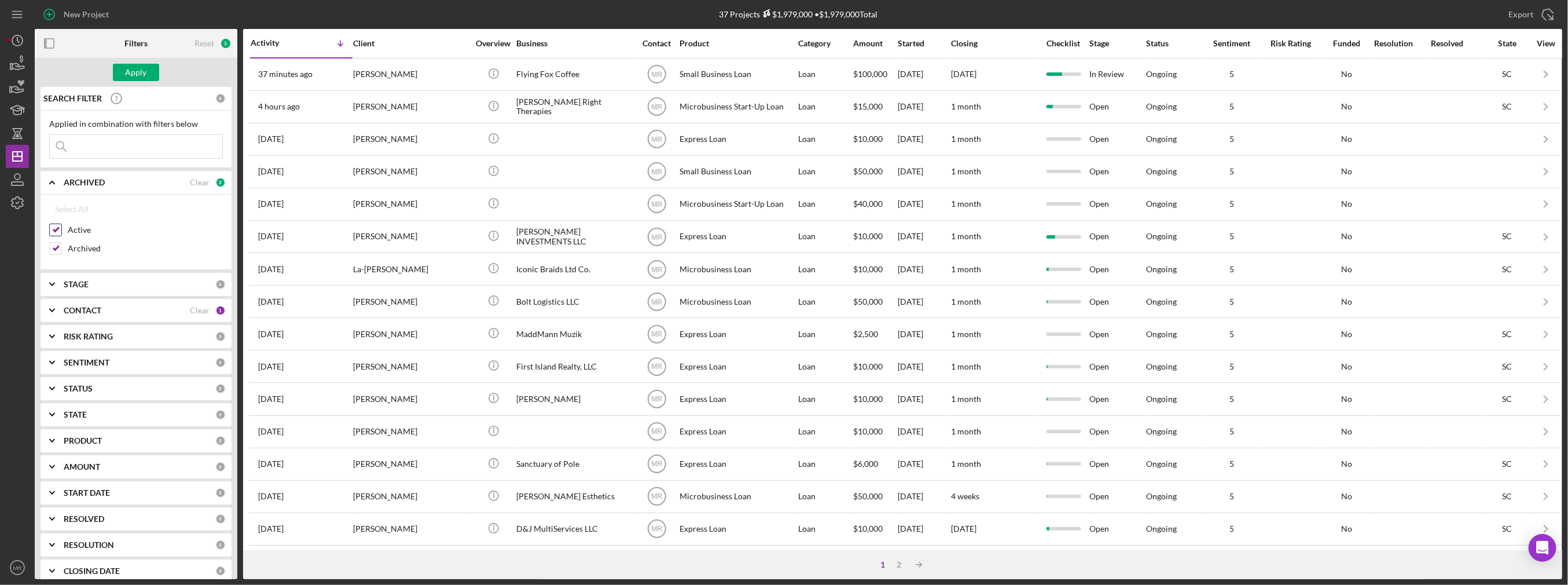
checkbox input "false"
click at [125, 67] on button "Apply" at bounding box center [136, 72] width 46 height 17
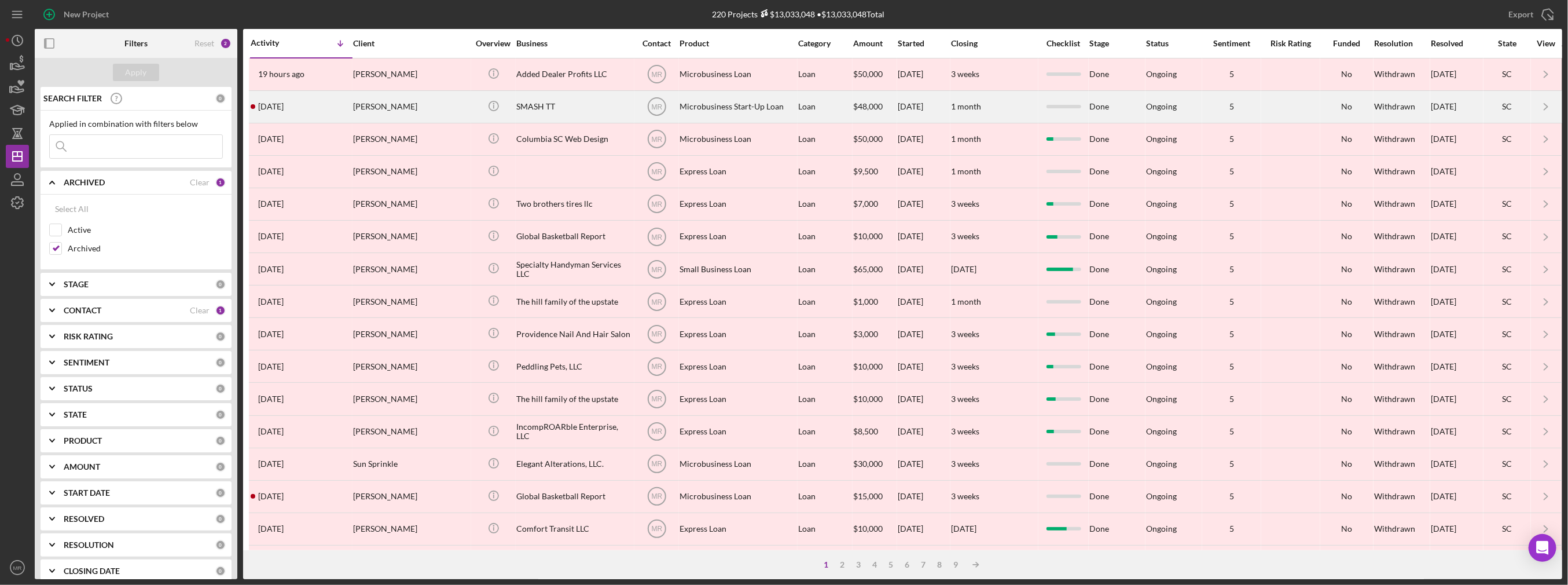
click at [283, 110] on time "[DATE]" at bounding box center [271, 106] width 25 height 10
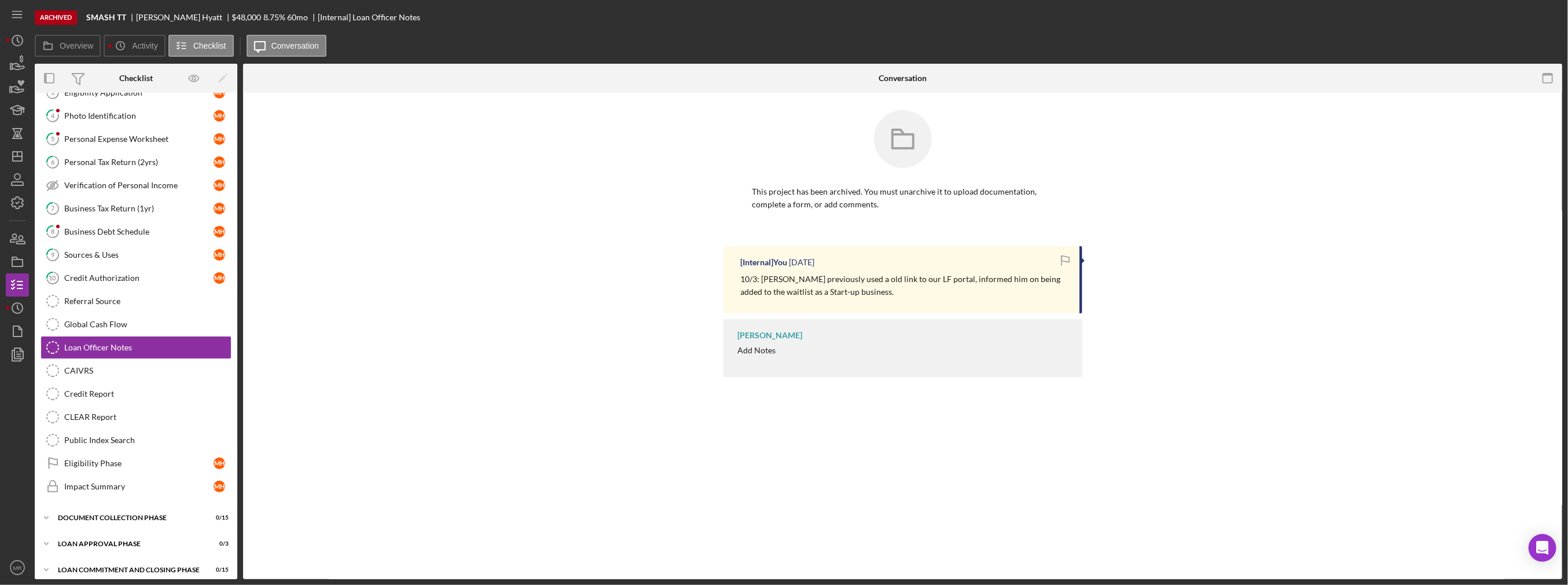
scroll to position [114, 0]
click at [129, 229] on div "Business Debt Schedule" at bounding box center [139, 230] width 149 height 10
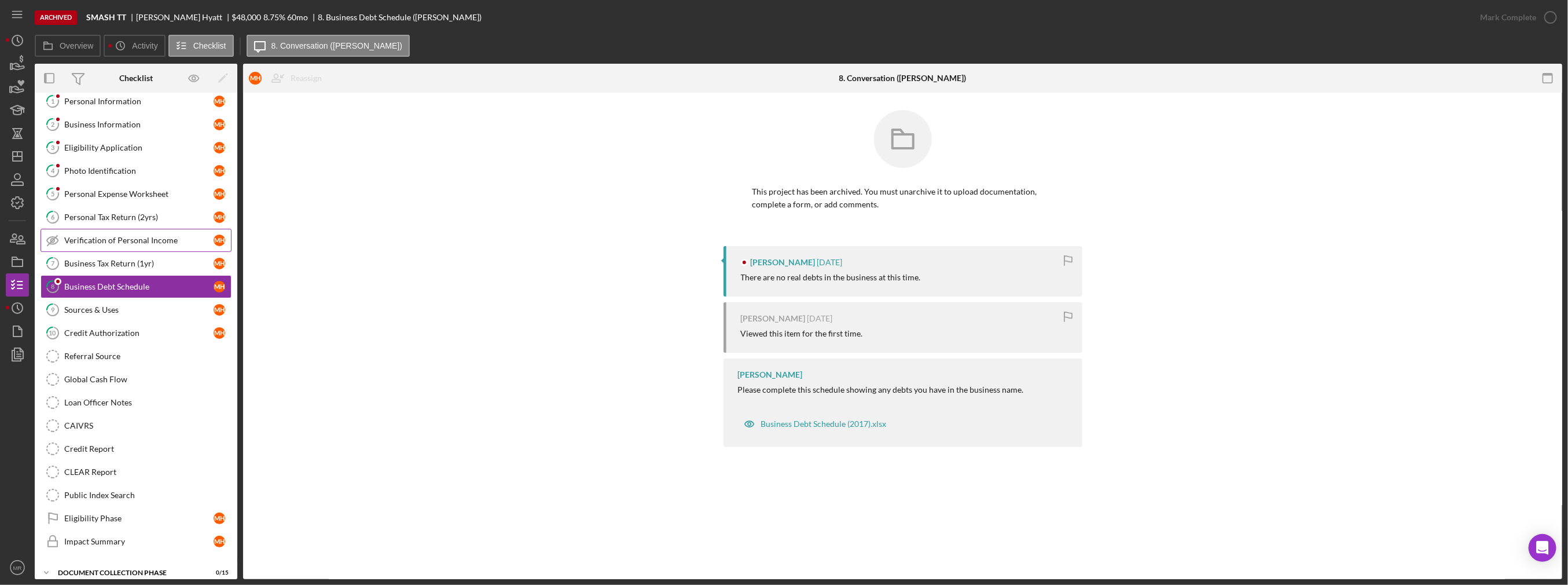
scroll to position [56, 0]
click at [143, 191] on div "Personal Expense Worksheet" at bounding box center [139, 196] width 149 height 10
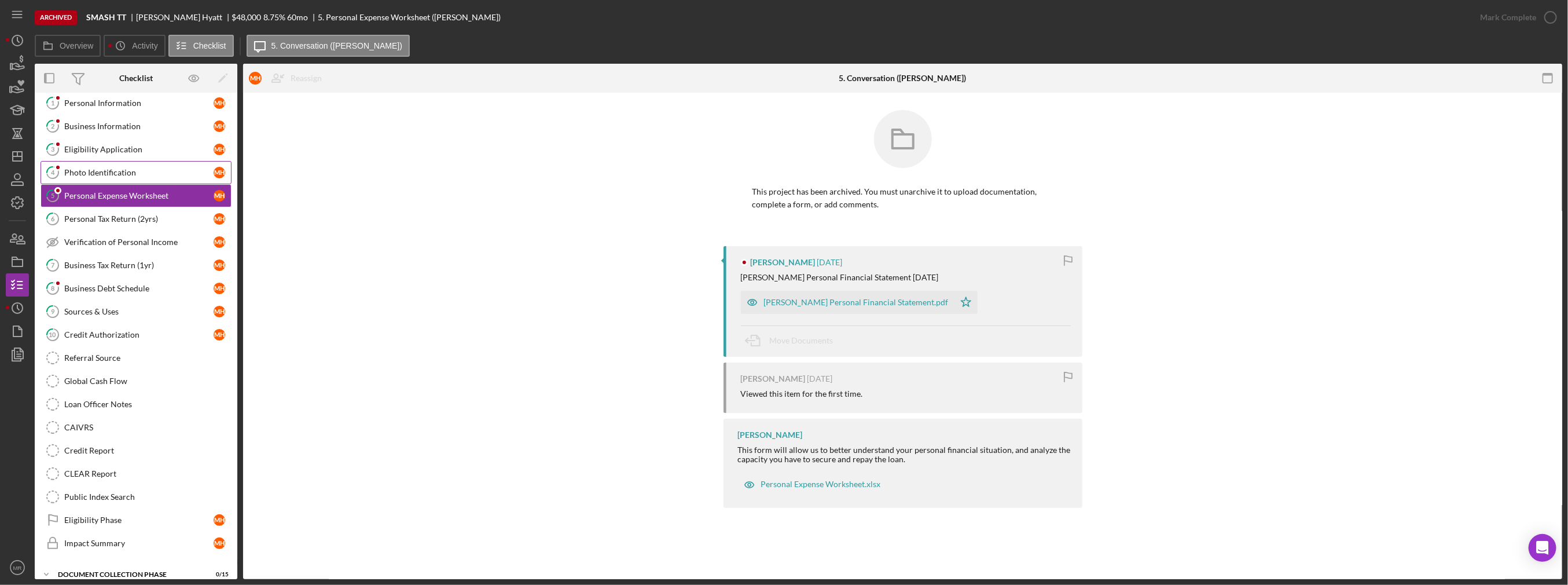
click at [154, 161] on link "4 Photo Identification M H" at bounding box center [136, 172] width 191 height 23
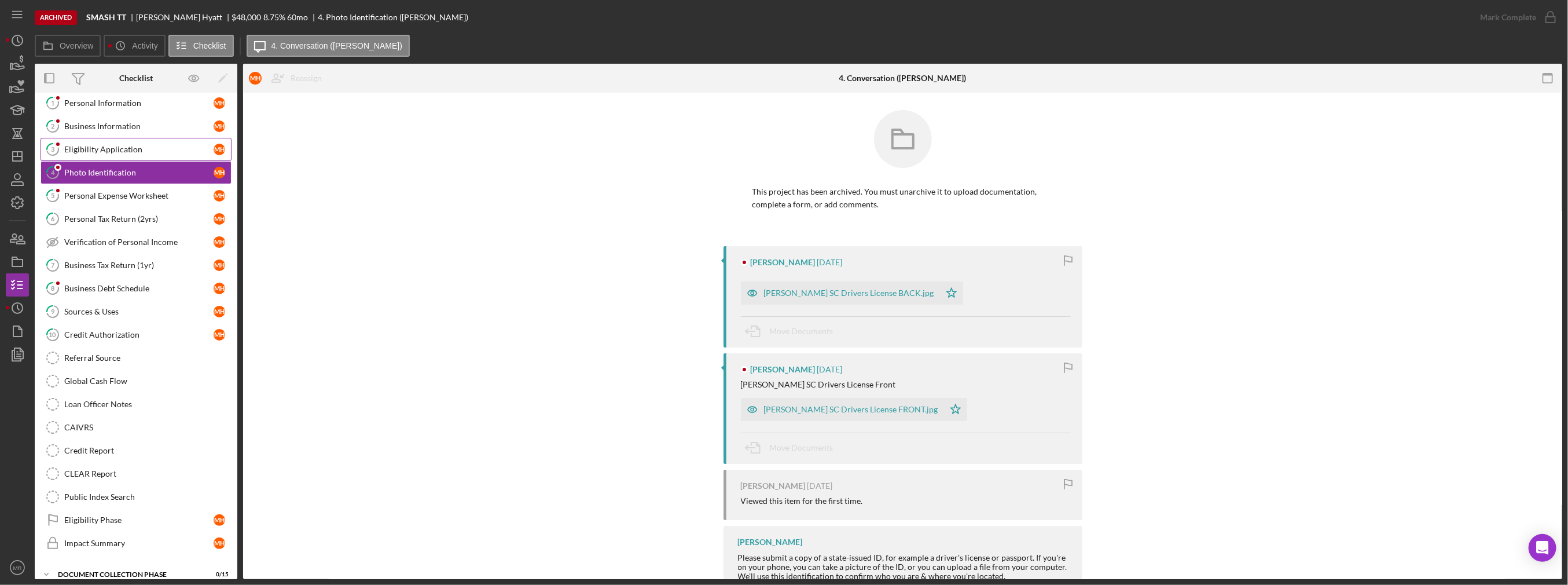
click at [159, 144] on div "Eligibility Application" at bounding box center [139, 149] width 149 height 10
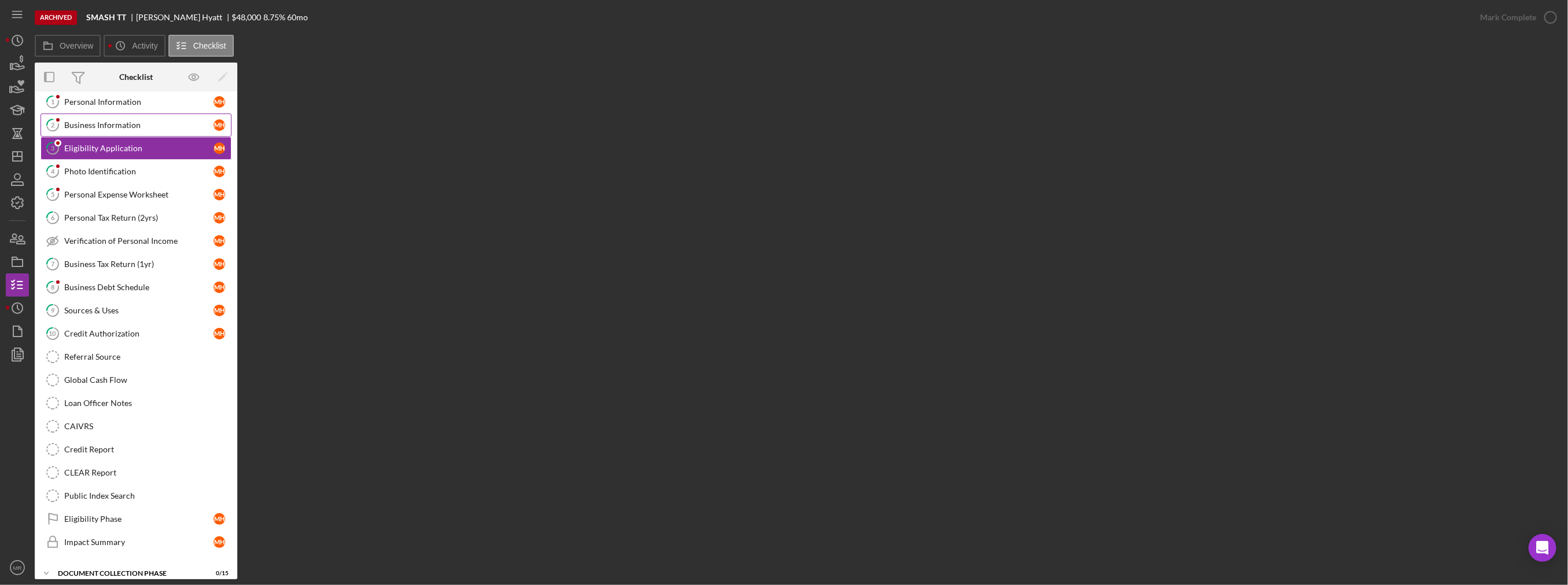
click at [165, 125] on div "Business Information" at bounding box center [139, 125] width 149 height 10
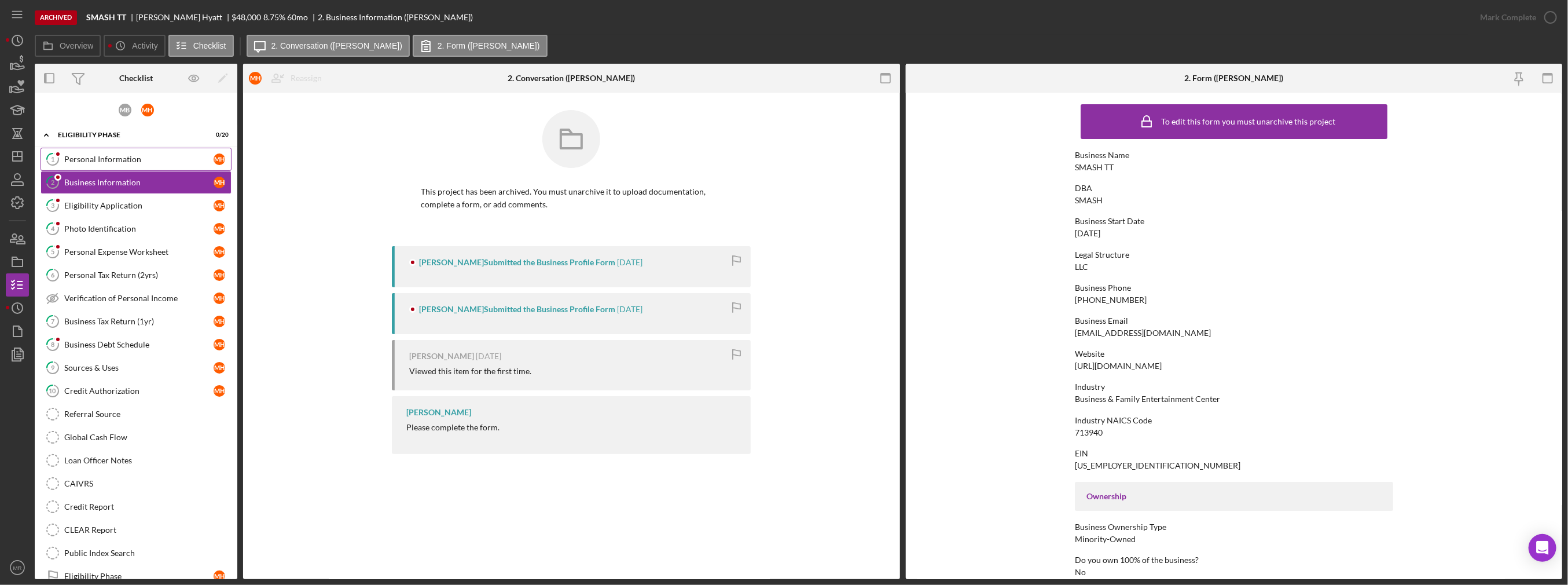
click at [156, 155] on div "Personal Information" at bounding box center [139, 160] width 149 height 10
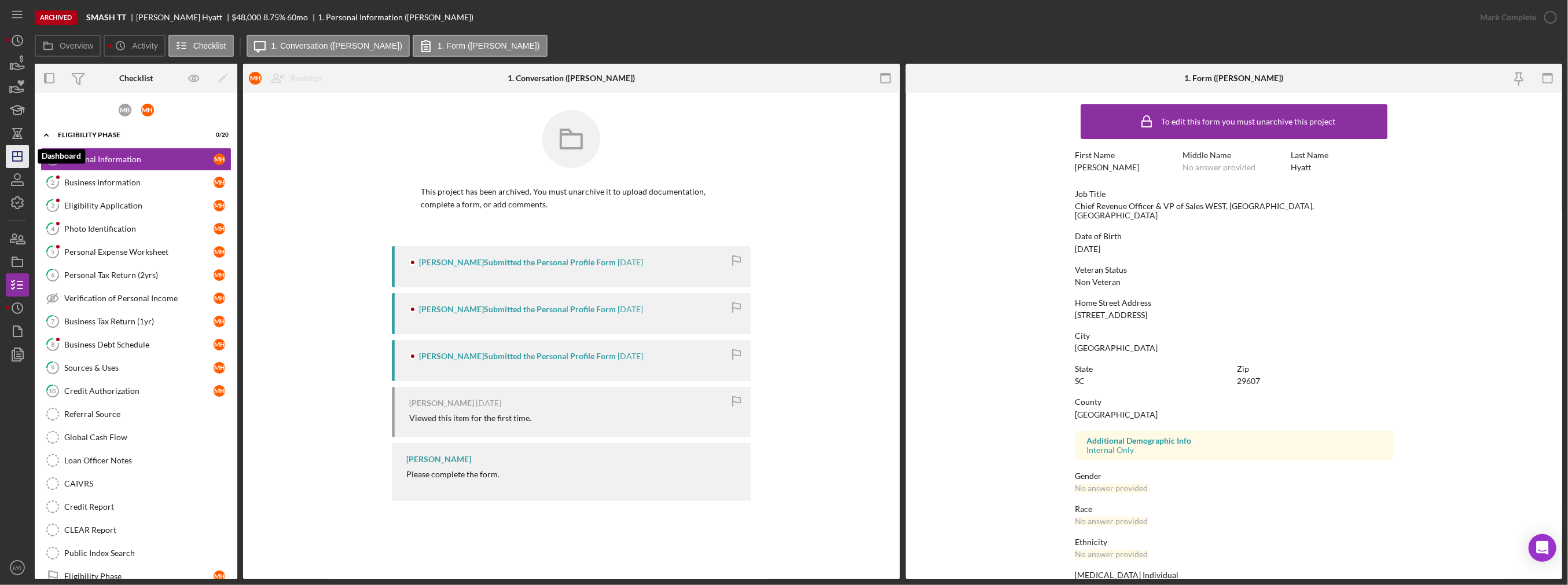
click at [17, 157] on icon "Icon/Dashboard" at bounding box center [17, 156] width 29 height 29
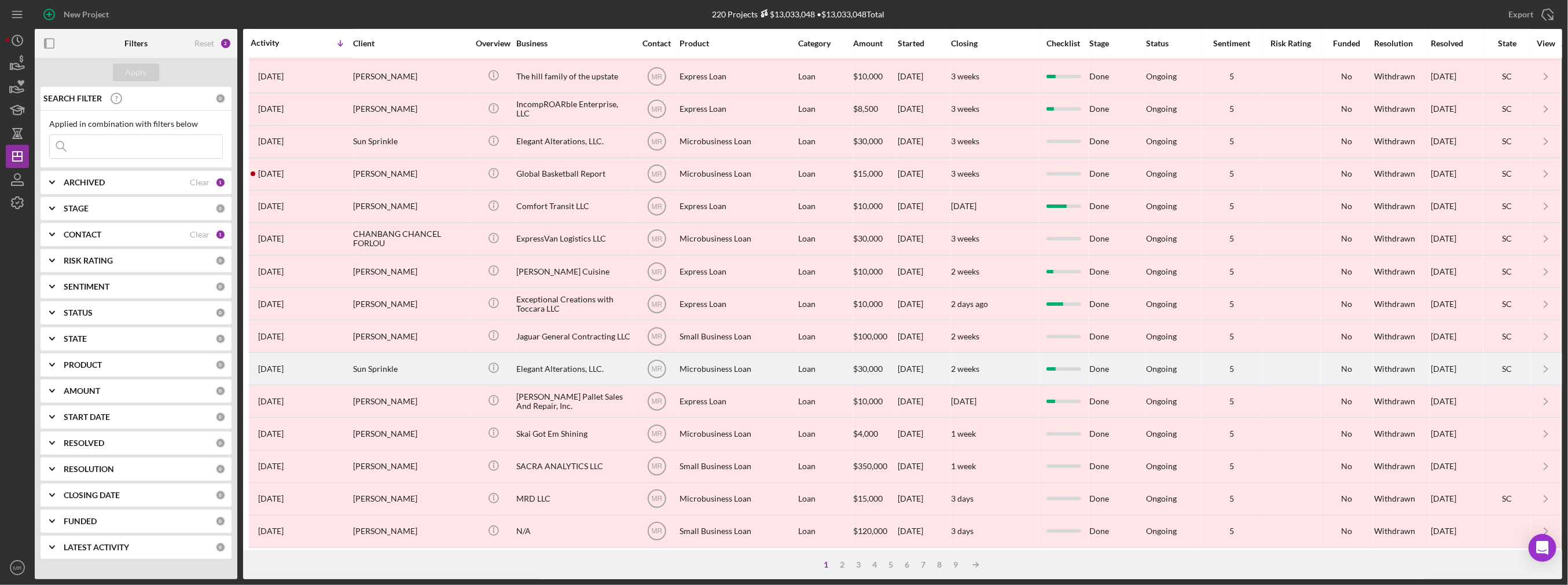
scroll to position [325, 0]
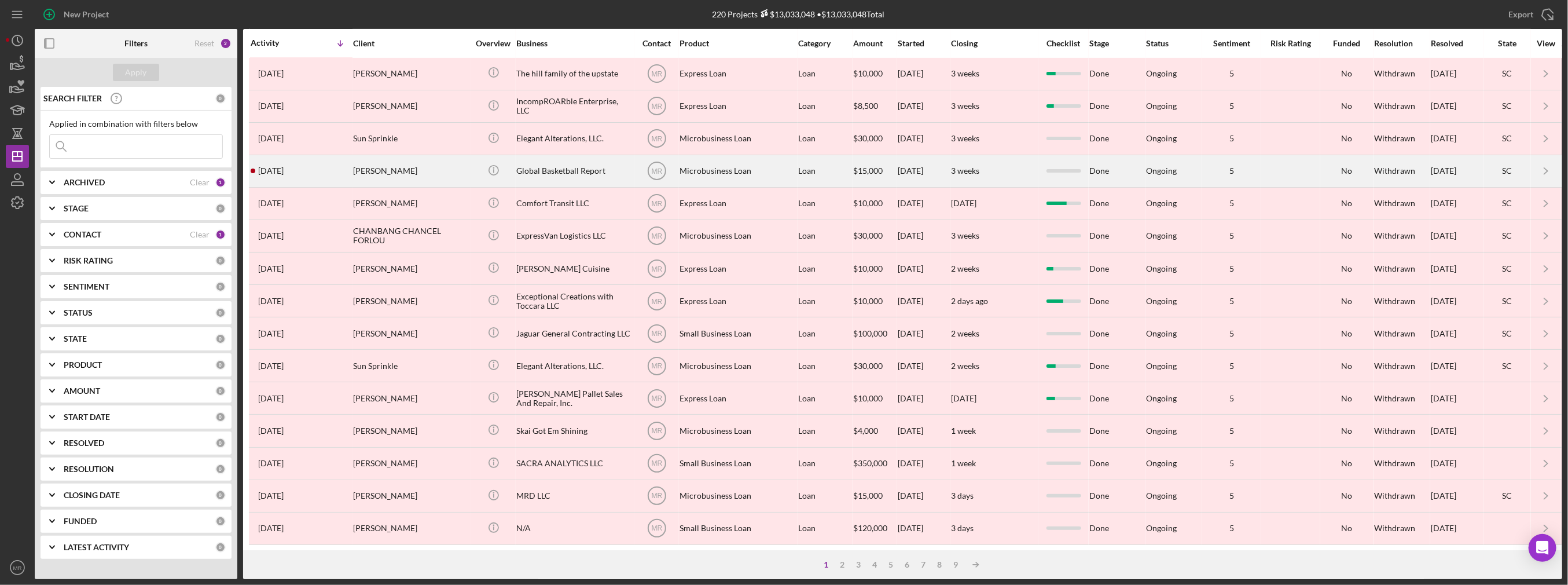
click at [458, 174] on div "[PERSON_NAME]" at bounding box center [411, 171] width 116 height 31
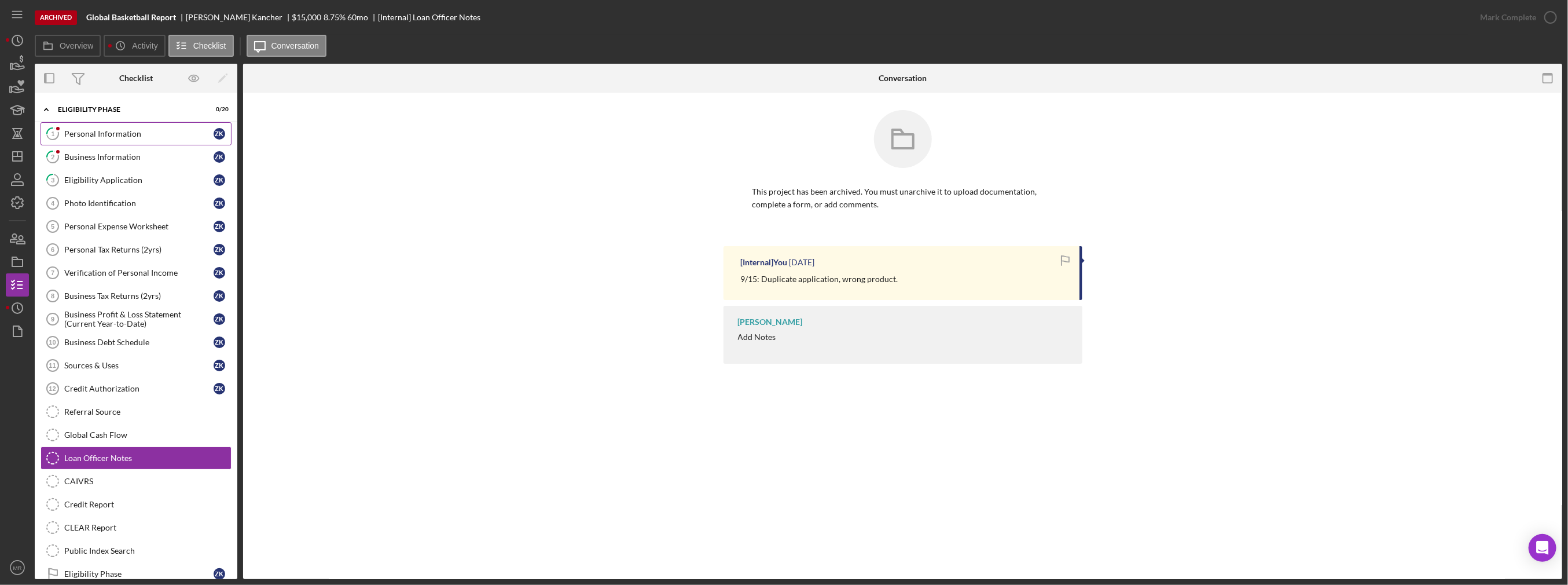
click at [144, 137] on div "Personal Information" at bounding box center [139, 134] width 149 height 10
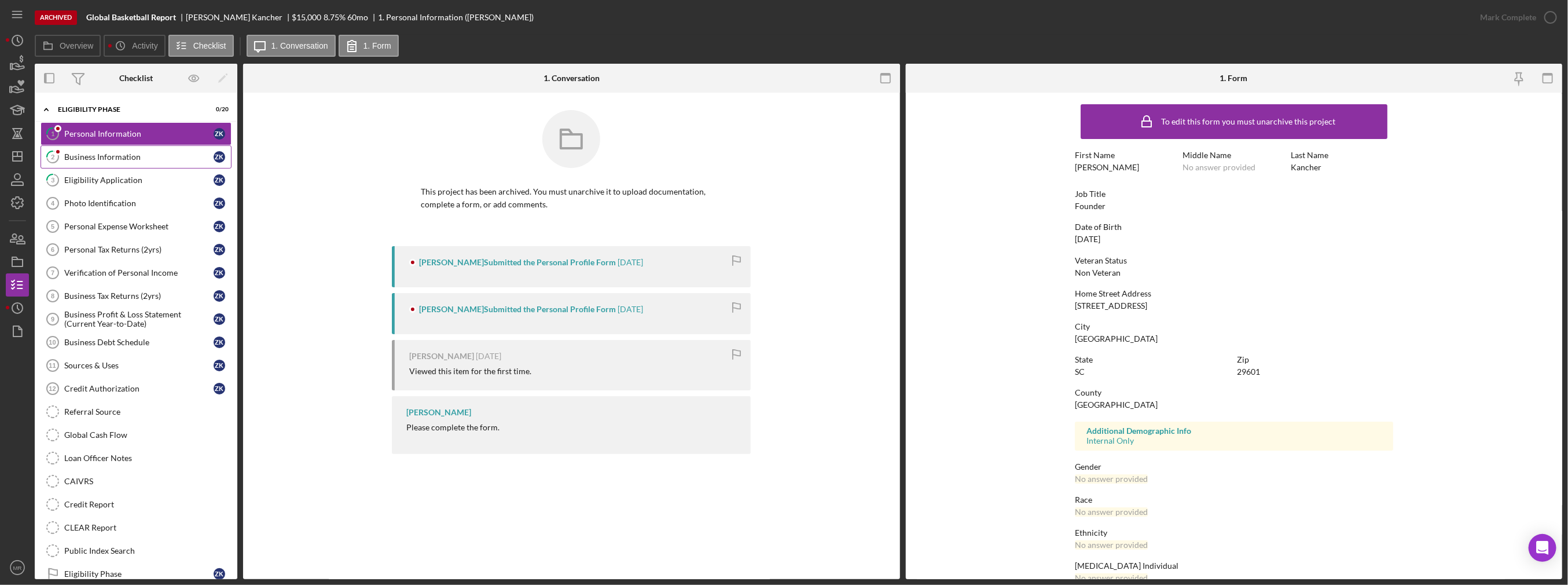
click at [143, 149] on link "2 Business Information Z K" at bounding box center [136, 156] width 191 height 23
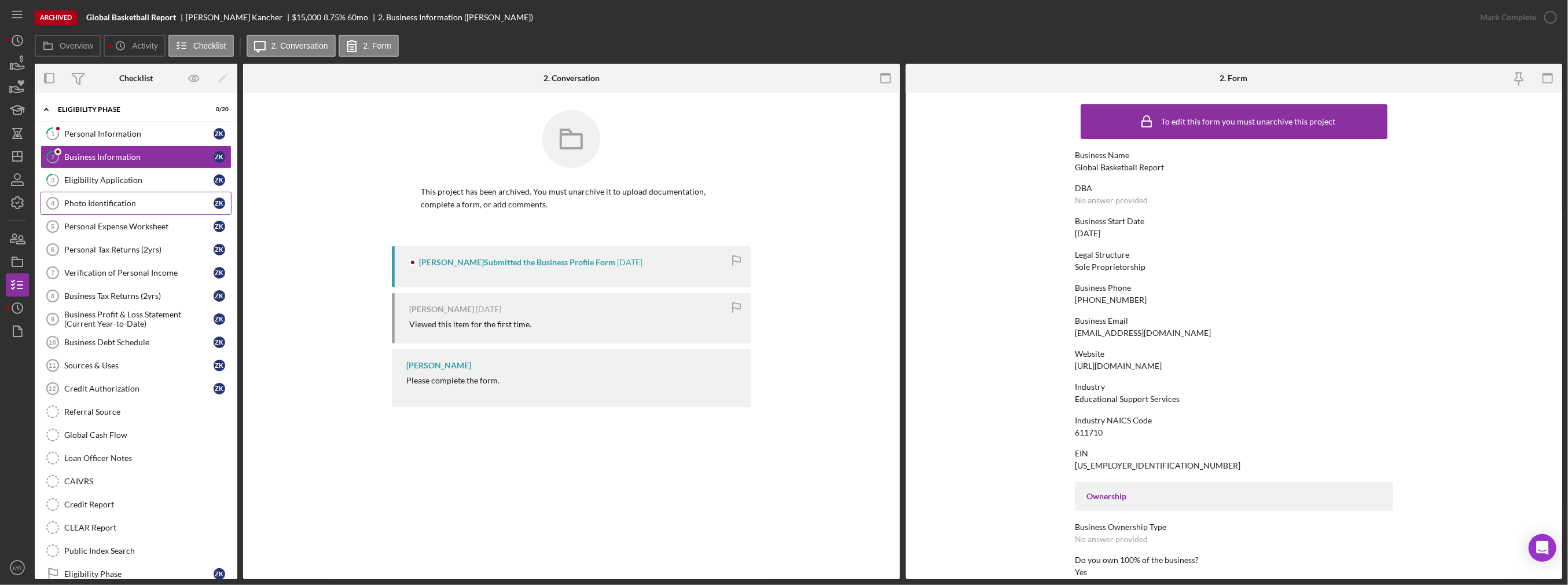
click at [136, 202] on div "Photo Identification" at bounding box center [139, 203] width 149 height 10
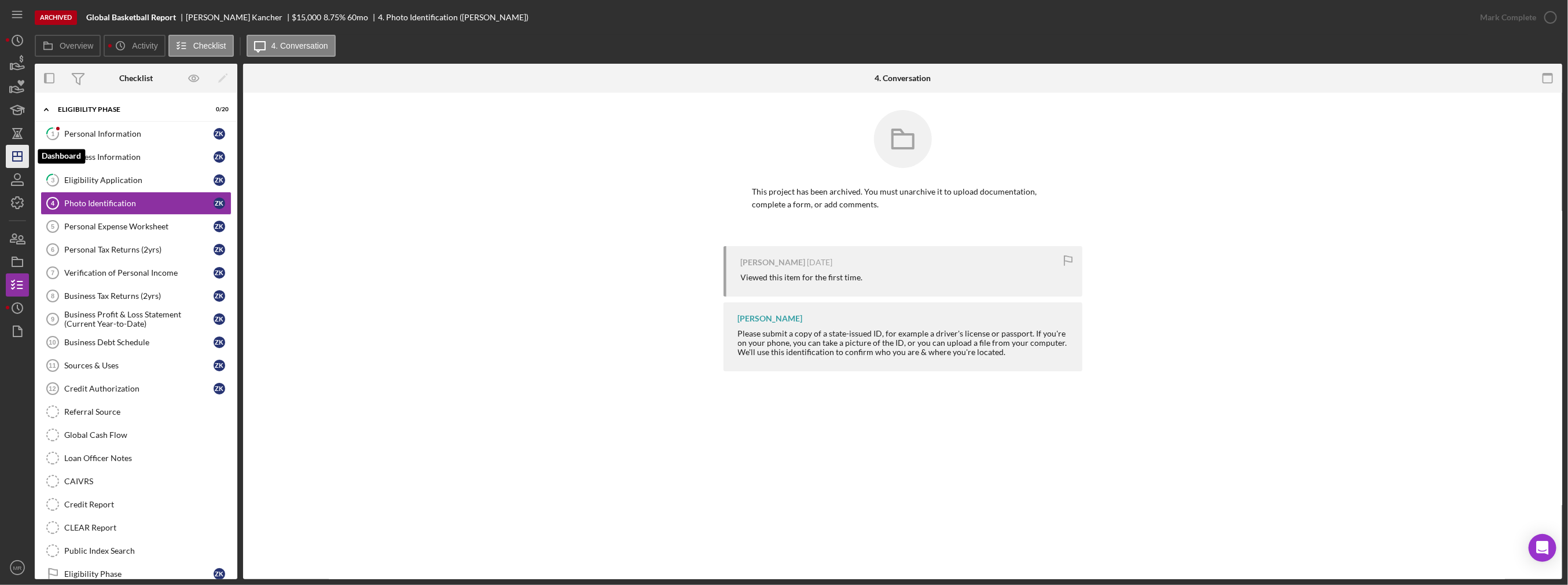
click at [25, 151] on icon "Icon/Dashboard" at bounding box center [17, 156] width 29 height 29
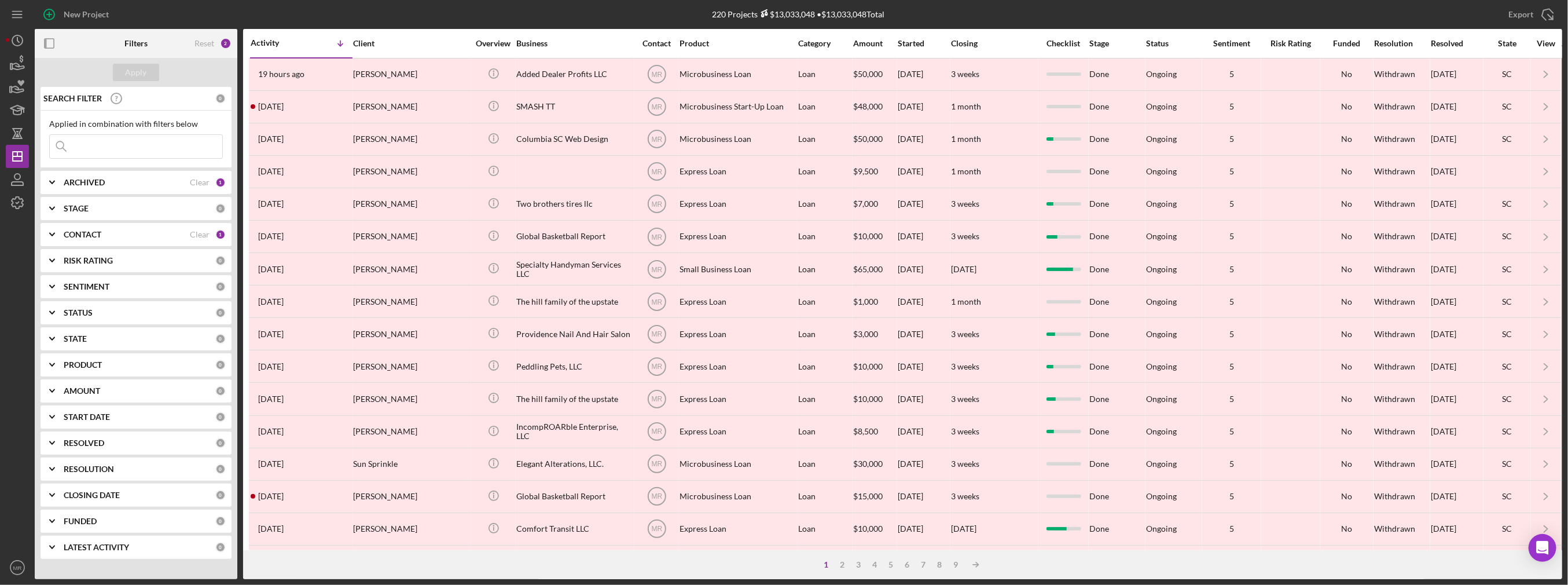
click at [102, 179] on b "ARCHIVED" at bounding box center [84, 183] width 41 height 10
click at [83, 243] on label "Archived" at bounding box center [144, 248] width 155 height 12
click at [61, 243] on input "Archived" at bounding box center [56, 248] width 12 height 12
checkbox input "false"
click at [79, 218] on div "Select All" at bounding box center [71, 209] width 33 height 23
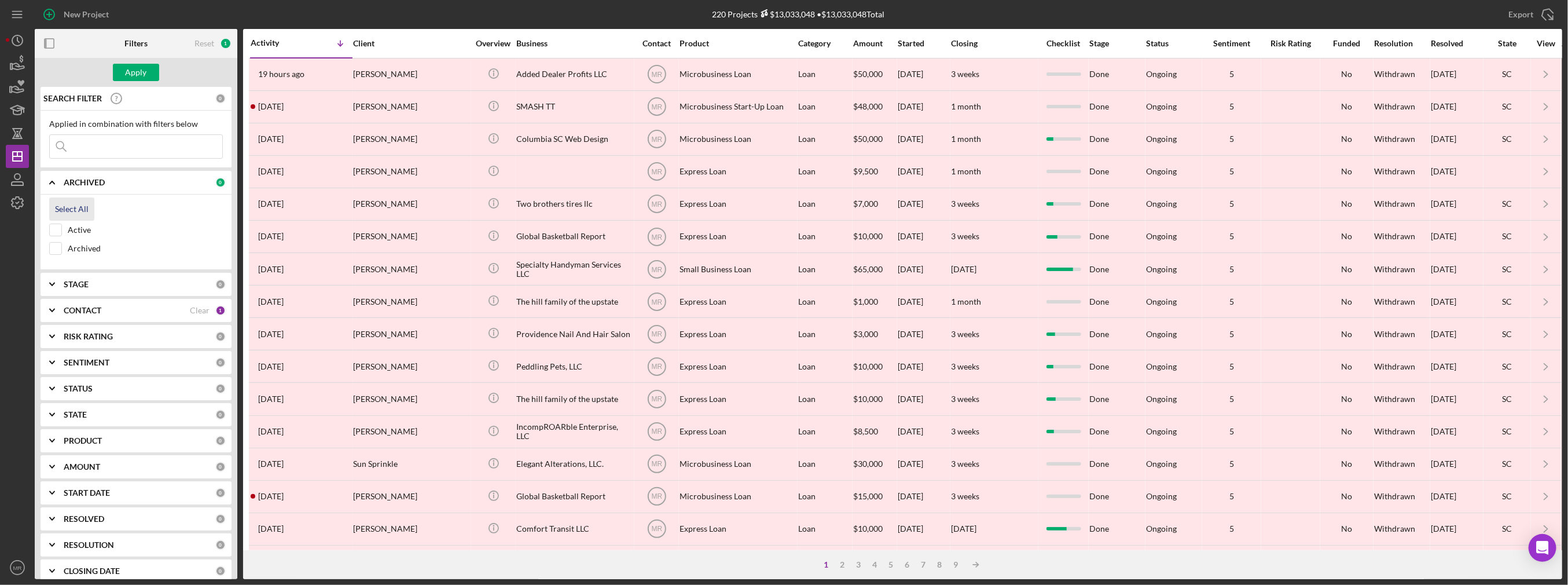
checkbox input "true"
click at [76, 238] on div "Active" at bounding box center [136, 233] width 174 height 18
click at [76, 243] on label "Archived" at bounding box center [144, 248] width 155 height 12
click at [61, 243] on input "Archived" at bounding box center [56, 248] width 12 height 12
checkbox input "false"
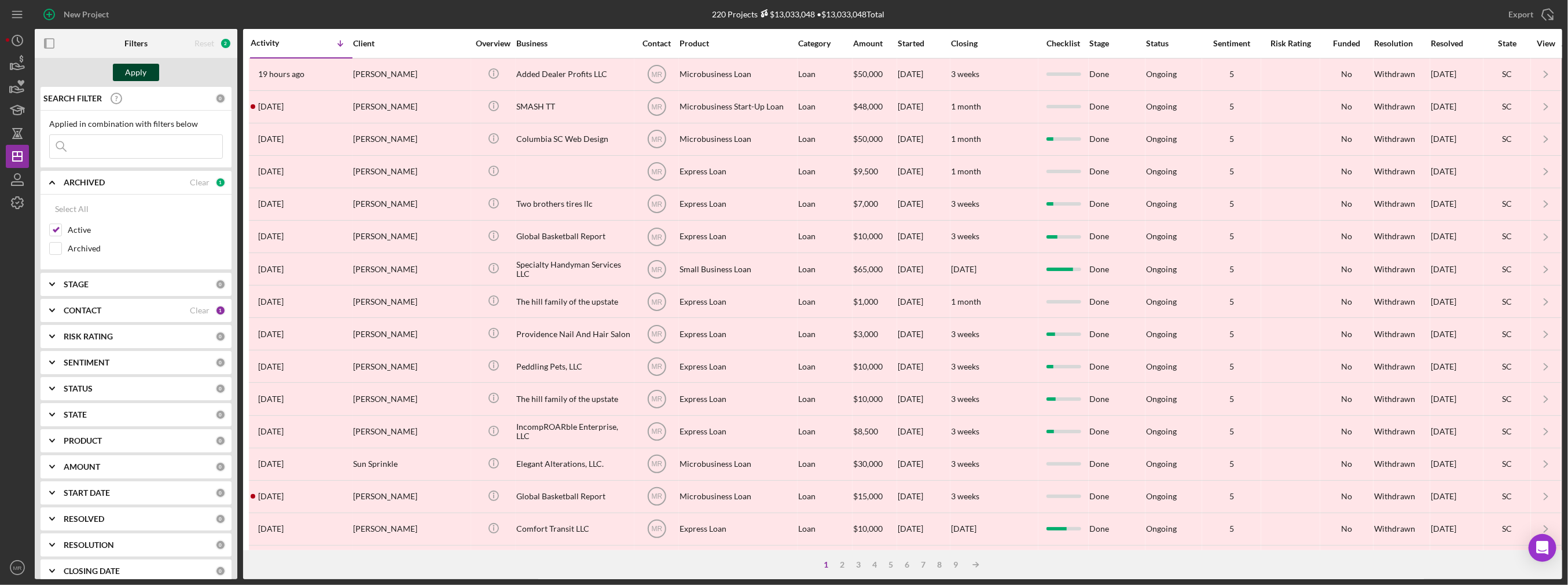
click at [120, 71] on button "Apply" at bounding box center [136, 72] width 46 height 17
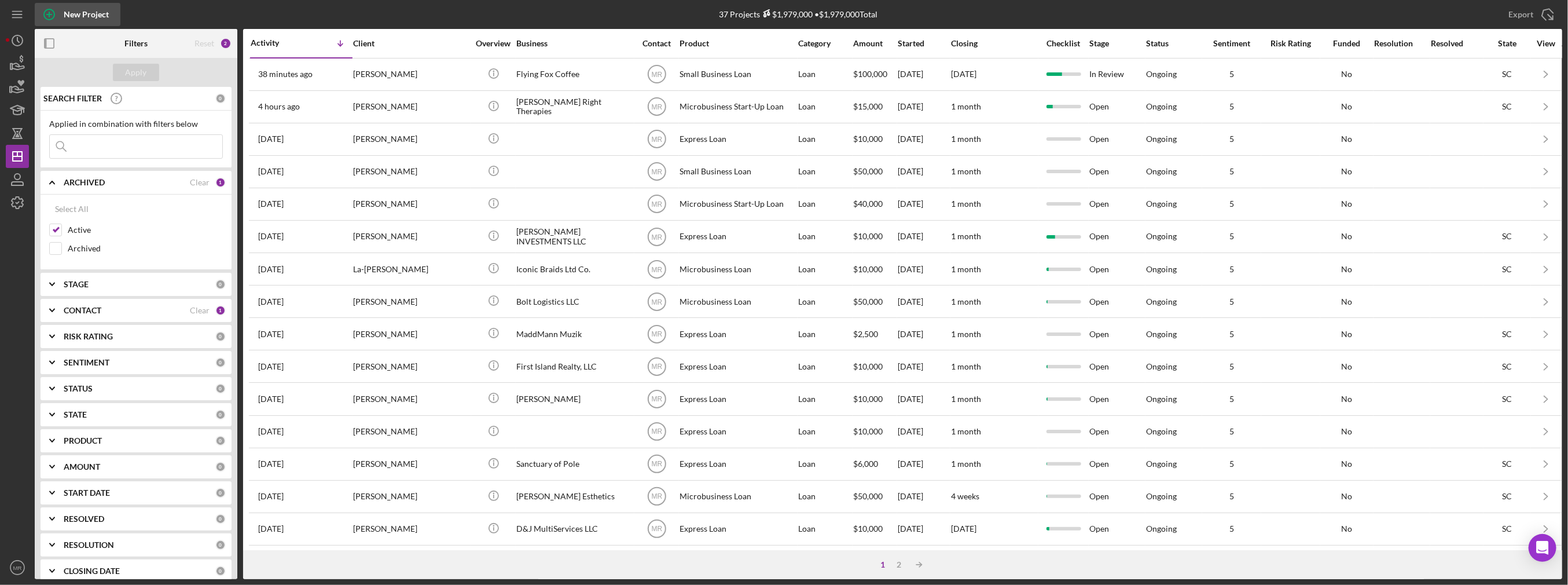
click at [94, 14] on div "New Project" at bounding box center [86, 14] width 45 height 23
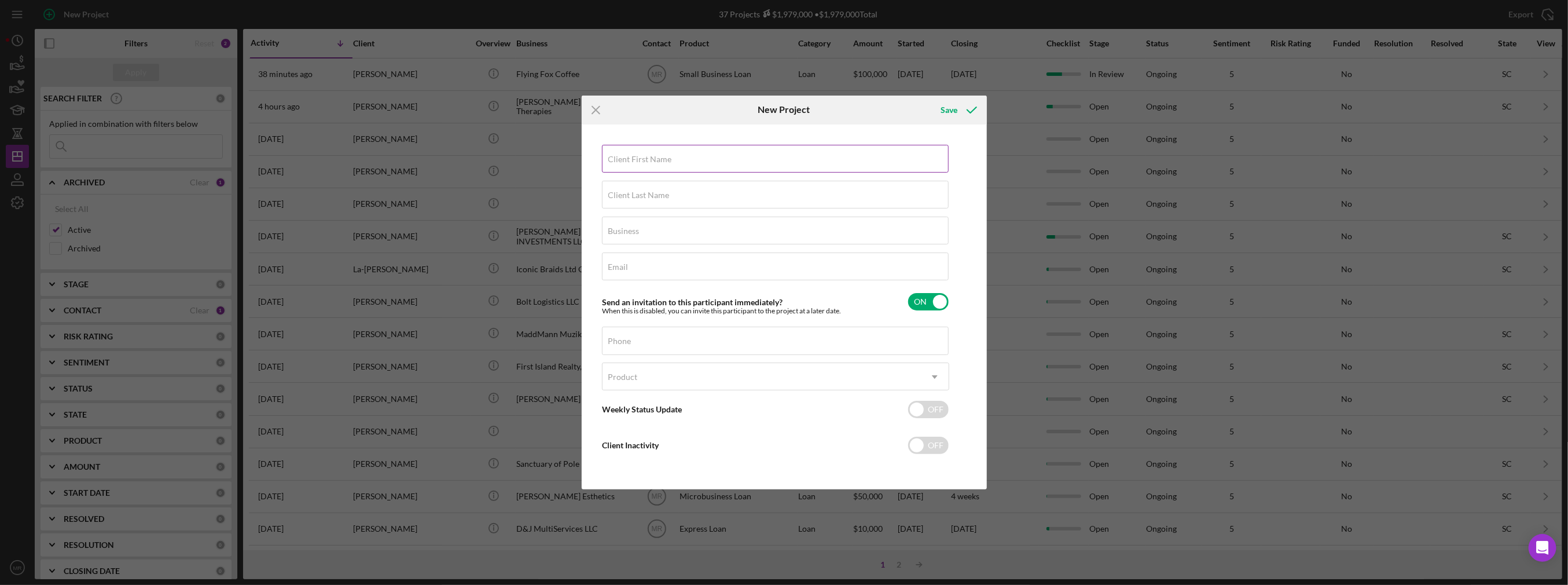
click at [686, 159] on input "Client First Name" at bounding box center [774, 158] width 347 height 28
type input "[PERSON_NAME]"
click at [595, 107] on icon "Icon/Menu Close" at bounding box center [596, 110] width 29 height 29
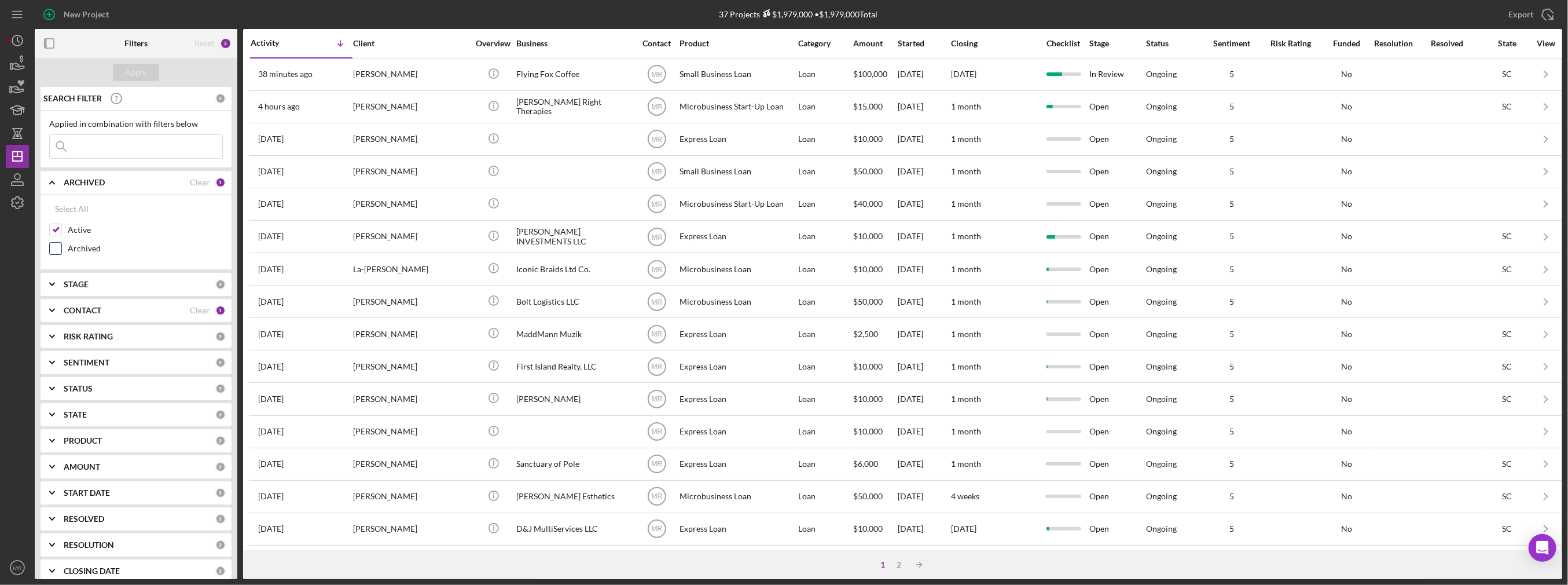
click at [86, 243] on label "Archived" at bounding box center [144, 248] width 155 height 12
click at [61, 243] on input "Archived" at bounding box center [56, 248] width 12 height 12
checkbox input "true"
click at [78, 226] on label "Active" at bounding box center [144, 229] width 155 height 12
click at [61, 226] on input "Active" at bounding box center [56, 229] width 12 height 12
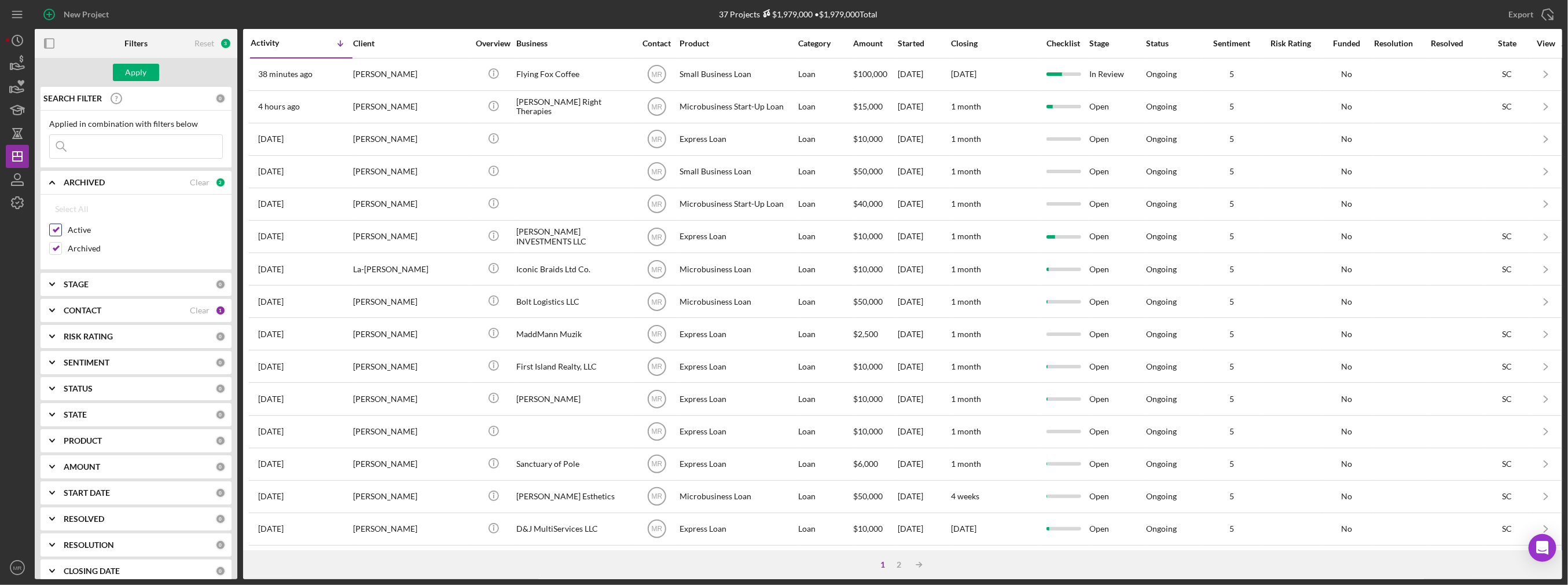
checkbox input "false"
click at [150, 64] on button "Apply" at bounding box center [136, 72] width 46 height 17
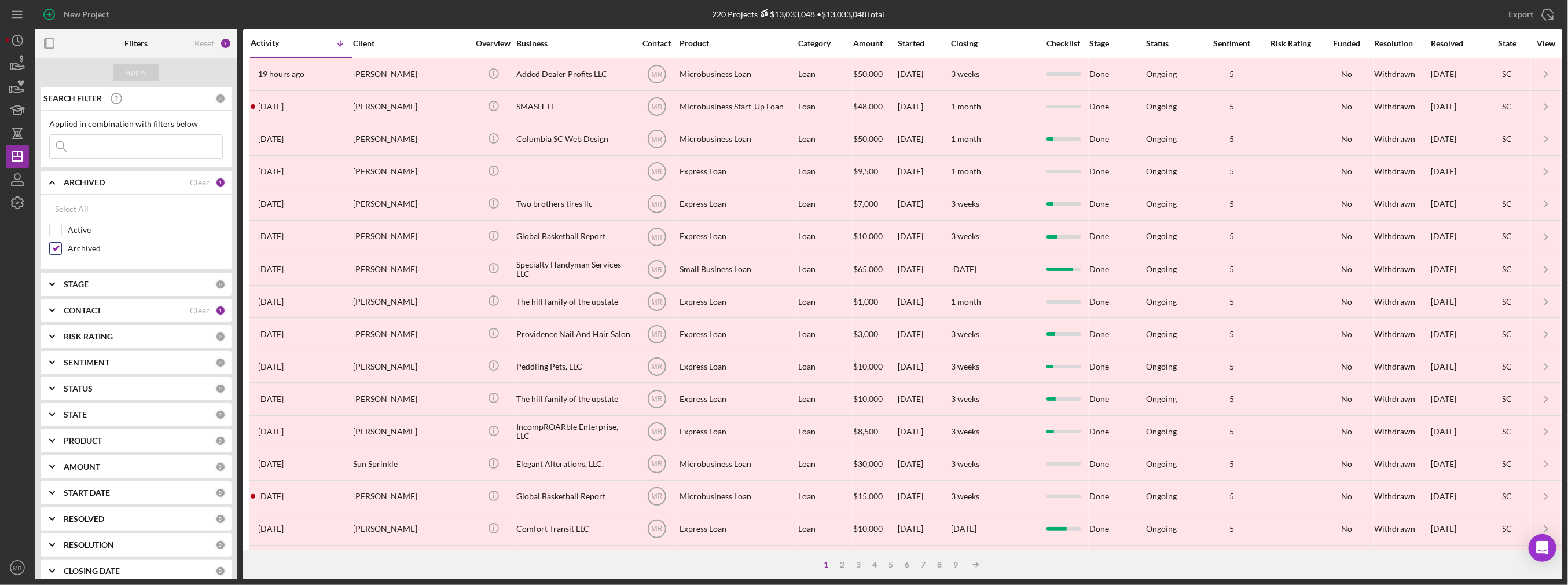
click at [81, 249] on label "Archived" at bounding box center [144, 248] width 155 height 12
click at [61, 249] on input "Archived" at bounding box center [56, 248] width 12 height 12
checkbox input "false"
click at [80, 232] on label "Active" at bounding box center [144, 229] width 155 height 12
click at [61, 232] on input "Active" at bounding box center [56, 229] width 12 height 12
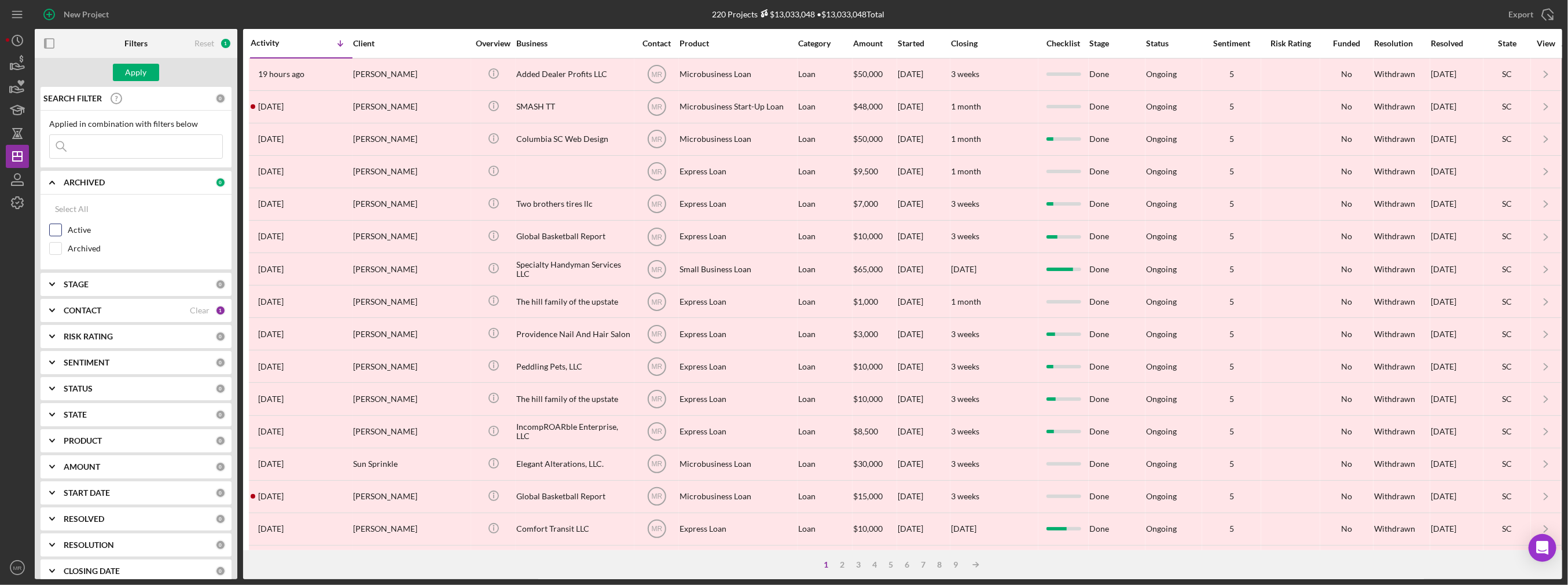
checkbox input "true"
click at [132, 76] on div "Apply" at bounding box center [136, 72] width 21 height 17
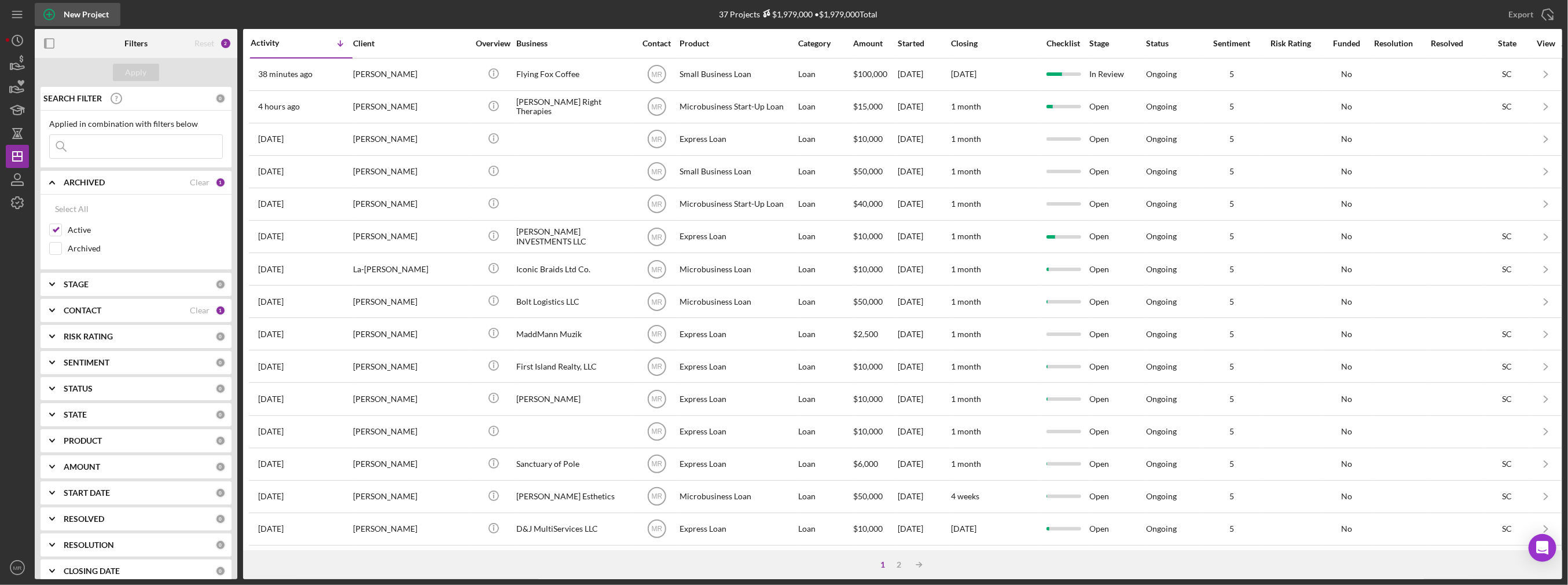
click at [49, 13] on icon "button" at bounding box center [48, 14] width 6 height 6
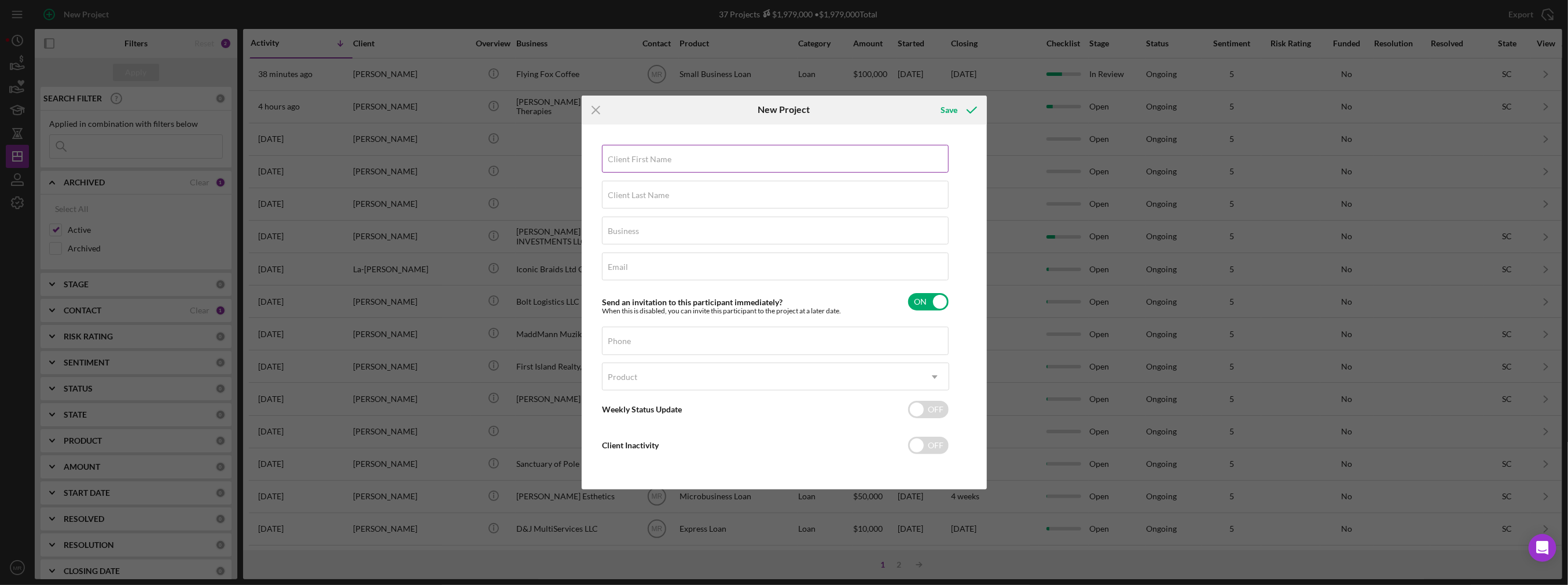
click at [674, 160] on input "Client First Name" at bounding box center [774, 158] width 347 height 28
type input "[PERSON_NAME]"
click at [671, 196] on input "Client Last Name" at bounding box center [774, 194] width 347 height 28
type input "Kancher"
click at [670, 229] on div "Business Required" at bounding box center [775, 231] width 348 height 29
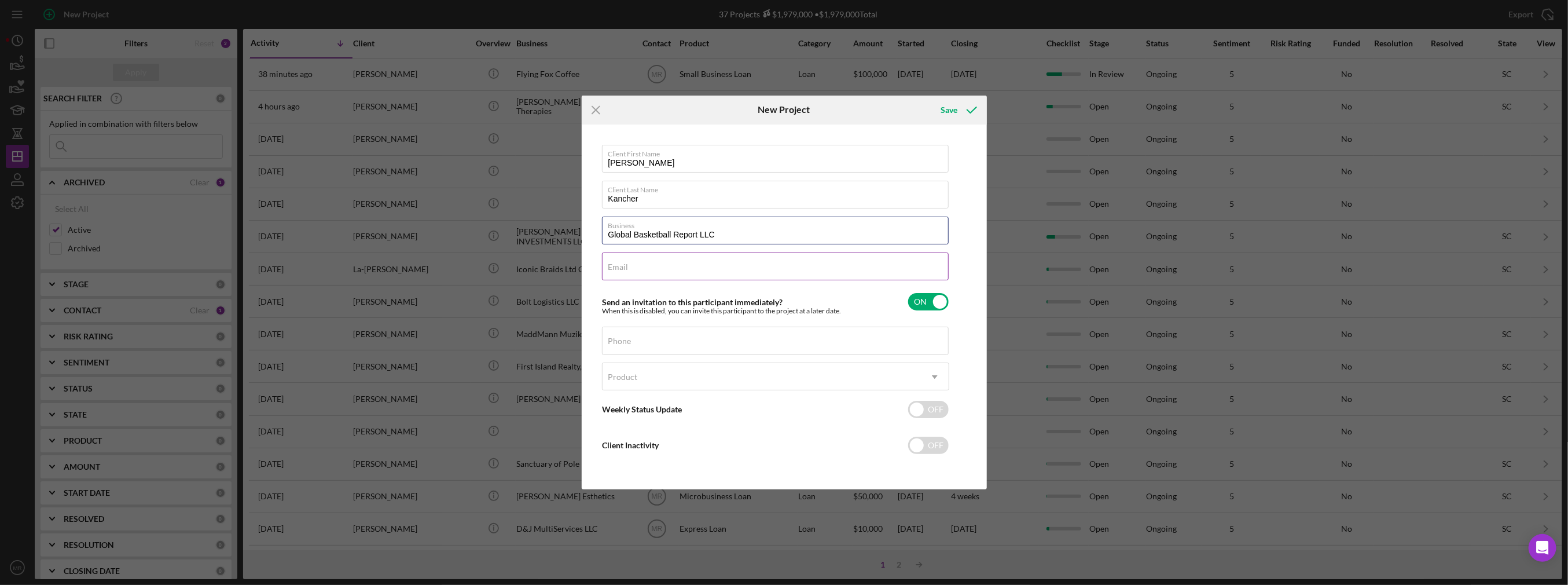
type input "Global Basketball Report LLC"
click at [659, 275] on input "Email" at bounding box center [774, 266] width 347 height 28
type input "[EMAIL_ADDRESS][DOMAIN_NAME]"
click at [634, 349] on input "Phone" at bounding box center [774, 340] width 347 height 28
type input "[PHONE_NUMBER]"
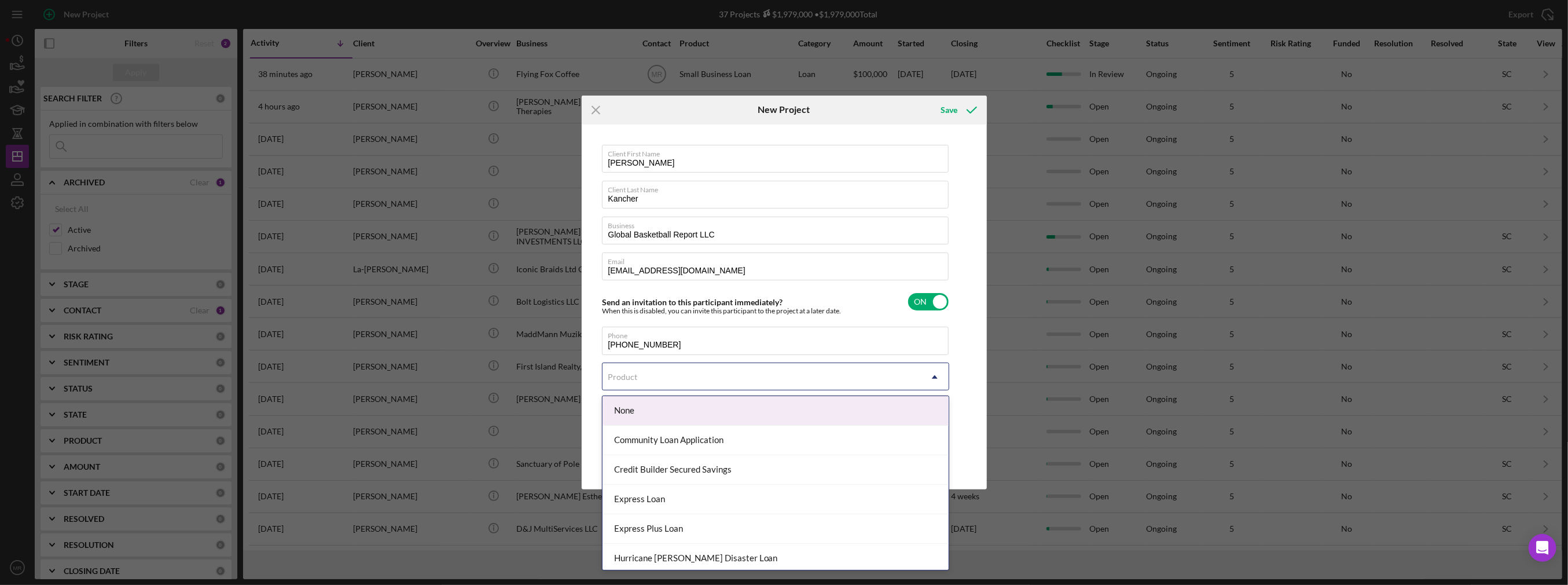
click at [622, 375] on div "Product" at bounding box center [623, 377] width 29 height 10
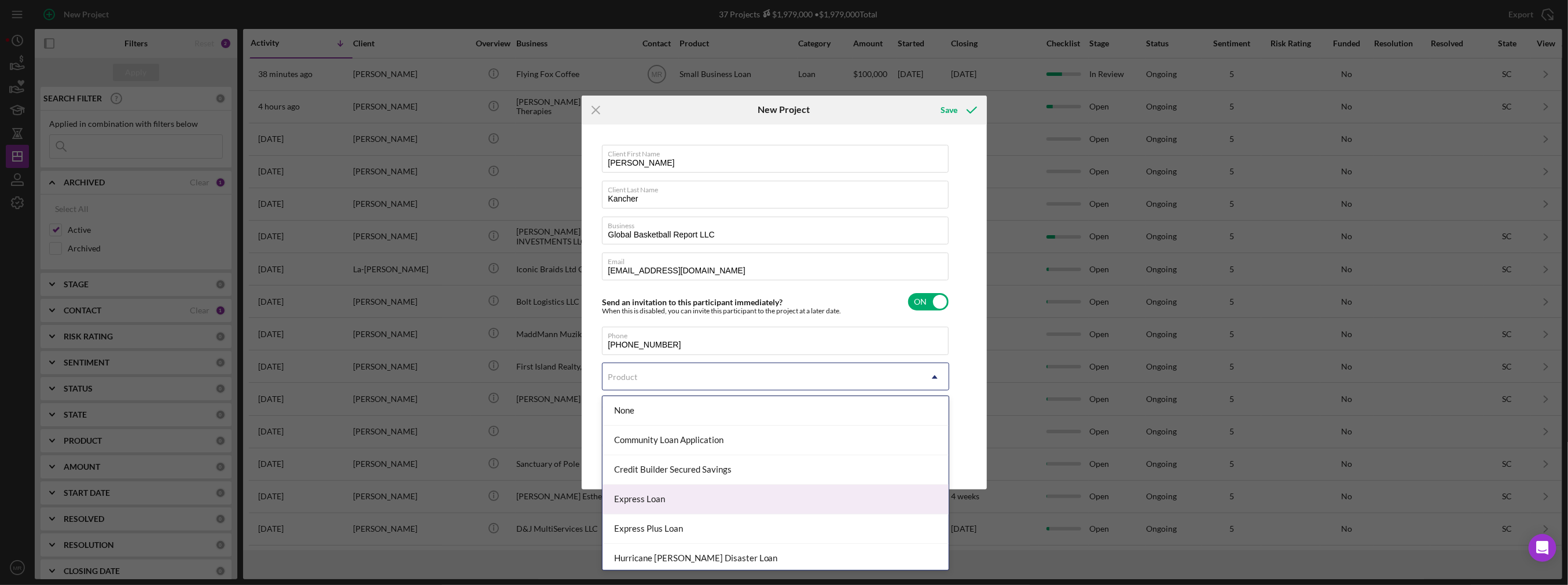
click at [658, 500] on div "Express Loan" at bounding box center [775, 498] width 346 height 29
checkbox input "true"
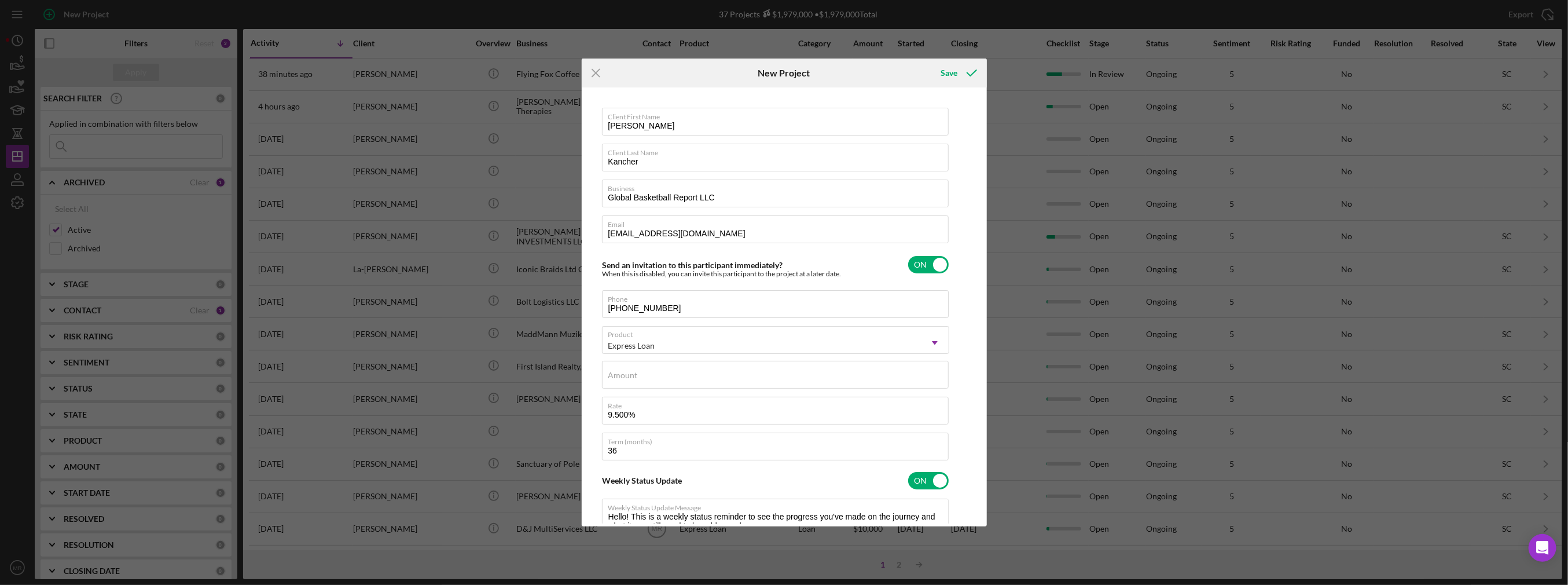
type textarea "Hello! This is a weekly status reminder to see the progress you've made on the …"
click at [639, 374] on input "Amount" at bounding box center [774, 374] width 347 height 28
type input "$1"
type textarea "Hello! This is a weekly status reminder to see the progress you've made on the …"
type input "$10"
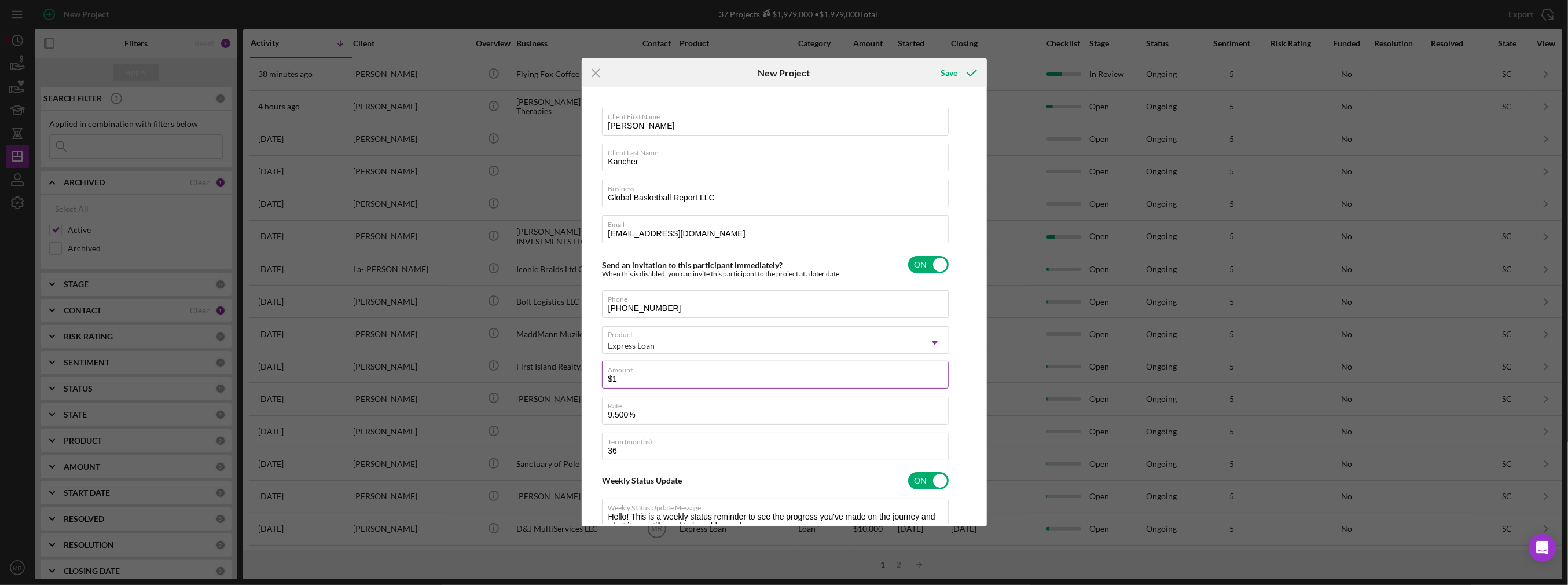
type textarea "Hello! This is a weekly status reminder to see the progress you've made on the …"
type input "$10,000.00"
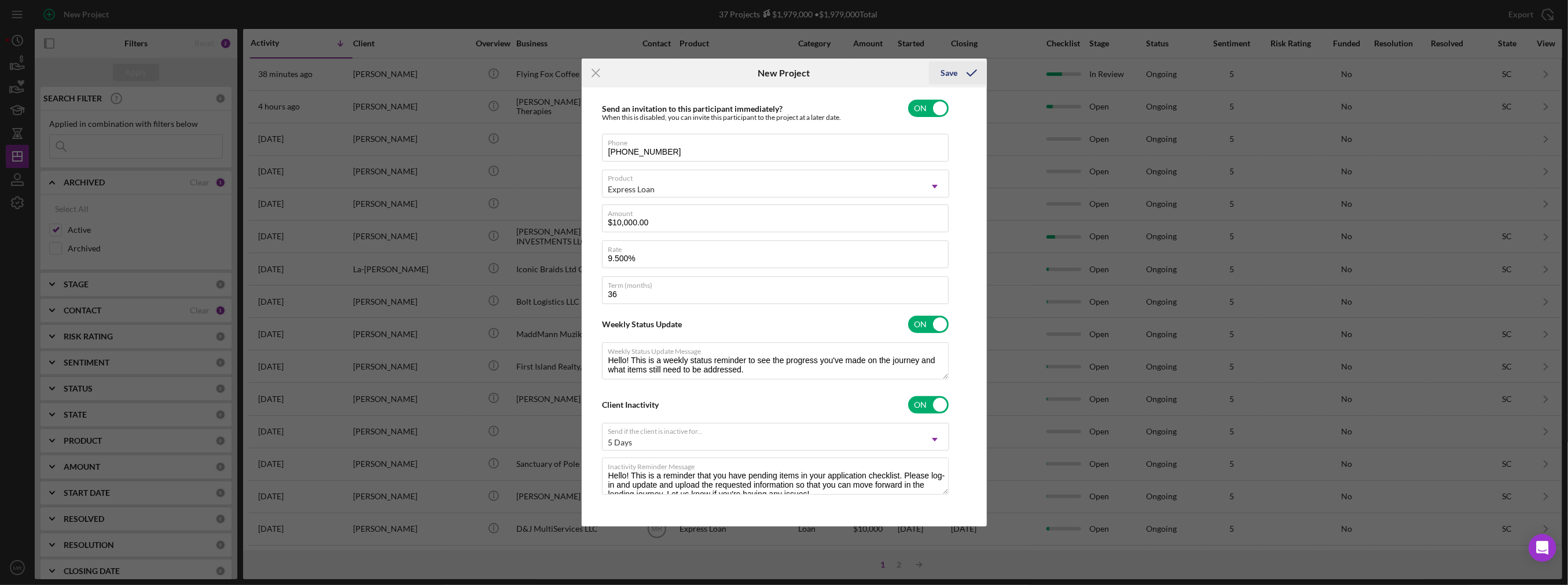
click at [953, 70] on div "Save" at bounding box center [948, 72] width 17 height 23
type textarea "Hello! This is a weekly status reminder to see the progress you've made on the …"
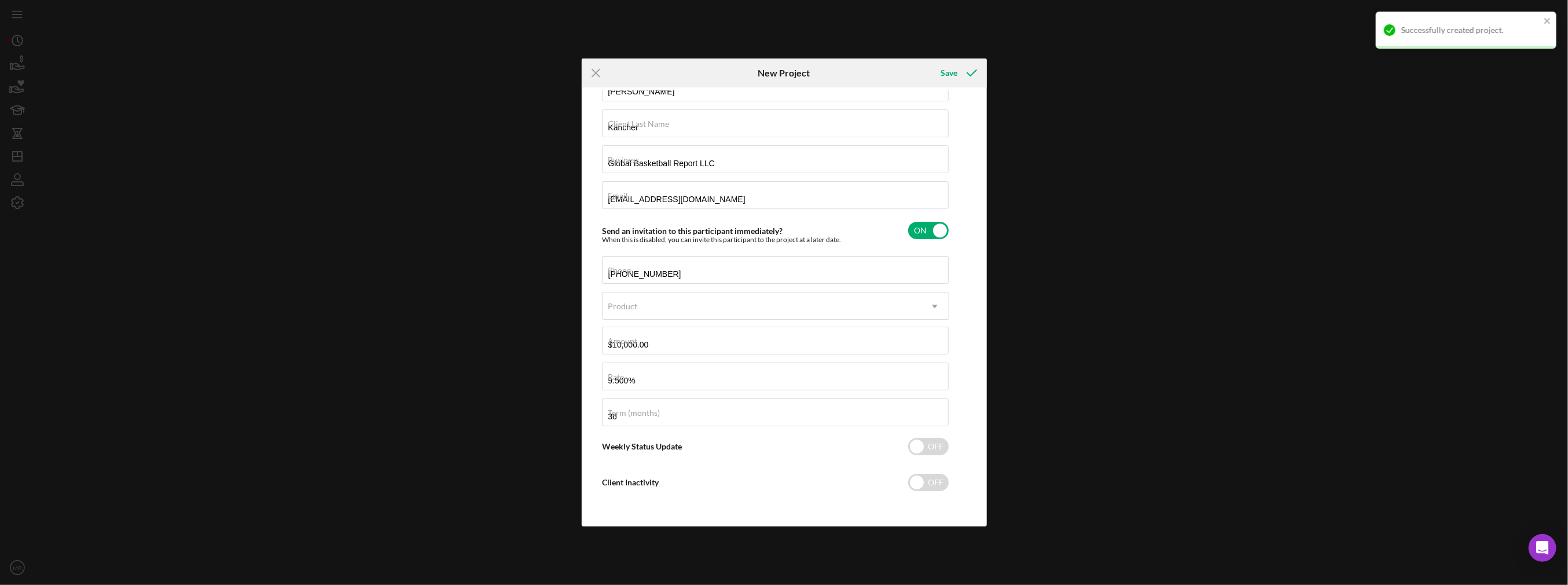
checkbox input "false"
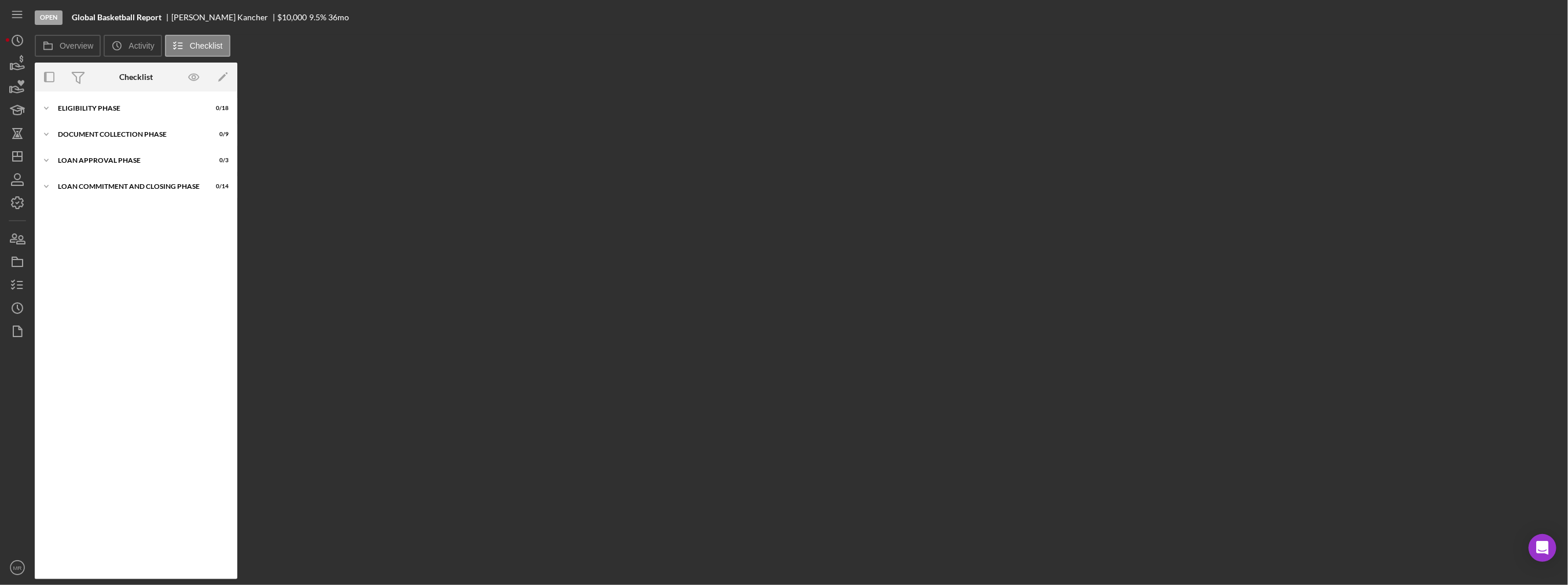
click at [0, 584] on nordpass-portal at bounding box center [0, 585] width 0 height 0
click at [25, 239] on icon "button" at bounding box center [17, 238] width 29 height 29
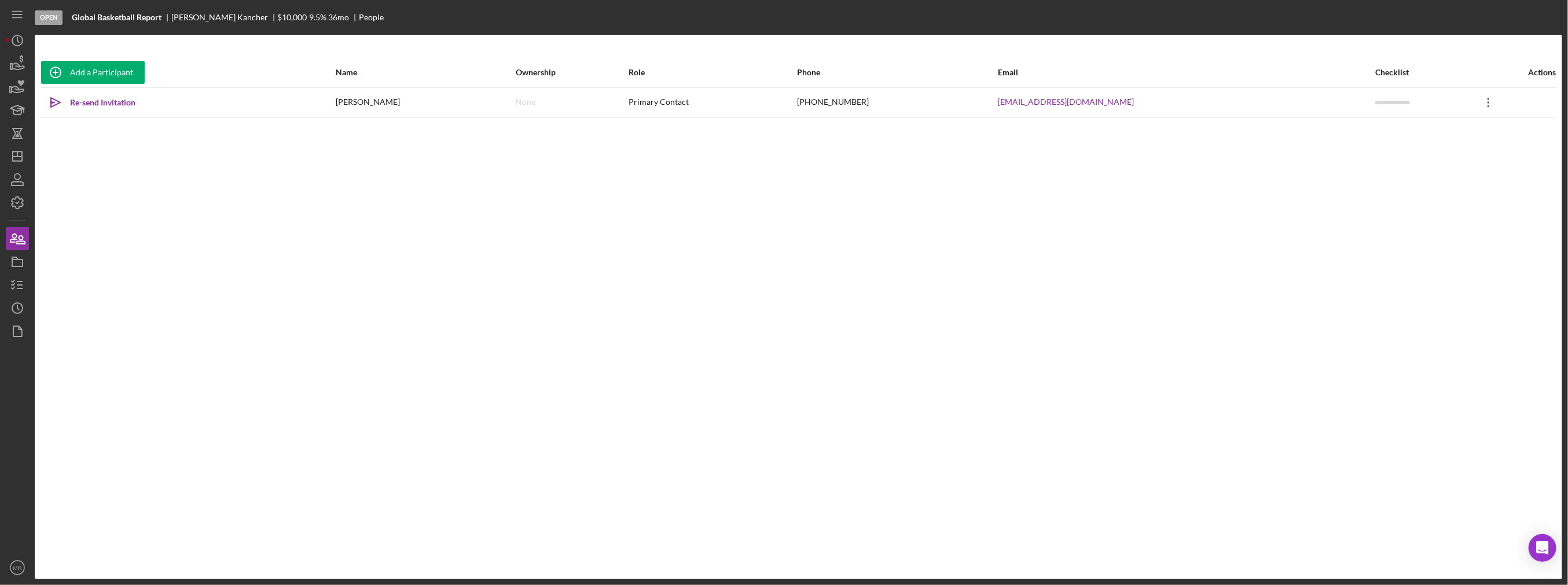
click at [1476, 93] on icon "Icon/Overflow" at bounding box center [1489, 102] width 29 height 29
click at [1377, 129] on icon "Icon/Edit" at bounding box center [1374, 132] width 23 height 23
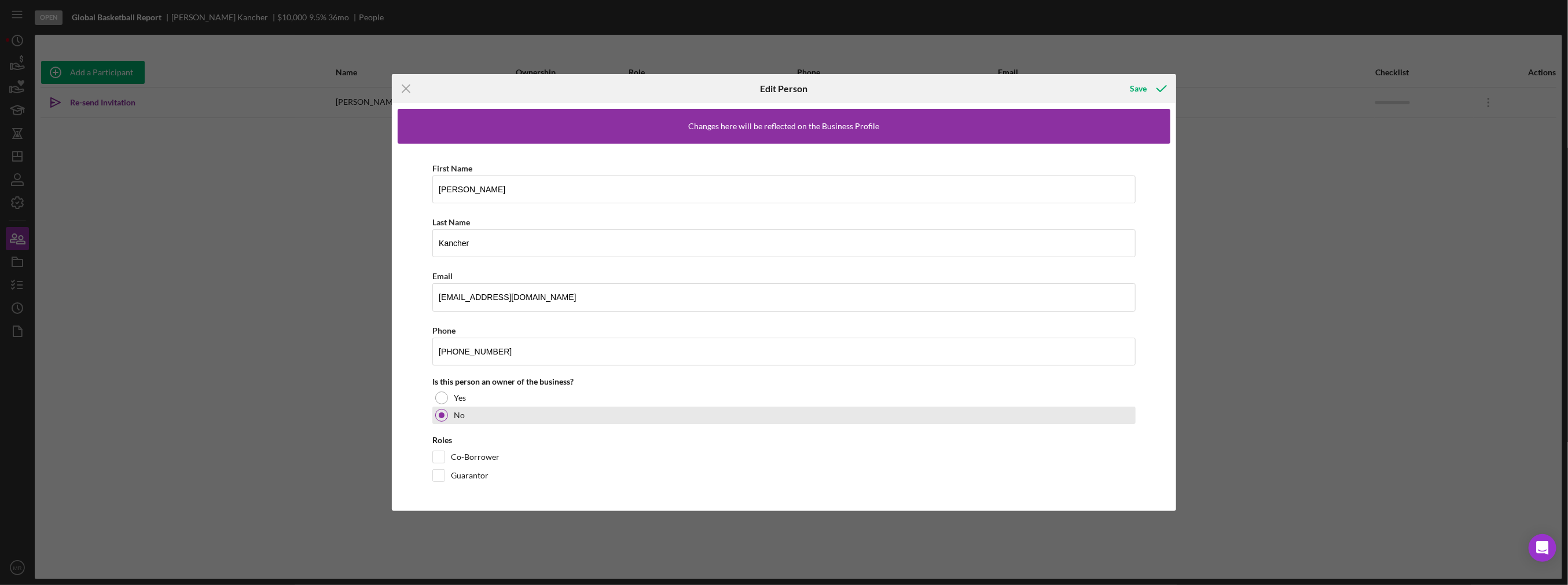
click at [487, 394] on div "Yes" at bounding box center [784, 398] width 703 height 17
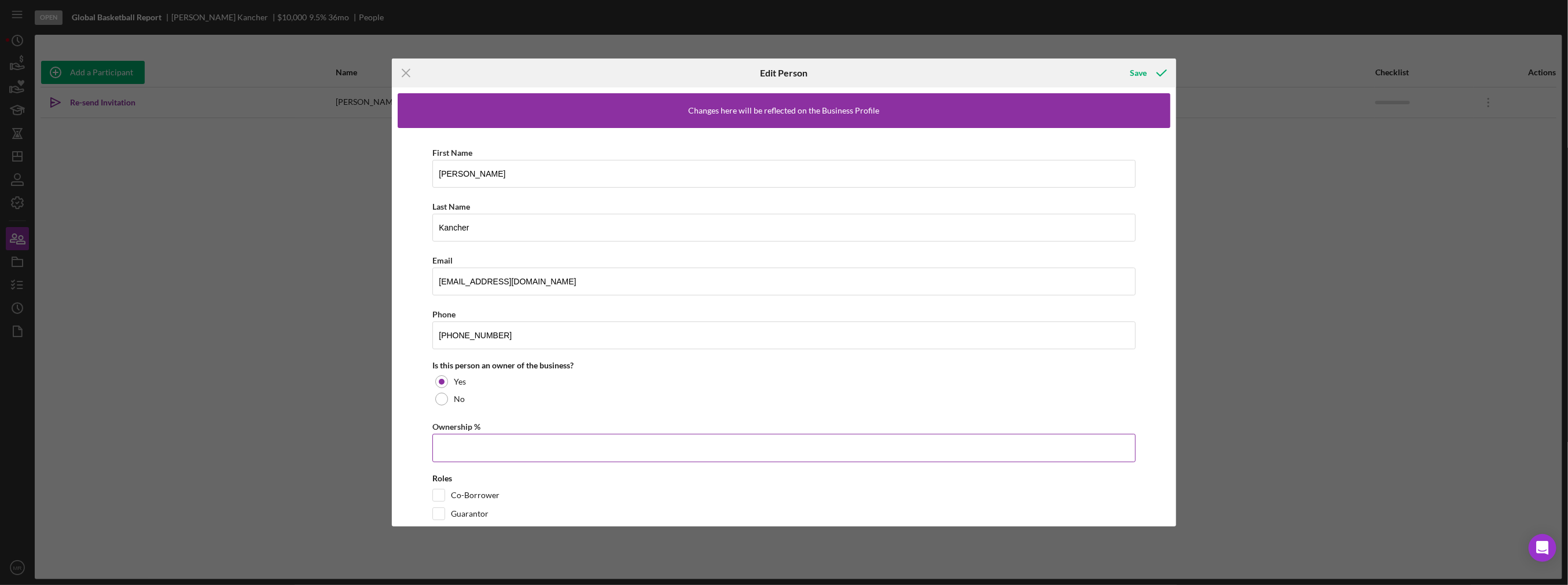
click at [536, 433] on input "Ownership %" at bounding box center [784, 447] width 703 height 28
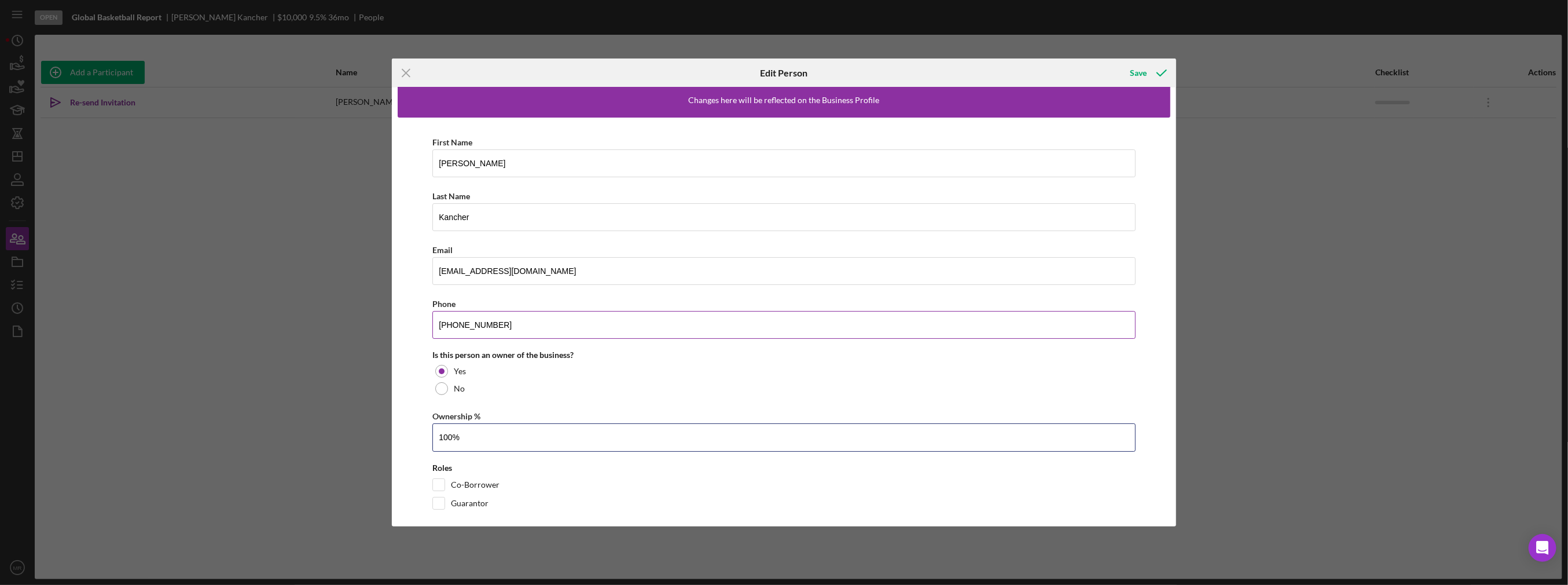
scroll to position [20, 0]
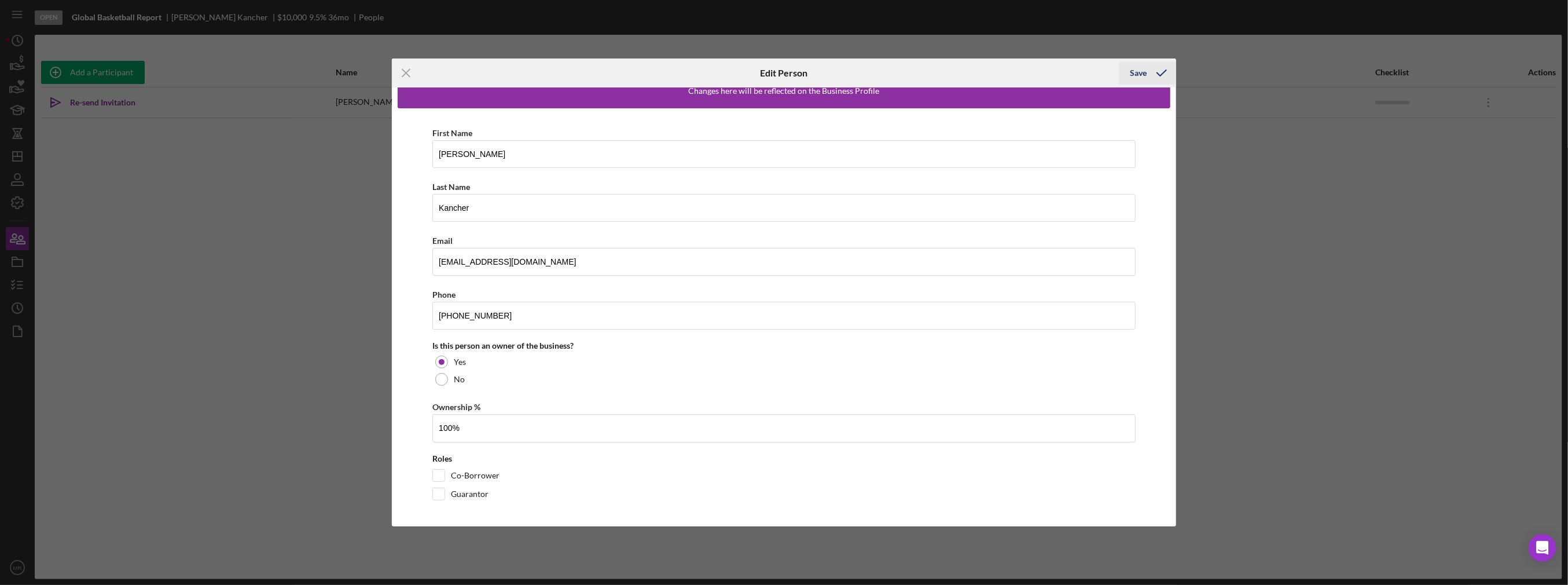
type input "100.00%"
click at [1130, 78] on button "Save" at bounding box center [1147, 72] width 57 height 23
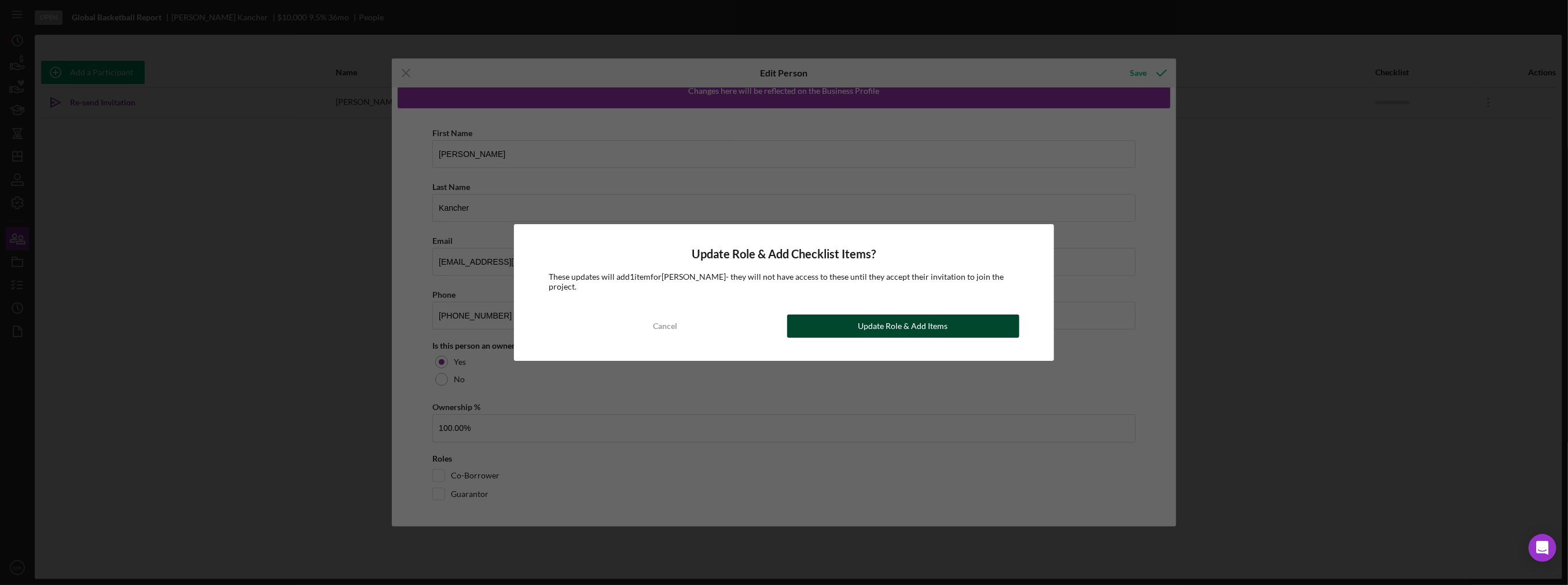
click at [916, 325] on div "Update Role & Add Items" at bounding box center [903, 325] width 90 height 23
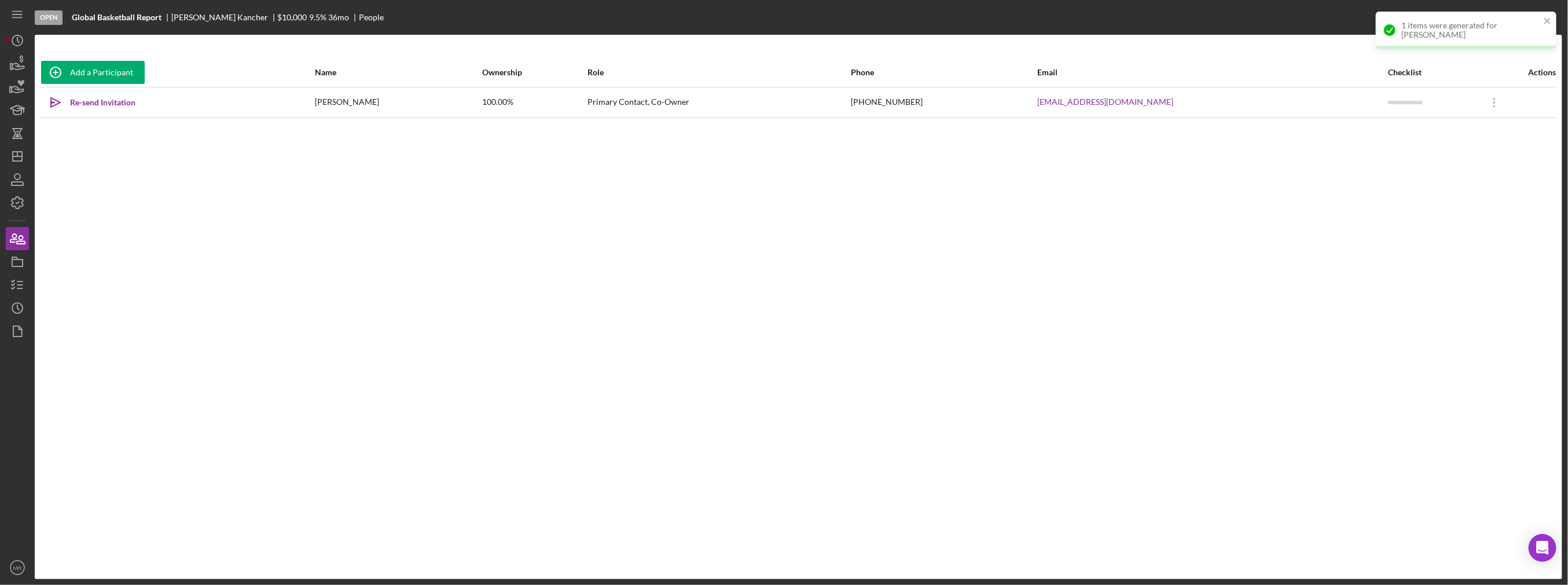
click at [0, 584] on nordpass-portal at bounding box center [0, 585] width 0 height 0
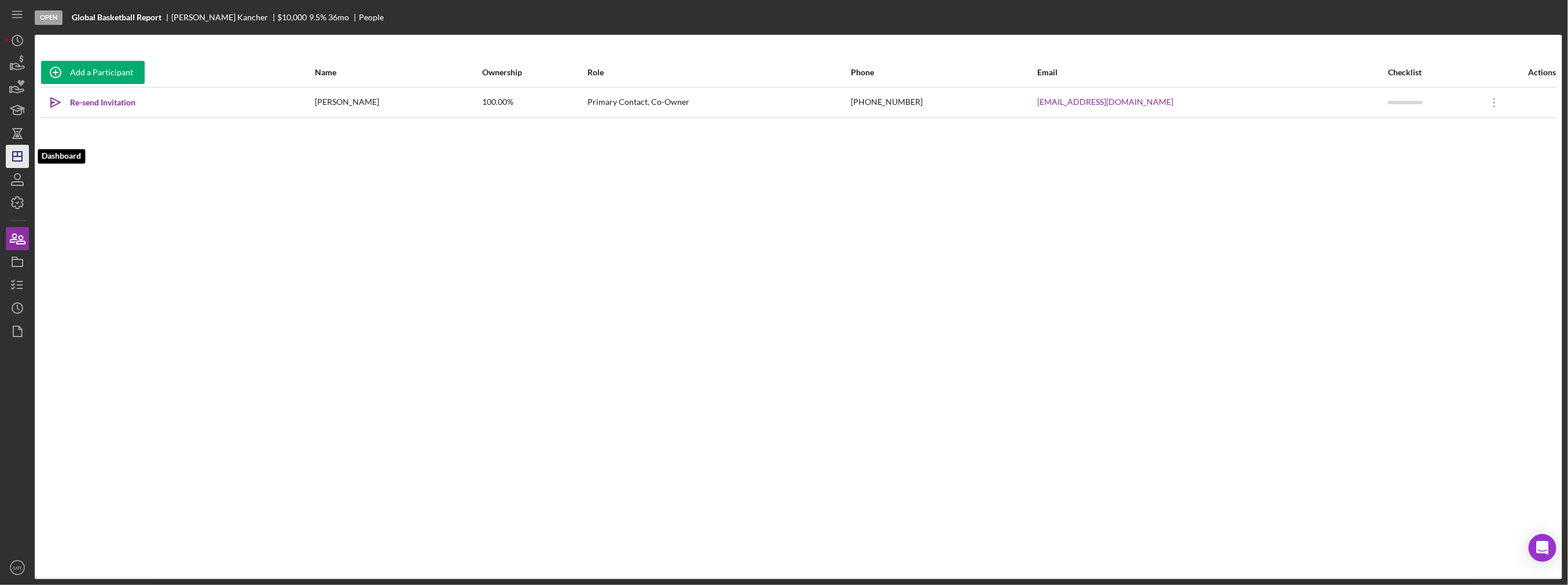
click at [14, 155] on icon "Icon/Dashboard" at bounding box center [17, 156] width 29 height 29
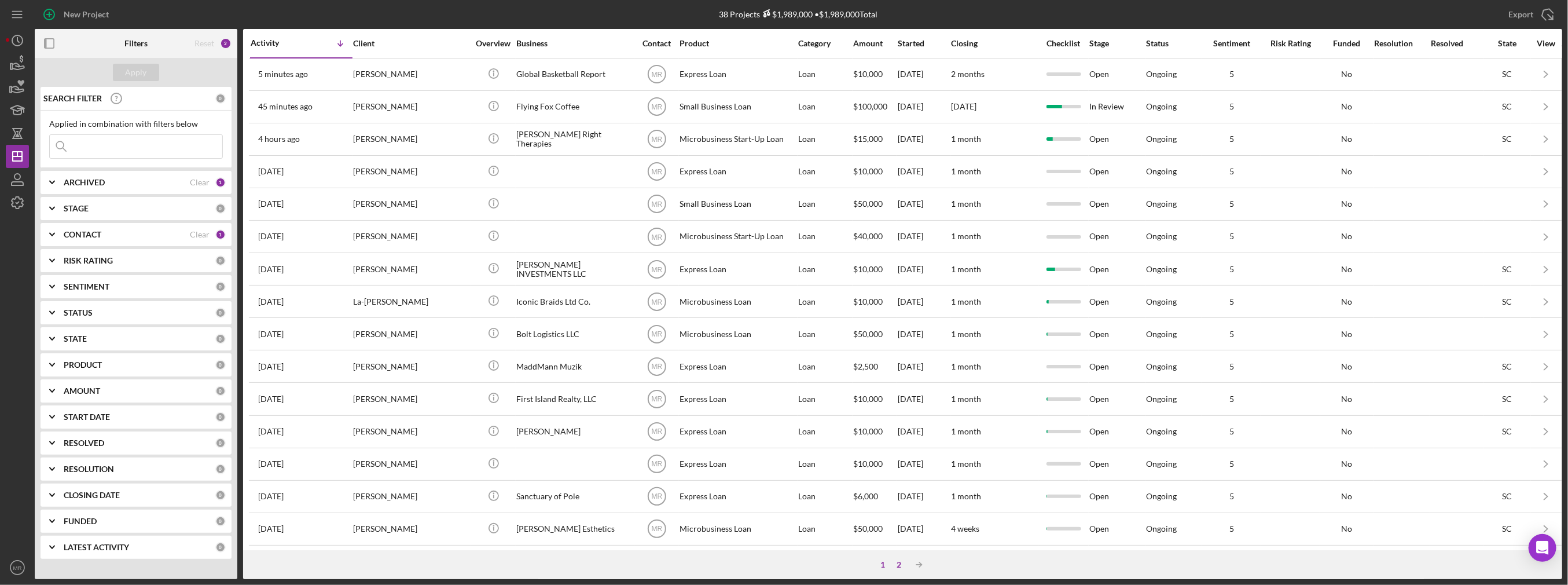
click at [901, 564] on div "2" at bounding box center [899, 564] width 16 height 10
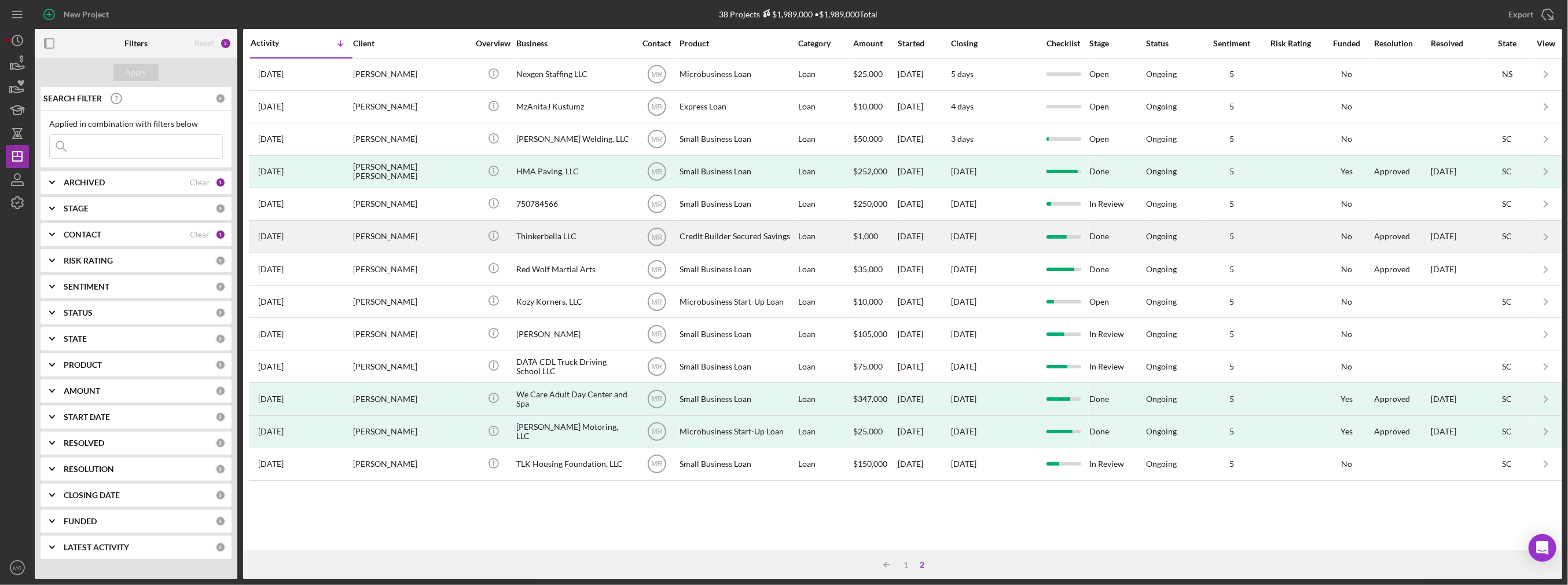
click at [561, 241] on div "Thinkerbella LLC" at bounding box center [575, 237] width 116 height 31
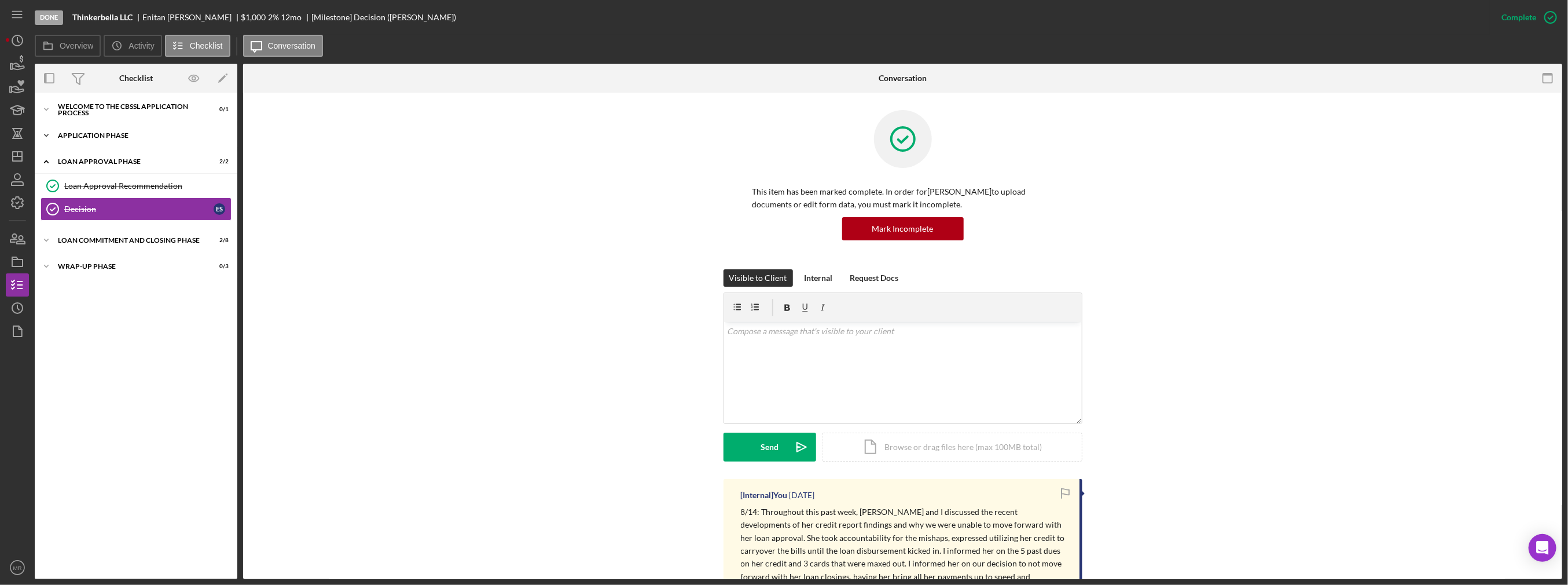
click at [89, 133] on div "Application Phase" at bounding box center [140, 135] width 165 height 7
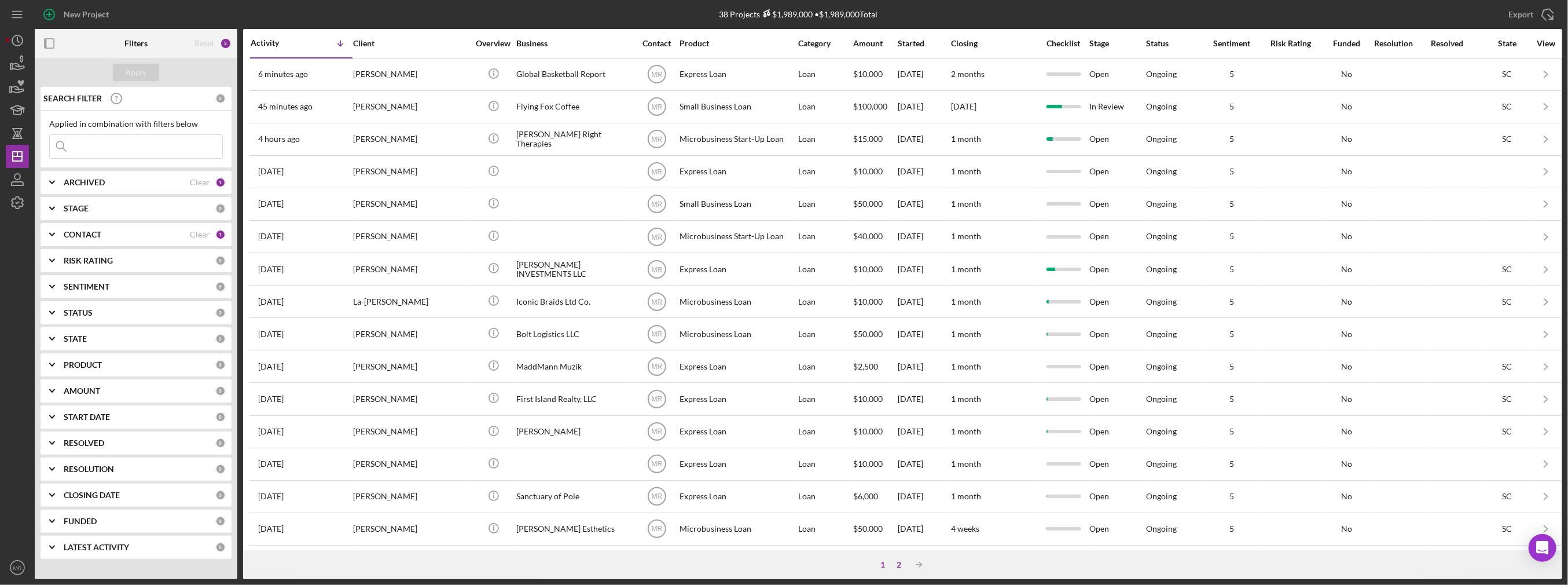
click at [901, 563] on div "2" at bounding box center [899, 564] width 16 height 10
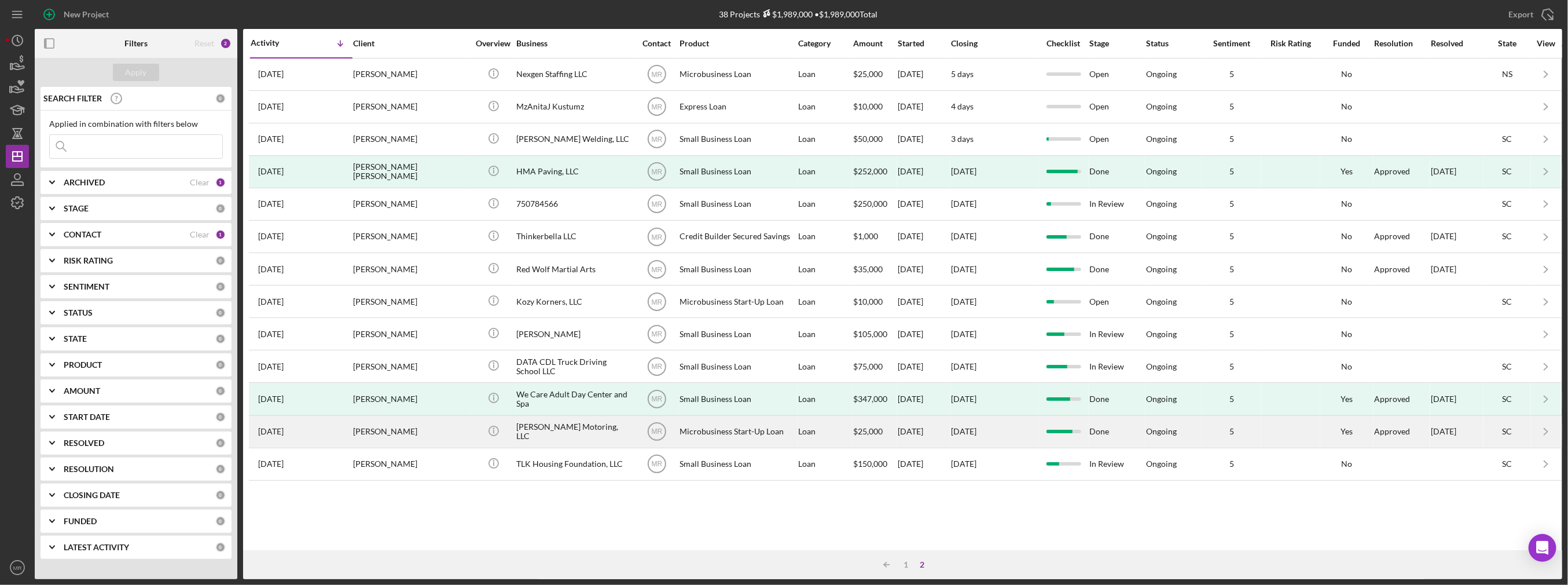
click at [606, 426] on div "[PERSON_NAME] Motoring, LLC" at bounding box center [575, 431] width 116 height 31
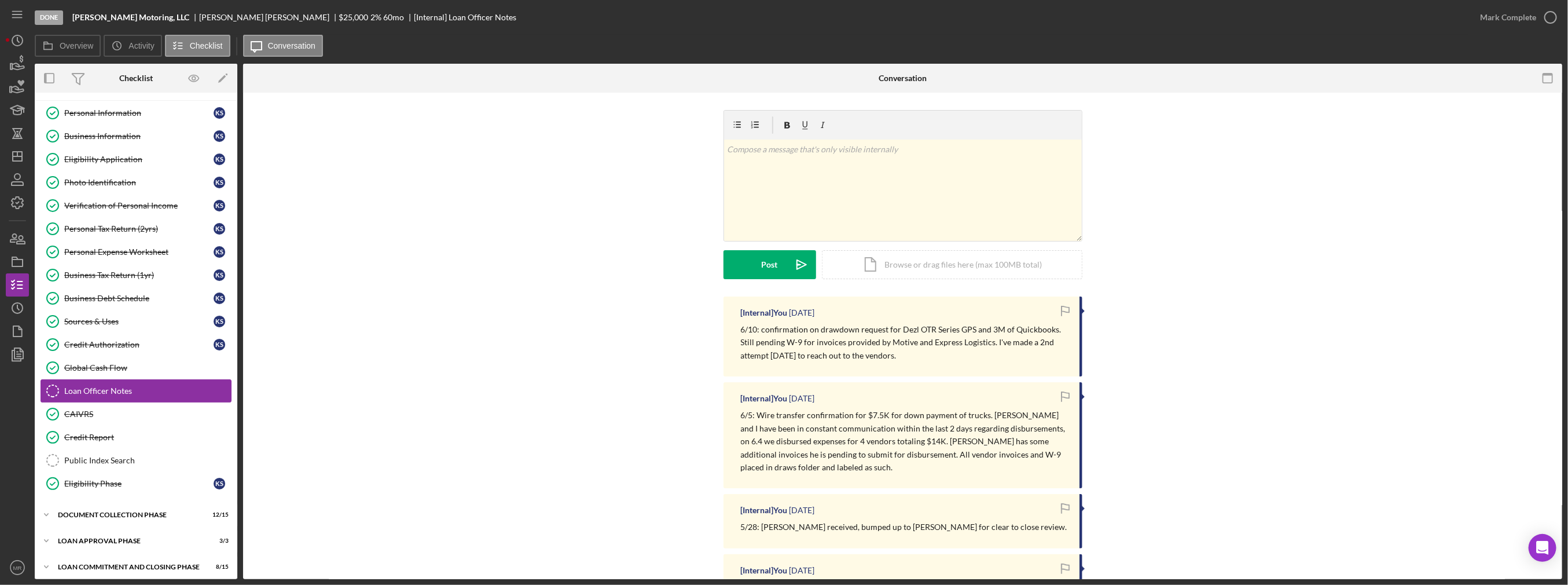
scroll to position [22, 0]
click at [127, 548] on div "Icon/Expander Eligibility Phase 15 / 17 Personal Information Personal Informati…" at bounding box center [136, 327] width 202 height 502
click at [22, 256] on icon "button" at bounding box center [17, 261] width 29 height 29
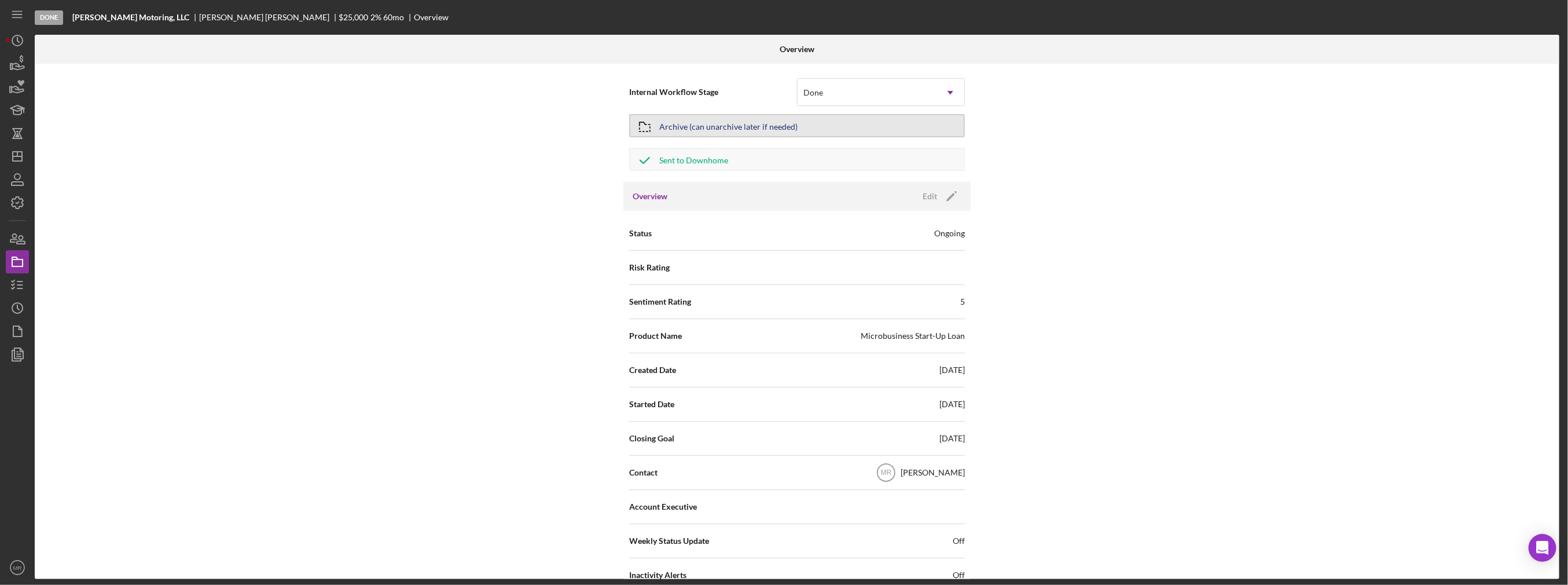
click at [666, 125] on div "Archive (can unarchive later if needed)" at bounding box center [728, 125] width 138 height 21
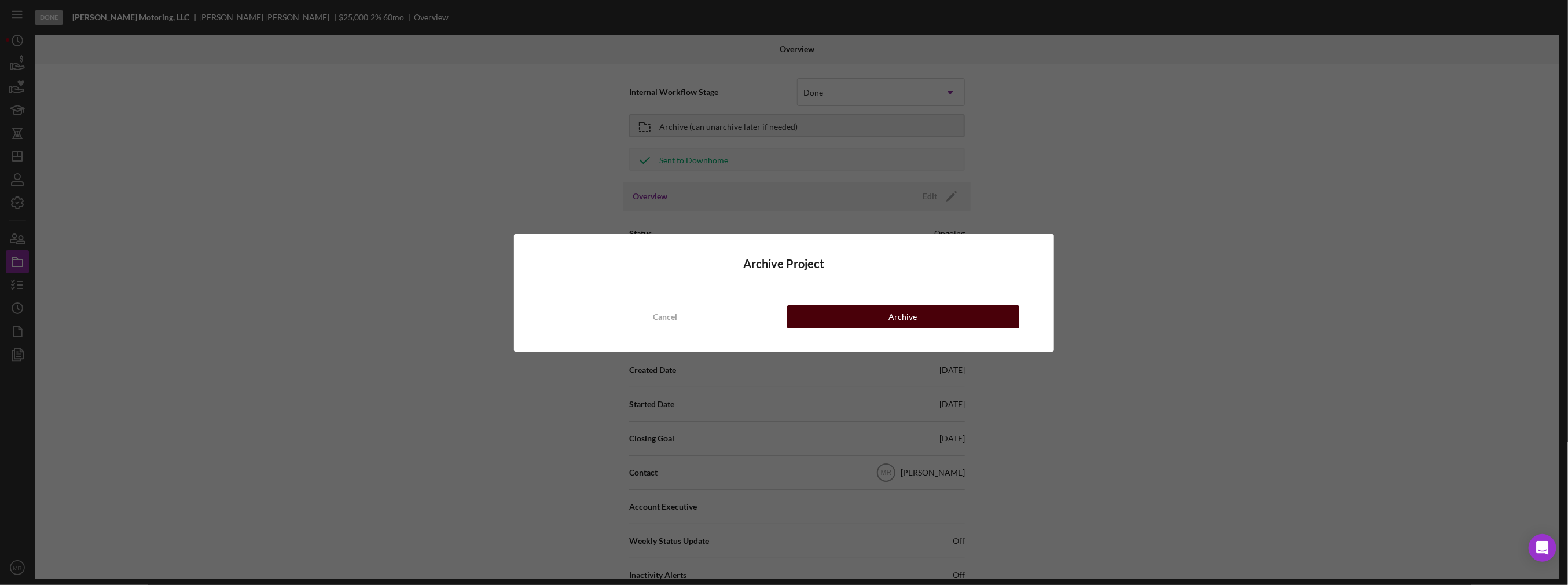
click at [846, 312] on button "Archive" at bounding box center [903, 316] width 232 height 23
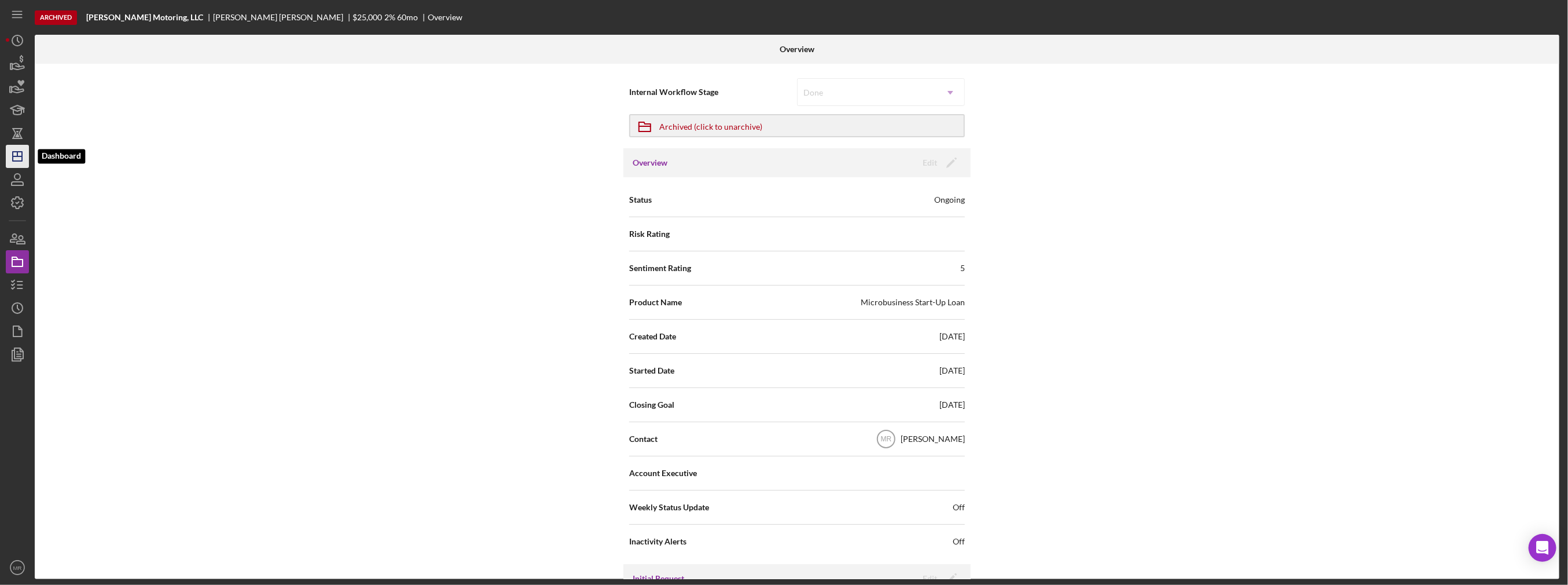
click at [16, 156] on line "button" at bounding box center [17, 156] width 10 height 0
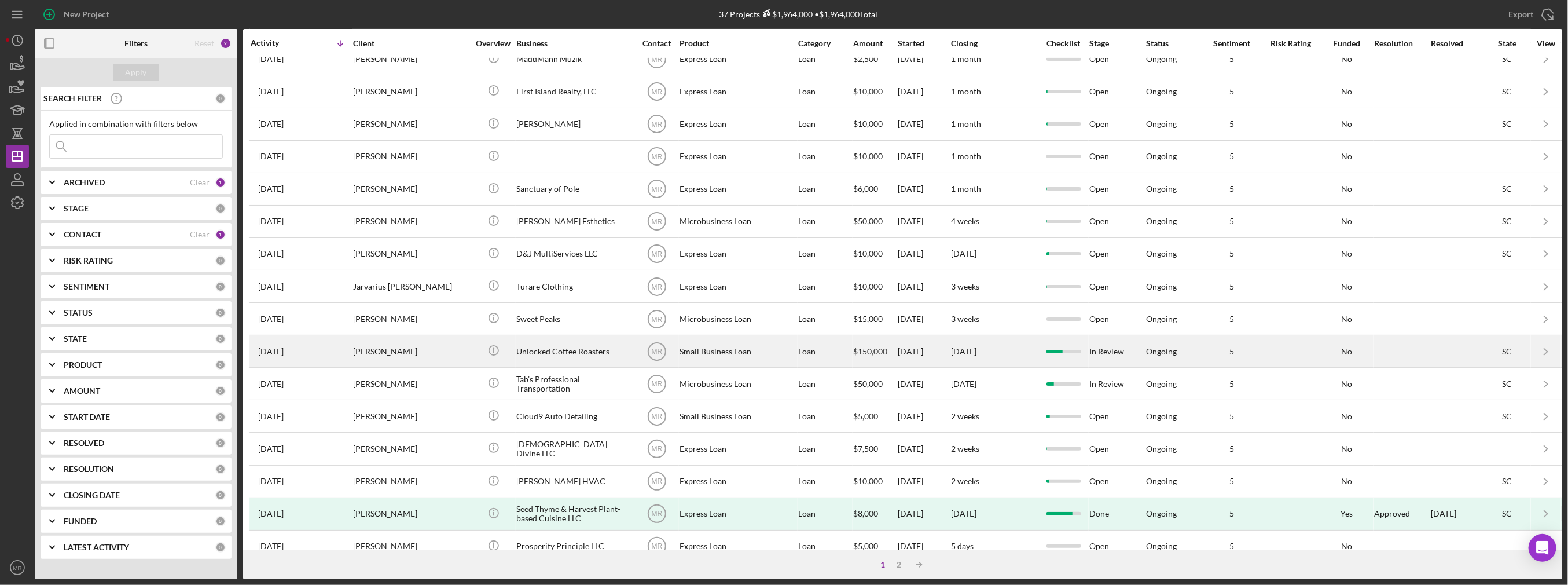
scroll to position [325, 0]
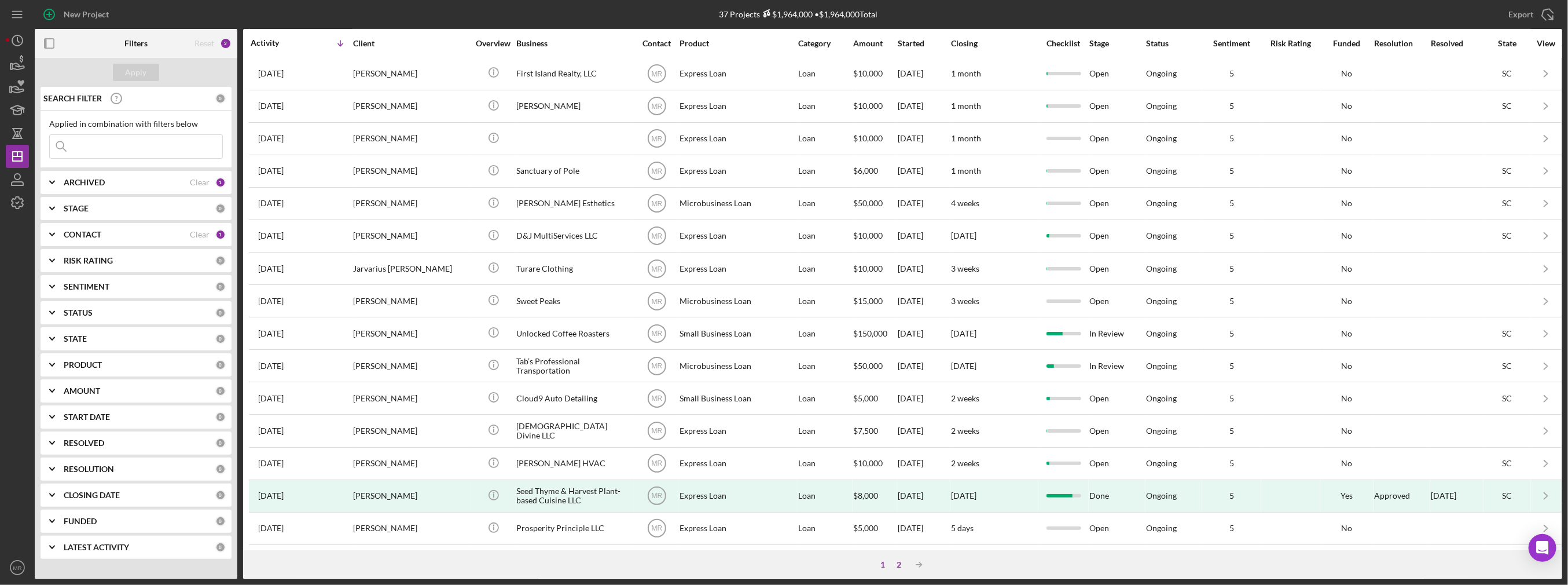
click at [901, 565] on div "2" at bounding box center [899, 564] width 16 height 10
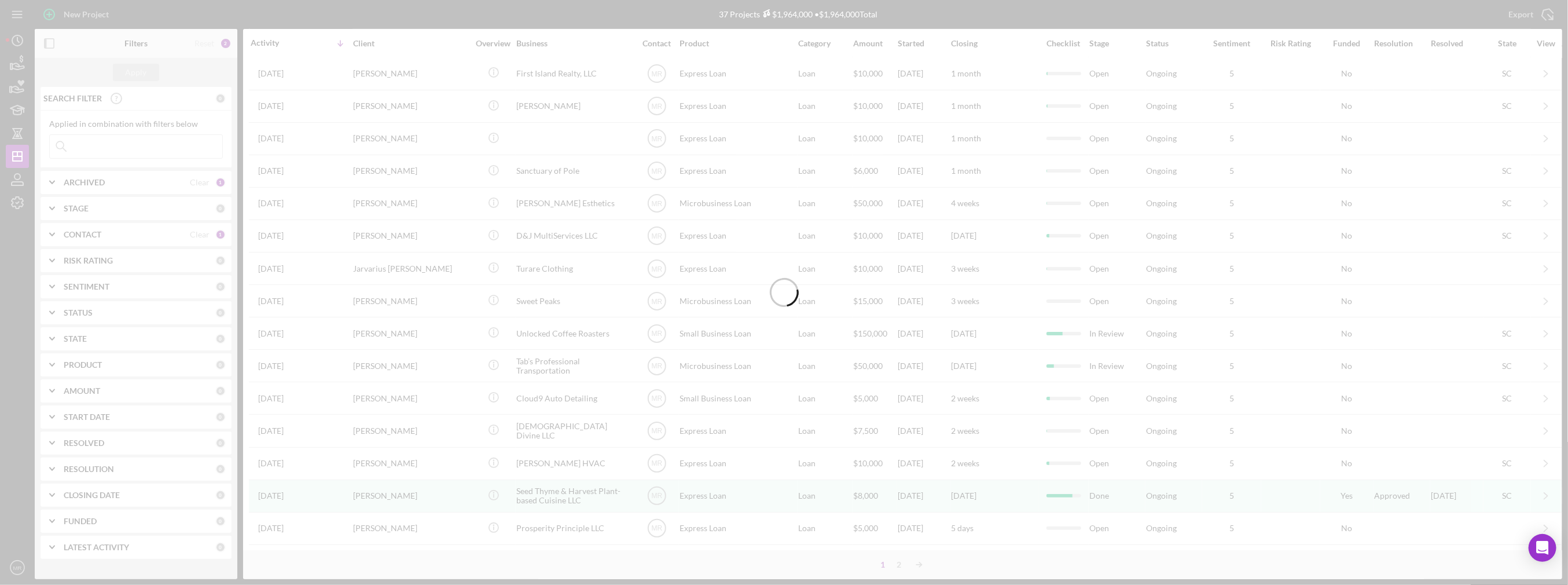
scroll to position [0, 0]
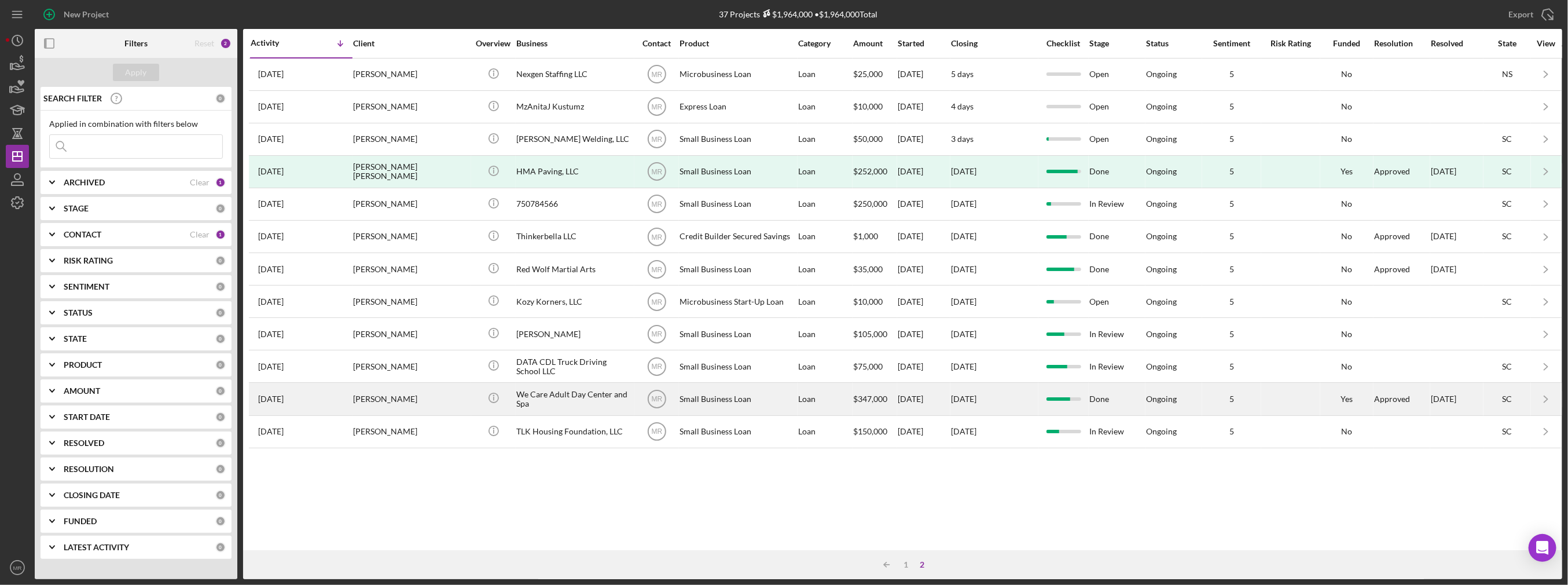
click at [614, 391] on div "We Care Adult Day Center and Spa" at bounding box center [575, 398] width 116 height 31
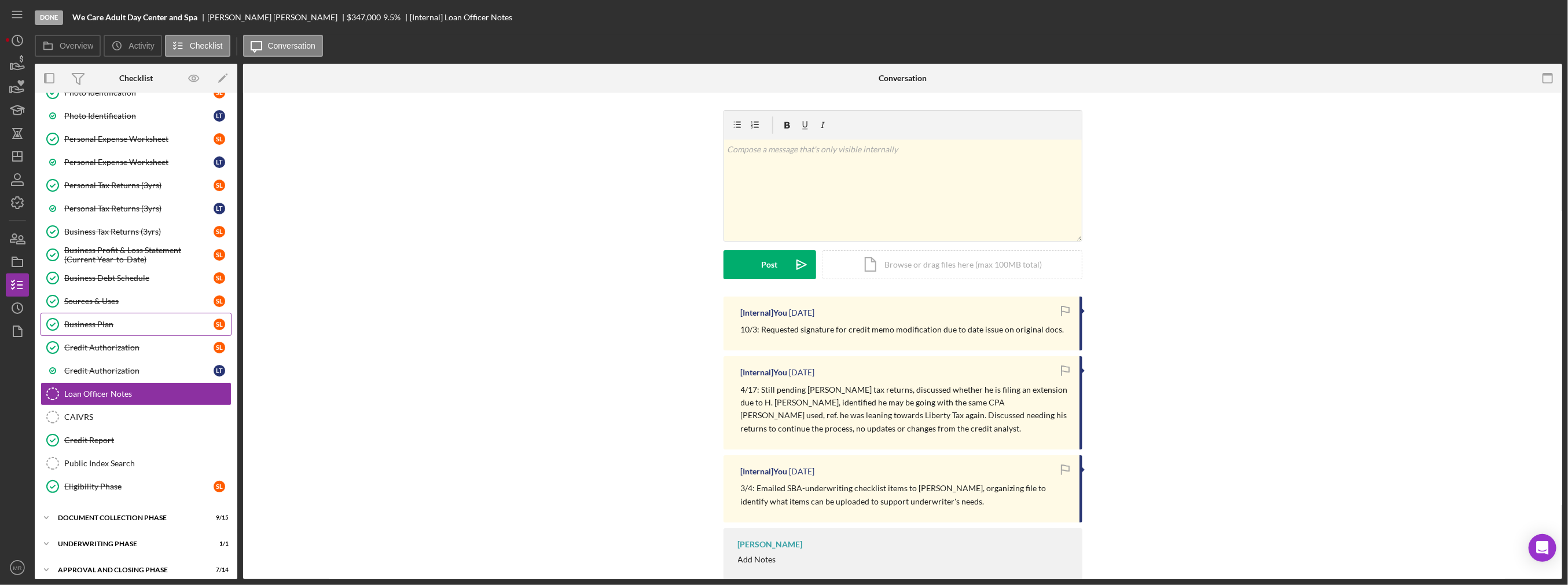
scroll to position [160, 0]
click at [14, 260] on icon "button" at bounding box center [17, 261] width 29 height 29
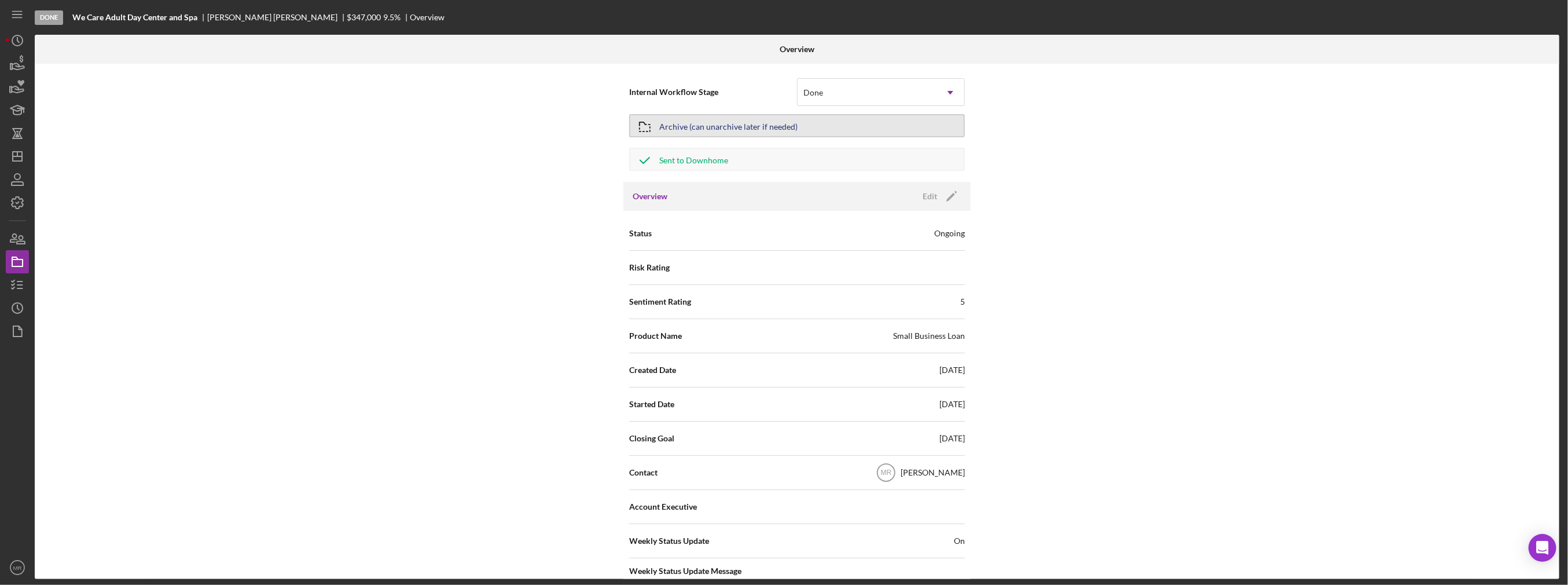
click at [804, 125] on button "Archive (can unarchive later if needed)" at bounding box center [797, 125] width 336 height 23
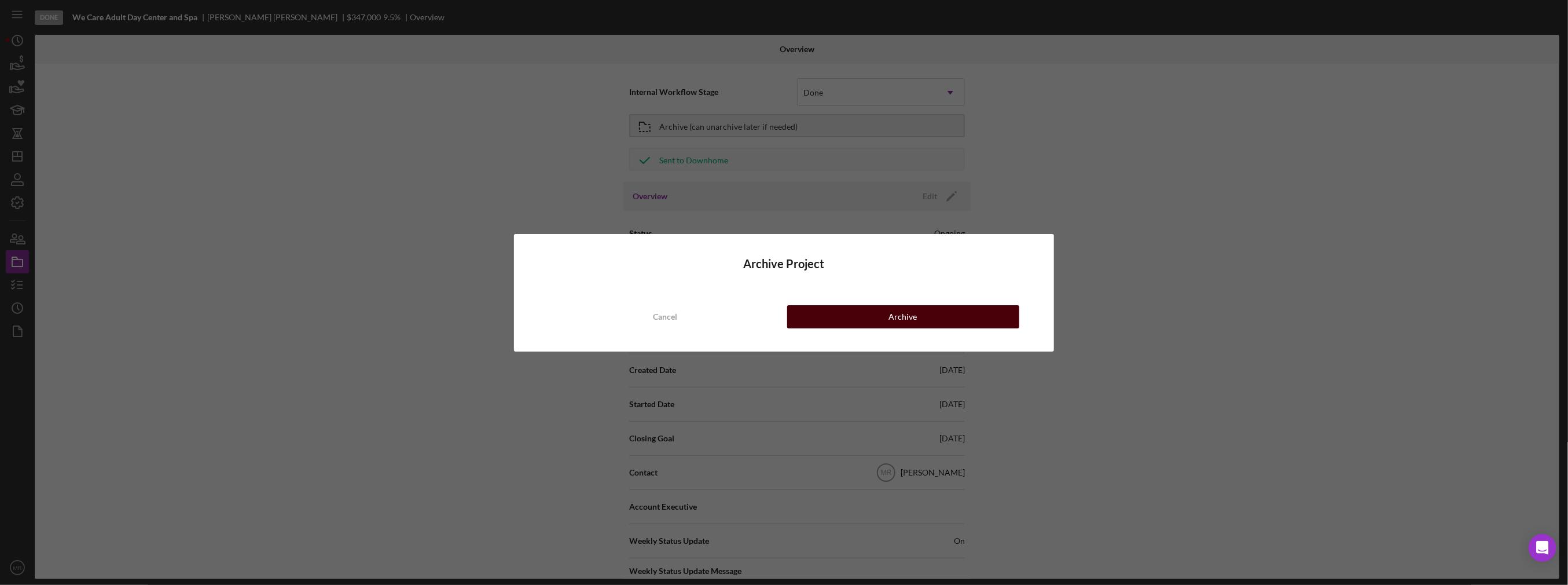
click at [858, 318] on button "Archive" at bounding box center [903, 316] width 232 height 23
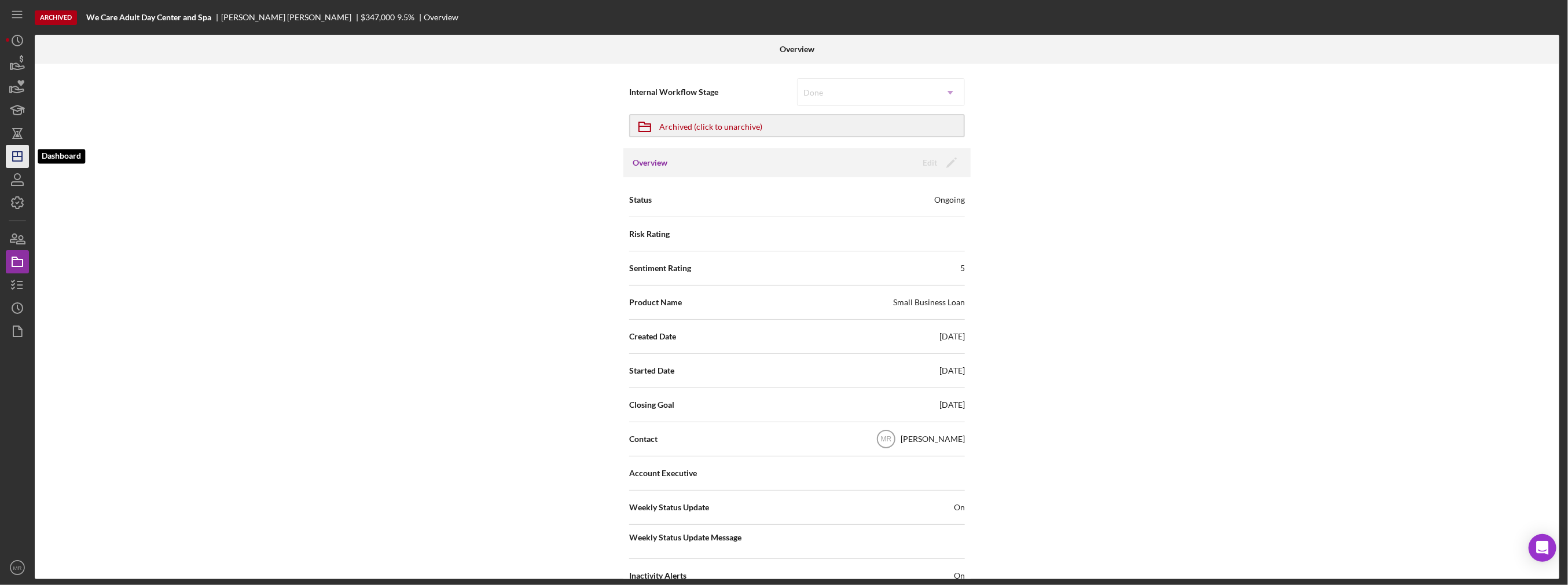
click at [16, 150] on icon "Icon/Dashboard" at bounding box center [17, 156] width 29 height 29
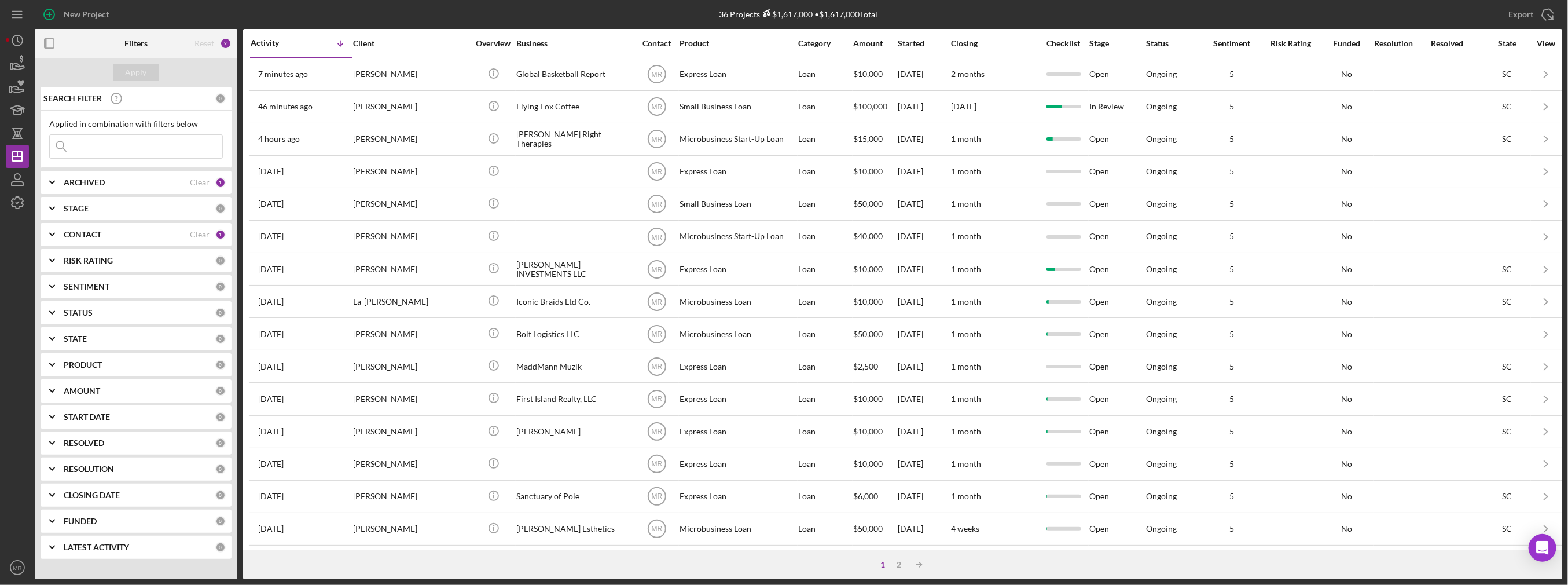
click at [127, 148] on input at bounding box center [136, 146] width 172 height 23
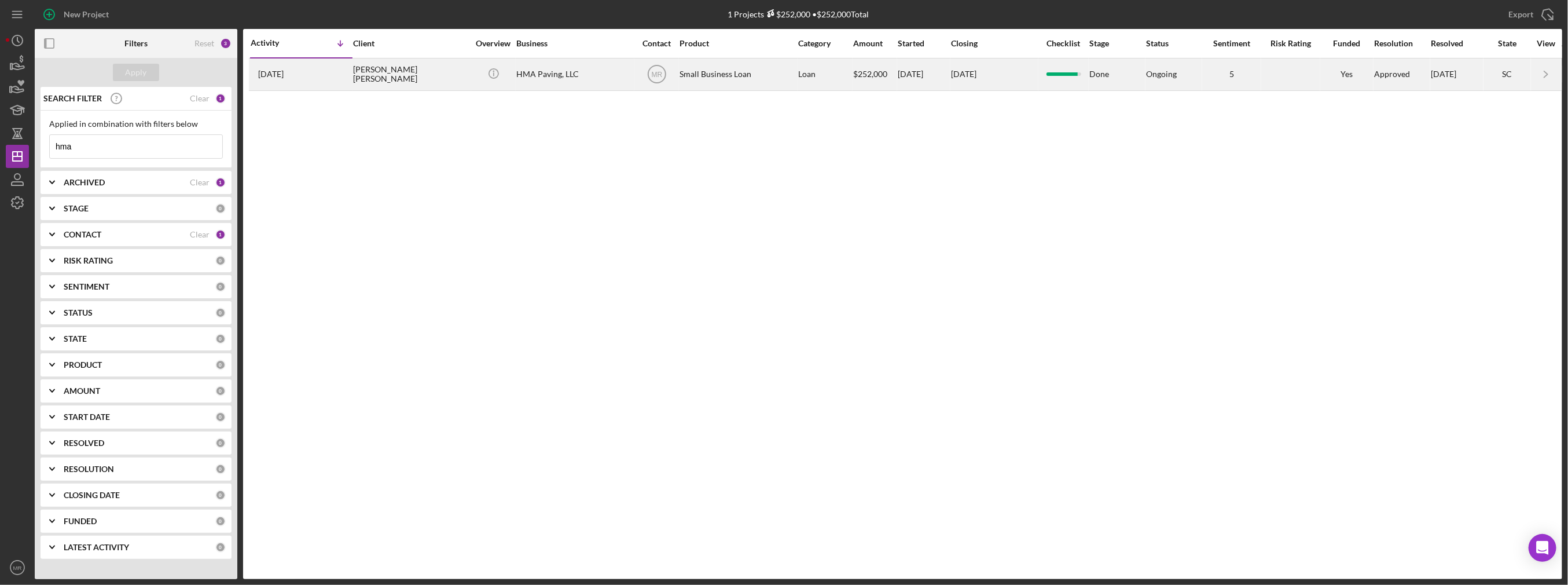
type input "hma"
click at [394, 71] on div "[PERSON_NAME] [PERSON_NAME]" at bounding box center [411, 74] width 116 height 31
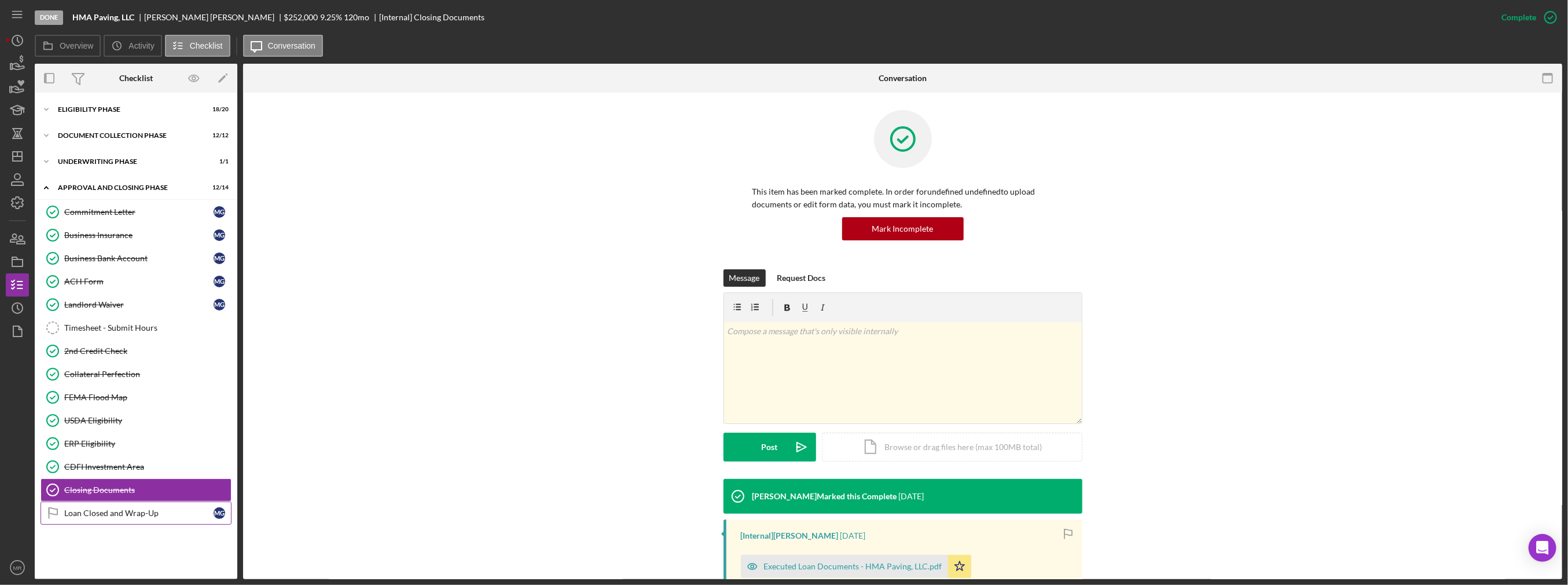
click at [167, 512] on div "Loan Closed and Wrap-Up" at bounding box center [139, 513] width 149 height 10
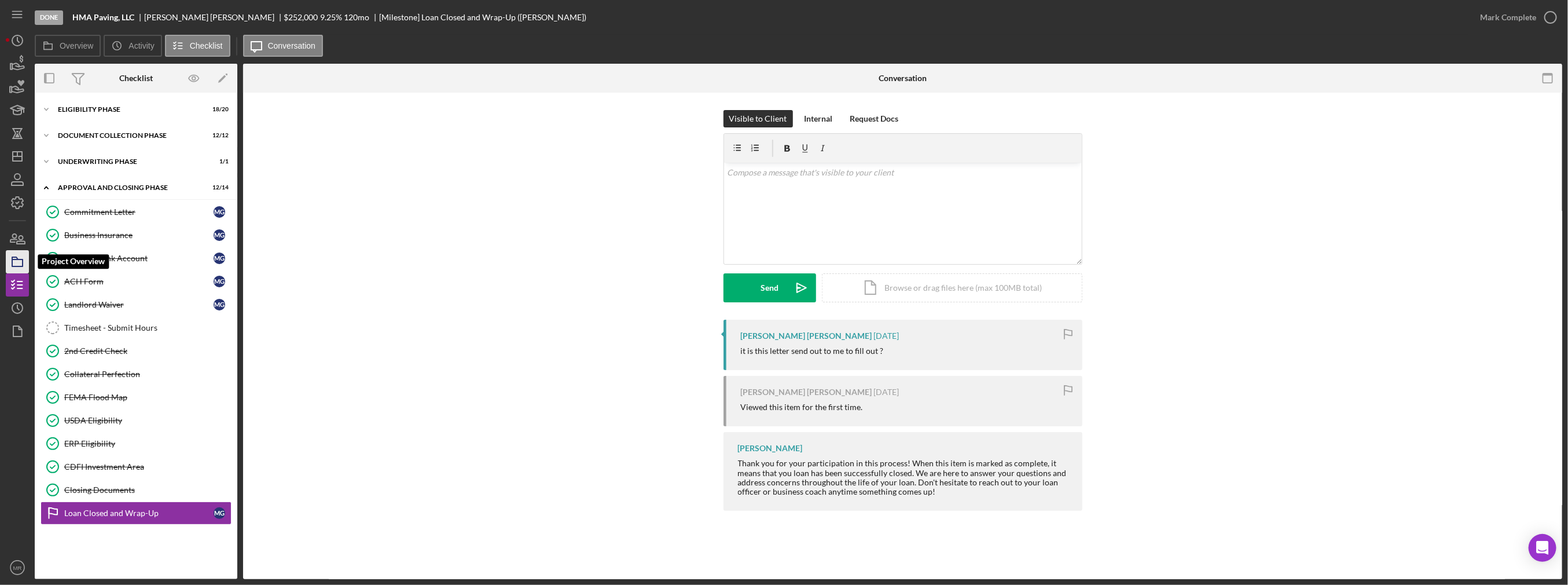
click at [27, 260] on icon "button" at bounding box center [17, 261] width 29 height 29
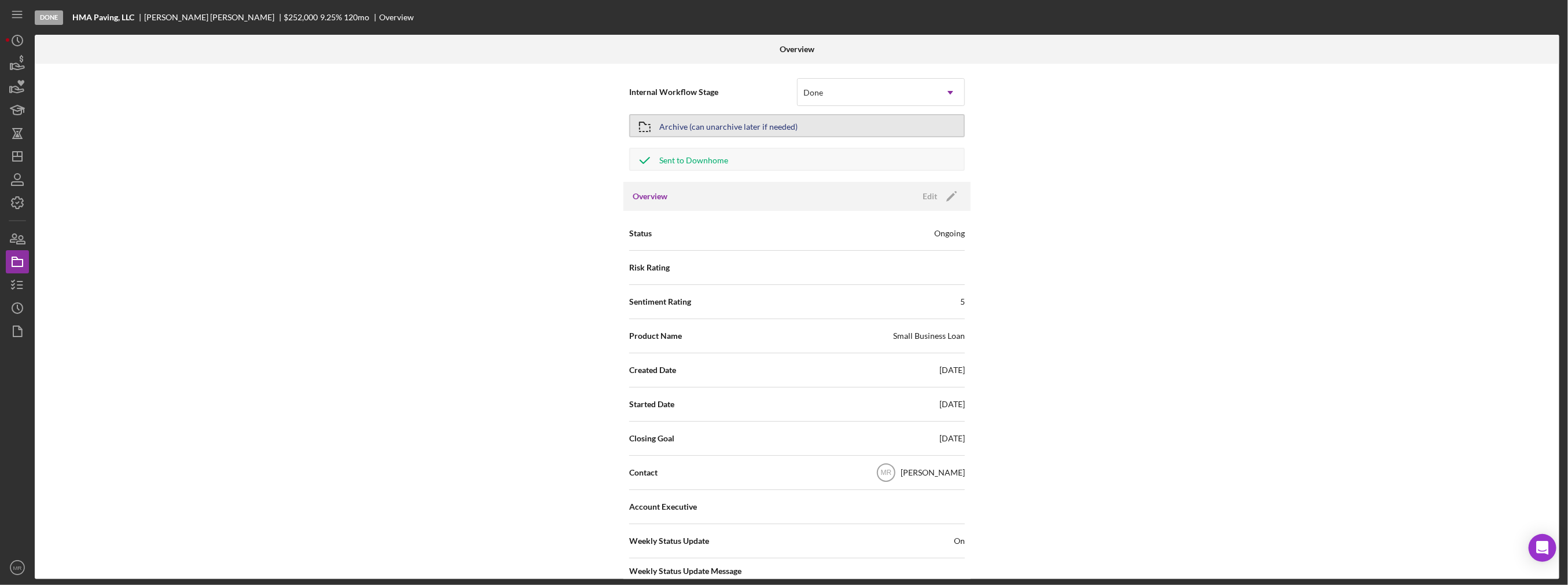
click at [765, 125] on div "Archive (can unarchive later if needed)" at bounding box center [728, 125] width 138 height 21
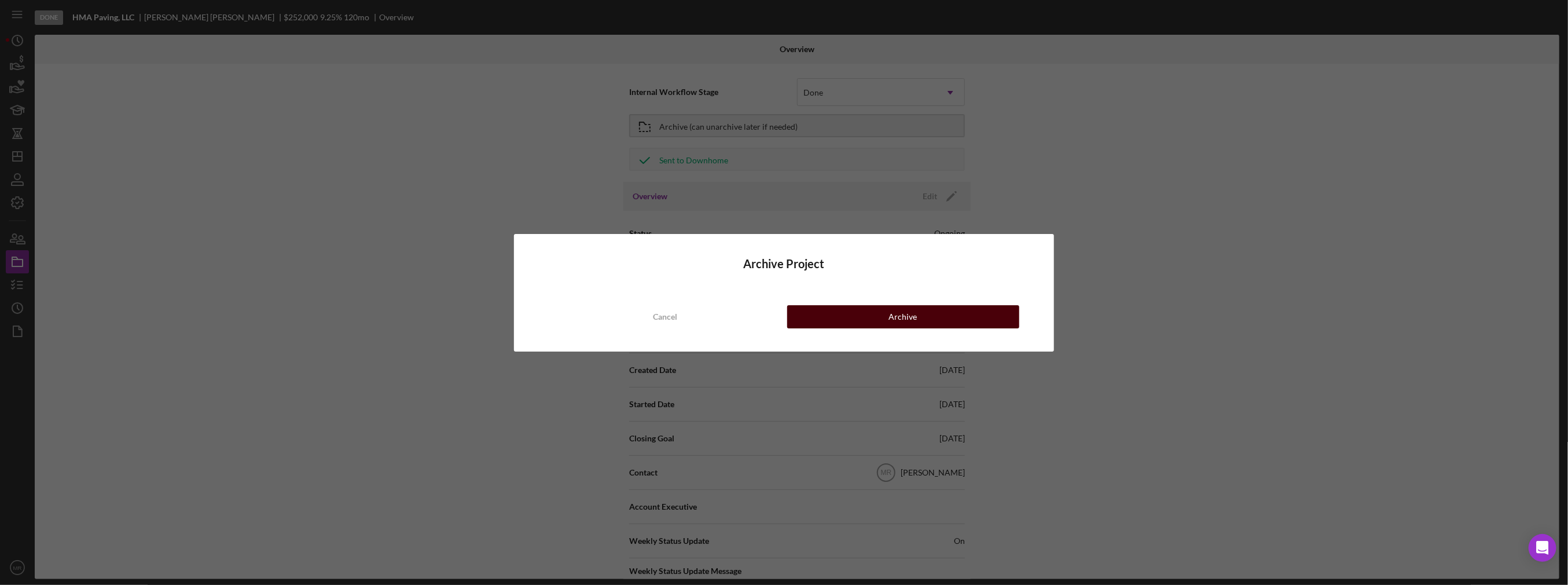
click at [894, 306] on div "Archive" at bounding box center [903, 316] width 29 height 23
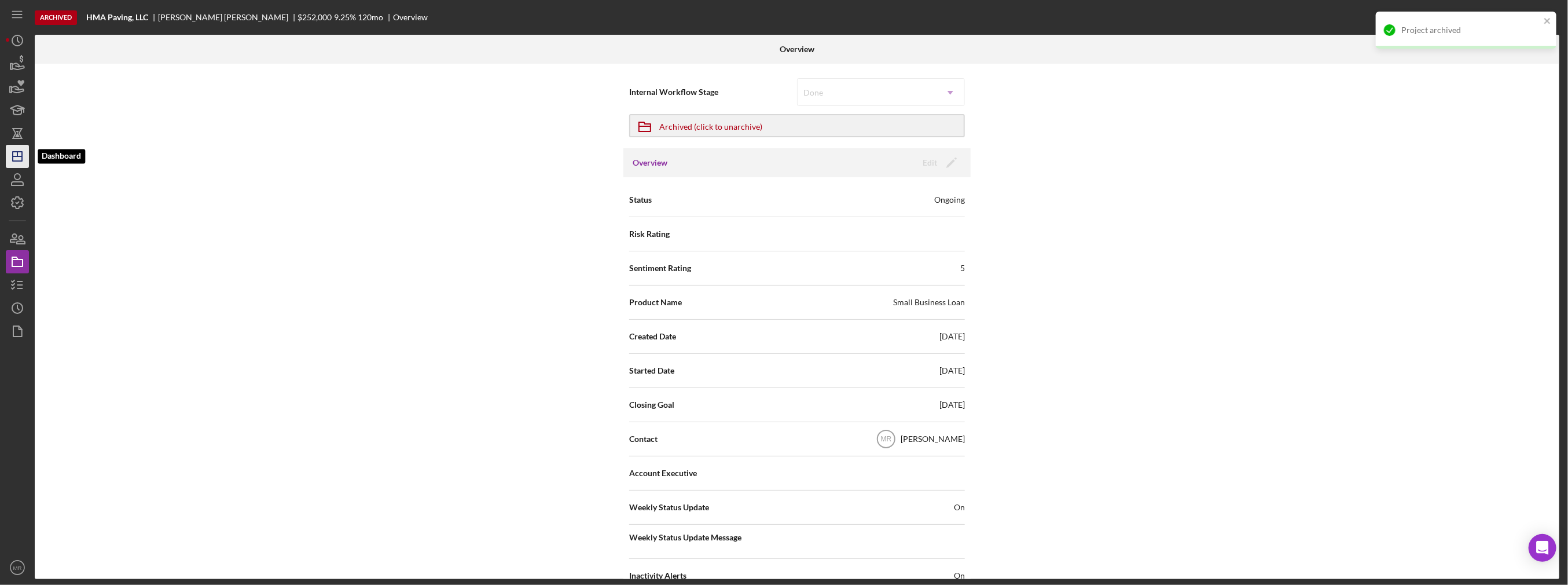
click at [24, 164] on icon "Icon/Dashboard" at bounding box center [17, 156] width 29 height 29
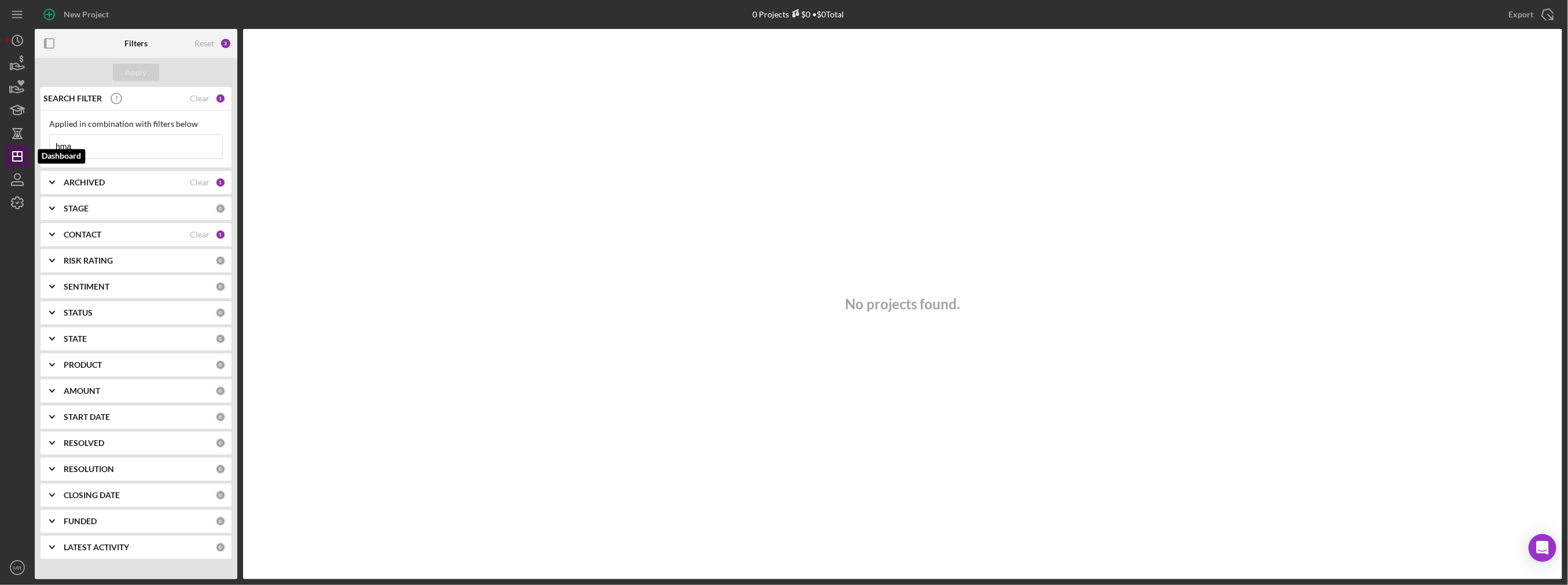
click at [16, 154] on icon "Icon/Dashboard" at bounding box center [17, 156] width 29 height 29
click at [79, 146] on input "hma" at bounding box center [136, 146] width 172 height 23
click at [80, 146] on input "hma" at bounding box center [136, 146] width 172 height 23
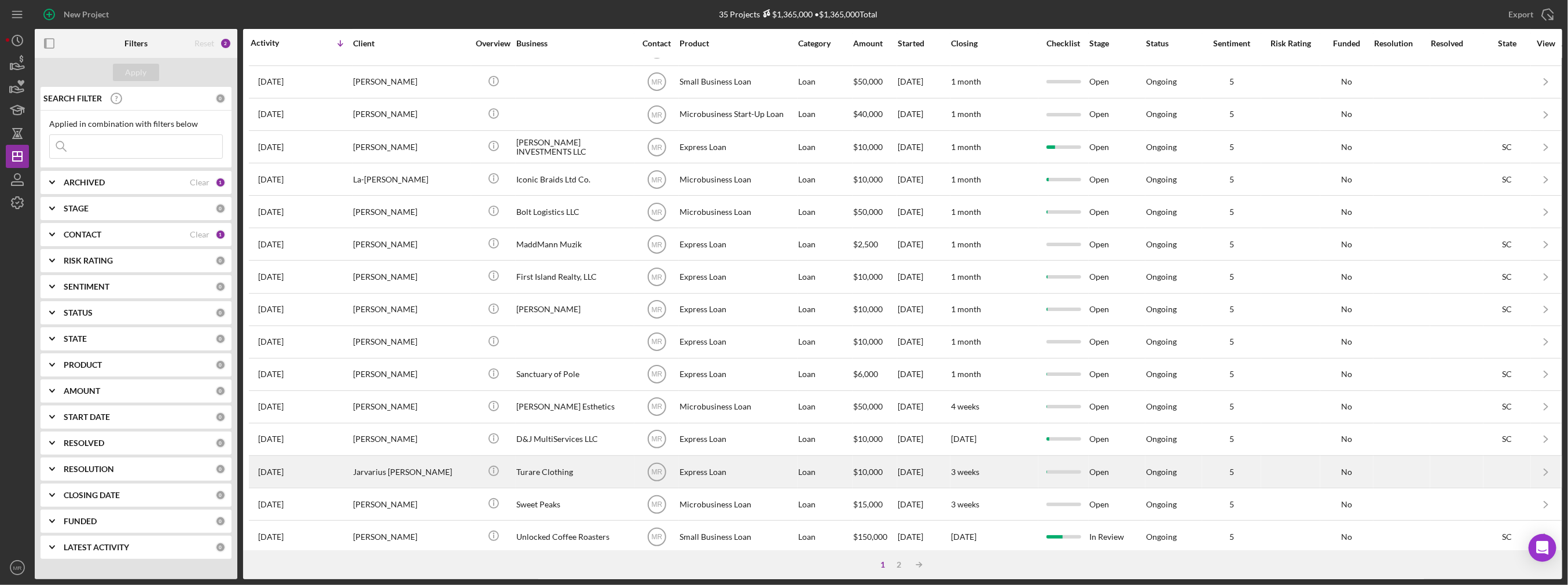
scroll to position [325, 0]
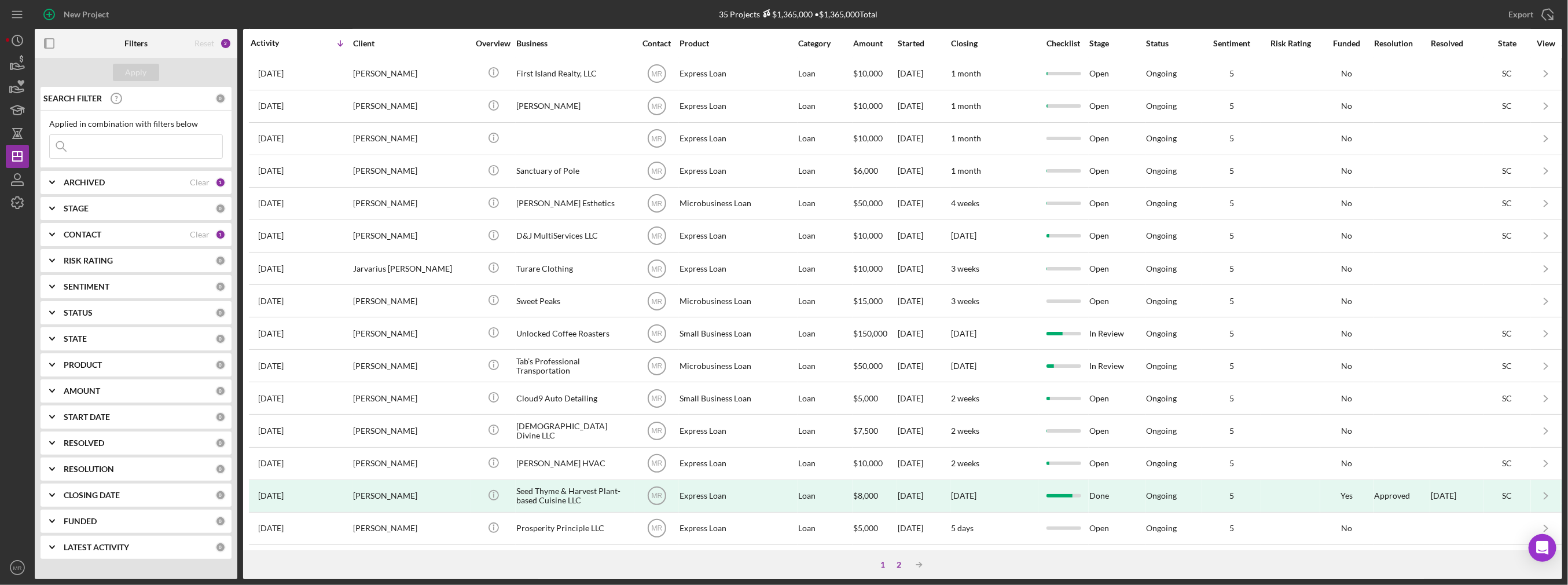
click at [897, 560] on div "2" at bounding box center [899, 564] width 16 height 10
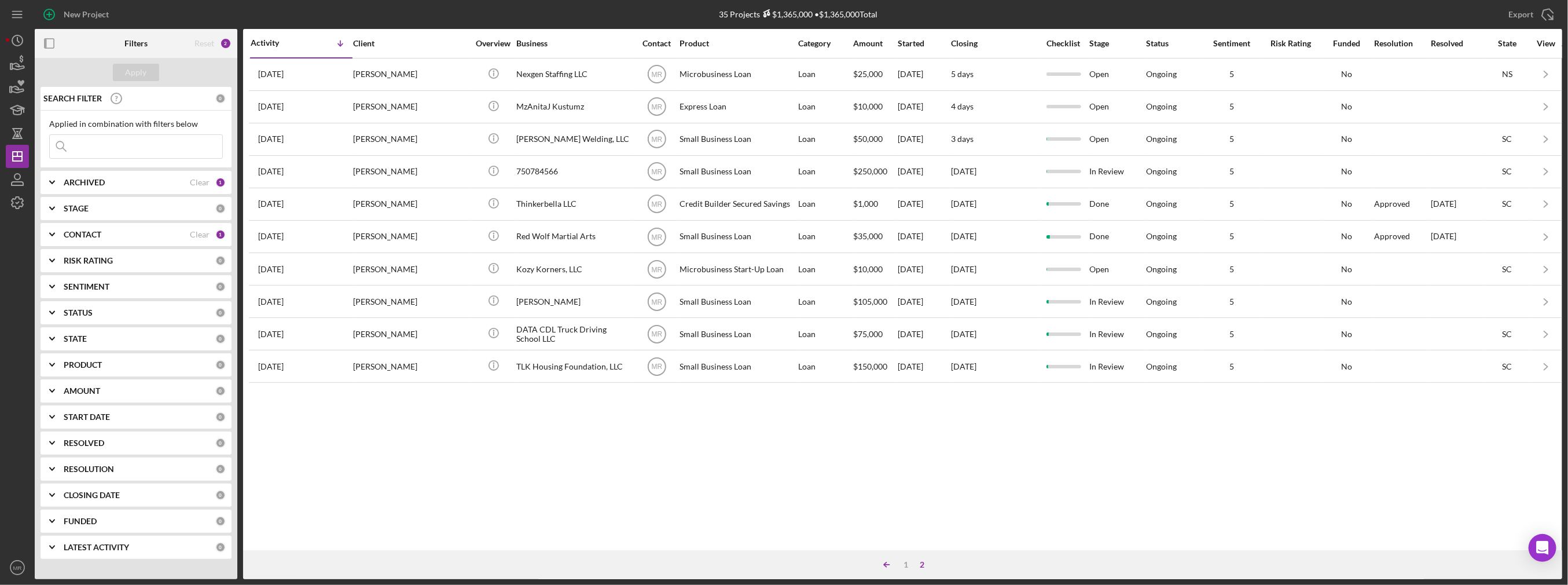
scroll to position [0, 0]
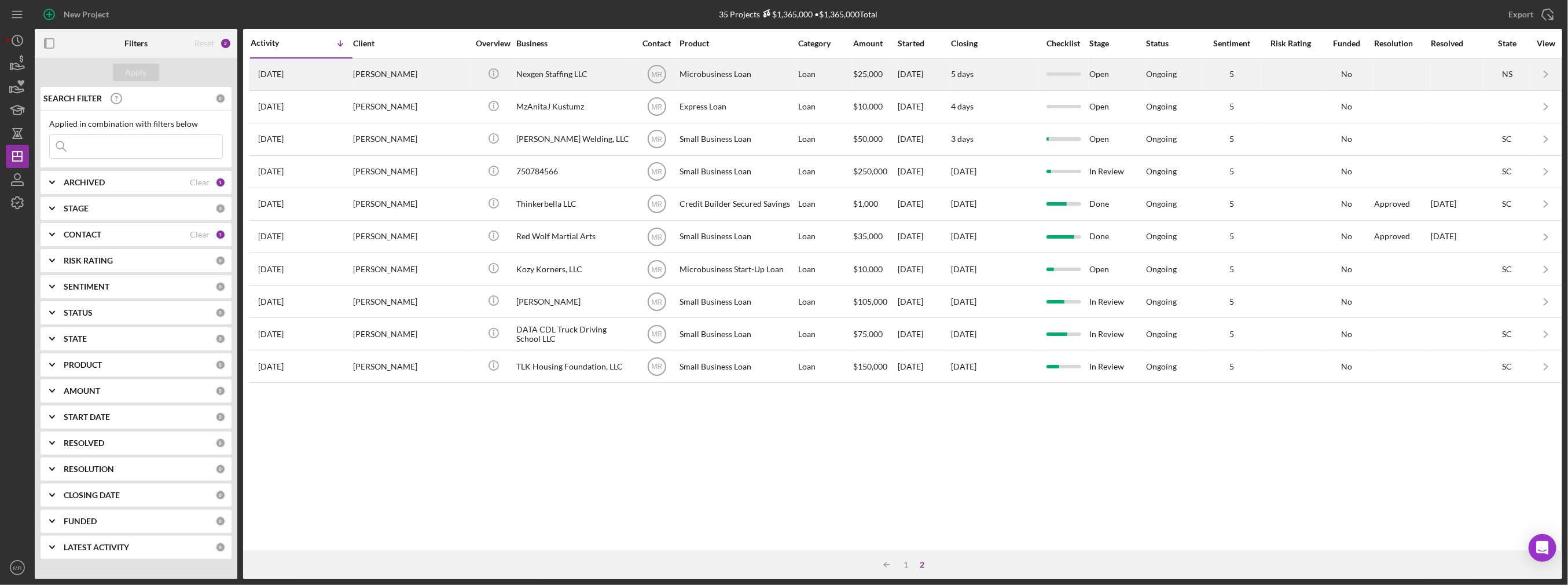
click at [604, 83] on div "Nexgen Staffing LLC" at bounding box center [575, 74] width 116 height 31
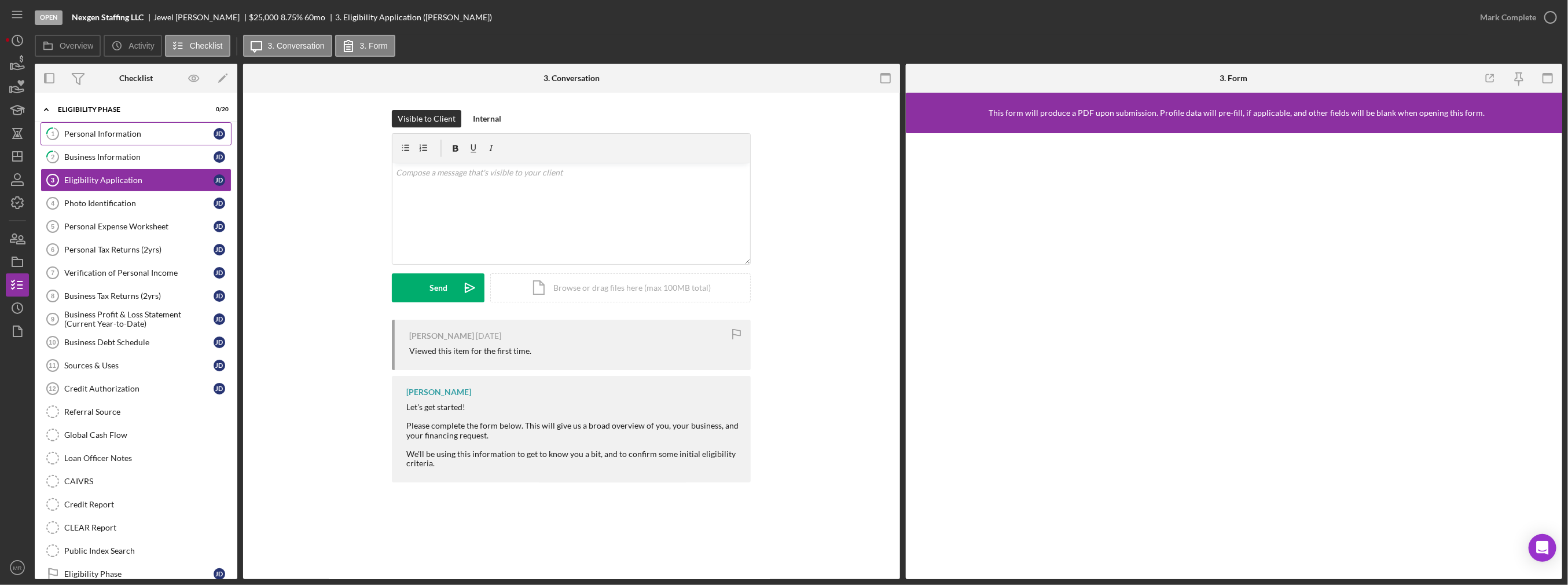
click at [110, 127] on link "1 Personal Information [PERSON_NAME]" at bounding box center [136, 133] width 191 height 23
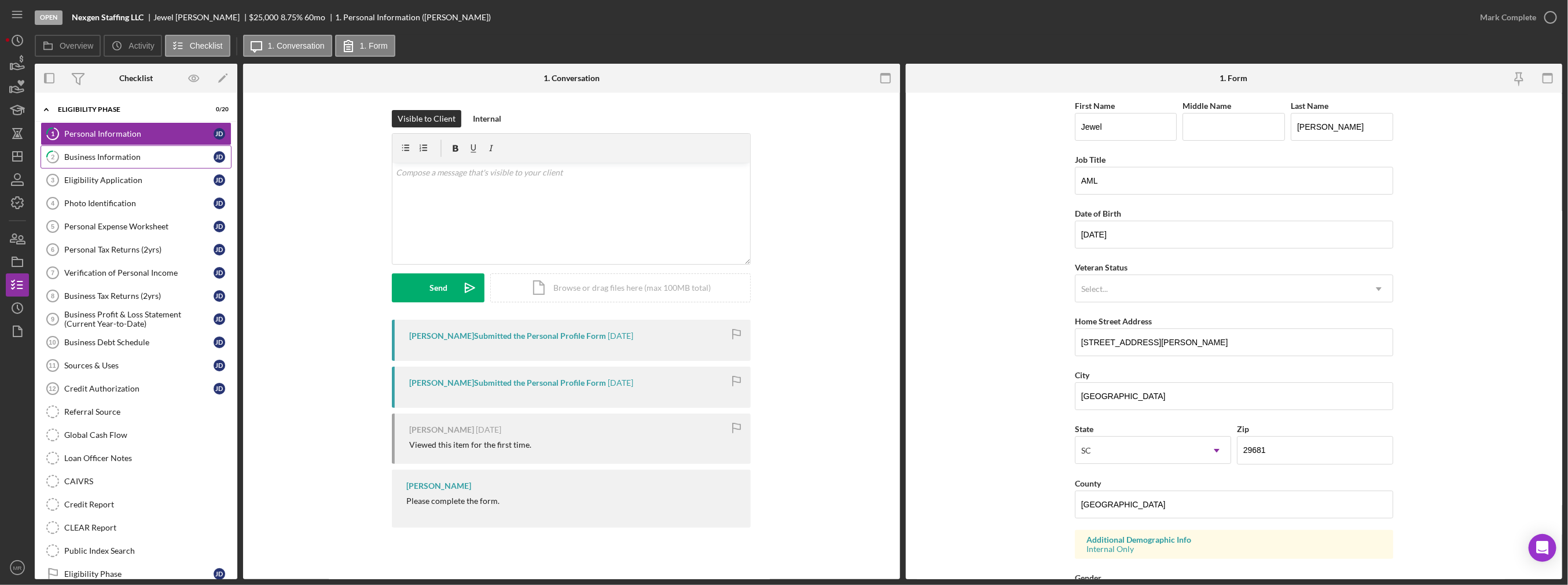
click at [113, 157] on div "Business Information" at bounding box center [139, 157] width 149 height 10
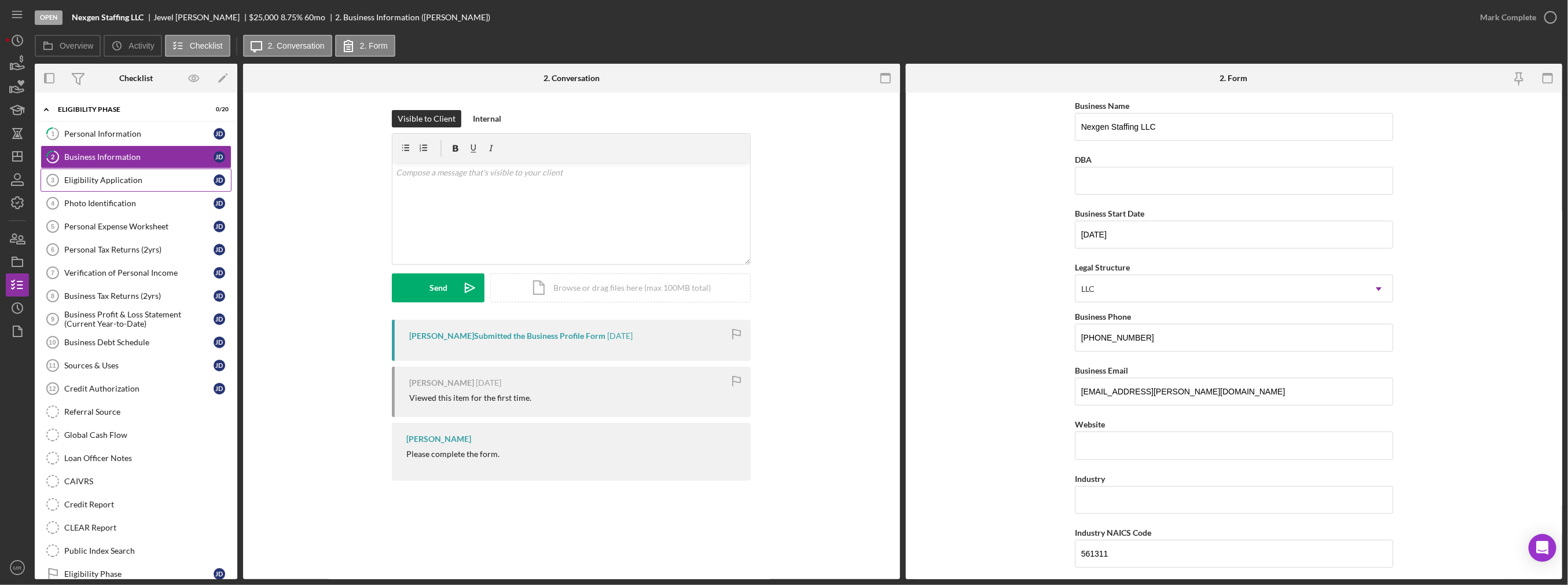
click at [112, 179] on div "Eligibility Application" at bounding box center [139, 180] width 149 height 10
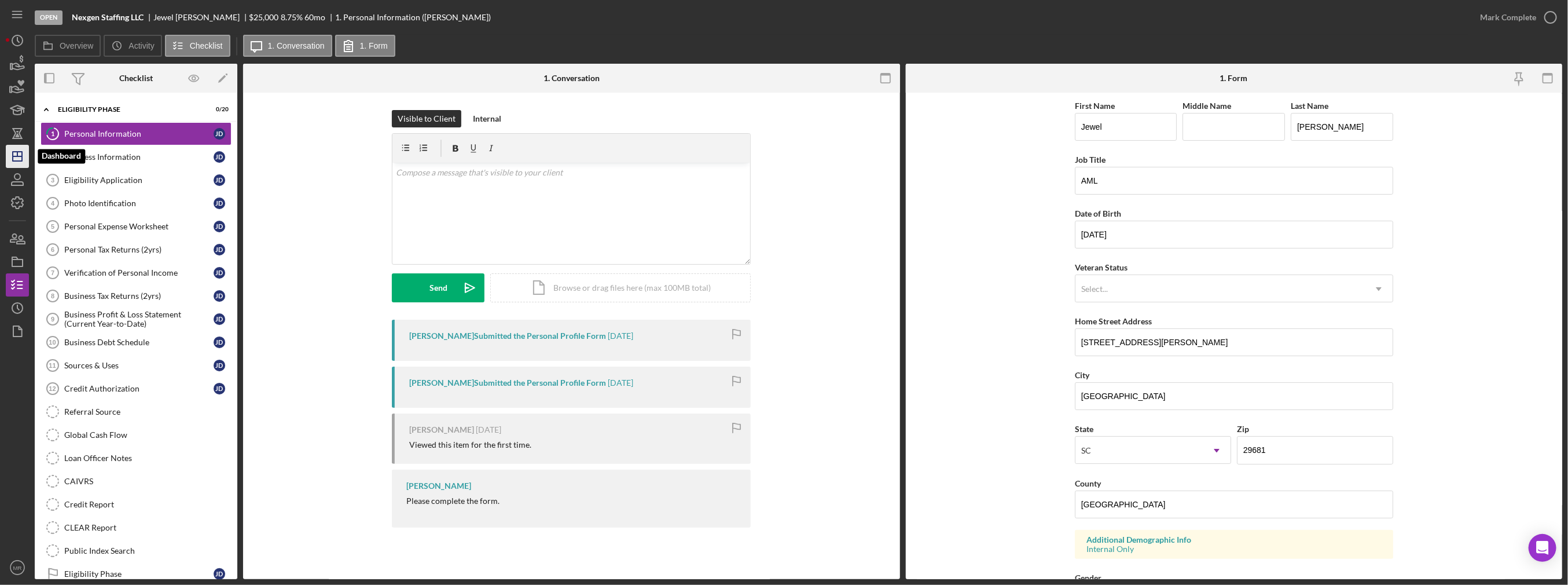
click at [13, 157] on polygon "button" at bounding box center [17, 156] width 10 height 10
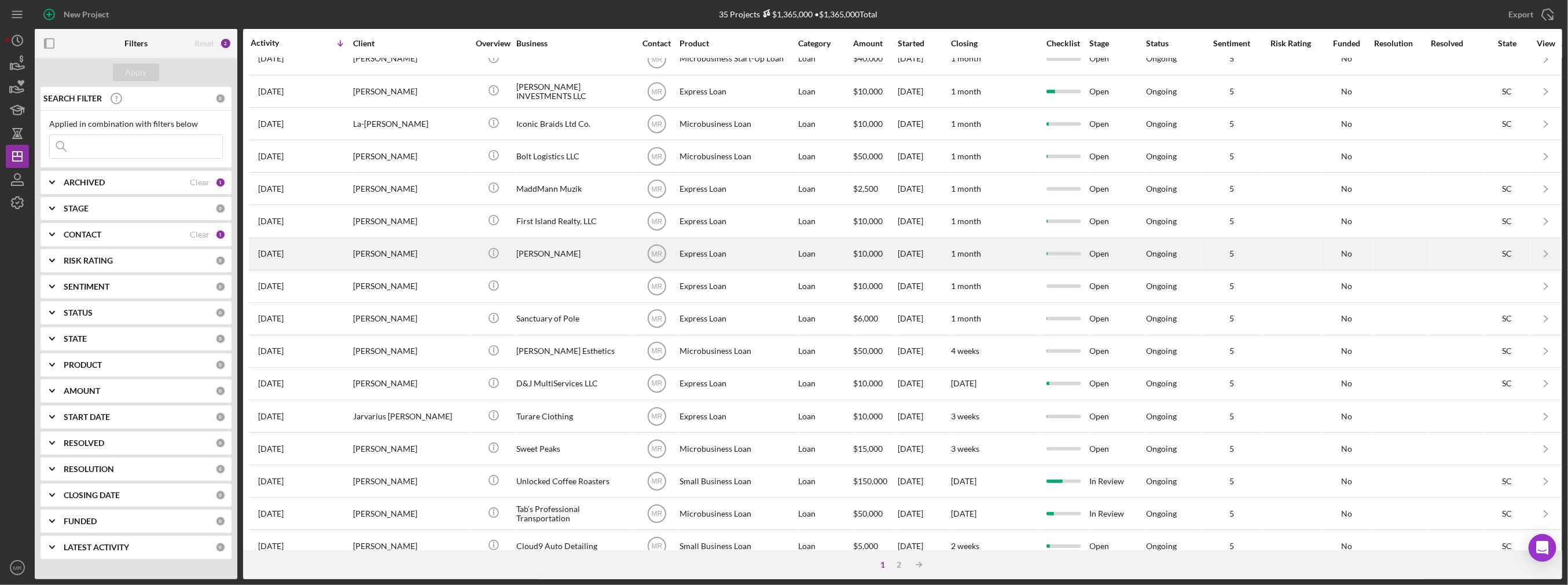
scroll to position [174, 0]
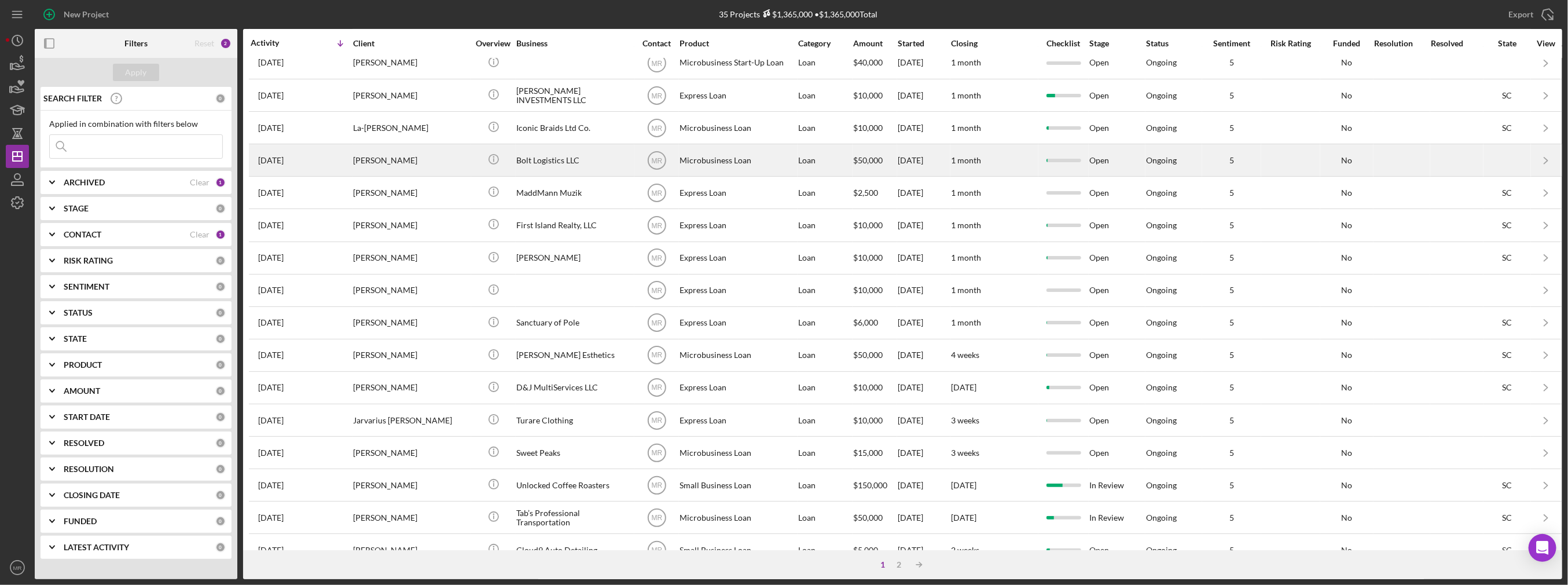
click at [567, 160] on div "Bolt Logistics LLC" at bounding box center [575, 160] width 116 height 31
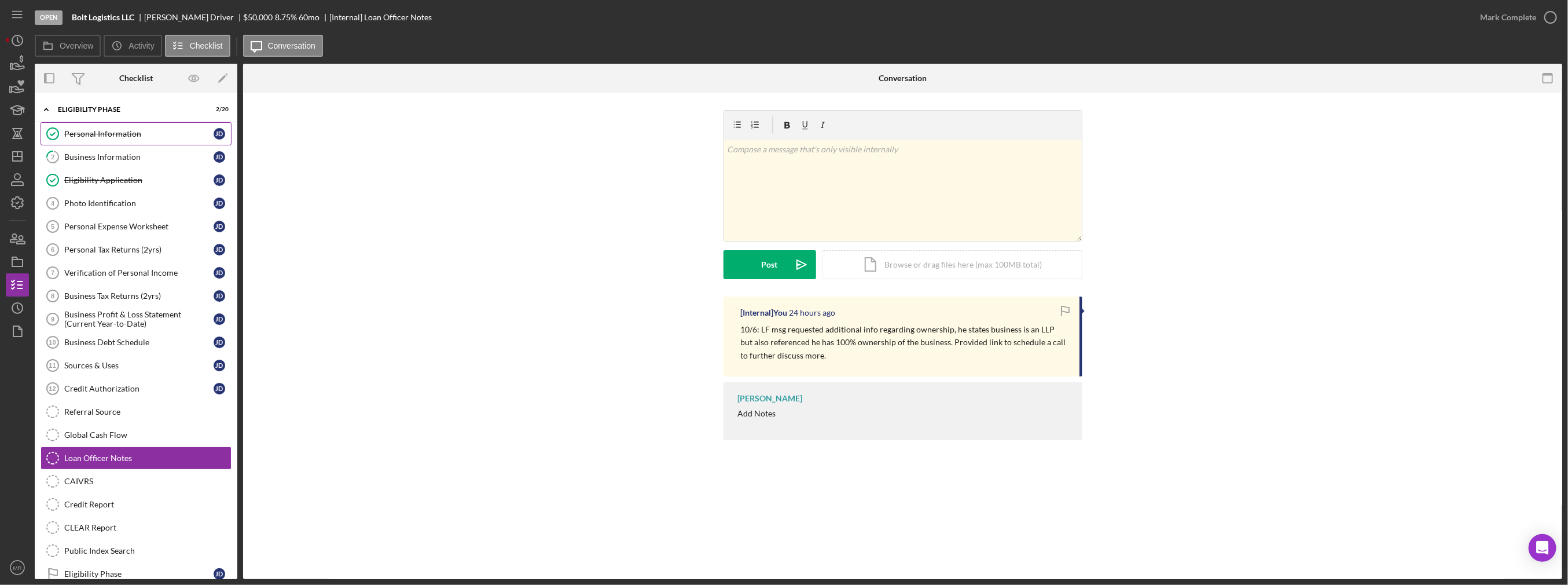
click at [86, 137] on div "Personal Information" at bounding box center [139, 134] width 149 height 10
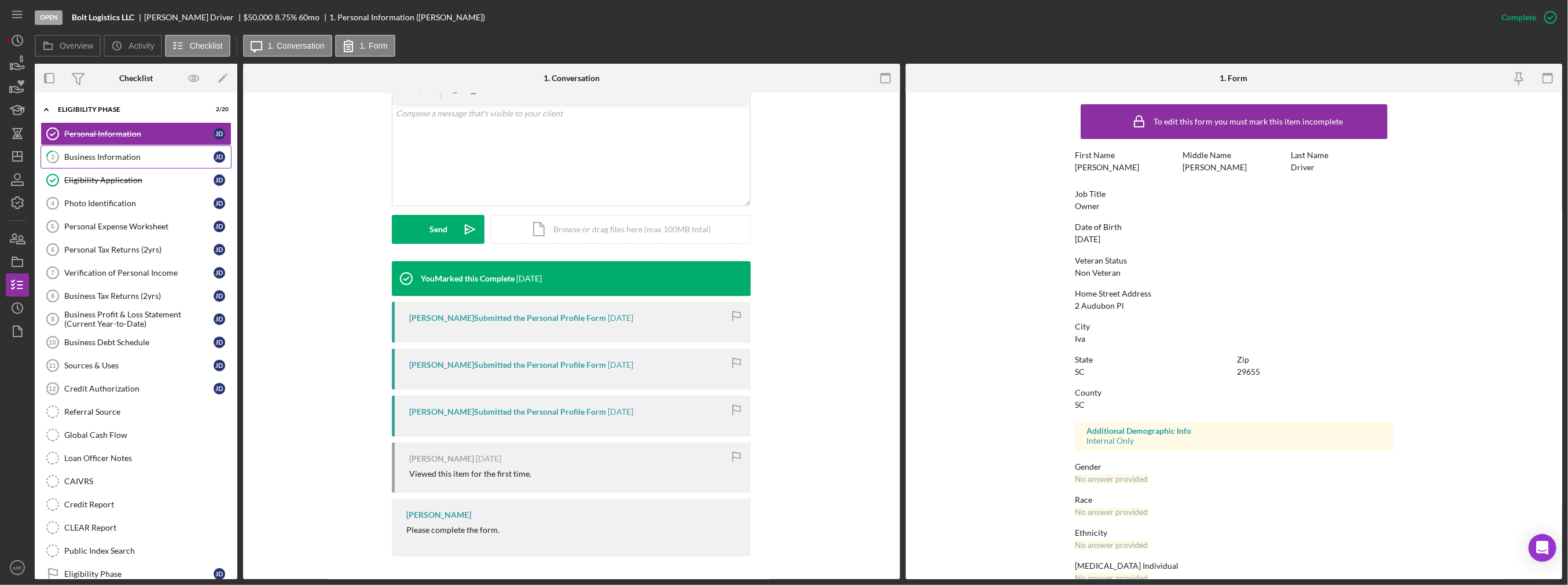
click at [120, 157] on div "Business Information" at bounding box center [139, 157] width 149 height 10
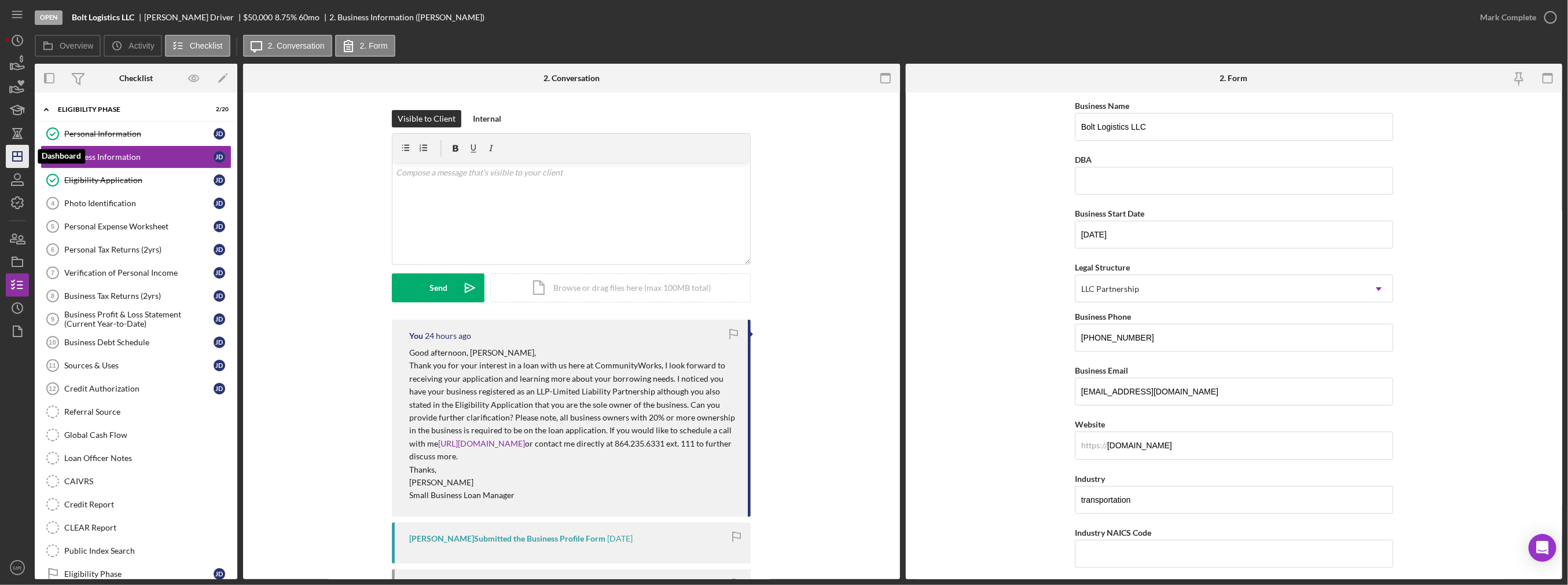
click at [25, 154] on icon "Icon/Dashboard" at bounding box center [17, 156] width 29 height 29
